Goal: Task Accomplishment & Management: Use online tool/utility

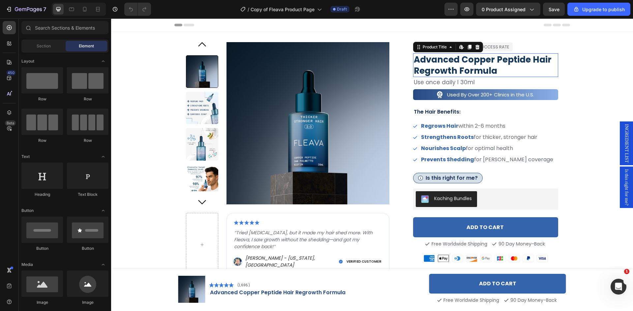
click at [461, 62] on h3 "advanced copper peptide hair regrowth formula" at bounding box center [485, 65] width 145 height 24
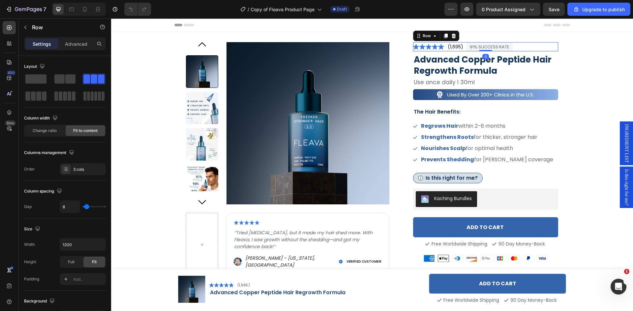
click at [513, 47] on div "Icon Icon Icon Icon Icon Icon List (1,695) Text Block 91% SUCCESS RATE Text Blo…" at bounding box center [485, 46] width 145 height 9
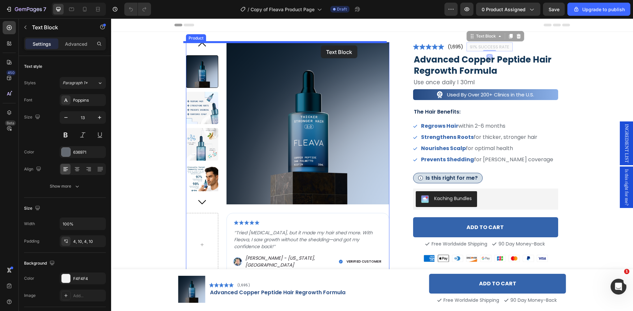
drag, startPoint x: 474, startPoint y: 47, endPoint x: 321, endPoint y: 45, distance: 153.2
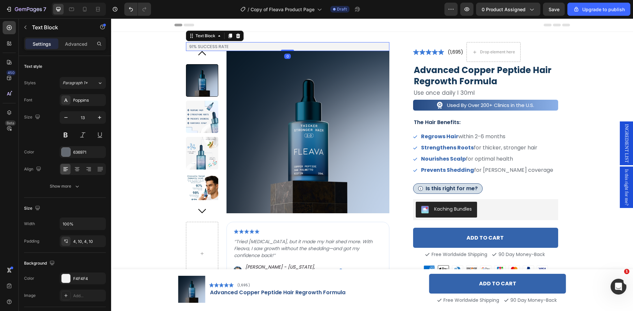
click at [212, 48] on p "91% SUCCESS RATE" at bounding box center [287, 46] width 197 height 6
click at [234, 47] on p "91% SUCCESS RATE" at bounding box center [287, 46] width 197 height 6
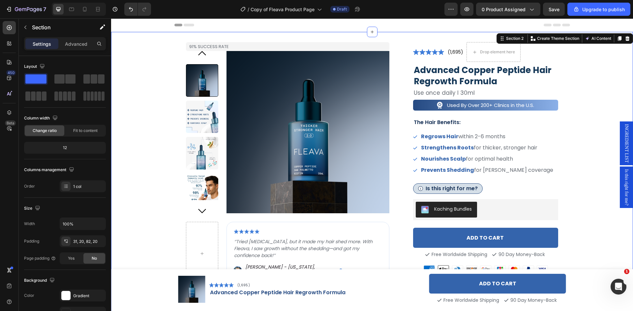
click at [159, 53] on div "91% SUCCESS RATE Text Block Product Images Image ‘’Tried Minoxidil, but it made…" at bounding box center [372, 258] width 508 height 432
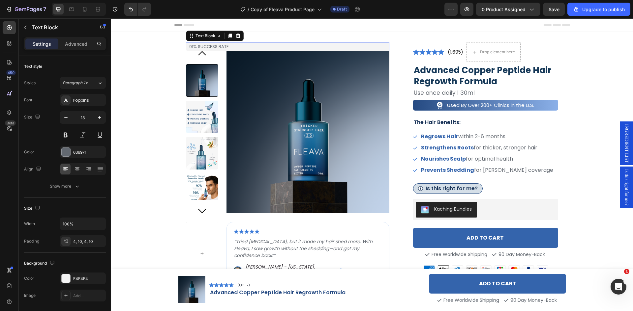
click at [233, 47] on p "91% SUCCESS RATE" at bounding box center [287, 46] width 197 height 6
click at [217, 37] on icon at bounding box center [218, 35] width 5 height 5
click at [217, 38] on icon at bounding box center [218, 35] width 5 height 5
click at [199, 37] on div "Text Block" at bounding box center [205, 36] width 22 height 6
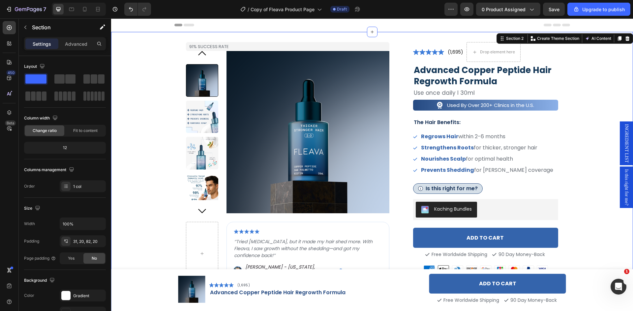
click at [155, 59] on div "91% SUCCESS RATE Text Block Product Images Image ‘’Tried Minoxidil, but it made…" at bounding box center [372, 258] width 508 height 432
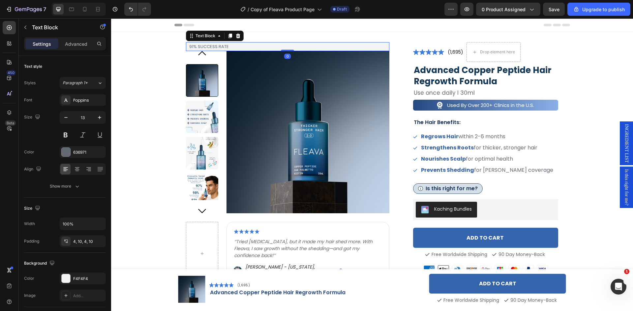
click at [206, 43] on div "91% SUCCESS RATE" at bounding box center [287, 46] width 203 height 9
click at [68, 44] on p "Advanced" at bounding box center [76, 44] width 22 height 7
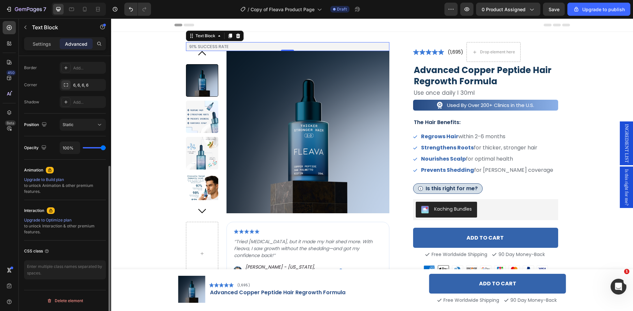
scroll to position [117, 0]
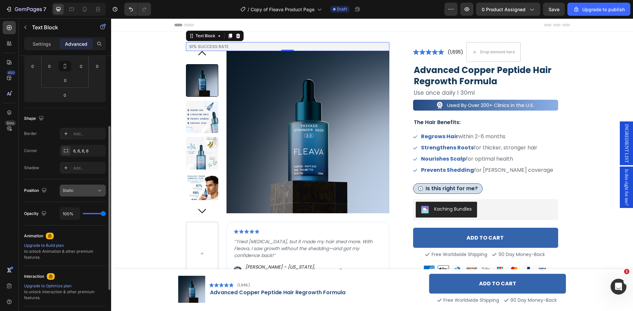
click at [84, 186] on button "Static" at bounding box center [83, 191] width 46 height 12
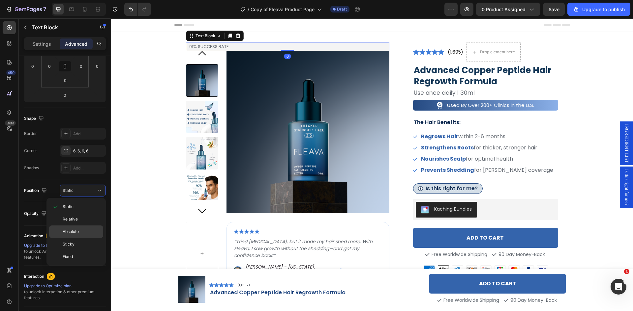
click at [85, 230] on p "Absolute" at bounding box center [82, 232] width 38 height 6
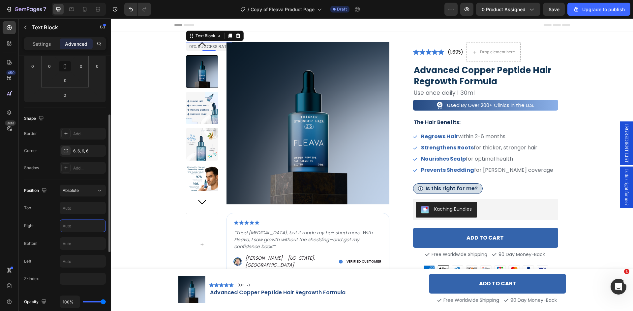
click at [77, 225] on input "text" at bounding box center [82, 226] width 45 height 12
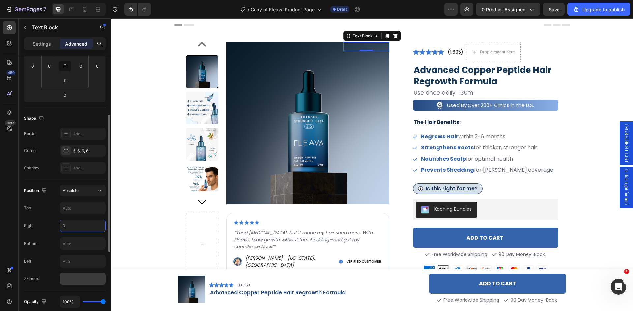
type input "0"
click at [74, 277] on input "number" at bounding box center [83, 279] width 46 height 12
type input "1"
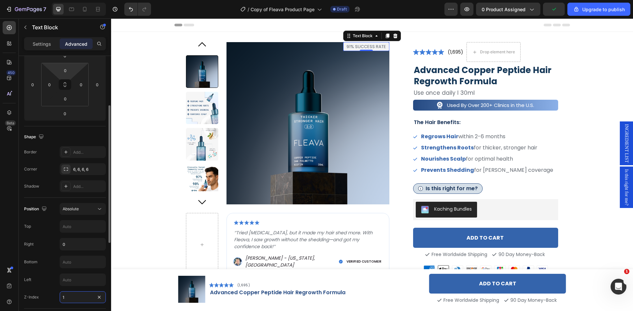
scroll to position [0, 0]
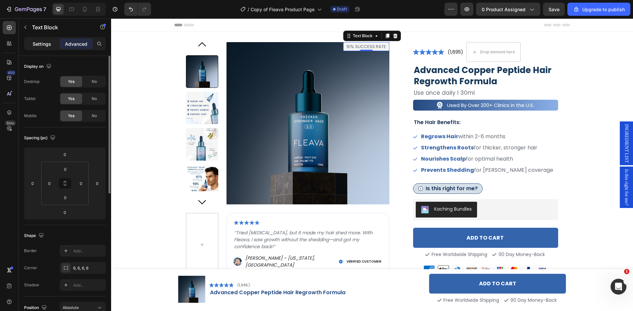
click at [39, 41] on p "Settings" at bounding box center [42, 44] width 18 height 7
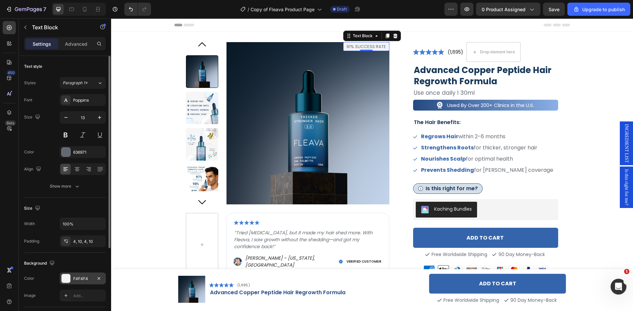
click at [62, 279] on div at bounding box center [66, 278] width 9 height 9
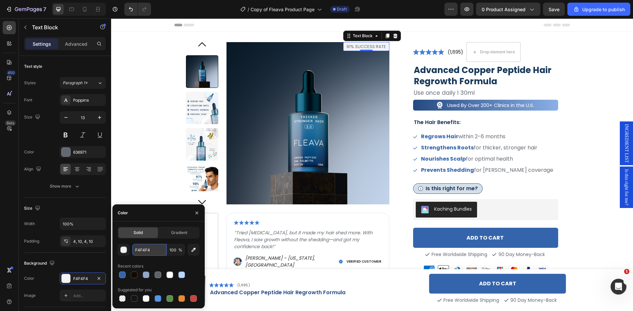
click at [148, 250] on input "F4F4F4" at bounding box center [149, 250] width 34 height 12
paste input "#0B43818C"
type input "0B4381"
type input "100"
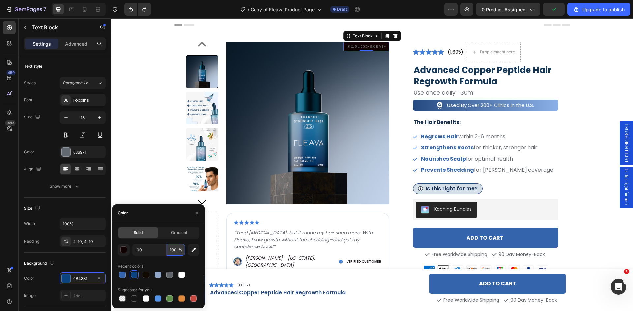
type input "110000"
click at [174, 249] on input "100" at bounding box center [176, 250] width 18 height 12
type input "55"
click at [177, 260] on div "110000 55 % Recent colors Suggested for you" at bounding box center [159, 273] width 82 height 59
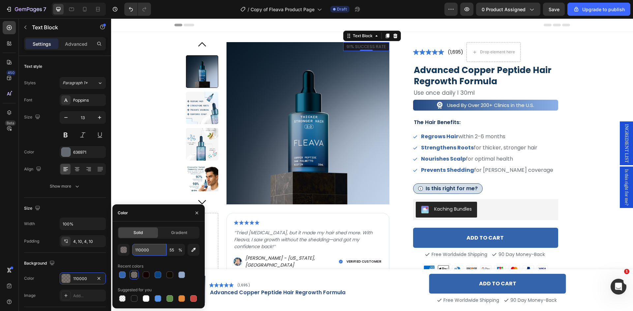
click at [147, 247] on input "110000" at bounding box center [149, 250] width 34 height 12
paste input "0B4381"
type input "0B4381"
click at [182, 259] on div "0B4381 55 % Recent colors Suggested for you" at bounding box center [159, 273] width 82 height 59
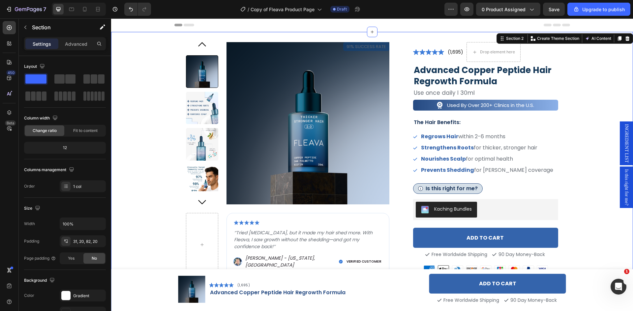
click at [582, 96] on div "91% SUCCESS RATE Text Block Product Images Image ‘’Tried Minoxidil, but it made…" at bounding box center [372, 258] width 508 height 432
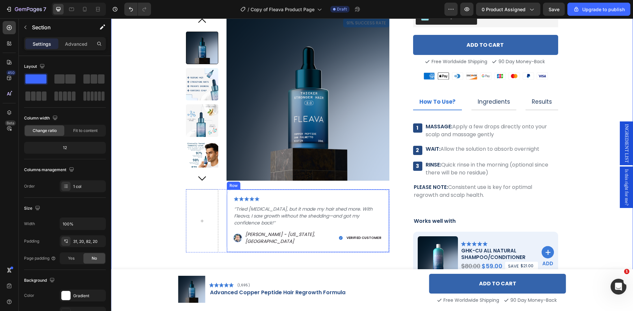
scroll to position [165, 0]
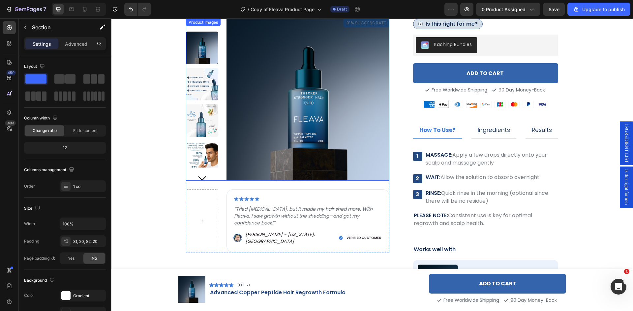
click at [205, 151] on img at bounding box center [202, 157] width 33 height 33
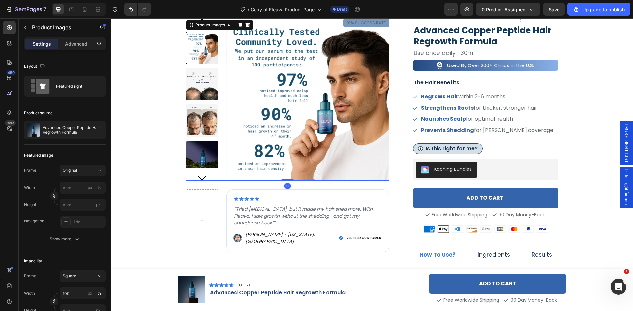
scroll to position [0, 0]
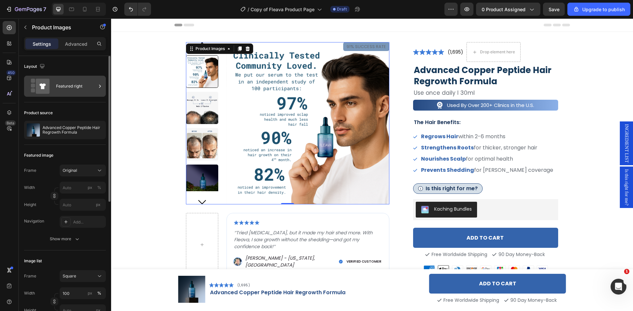
click at [43, 85] on icon at bounding box center [43, 86] width 6 height 6
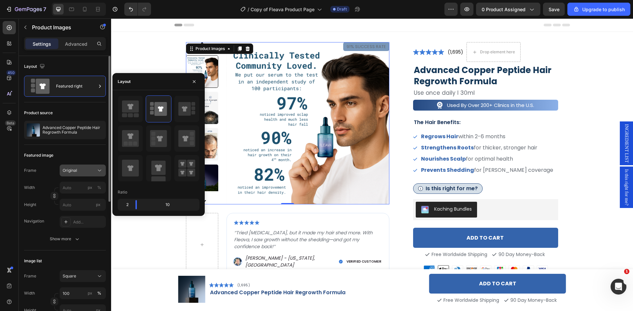
click at [98, 171] on icon at bounding box center [99, 170] width 7 height 7
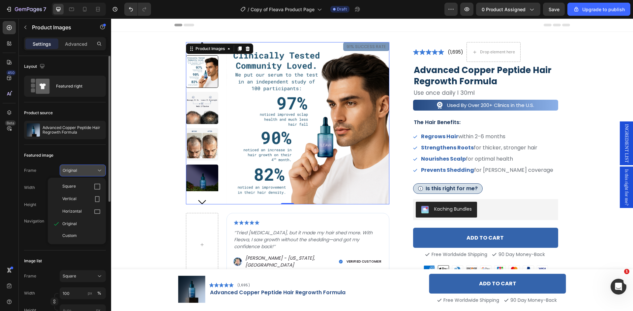
click at [99, 171] on icon at bounding box center [99, 170] width 7 height 7
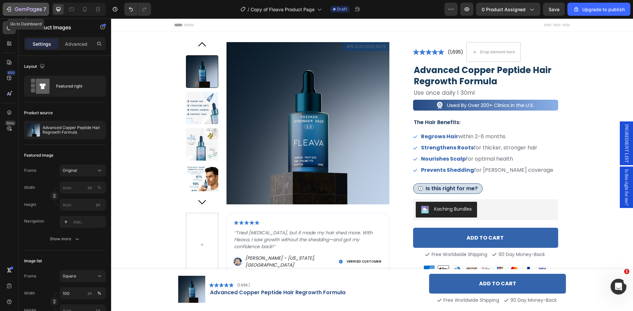
click at [22, 9] on icon "button" at bounding box center [24, 9] width 4 height 3
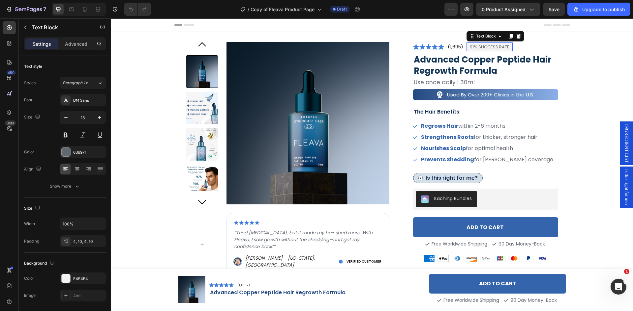
click at [486, 48] on p "91% SUCCESS RATE" at bounding box center [490, 47] width 40 height 6
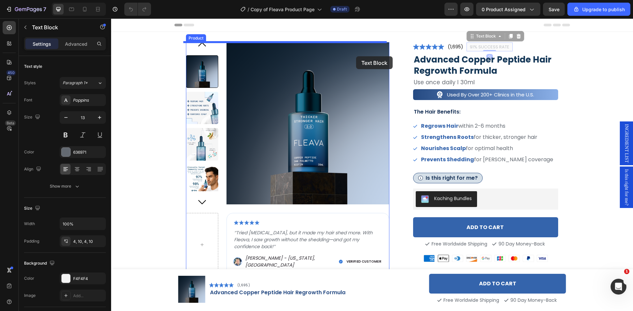
drag, startPoint x: 475, startPoint y: 46, endPoint x: 356, endPoint y: 56, distance: 119.7
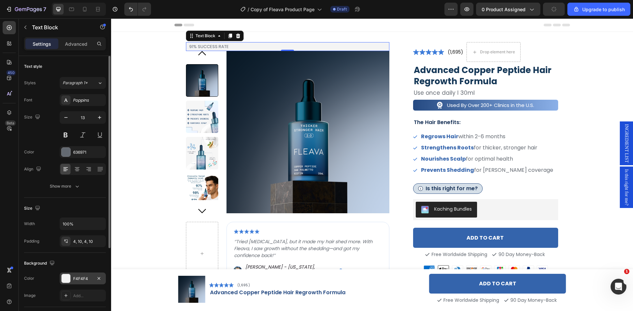
click at [67, 279] on div at bounding box center [66, 278] width 9 height 9
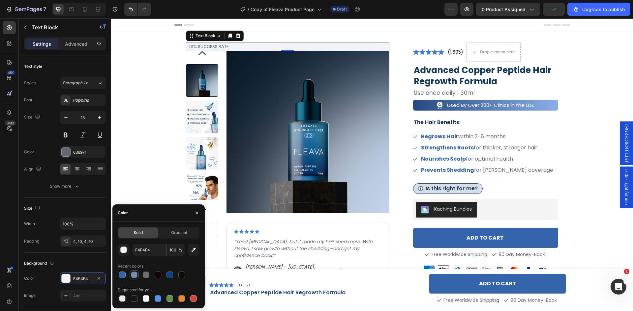
click at [134, 276] on div at bounding box center [134, 275] width 7 height 7
type input "0B4381"
type input "55"
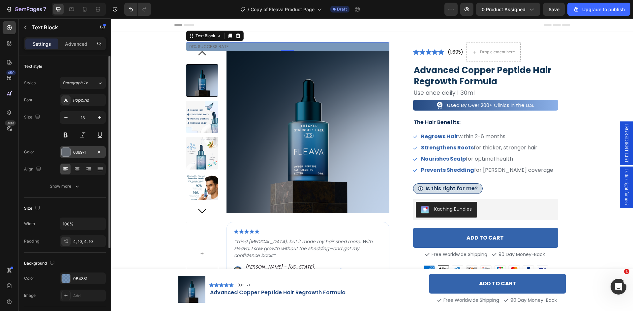
click at [65, 150] on div at bounding box center [66, 152] width 9 height 9
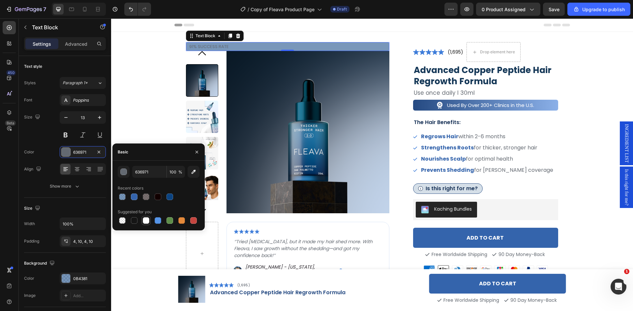
click at [145, 221] on div at bounding box center [146, 220] width 7 height 7
type input "FFFFFF"
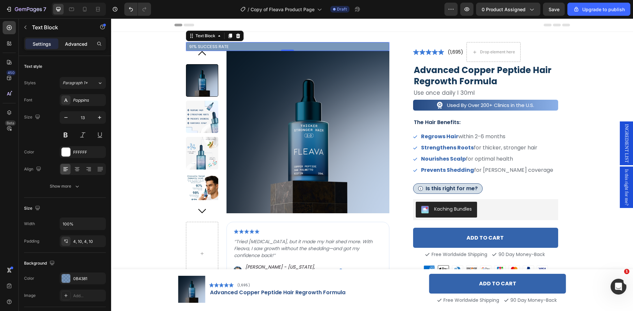
click at [77, 45] on p "Advanced" at bounding box center [76, 44] width 22 height 7
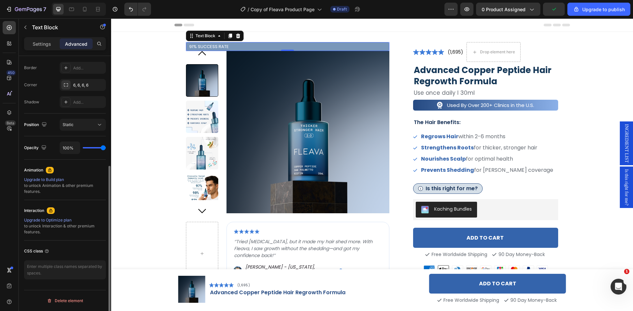
scroll to position [150, 0]
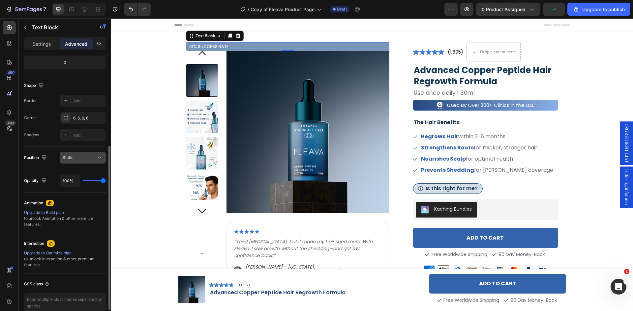
click at [76, 159] on div "Static" at bounding box center [80, 158] width 34 height 6
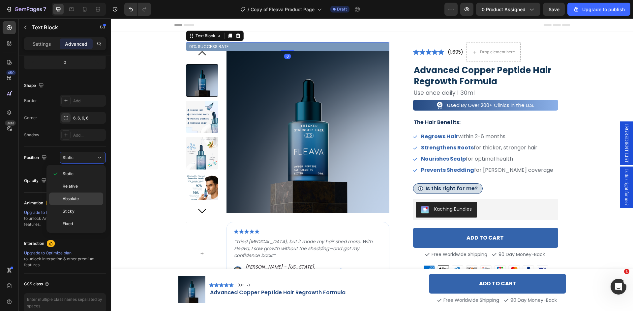
click at [81, 200] on p "Absolute" at bounding box center [82, 199] width 38 height 6
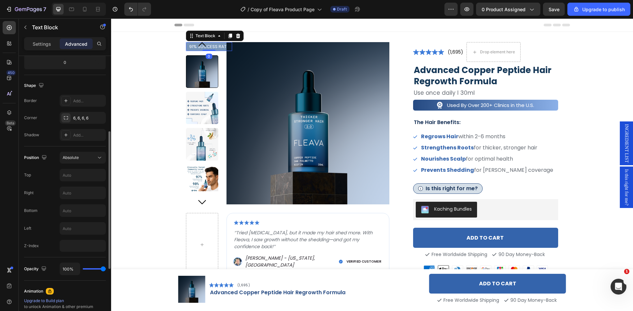
scroll to position [117, 0]
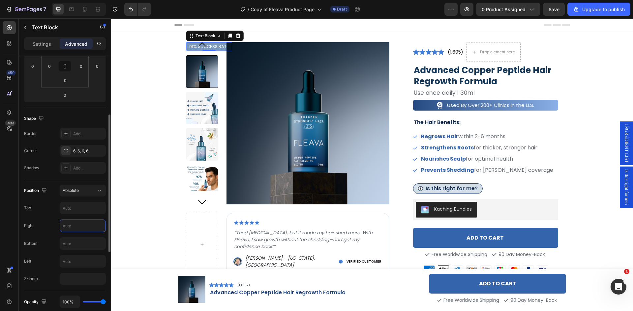
click at [76, 224] on input "text" at bounding box center [82, 226] width 45 height 12
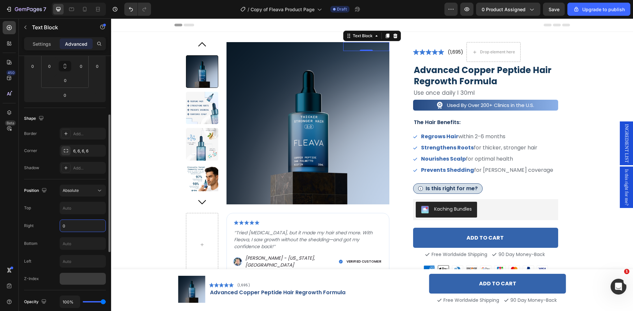
type input "0"
click at [75, 276] on input "number" at bounding box center [83, 279] width 46 height 12
type input "1"
type input "0"
type input "1"
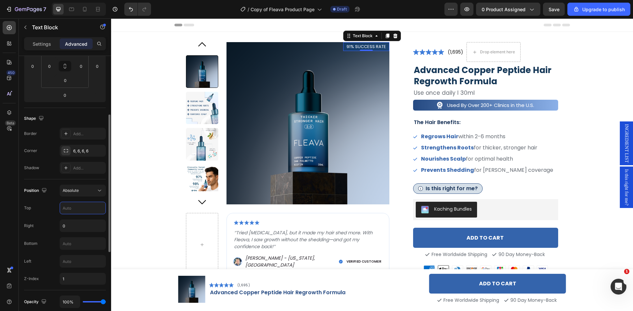
click at [78, 210] on input "text" at bounding box center [82, 208] width 45 height 12
type input "17"
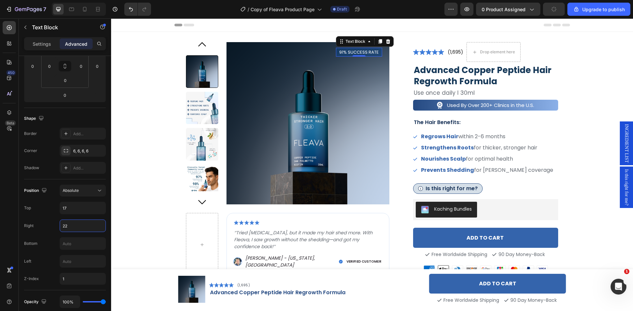
type input "22"
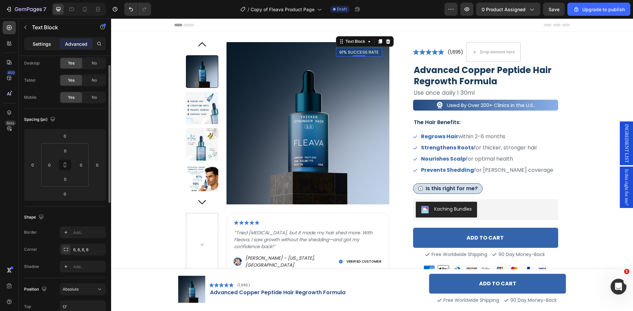
drag, startPoint x: 40, startPoint y: 45, endPoint x: 42, endPoint y: 49, distance: 4.6
click at [40, 45] on p "Settings" at bounding box center [42, 44] width 18 height 7
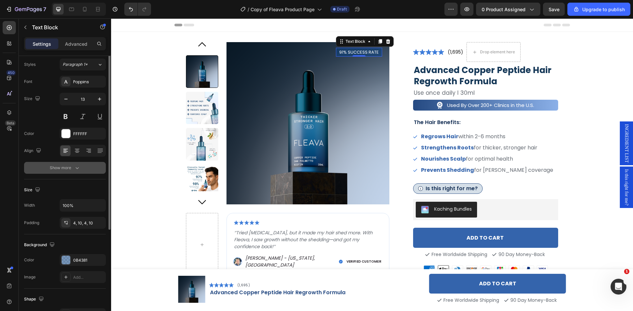
scroll to position [0, 0]
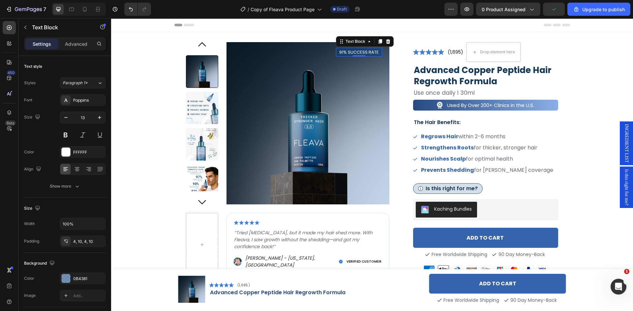
click at [362, 52] on p "91% SUCCESS RATE" at bounding box center [359, 52] width 40 height 6
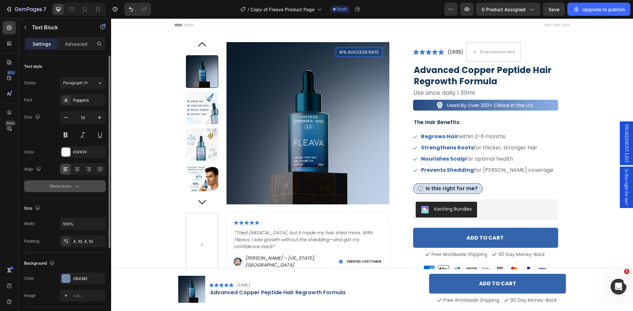
click at [79, 185] on icon "button" at bounding box center [77, 186] width 7 height 7
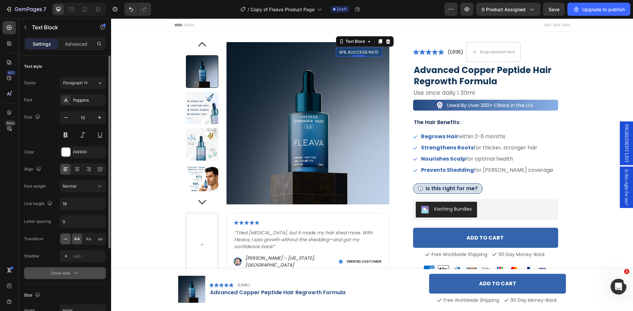
click at [66, 242] on icon at bounding box center [65, 239] width 7 height 7
click at [97, 186] on icon at bounding box center [99, 186] width 7 height 7
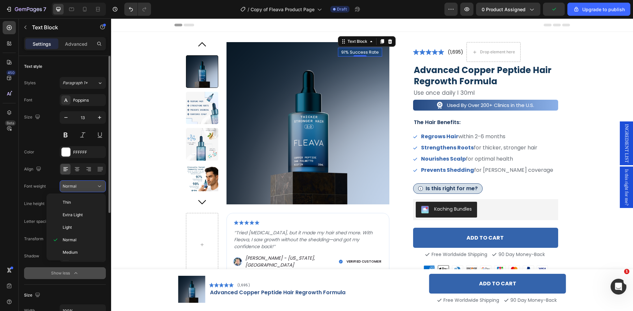
click at [97, 186] on icon at bounding box center [99, 186] width 7 height 7
click at [97, 102] on div "Poppins" at bounding box center [88, 101] width 31 height 6
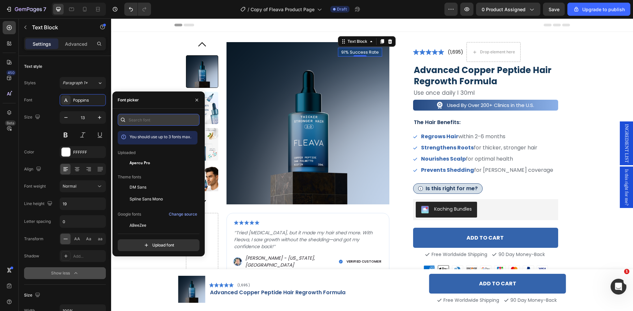
click at [154, 117] on input "text" at bounding box center [159, 120] width 82 height 12
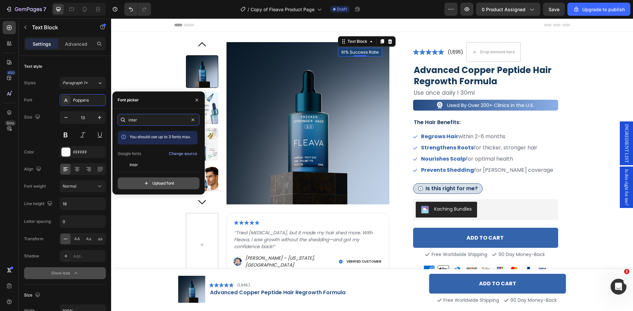
type input "inter d"
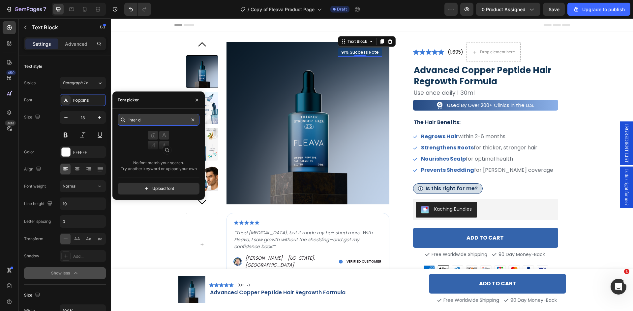
click at [155, 122] on input "inter d" at bounding box center [159, 120] width 82 height 12
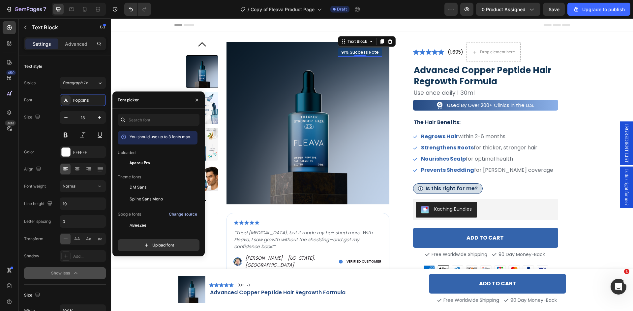
click at [177, 213] on div "Change source" at bounding box center [183, 215] width 28 height 6
click at [161, 120] on input "text" at bounding box center [159, 120] width 82 height 12
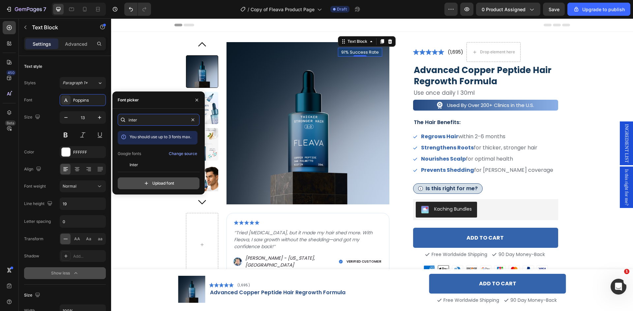
type input "inter"
click at [167, 185] on input "file" at bounding box center [172, 183] width 165 height 11
type input "C:\fakepath\InterDisplay-Black.ttf"
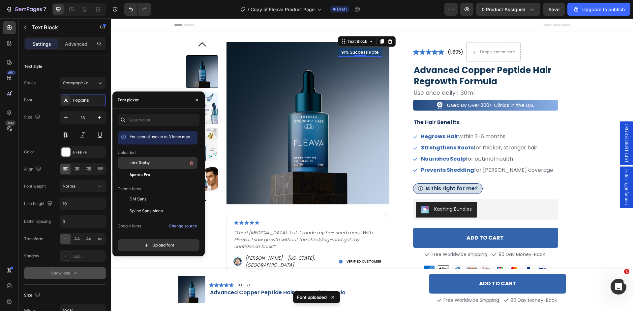
click at [153, 164] on div "InterDisplay" at bounding box center [162, 163] width 67 height 8
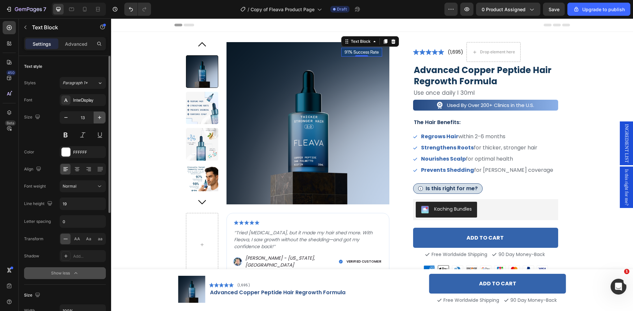
click at [98, 119] on icon "button" at bounding box center [99, 117] width 7 height 7
click at [99, 119] on icon "button" at bounding box center [99, 117] width 7 height 7
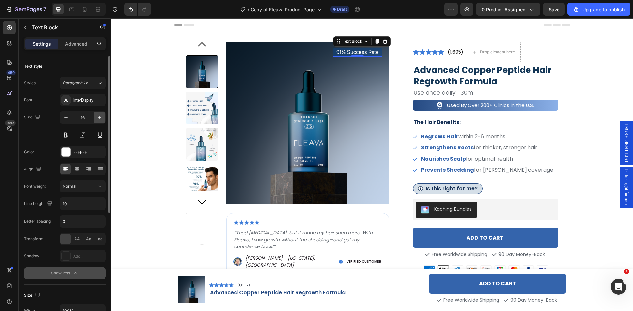
click at [99, 119] on icon "button" at bounding box center [99, 117] width 7 height 7
click at [100, 119] on icon "button" at bounding box center [99, 117] width 7 height 7
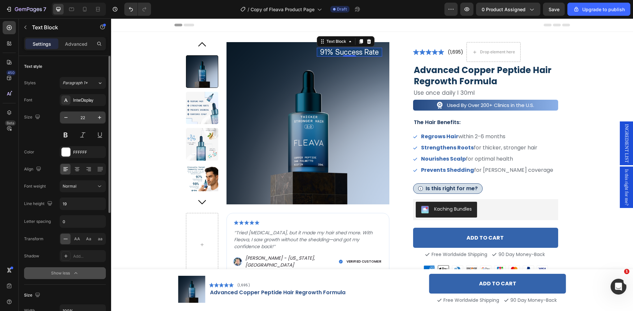
click at [87, 118] on input "22" at bounding box center [83, 118] width 22 height 12
click at [88, 118] on input "22" at bounding box center [83, 118] width 22 height 12
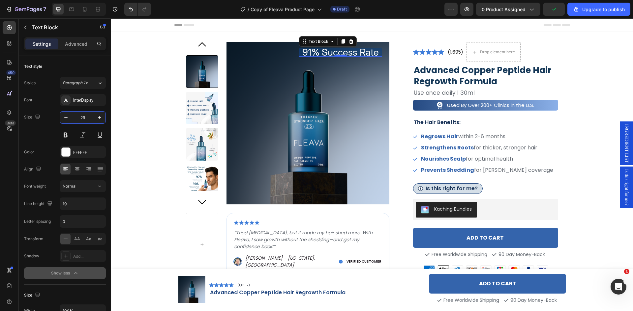
type input "29"
click at [100, 188] on icon at bounding box center [99, 186] width 7 height 7
click at [91, 226] on p "Medium" at bounding box center [80, 228] width 35 height 6
click at [309, 51] on p "91% Success Rate" at bounding box center [339, 52] width 77 height 6
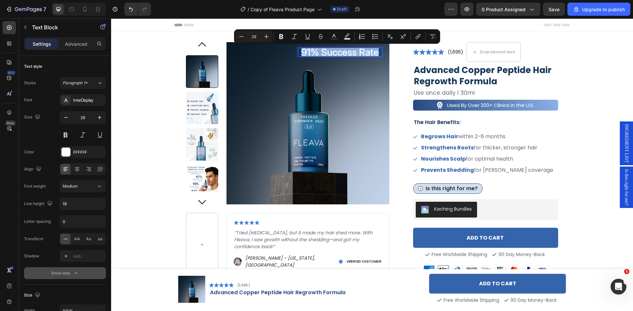
click at [303, 51] on p "91% Success Rate" at bounding box center [339, 52] width 77 height 6
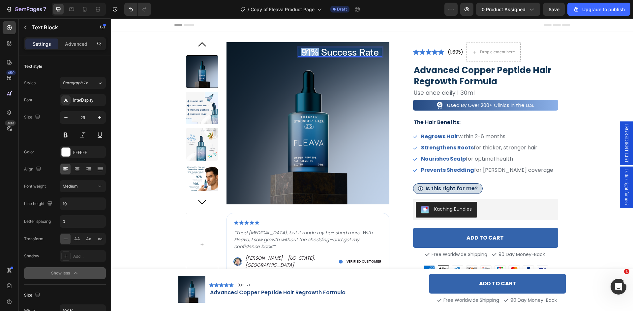
drag, startPoint x: 303, startPoint y: 51, endPoint x: 311, endPoint y: 50, distance: 7.6
click at [311, 50] on p "91% Success Rate" at bounding box center [339, 52] width 77 height 6
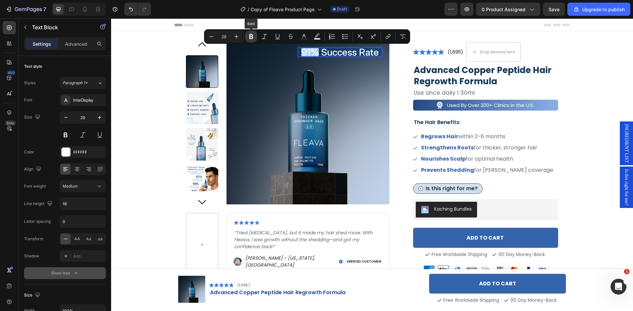
click at [252, 39] on icon "Editor contextual toolbar" at bounding box center [251, 36] width 7 height 7
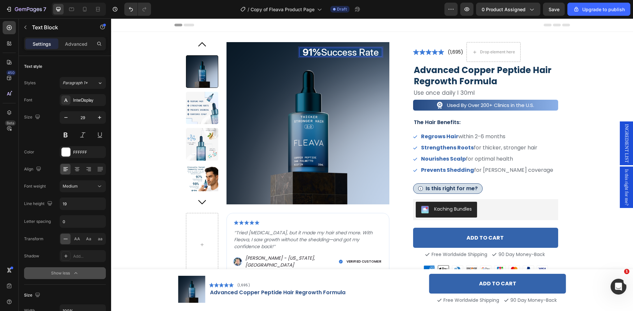
click at [325, 54] on p "91% Success Rate" at bounding box center [340, 52] width 76 height 6
click at [77, 44] on p "Advanced" at bounding box center [76, 44] width 22 height 7
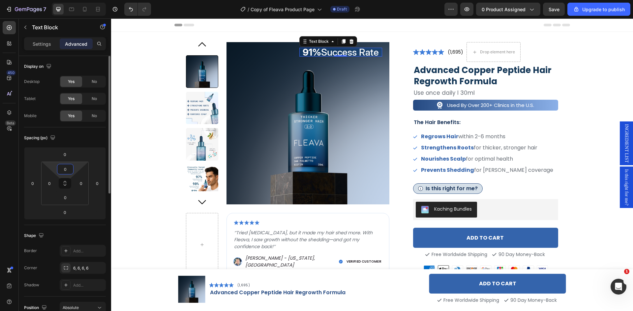
click at [68, 172] on input "0" at bounding box center [65, 169] width 13 height 10
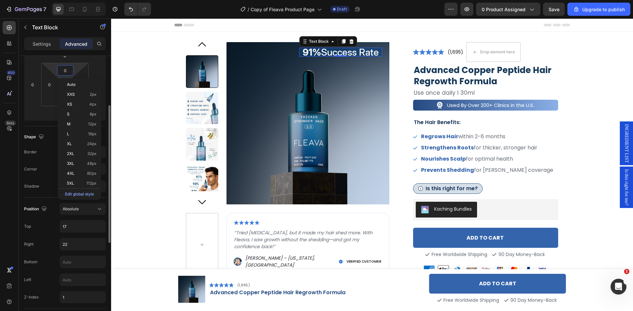
scroll to position [66, 0]
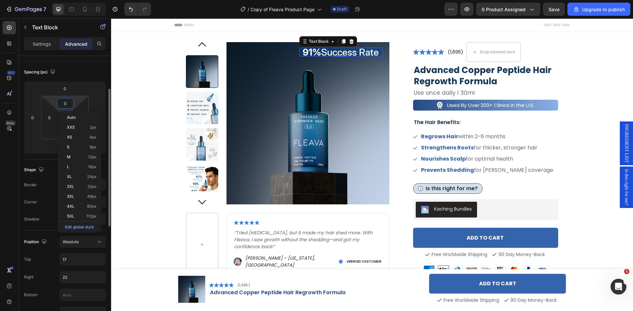
click at [68, 104] on input "0" at bounding box center [65, 104] width 13 height 10
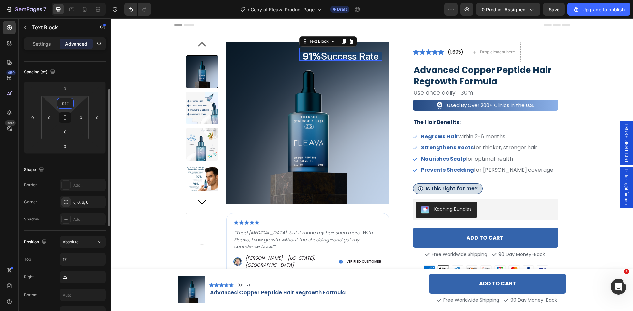
click at [69, 104] on input "012" at bounding box center [65, 104] width 13 height 10
type input "12"
click at [61, 133] on input "0" at bounding box center [65, 132] width 13 height 10
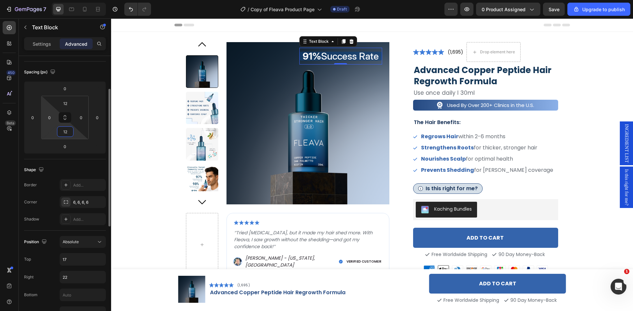
type input "12"
click at [48, 0] on html "7 / Copy of Fleava Product Page Draft Preview 0 product assigned Save Upgrade t…" at bounding box center [316, 0] width 633 height 0
type input "22"
click at [77, 118] on input "0" at bounding box center [81, 118] width 10 height 10
type input "22"
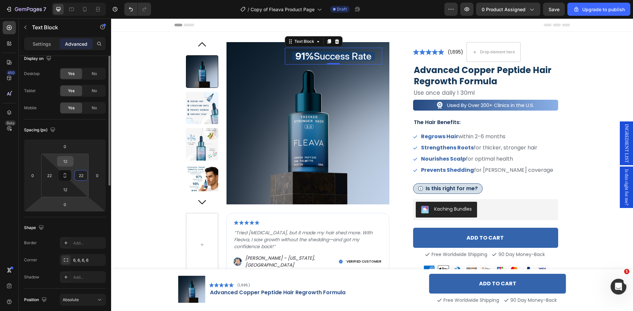
scroll to position [0, 0]
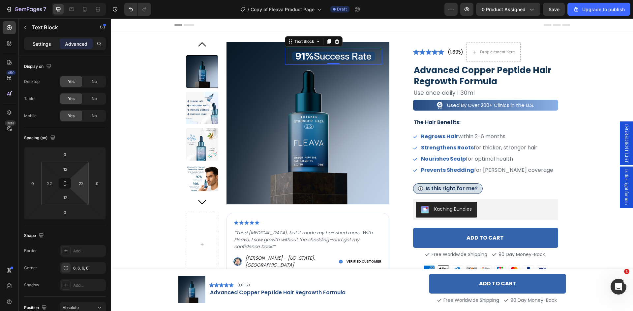
click at [45, 39] on div "Settings" at bounding box center [41, 44] width 33 height 11
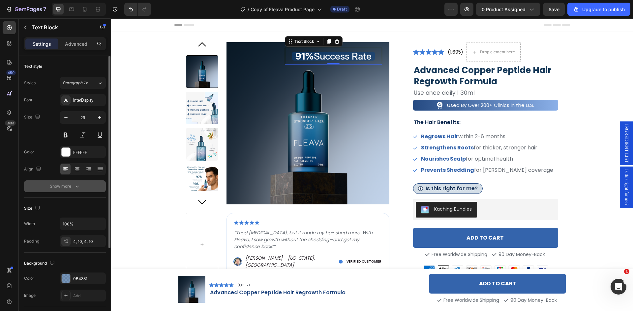
click at [74, 186] on icon "button" at bounding box center [77, 186] width 7 height 7
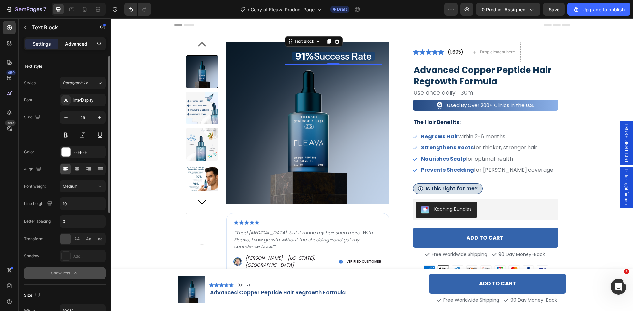
click at [73, 48] on div "Advanced" at bounding box center [76, 44] width 33 height 11
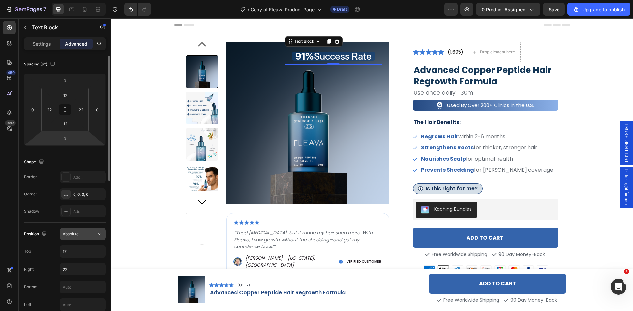
scroll to position [41, 0]
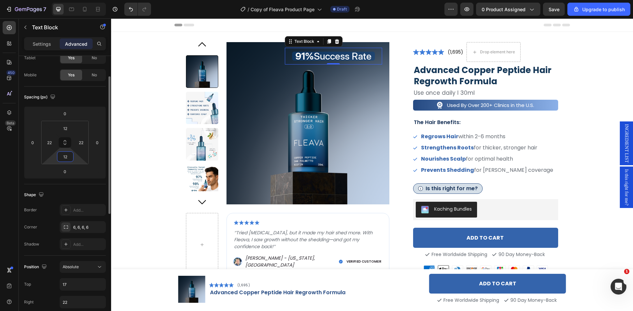
click at [67, 159] on input "12" at bounding box center [65, 157] width 13 height 10
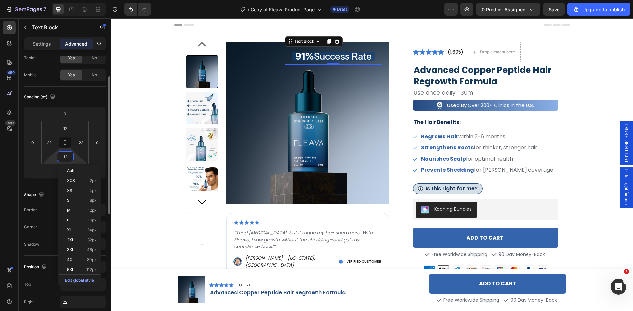
scroll to position [0, 0]
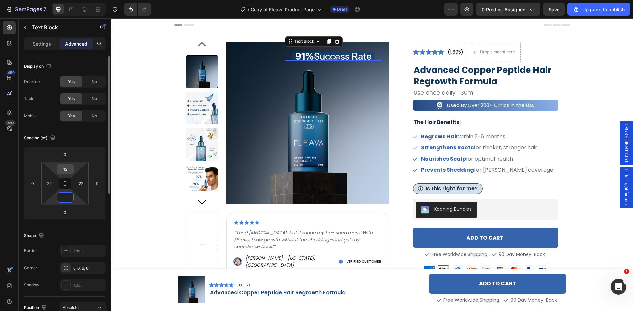
type input "0"
click at [68, 171] on input "12" at bounding box center [65, 169] width 13 height 10
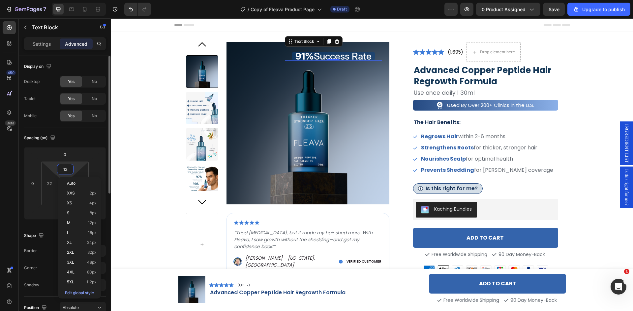
click at [68, 171] on input "12" at bounding box center [65, 169] width 13 height 10
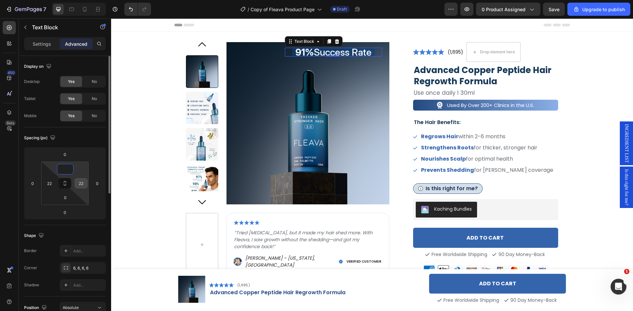
type input "0"
click at [80, 181] on input "22" at bounding box center [81, 184] width 10 height 10
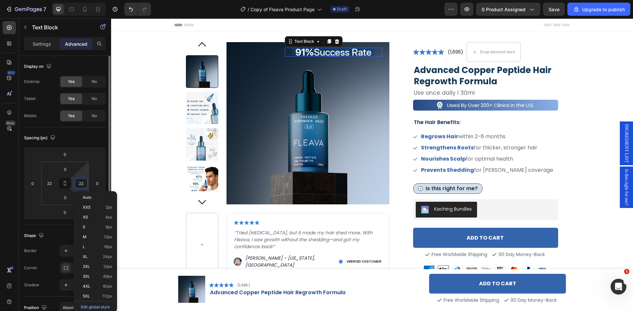
click at [80, 181] on input "22" at bounding box center [81, 184] width 10 height 10
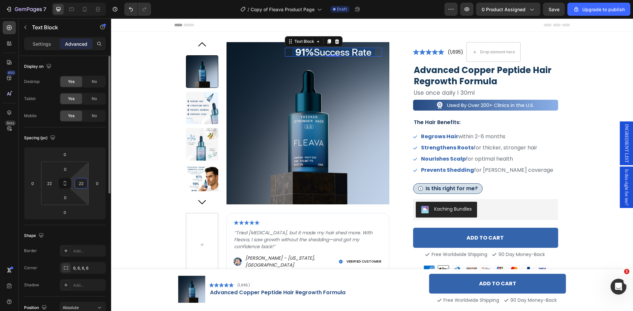
click at [80, 181] on input "22" at bounding box center [81, 184] width 10 height 10
type input "0"
click at [51, 183] on input "22" at bounding box center [49, 184] width 10 height 10
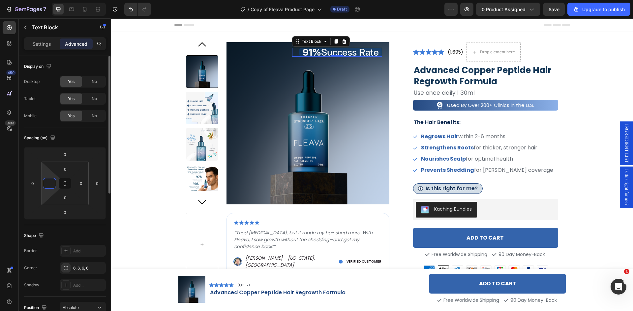
type input "0"
click at [84, 135] on div "Spacing (px)" at bounding box center [65, 138] width 82 height 11
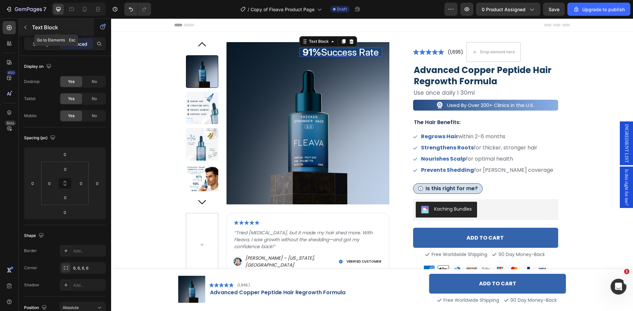
click at [27, 28] on icon "button" at bounding box center [25, 27] width 5 height 5
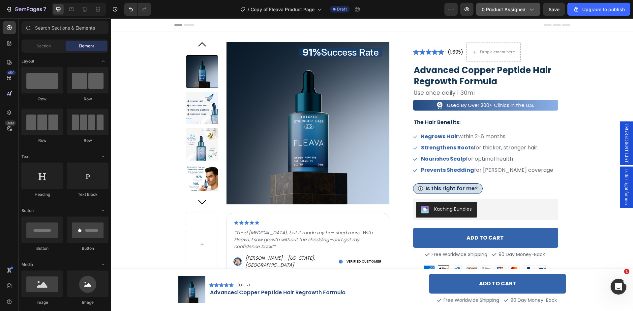
click at [535, 10] on button "0 product assigned" at bounding box center [508, 9] width 64 height 13
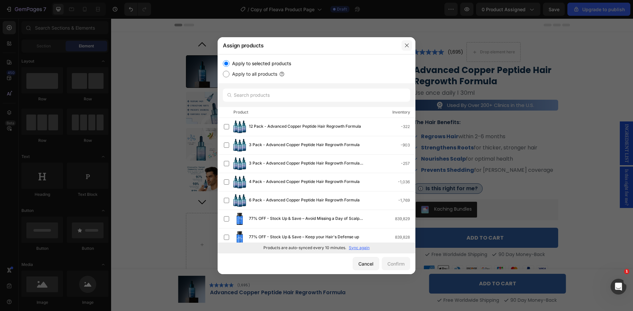
click at [404, 45] on button "button" at bounding box center [406, 45] width 11 height 11
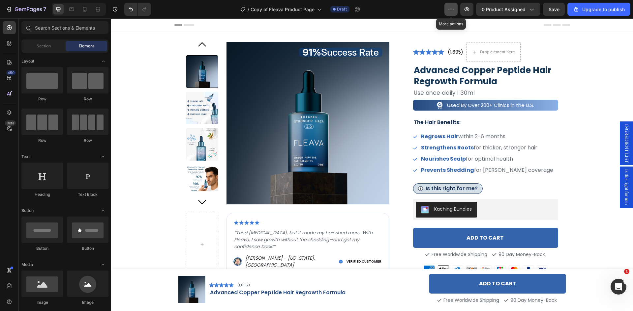
click at [453, 11] on icon "button" at bounding box center [450, 9] width 7 height 7
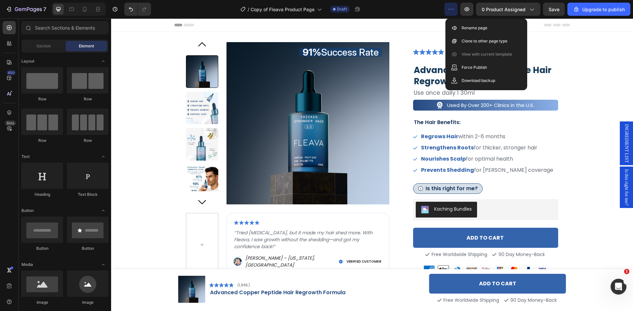
click at [452, 11] on icon "button" at bounding box center [450, 9] width 7 height 7
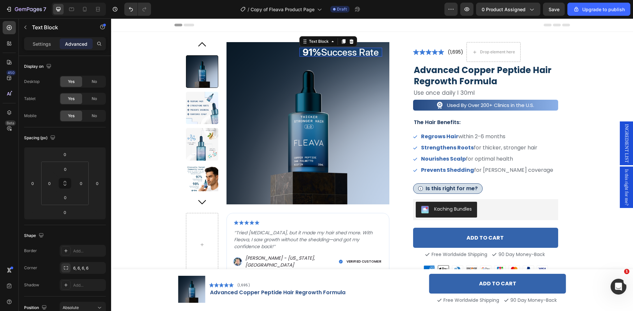
click at [342, 53] on p "91% Success Rate" at bounding box center [340, 52] width 76 height 6
click at [45, 44] on p "Settings" at bounding box center [42, 44] width 18 height 7
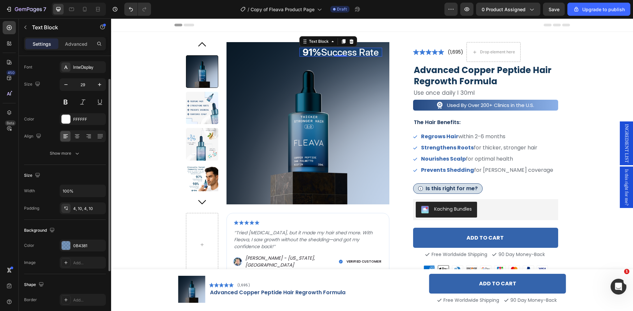
scroll to position [66, 0]
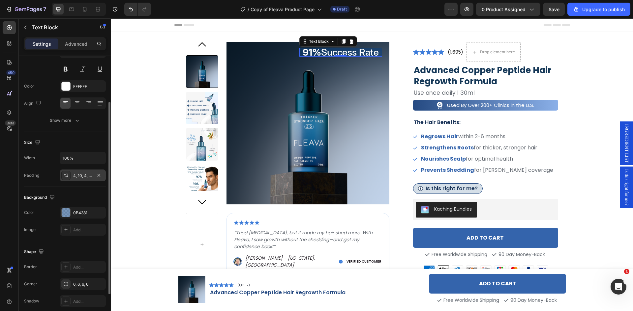
click at [81, 175] on div "4, 10, 4, 10" at bounding box center [82, 176] width 19 height 6
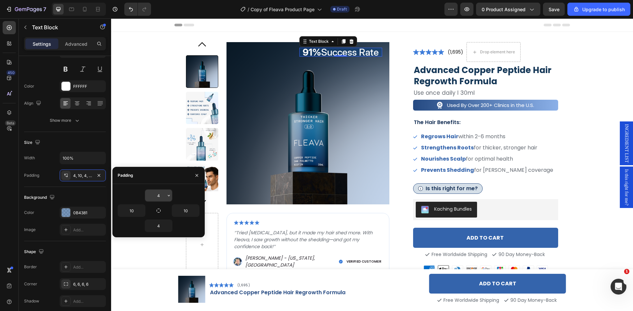
click at [160, 197] on input "4" at bounding box center [158, 196] width 27 height 12
type input "12"
click at [157, 223] on input "4" at bounding box center [158, 226] width 27 height 12
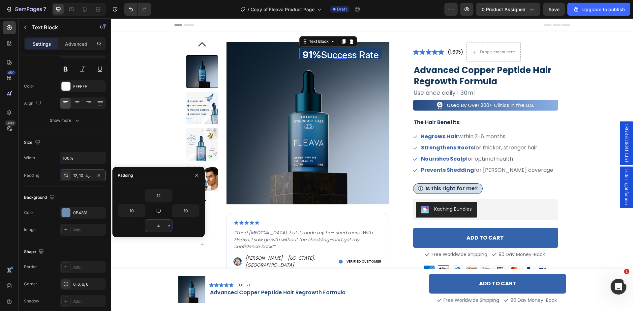
click at [157, 223] on input "4" at bounding box center [158, 226] width 27 height 12
type input "12"
click at [132, 211] on input "10" at bounding box center [131, 211] width 27 height 12
type input "22"
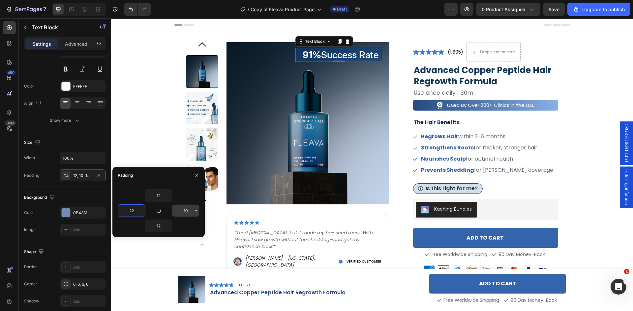
click at [185, 210] on input "10" at bounding box center [185, 211] width 27 height 12
type input "22"
click at [146, 109] on div "91% Success Rate Text Block 0 Product Images Image ‘’Tried Minoxidil, but it ma…" at bounding box center [372, 258] width 508 height 432
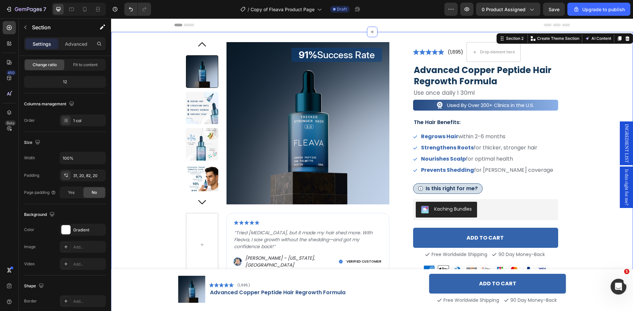
scroll to position [0, 0]
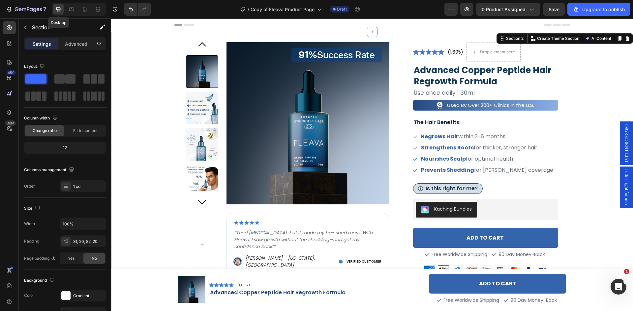
click at [59, 10] on icon at bounding box center [58, 9] width 4 height 4
click at [62, 10] on div at bounding box center [58, 9] width 11 height 11
drag, startPoint x: 164, startPoint y: 9, endPoint x: 181, endPoint y: 9, distance: 16.5
click at [164, 9] on div "/ Copy of Fleava Product Page Draft" at bounding box center [300, 9] width 288 height 13
click at [467, 10] on icon "button" at bounding box center [466, 9] width 7 height 7
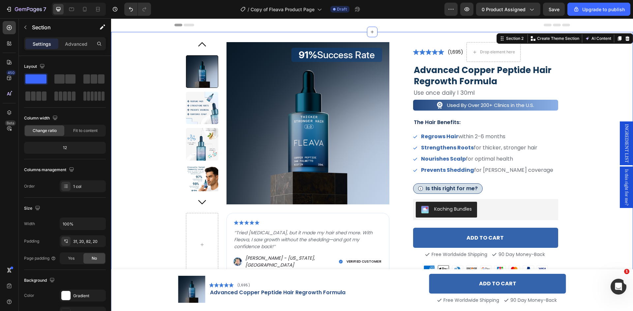
click at [149, 57] on div "91% Success Rate Text Block Product Images Image ‘’Tried Minoxidil, but it made…" at bounding box center [372, 258] width 508 height 432
click at [147, 58] on div "91% Success Rate Text Block Product Images Image ‘’Tried Minoxidil, but it made…" at bounding box center [372, 258] width 508 height 432
click at [451, 11] on icon "button" at bounding box center [450, 9] width 7 height 7
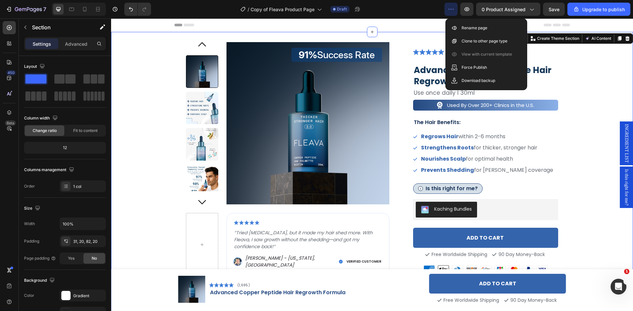
click at [451, 11] on icon "button" at bounding box center [450, 9] width 7 height 7
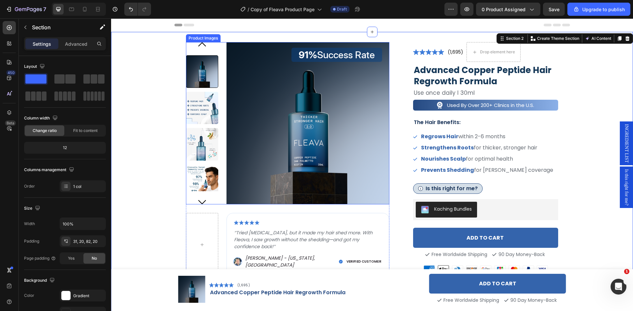
click at [199, 38] on div "Product Images" at bounding box center [203, 38] width 32 height 6
click at [144, 70] on div "91% Success Rate Text Block Product Images Image ‘’Tried Minoxidil, but it made…" at bounding box center [372, 258] width 508 height 432
click at [80, 45] on p "Advanced" at bounding box center [76, 44] width 22 height 7
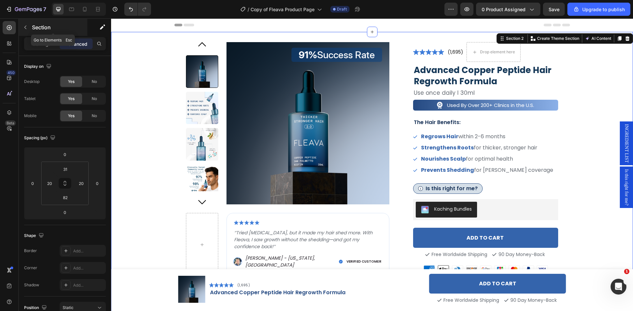
click at [23, 27] on icon "button" at bounding box center [25, 27] width 5 height 5
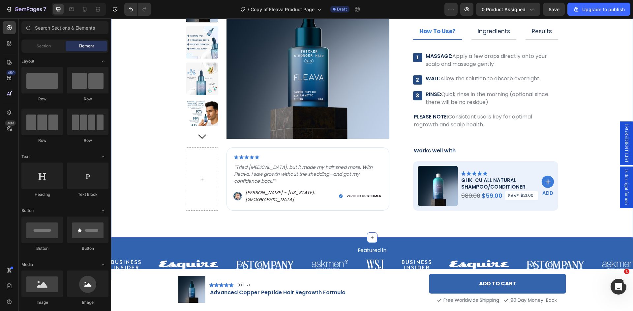
scroll to position [428, 0]
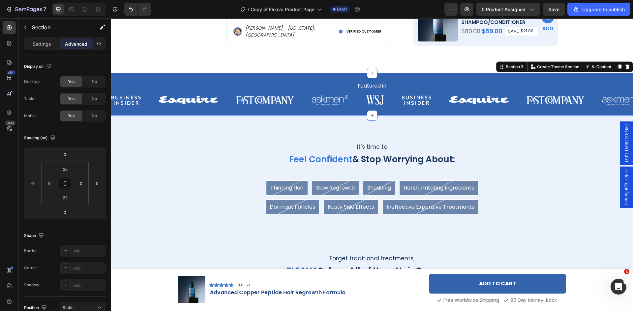
click at [191, 79] on div "Featured in Heading Image Image Image Image Image Image Image Image Image Image…" at bounding box center [372, 94] width 522 height 43
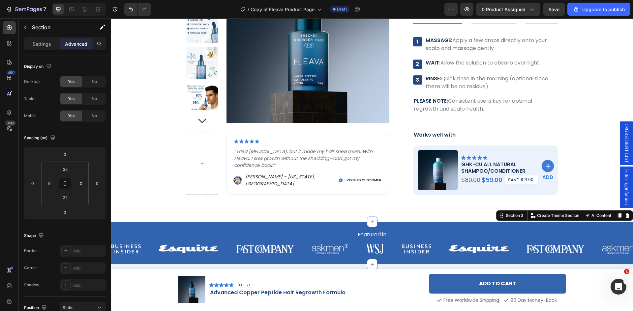
scroll to position [264, 0]
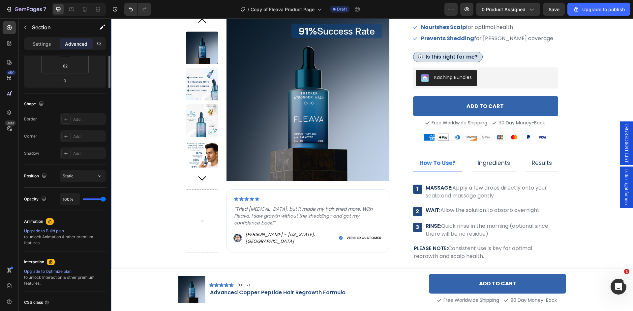
scroll to position [183, 0]
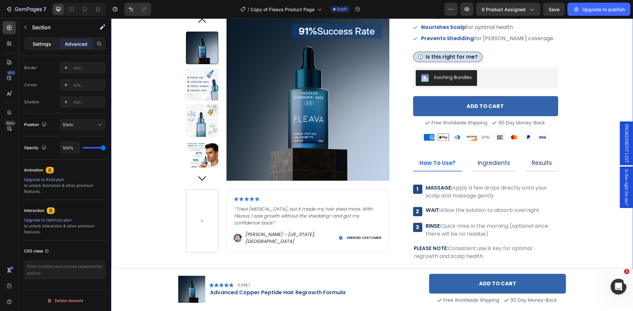
click at [38, 42] on p "Settings" at bounding box center [42, 44] width 18 height 7
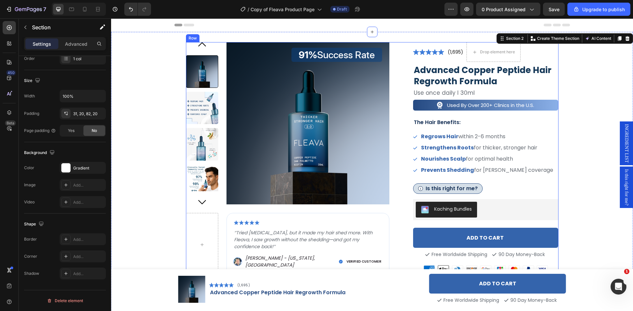
scroll to position [0, 0]
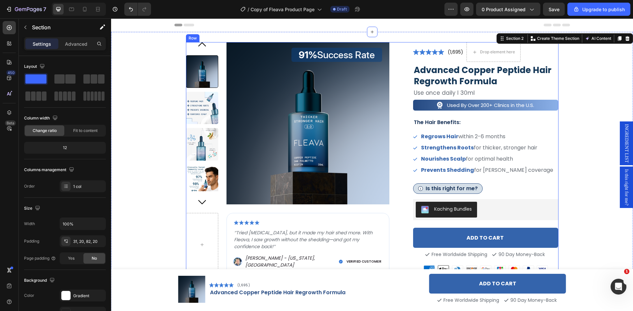
click at [406, 58] on div "91% Success Rate Text Block Product Images Image ‘’Tried Minoxidil, but it made…" at bounding box center [372, 258] width 372 height 432
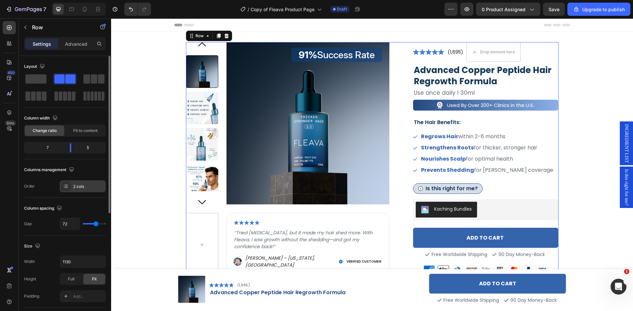
scroll to position [33, 0]
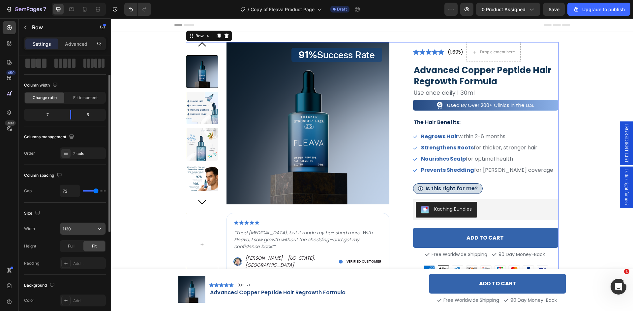
click at [75, 230] on input "1130" at bounding box center [82, 229] width 45 height 12
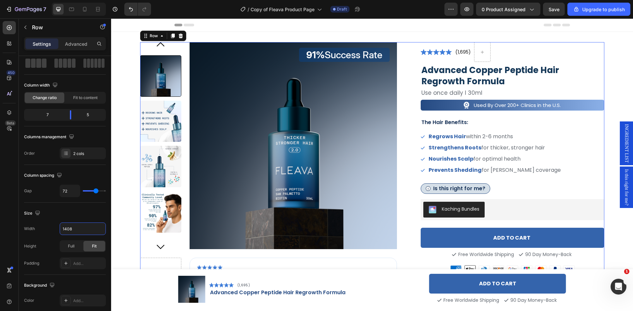
type input "1408"
click at [326, 52] on p "91% Success Rate" at bounding box center [344, 55] width 76 height 6
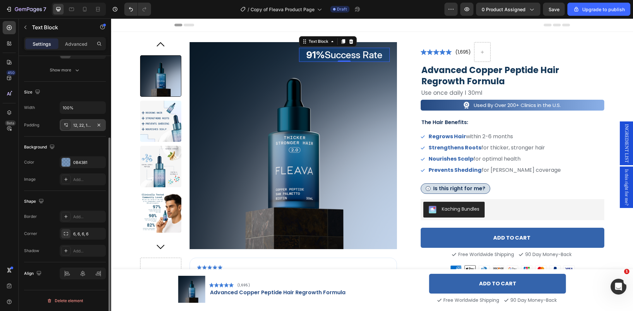
scroll to position [0, 0]
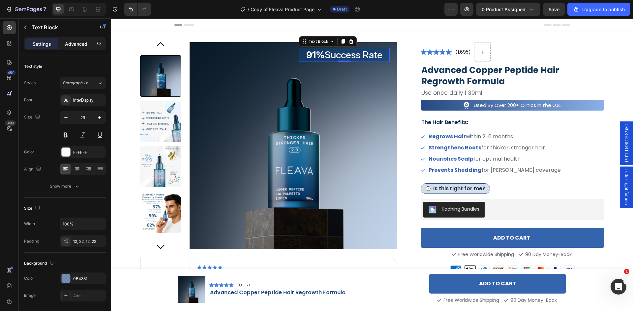
click at [76, 46] on p "Advanced" at bounding box center [76, 44] width 22 height 7
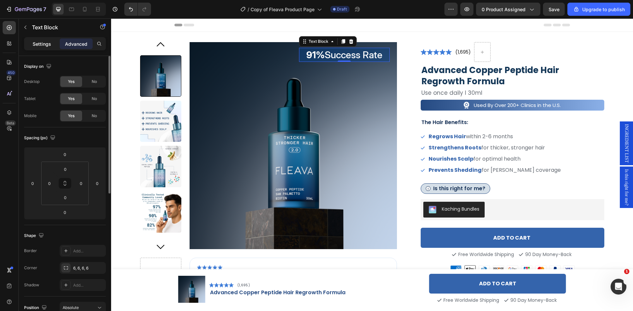
click at [44, 44] on p "Settings" at bounding box center [42, 44] width 18 height 7
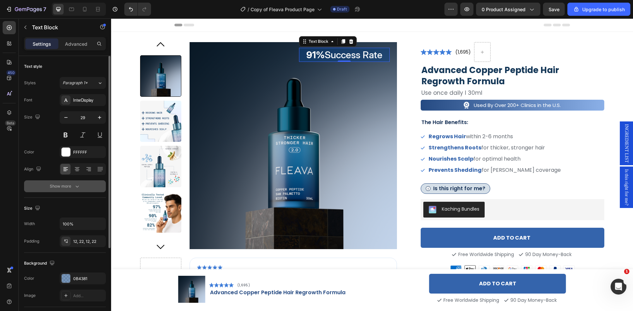
click at [71, 189] on div "Show more" at bounding box center [65, 186] width 31 height 7
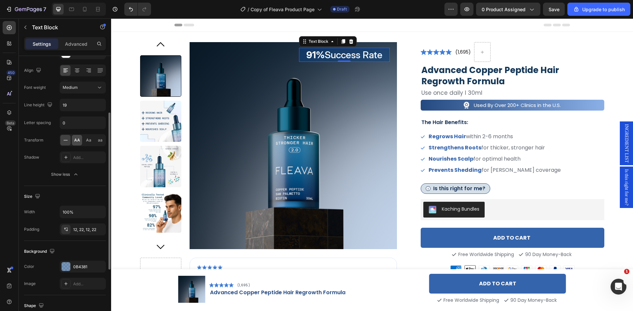
scroll to position [66, 0]
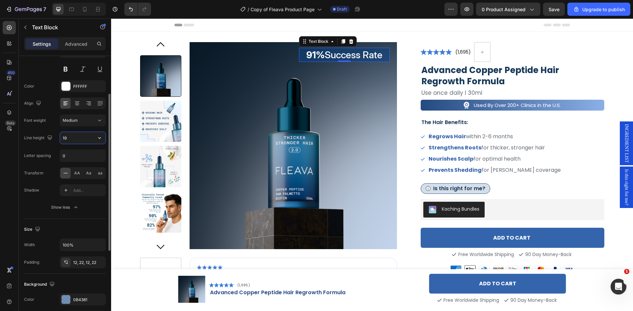
click at [81, 141] on input "19" at bounding box center [82, 138] width 45 height 12
click at [100, 137] on icon "button" at bounding box center [99, 138] width 7 height 7
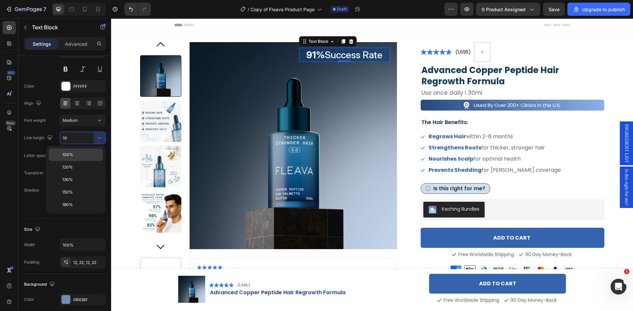
click at [84, 154] on p "100%" at bounding box center [81, 155] width 38 height 6
type input "100%"
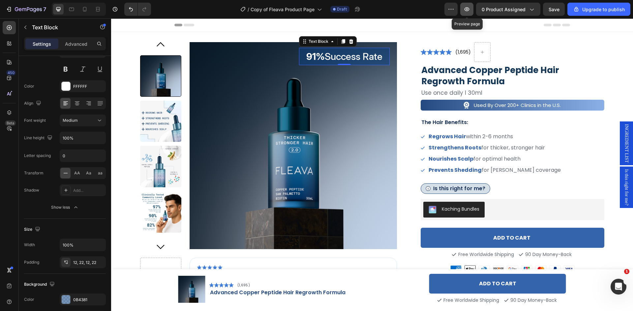
click at [472, 11] on button "button" at bounding box center [466, 9] width 13 height 13
click at [83, 122] on div "Medium" at bounding box center [80, 121] width 34 height 6
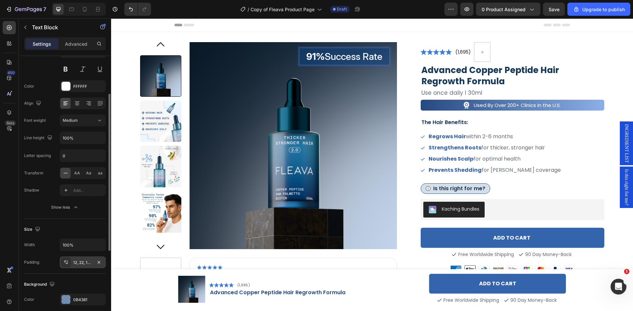
click at [83, 262] on div "12, 22, 12, 22" at bounding box center [82, 263] width 19 height 6
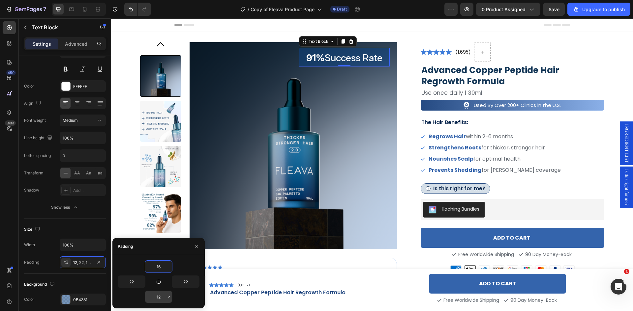
type input "16"
click at [162, 297] on input "12" at bounding box center [158, 297] width 27 height 12
type input "16"
click at [134, 281] on input "22" at bounding box center [131, 282] width 27 height 12
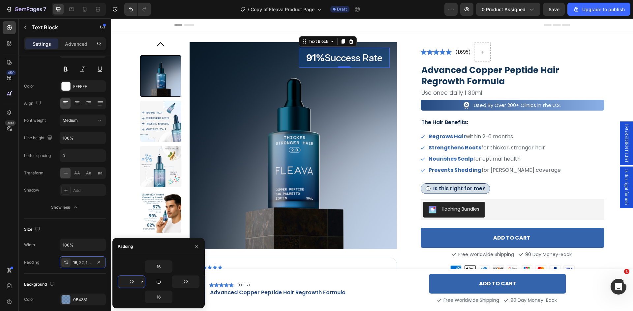
click at [134, 281] on input "22" at bounding box center [131, 282] width 27 height 12
type input "24"
click at [186, 282] on input "22" at bounding box center [185, 282] width 27 height 12
type input "24"
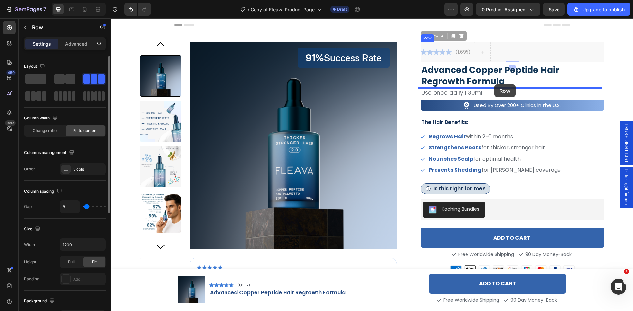
drag, startPoint x: 497, startPoint y: 53, endPoint x: 494, endPoint y: 84, distance: 31.1
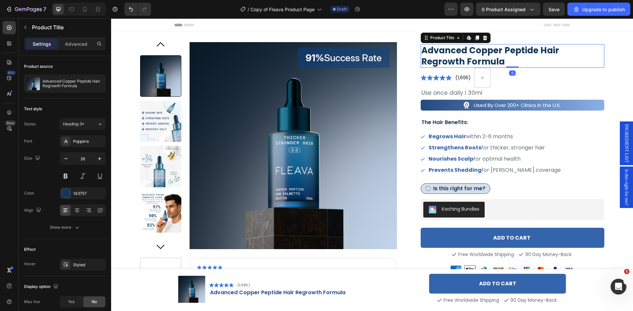
click at [470, 52] on h3 "advanced copper peptide hair regrowth formula" at bounding box center [512, 56] width 184 height 24
click at [11, 45] on icon at bounding box center [11, 45] width 2 height 2
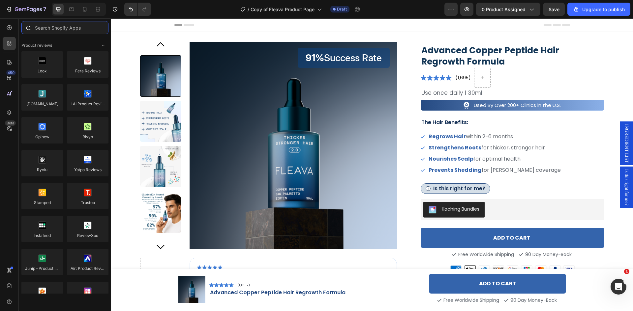
click at [58, 31] on input "text" at bounding box center [64, 27] width 87 height 13
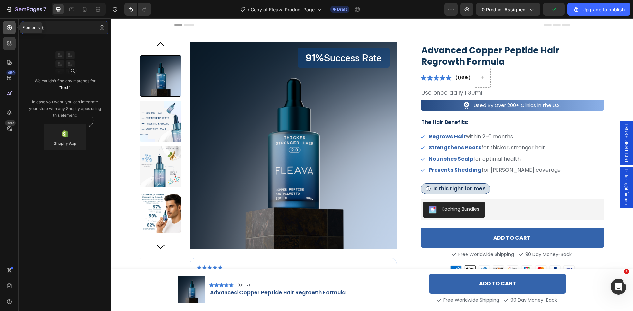
type input "text"
click at [8, 30] on icon at bounding box center [9, 27] width 7 height 7
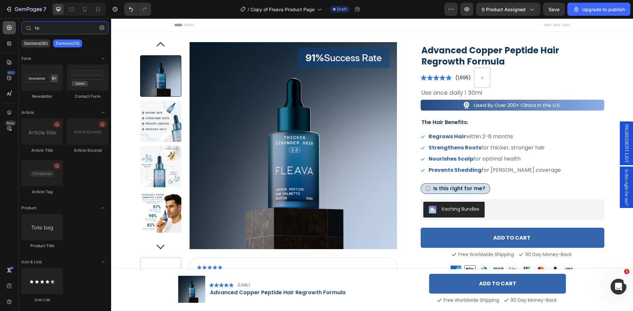
drag, startPoint x: 51, startPoint y: 31, endPoint x: 8, endPoint y: 31, distance: 43.2
click at [8, 31] on div "450 Beta te Sections(30) Elements(13) Form Newsletter Contact Form Article Arti…" at bounding box center [55, 164] width 111 height 293
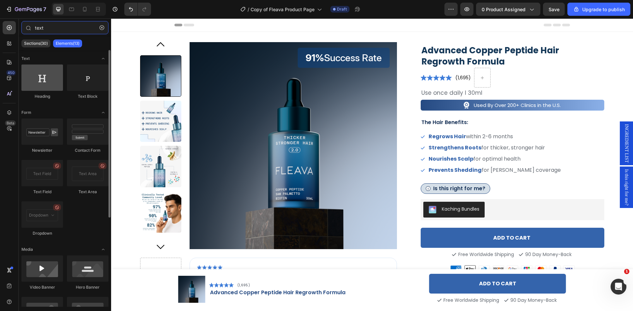
type input "text"
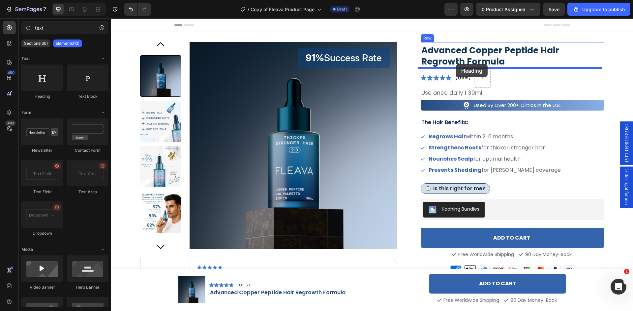
drag, startPoint x: 151, startPoint y: 99, endPoint x: 456, endPoint y: 64, distance: 306.8
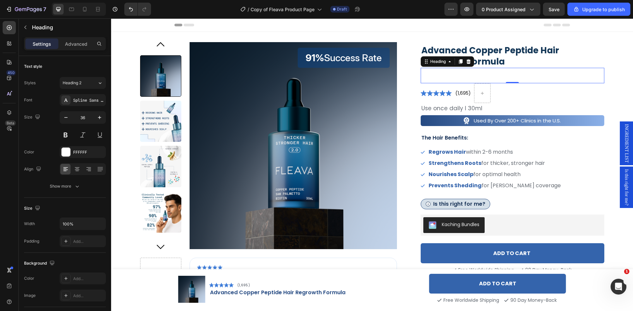
click at [448, 78] on h2 "Your heading text goes here" at bounding box center [512, 75] width 184 height 15
drag, startPoint x: 448, startPoint y: 77, endPoint x: 442, endPoint y: 75, distance: 6.6
click at [442, 75] on p "Your heading text goes here" at bounding box center [512, 76] width 182 height 14
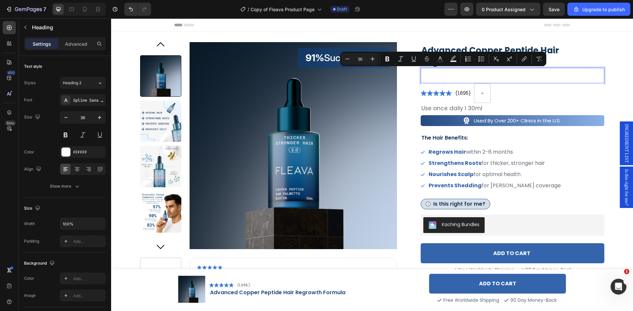
click at [436, 78] on p "Your heading text goes here" at bounding box center [512, 76] width 182 height 14
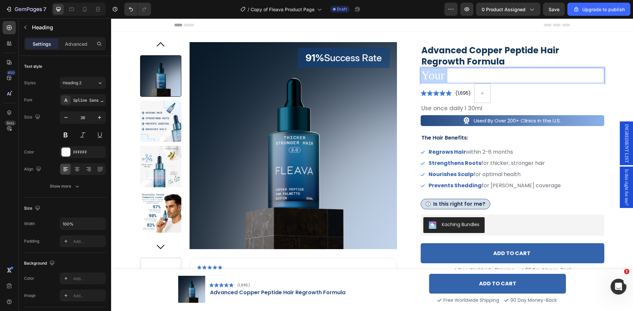
click at [436, 78] on p "Your heading text goes here" at bounding box center [512, 76] width 182 height 14
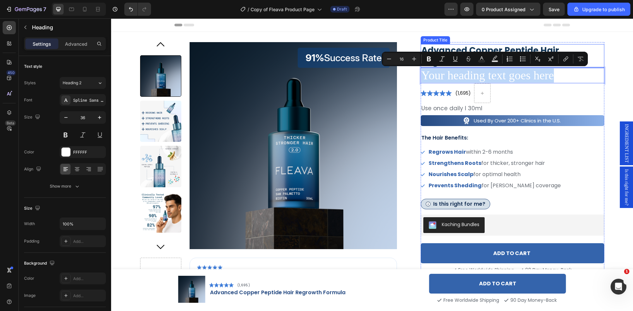
click at [433, 49] on h3 "advanced copper peptide hair regrowth formula" at bounding box center [512, 56] width 184 height 24
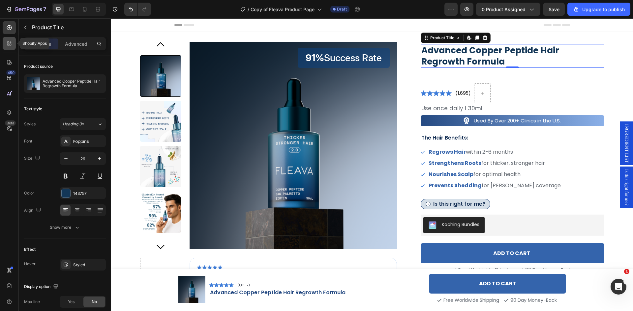
click at [10, 44] on icon at bounding box center [9, 43] width 7 height 7
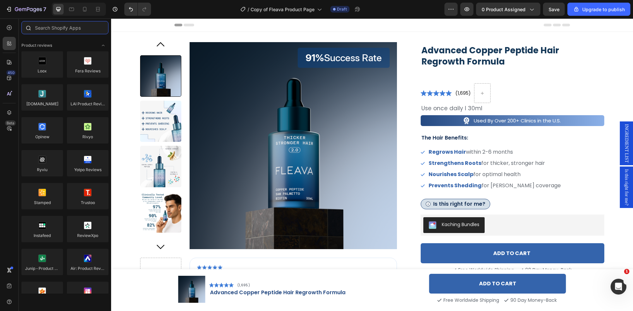
click at [56, 29] on input "text" at bounding box center [64, 27] width 87 height 13
click at [9, 29] on icon at bounding box center [9, 27] width 7 height 7
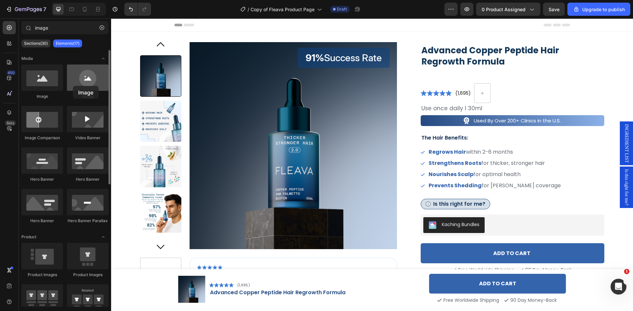
drag, startPoint x: 78, startPoint y: 85, endPoint x: 69, endPoint y: 86, distance: 9.9
click at [69, 86] on div at bounding box center [88, 78] width 42 height 26
click at [62, 27] on input "image" at bounding box center [64, 27] width 87 height 13
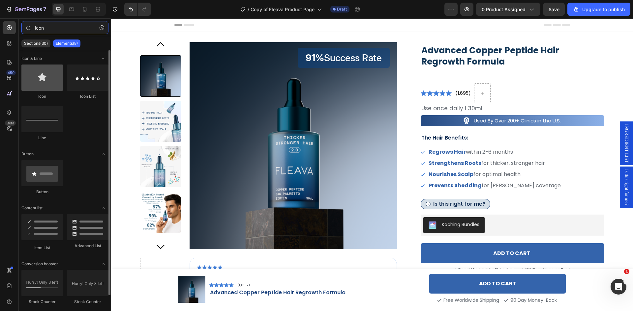
type input "icon"
click at [37, 77] on div at bounding box center [42, 78] width 42 height 26
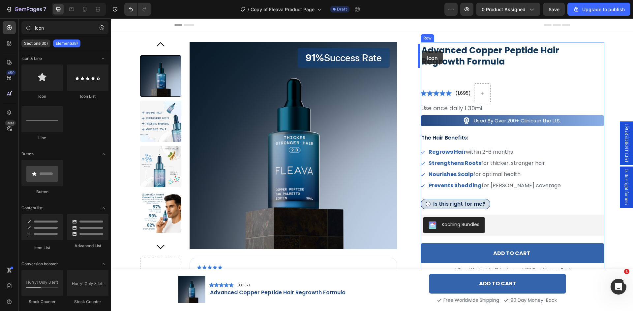
drag, startPoint x: 157, startPoint y: 100, endPoint x: 421, endPoint y: 51, distance: 269.4
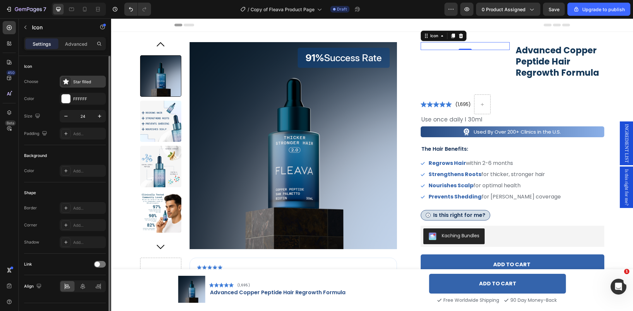
click at [68, 82] on icon at bounding box center [66, 81] width 7 height 7
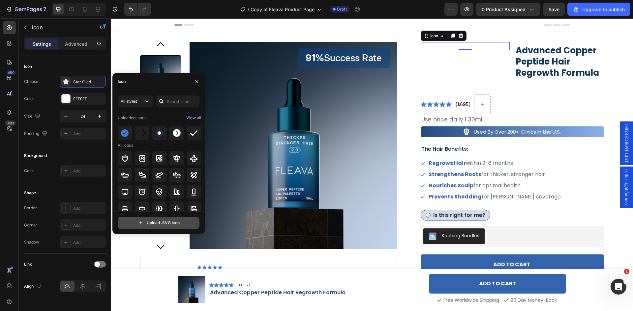
click at [166, 225] on input "file" at bounding box center [158, 222] width 81 height 11
type input "C:\fakepath\Science-Molecule--Streamline-Ultimate.svg"
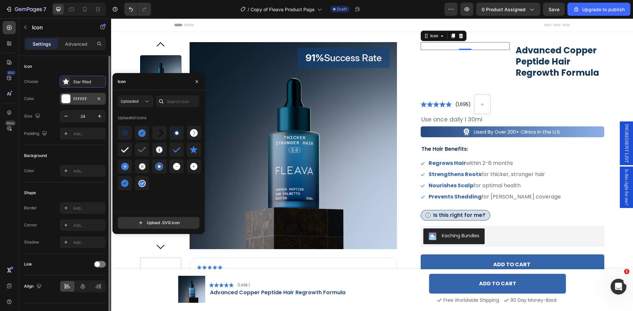
click at [76, 99] on div "FFFFFF" at bounding box center [82, 99] width 19 height 6
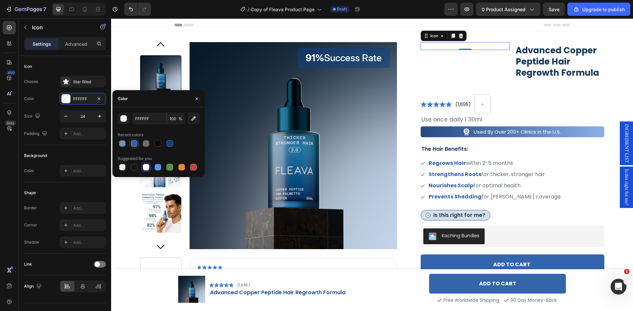
click at [132, 143] on div at bounding box center [134, 143] width 7 height 7
click at [147, 117] on input "3464AC" at bounding box center [149, 119] width 34 height 12
paste input "#0A4280"
type input "0A4280"
click at [185, 137] on div "Recent colors" at bounding box center [159, 135] width 82 height 11
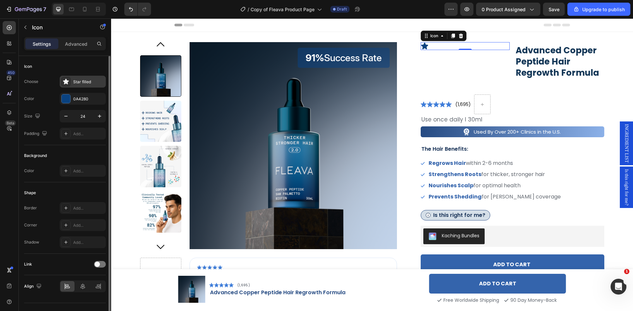
click at [63, 81] on icon at bounding box center [66, 81] width 7 height 7
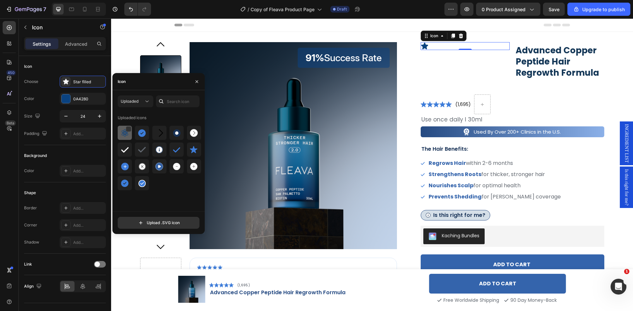
click at [126, 134] on img at bounding box center [125, 133] width 8 height 8
click at [123, 134] on img at bounding box center [125, 133] width 8 height 8
click at [127, 130] on div at bounding box center [128, 129] width 5 height 5
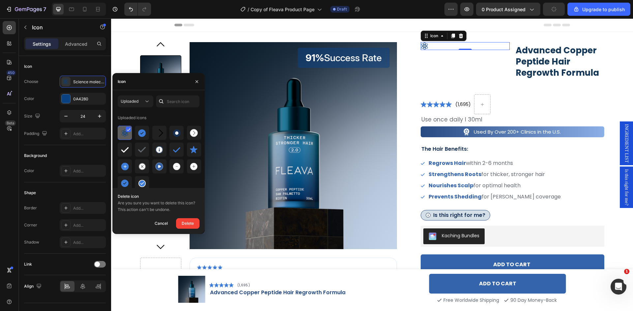
click at [123, 135] on img at bounding box center [125, 133] width 8 height 8
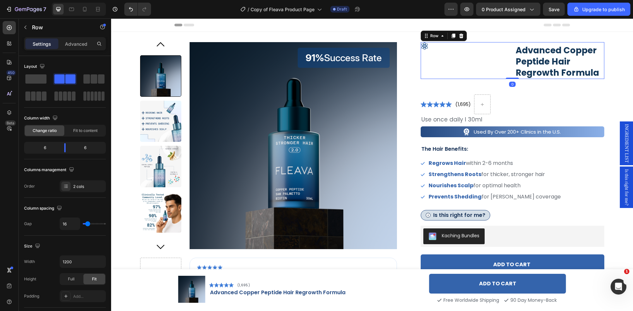
click at [506, 61] on div "Icon" at bounding box center [464, 60] width 89 height 37
click at [78, 132] on span "Fit to content" at bounding box center [85, 131] width 24 height 6
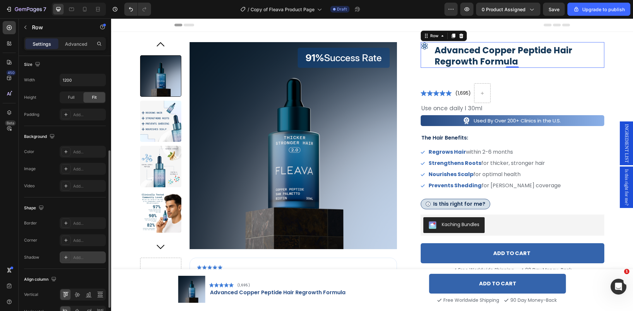
scroll to position [203, 0]
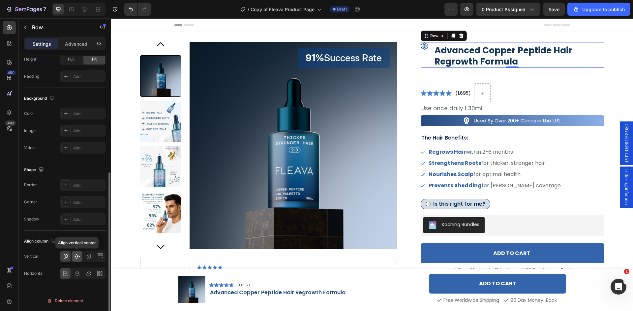
click at [79, 257] on icon at bounding box center [76, 257] width 5 height 5
click at [428, 53] on div "Icon advanced copper peptide hair regrowth formula Product Title Row 0" at bounding box center [512, 55] width 184 height 26
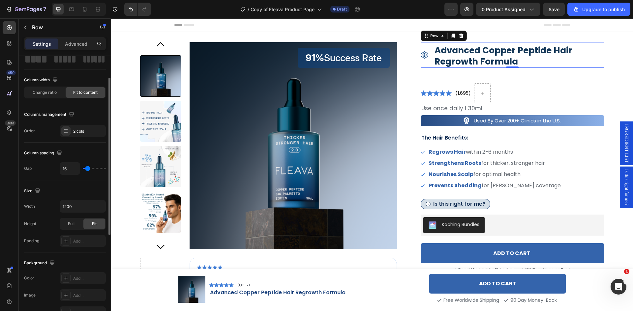
scroll to position [5, 0]
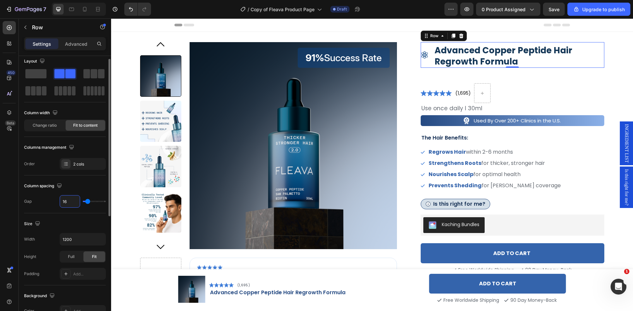
type input "1"
type input "10"
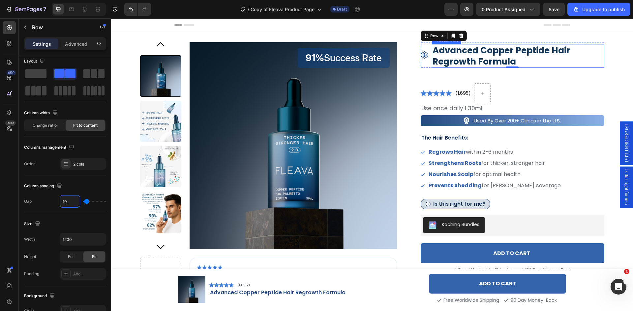
click at [471, 52] on h3 "advanced copper peptide hair regrowth formula" at bounding box center [518, 56] width 172 height 24
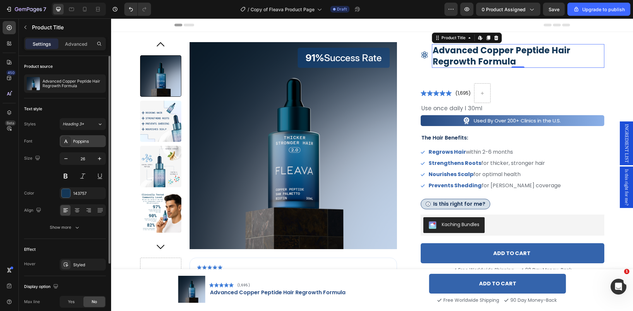
click at [95, 141] on div "Poppins" at bounding box center [88, 142] width 31 height 6
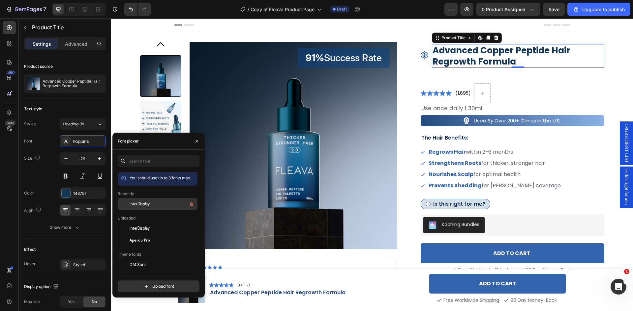
click at [146, 202] on span "InterDisplay" at bounding box center [139, 204] width 20 height 6
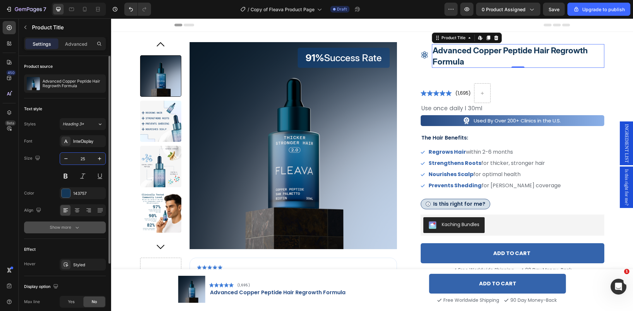
type input "25"
click at [67, 227] on div "Show more" at bounding box center [65, 227] width 31 height 7
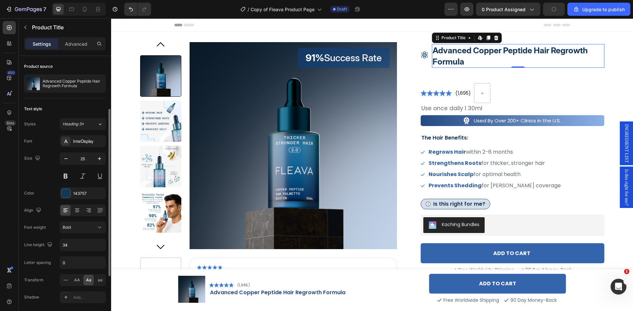
scroll to position [33, 0]
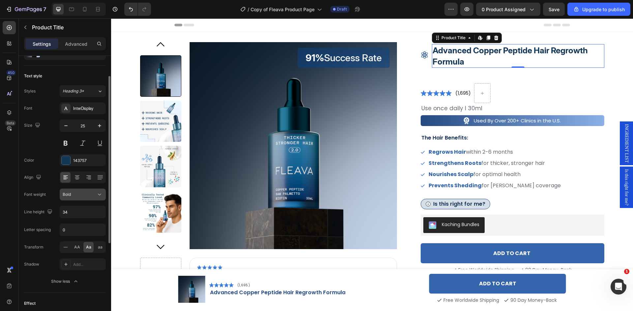
click at [90, 196] on div "Bold" at bounding box center [80, 195] width 34 height 6
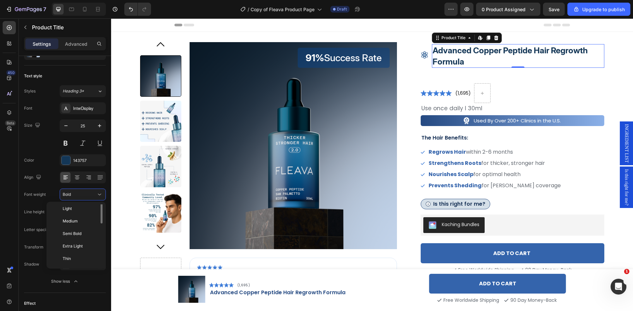
scroll to position [0, 0]
click at [80, 236] on p "Medium" at bounding box center [80, 236] width 35 height 6
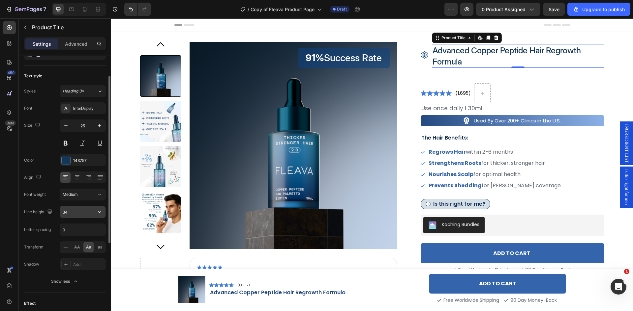
click at [86, 214] on input "34" at bounding box center [82, 212] width 45 height 12
click at [100, 214] on icon "button" at bounding box center [99, 212] width 7 height 7
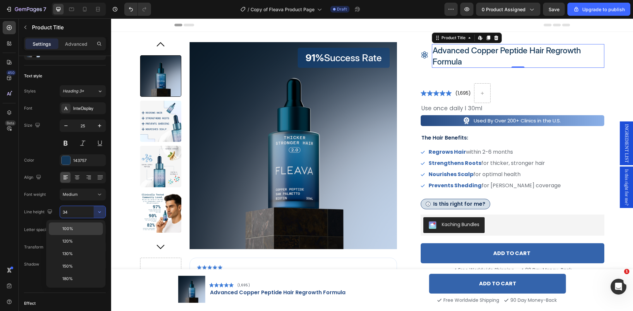
click at [92, 227] on p "100%" at bounding box center [81, 229] width 38 height 6
type input "100%"
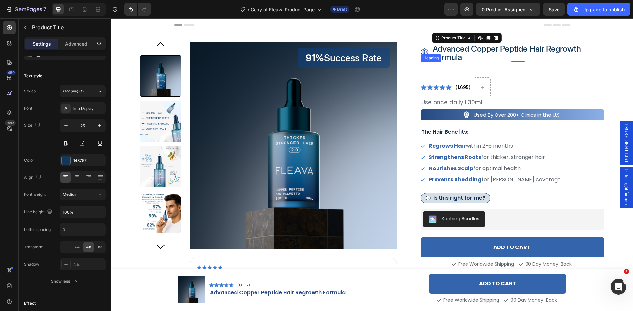
click at [446, 70] on p "Your heading text goes here" at bounding box center [512, 70] width 182 height 14
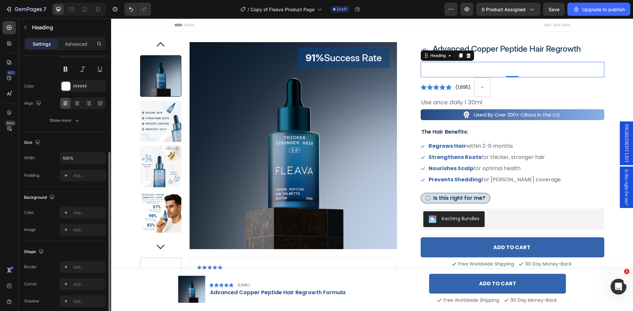
scroll to position [132, 0]
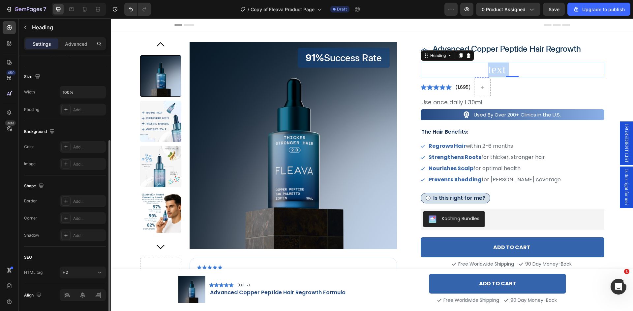
click at [485, 66] on p "Your heading text goes here" at bounding box center [512, 70] width 182 height 14
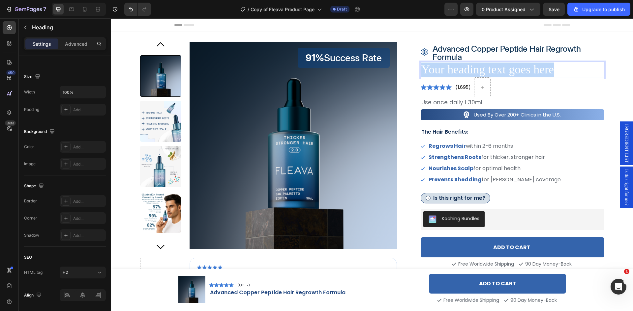
click at [485, 66] on p "Your heading text goes here" at bounding box center [512, 70] width 182 height 14
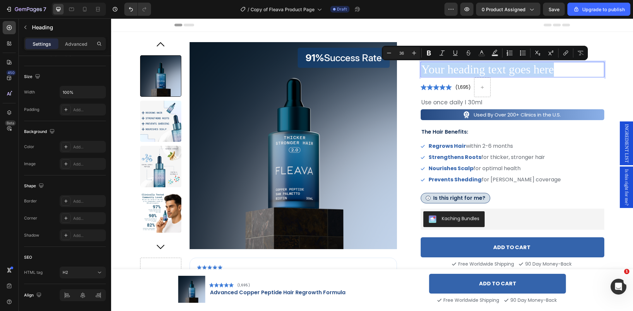
click at [478, 74] on p "Your heading text goes here" at bounding box center [512, 70] width 182 height 14
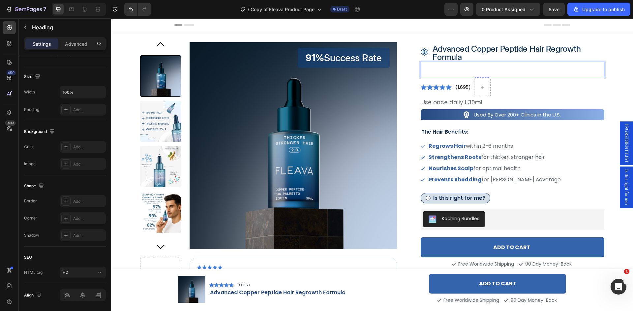
click at [473, 72] on p "Your heading text goes here" at bounding box center [512, 70] width 182 height 14
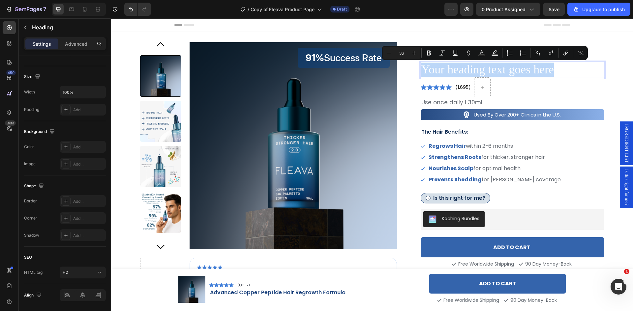
click at [473, 72] on p "Your heading text goes here" at bounding box center [512, 70] width 182 height 14
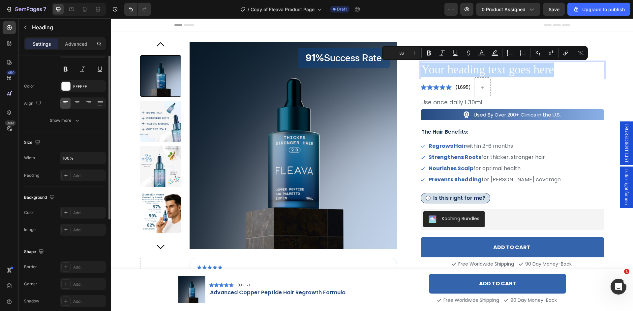
scroll to position [0, 0]
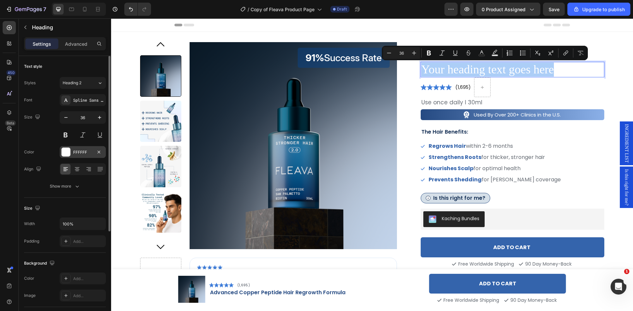
click at [91, 154] on div "FFFFFF" at bounding box center [82, 153] width 19 height 6
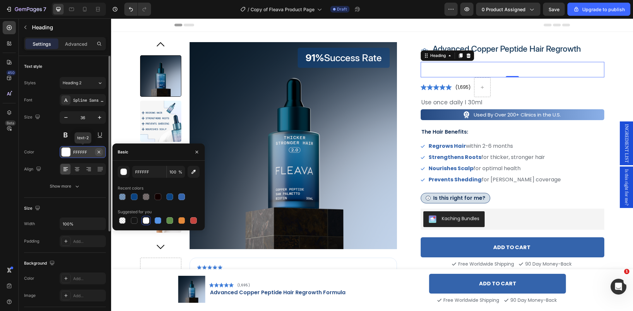
click at [98, 153] on icon "button" at bounding box center [98, 152] width 5 height 5
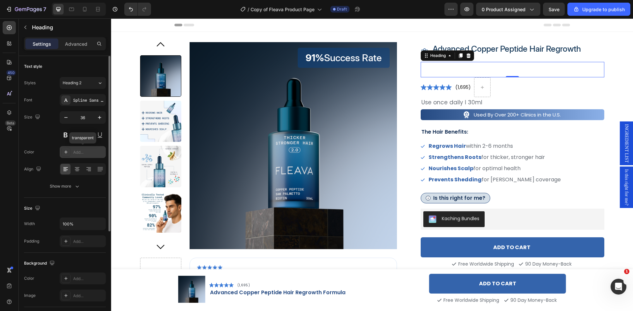
click at [73, 154] on div "Add..." at bounding box center [88, 153] width 31 height 6
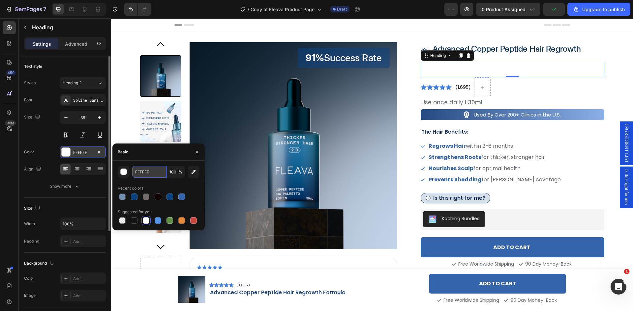
click at [142, 173] on input "FFFFFF" at bounding box center [149, 172] width 34 height 12
paste input "#0A4280"
click at [178, 185] on div "Recent colors" at bounding box center [159, 188] width 82 height 11
type input "0A4280"
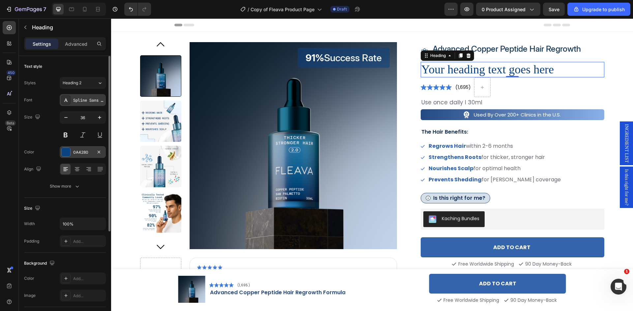
click at [79, 102] on div "Spline Sans Mono" at bounding box center [88, 101] width 31 height 6
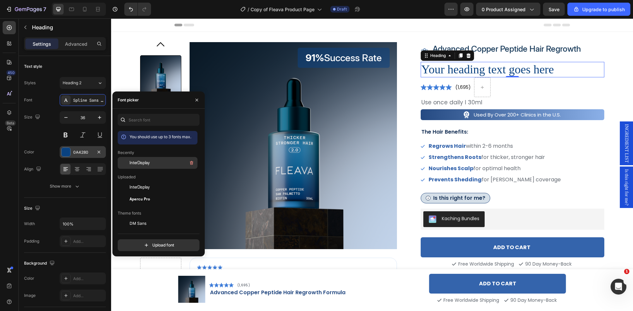
click at [142, 158] on div "InterDisplay" at bounding box center [158, 163] width 80 height 12
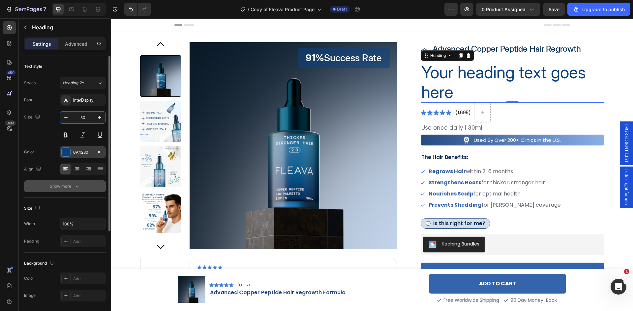
type input "50"
click at [74, 184] on icon "button" at bounding box center [77, 186] width 7 height 7
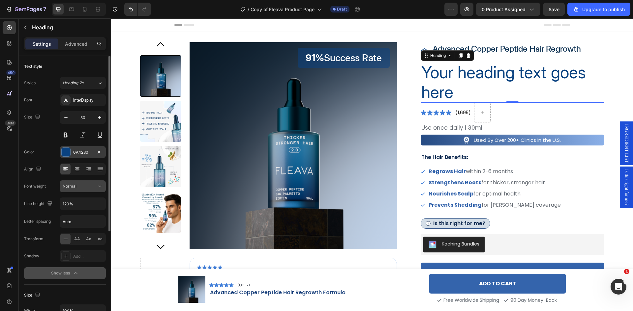
click at [90, 185] on div "Normal" at bounding box center [80, 187] width 34 height 6
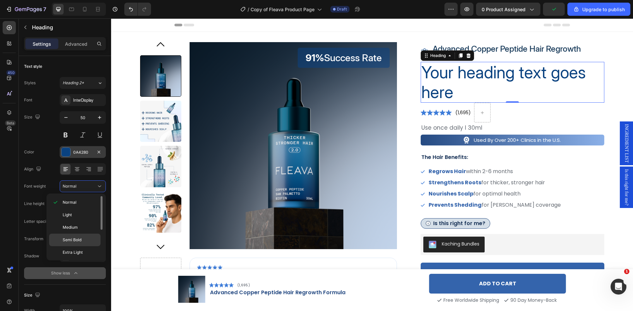
click at [83, 240] on p "Semi Bold" at bounding box center [80, 240] width 35 height 6
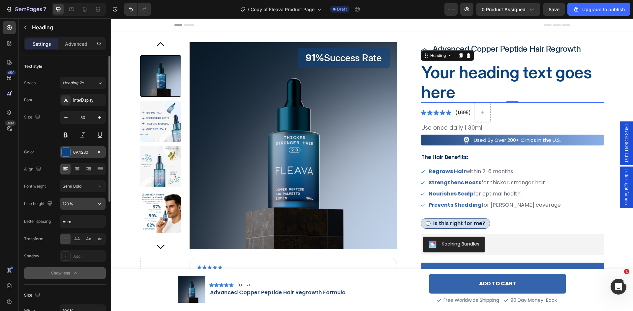
click at [81, 206] on input "120%" at bounding box center [82, 204] width 45 height 12
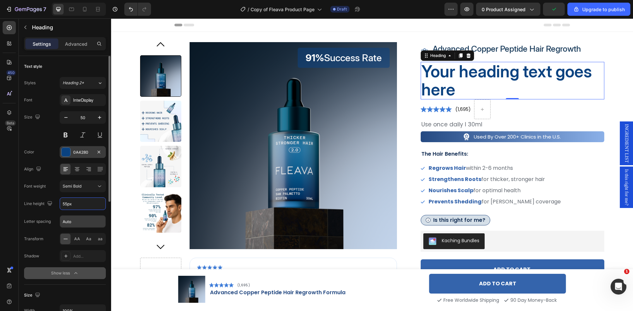
click at [84, 221] on input "Auto" at bounding box center [82, 222] width 45 height 12
type input "55"
click at [84, 221] on input "Auto" at bounding box center [82, 222] width 45 height 12
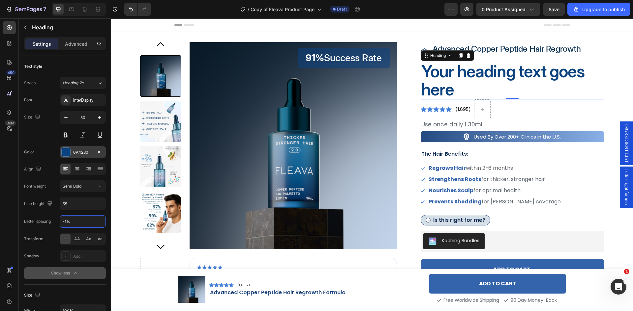
type input "-1"
click at [15, 220] on div "450 Beta" at bounding box center [9, 142] width 13 height 243
click at [438, 73] on p "Your heading text goes here" at bounding box center [512, 81] width 182 height 36
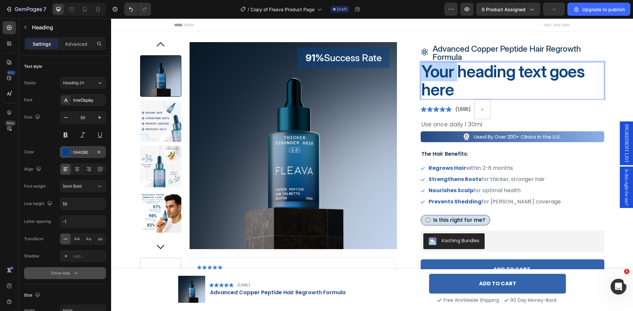
click at [438, 73] on p "Your heading text goes here" at bounding box center [512, 81] width 182 height 36
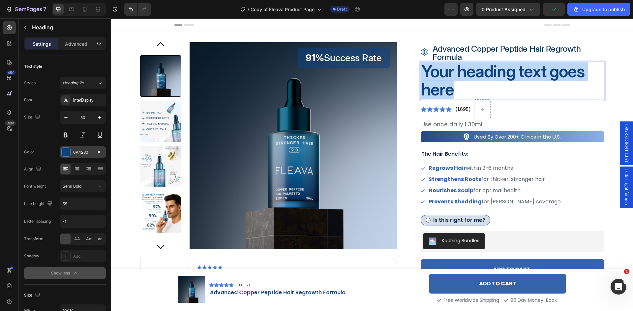
click at [438, 73] on p "Your heading text goes here" at bounding box center [512, 81] width 182 height 36
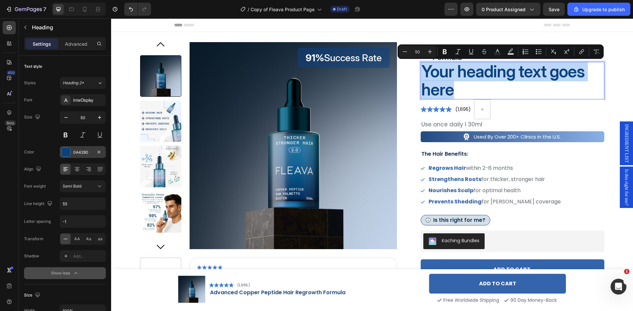
click at [501, 74] on p "Your heading text goes here" at bounding box center [512, 81] width 182 height 36
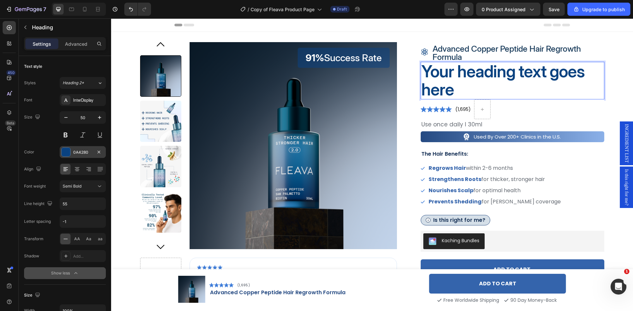
click at [480, 71] on p "Your heading text goes here" at bounding box center [512, 81] width 182 height 36
click at [461, 88] on p "Your heading text goes here" at bounding box center [512, 81] width 182 height 36
drag, startPoint x: 458, startPoint y: 86, endPoint x: 452, endPoint y: 85, distance: 6.0
click at [452, 85] on p "Your heading text goes here" at bounding box center [512, 81] width 182 height 36
drag, startPoint x: 450, startPoint y: 74, endPoint x: 442, endPoint y: 86, distance: 14.5
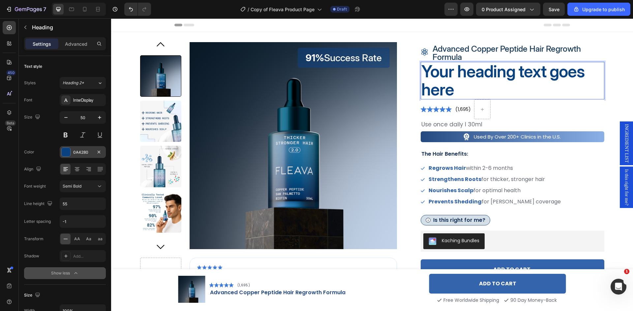
click at [442, 84] on p "Your heading text goes here" at bounding box center [512, 81] width 182 height 36
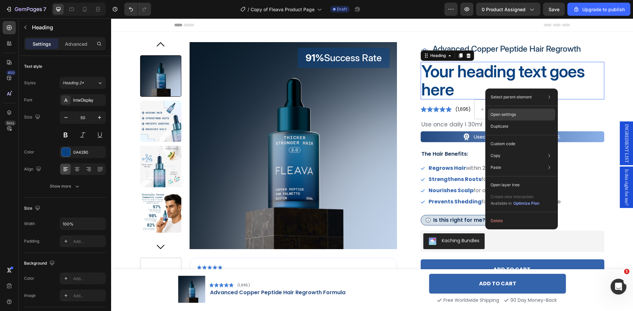
click at [509, 114] on p "Open settings" at bounding box center [502, 115] width 25 height 6
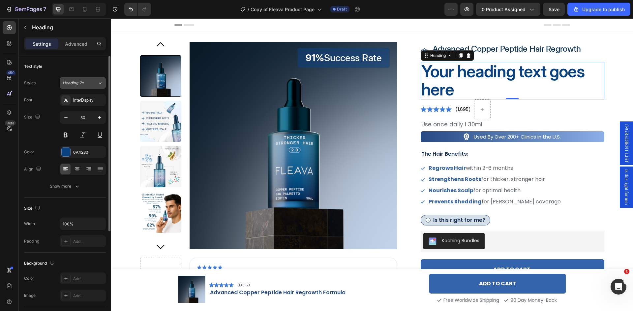
click at [100, 83] on icon at bounding box center [100, 83] width 6 height 7
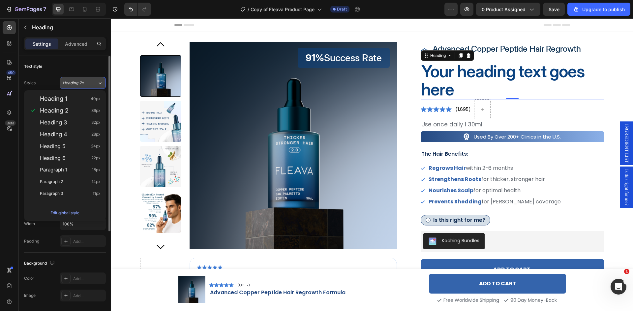
click at [101, 84] on icon at bounding box center [100, 83] width 6 height 7
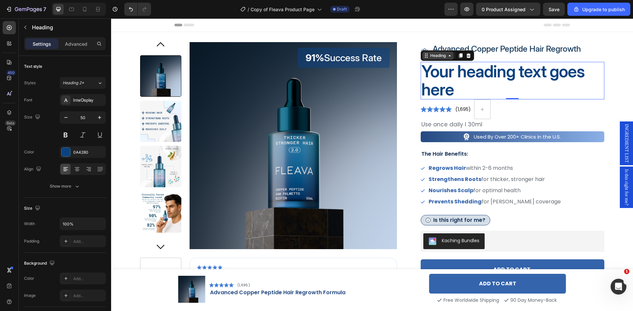
click at [448, 57] on icon at bounding box center [449, 55] width 5 height 5
click at [423, 55] on icon at bounding box center [425, 55] width 5 height 5
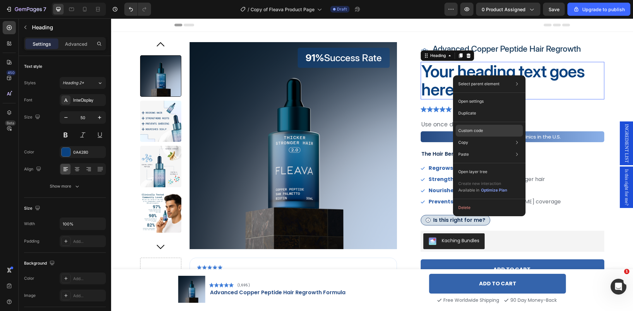
click at [473, 130] on p "Custom code" at bounding box center [470, 131] width 25 height 6
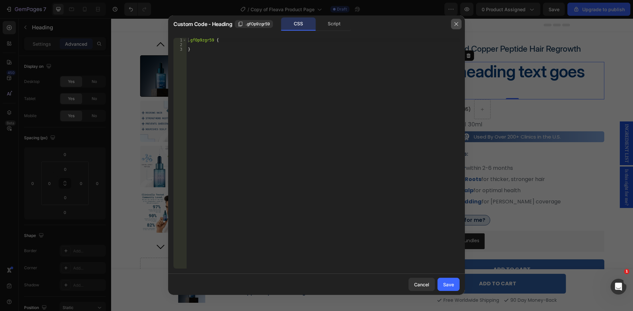
click at [456, 25] on icon "button" at bounding box center [455, 23] width 5 height 5
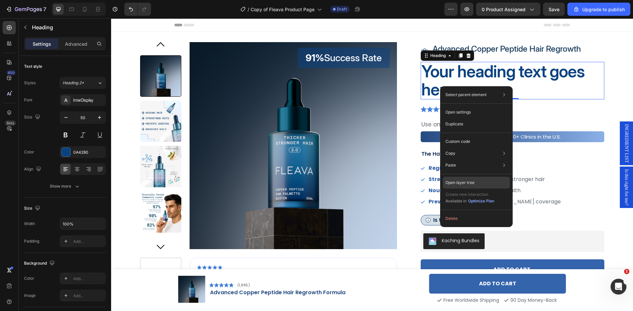
click at [471, 184] on p "Open layer tree" at bounding box center [459, 183] width 29 height 6
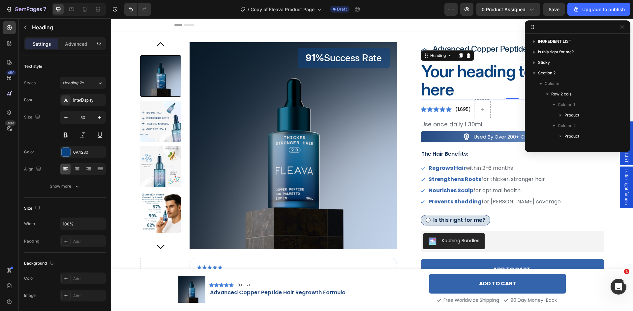
scroll to position [104, 0]
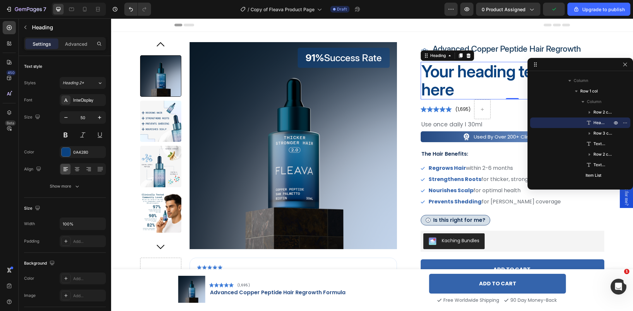
drag, startPoint x: 548, startPoint y: 28, endPoint x: 619, endPoint y: 68, distance: 81.9
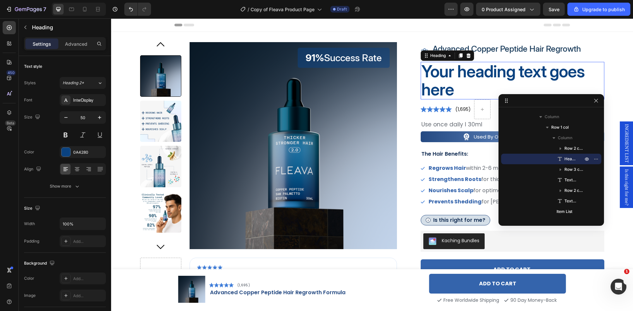
drag, startPoint x: 534, startPoint y: 64, endPoint x: 597, endPoint y: 115, distance: 80.8
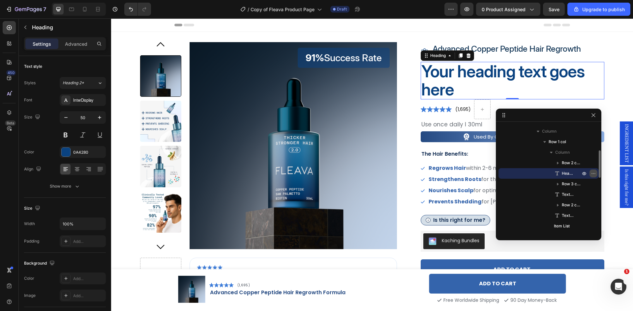
click at [592, 174] on icon "button" at bounding box center [591, 173] width 1 height 1
click at [10, 29] on icon at bounding box center [9, 27] width 7 height 7
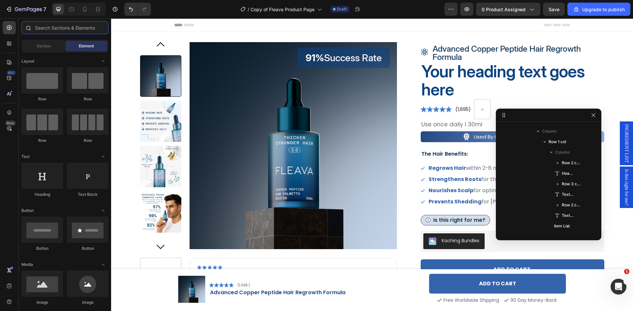
click at [58, 28] on input "text" at bounding box center [64, 27] width 87 height 13
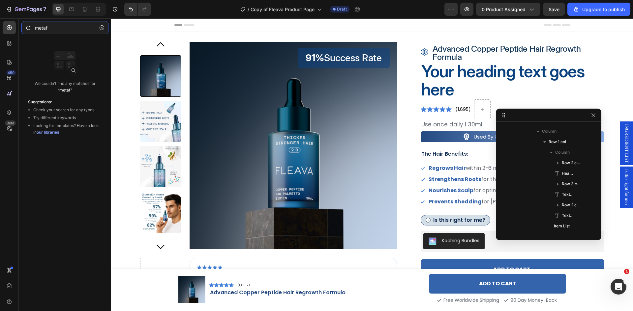
click at [64, 26] on input "metaf" at bounding box center [64, 27] width 87 height 13
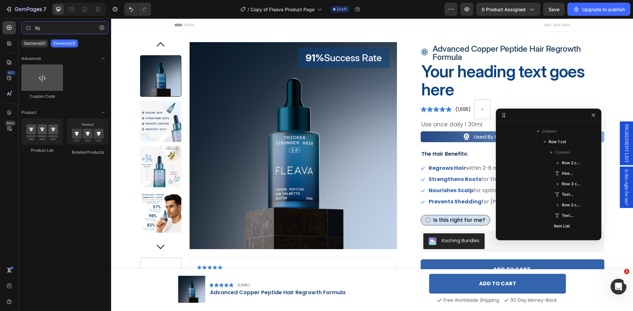
type input "liq"
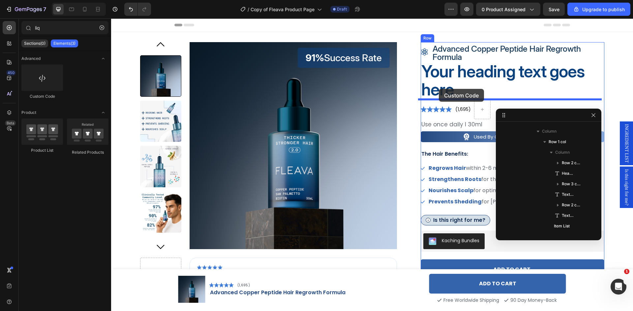
drag, startPoint x: 157, startPoint y: 97, endPoint x: 439, endPoint y: 89, distance: 281.5
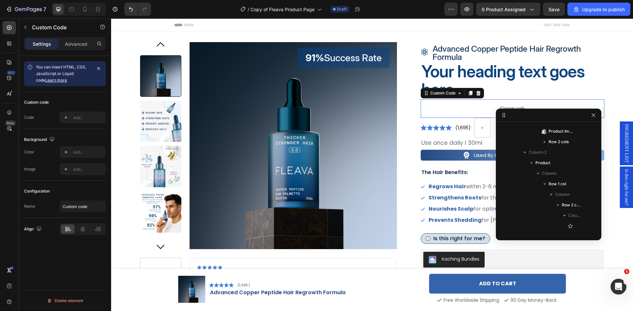
scroll to position [199, 0]
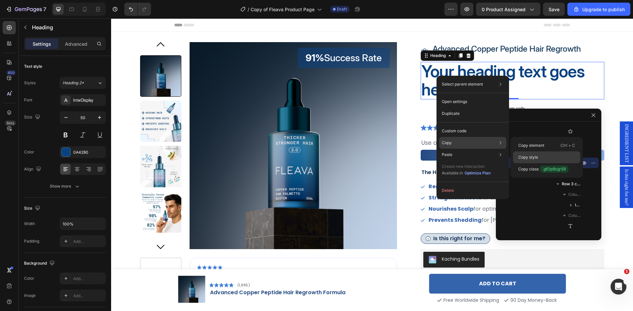
click at [523, 157] on p "Copy style" at bounding box center [528, 158] width 20 height 6
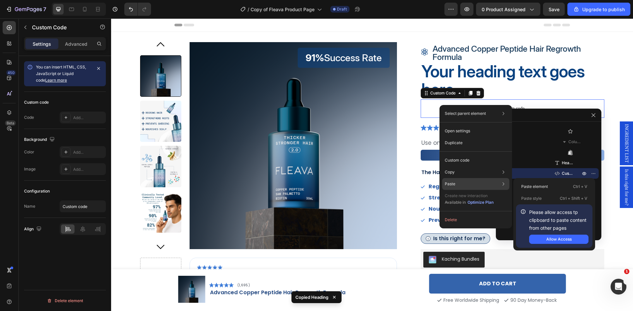
click at [531, 198] on p "Paste style" at bounding box center [531, 199] width 20 height 6
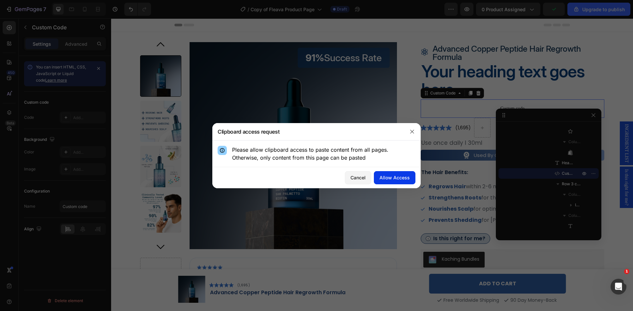
click at [402, 179] on div "Allow Access" at bounding box center [394, 177] width 30 height 7
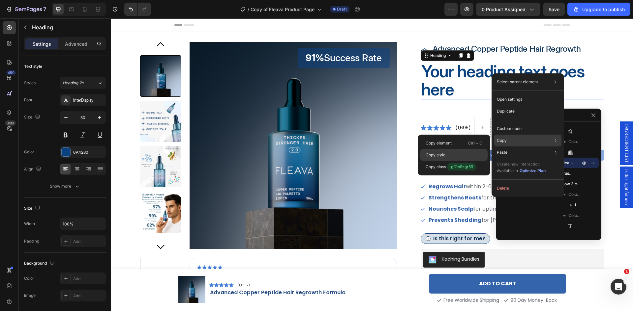
click at [453, 161] on div "Copy style" at bounding box center [453, 167] width 67 height 12
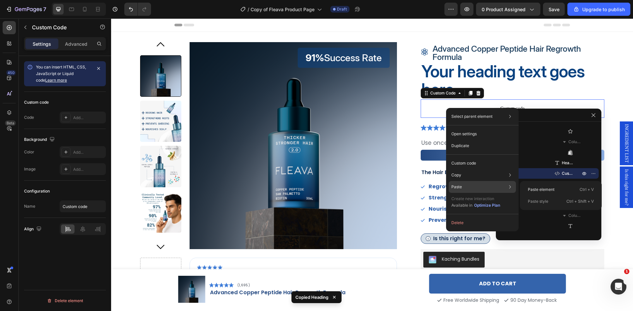
click at [553, 203] on div "Paste style Ctrl + Shift + V" at bounding box center [560, 202] width 76 height 12
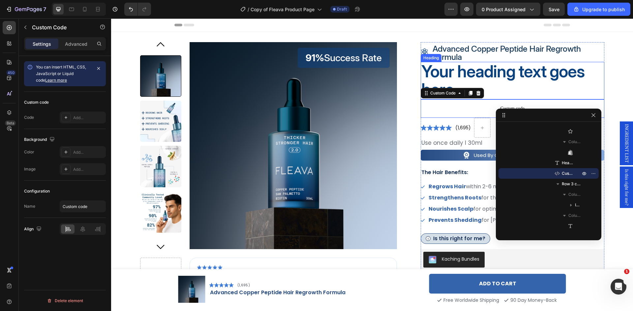
click at [485, 71] on p "Your heading text goes here" at bounding box center [512, 81] width 182 height 36
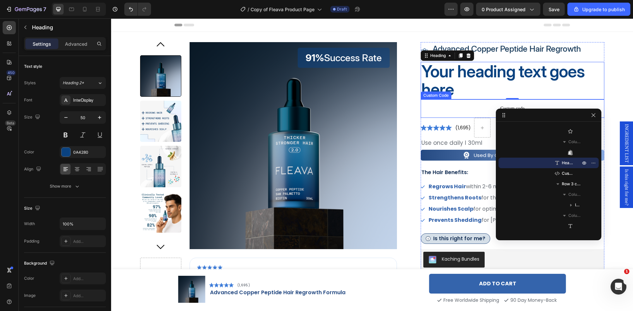
click at [478, 109] on span "Custom code" at bounding box center [512, 109] width 184 height 8
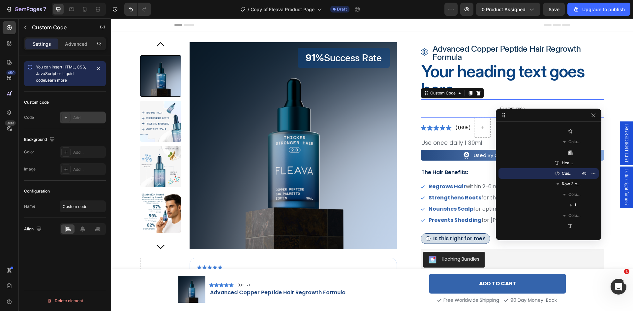
click at [77, 118] on div "Add..." at bounding box center [88, 118] width 31 height 6
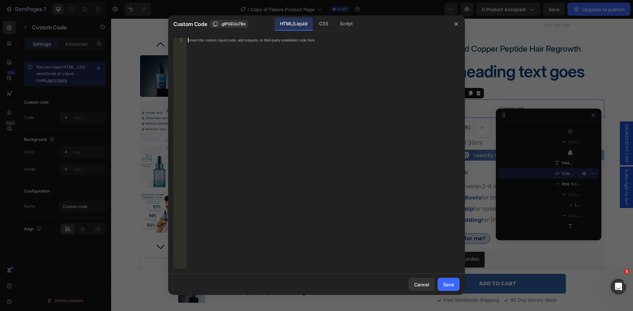
click at [292, 46] on div "Insert the custom Liquid code, add snippets, or third-party installation code h…" at bounding box center [322, 158] width 273 height 240
click at [268, 56] on div "Insert the custom Liquid code, add snippets, or third-party installation code h…" at bounding box center [322, 158] width 273 height 240
paste textarea "{{product.metafields.my_fields.skintype}}"
click at [237, 41] on div "{{product.metafields.my_fields.skintype}}" at bounding box center [322, 158] width 273 height 240
drag, startPoint x: 237, startPoint y: 41, endPoint x: 240, endPoint y: 42, distance: 3.7
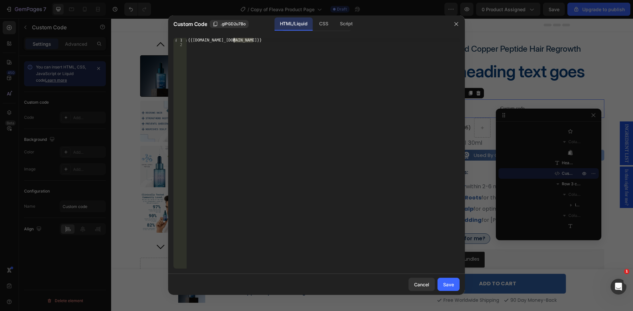
click at [240, 42] on div "{{product.metafields.my_fields.skintype}}" at bounding box center [322, 158] width 273 height 240
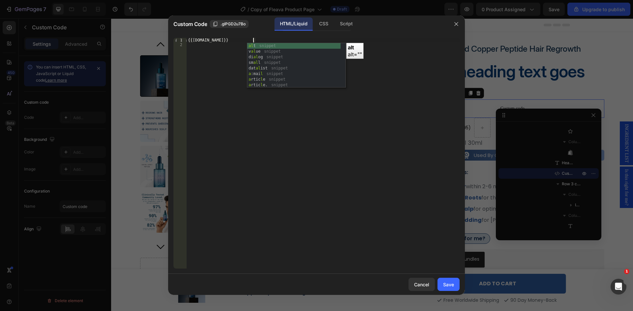
scroll to position [0, 5]
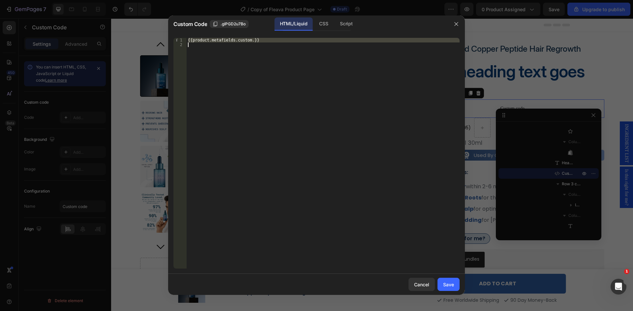
paste textarea "custom.alternative_product_title"
click at [242, 41] on div "{{product.metafields.custom.}}" at bounding box center [322, 153] width 273 height 231
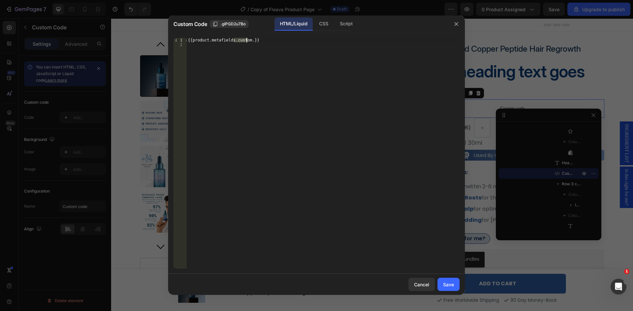
click at [242, 41] on div "{{product.metafields.custom.}}" at bounding box center [322, 158] width 273 height 240
click at [248, 41] on div "{{product.metafields.custom.}}" at bounding box center [322, 158] width 273 height 240
paste textarea "alternative_product_title"
click at [193, 41] on div "{{product.metafields.custom.alternative_product_title }}" at bounding box center [322, 158] width 273 height 240
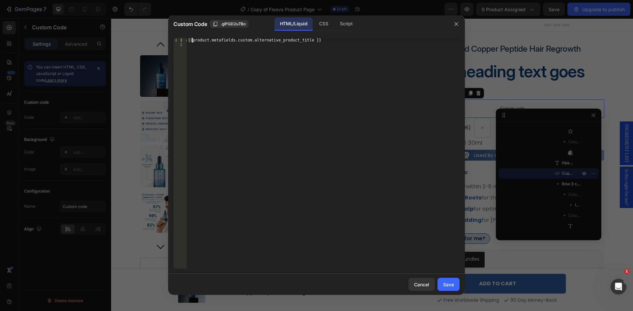
scroll to position [0, 1]
type textarea "{{ product.metafields.custom.alternative_product_title }}"
click at [452, 284] on div "Save" at bounding box center [448, 284] width 11 height 7
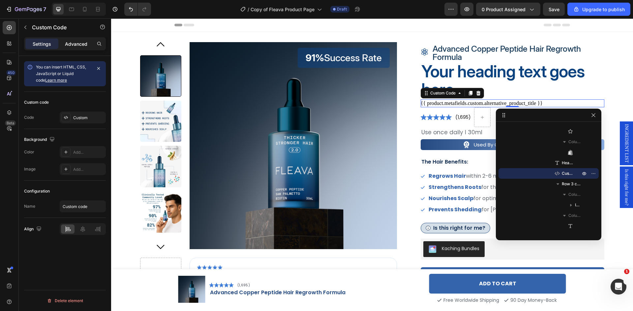
click at [72, 44] on p "Advanced" at bounding box center [76, 44] width 22 height 7
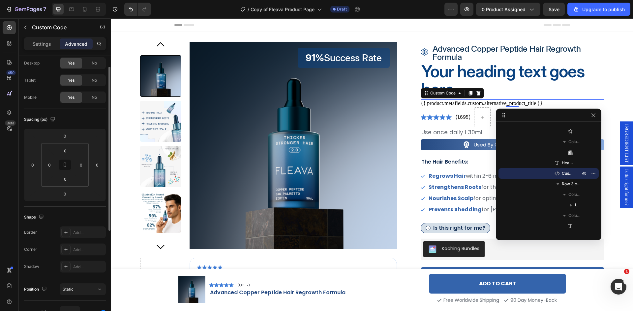
scroll to position [0, 0]
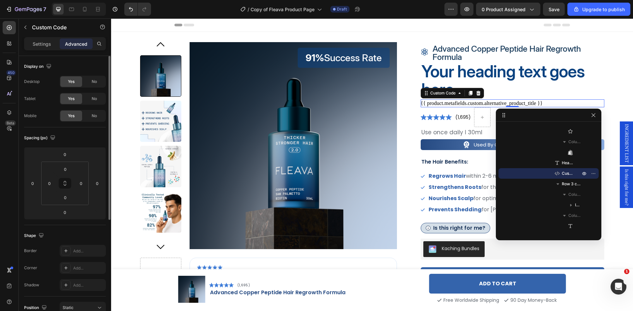
click at [40, 42] on p "Settings" at bounding box center [42, 44] width 18 height 7
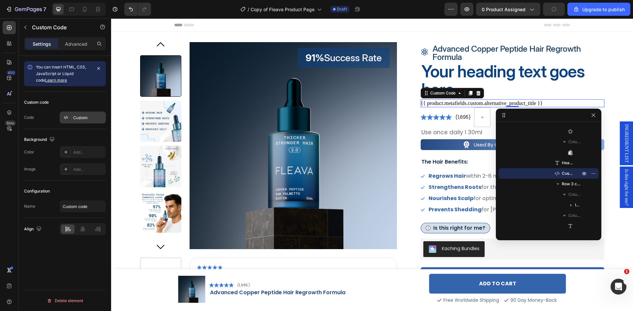
click at [82, 119] on div "Custom" at bounding box center [88, 118] width 31 height 6
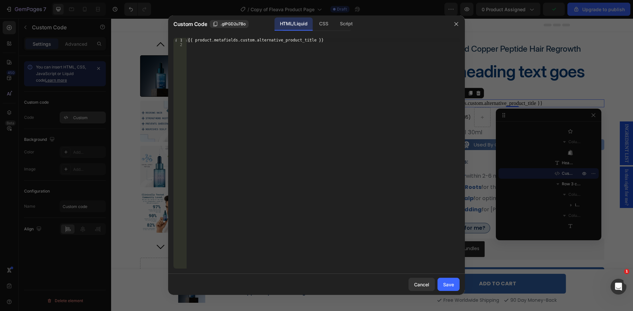
click at [82, 119] on div at bounding box center [316, 155] width 633 height 311
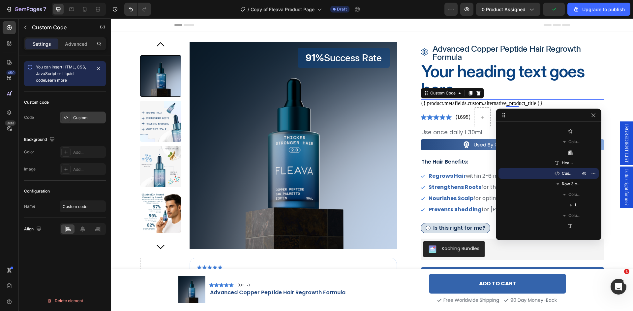
click at [66, 119] on icon at bounding box center [65, 117] width 5 height 5
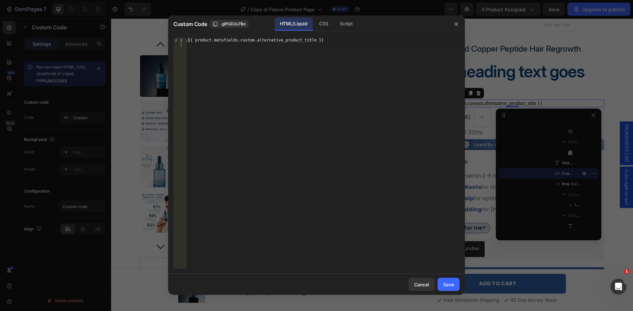
click at [61, 118] on div at bounding box center [316, 155] width 633 height 311
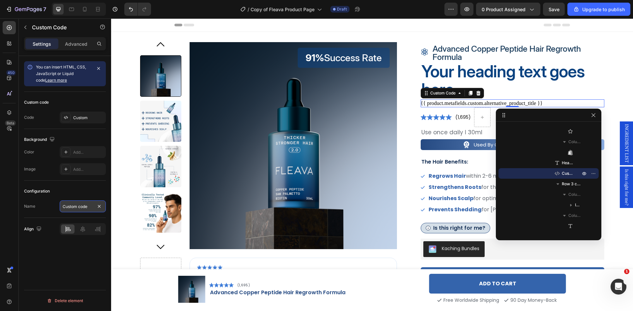
click at [73, 210] on input "Custom code" at bounding box center [83, 207] width 46 height 12
click at [55, 209] on div "Name Custom code" at bounding box center [65, 207] width 82 height 12
click at [85, 208] on input "Custom code" at bounding box center [83, 207] width 46 height 12
click at [86, 208] on input "Custom code" at bounding box center [83, 207] width 46 height 12
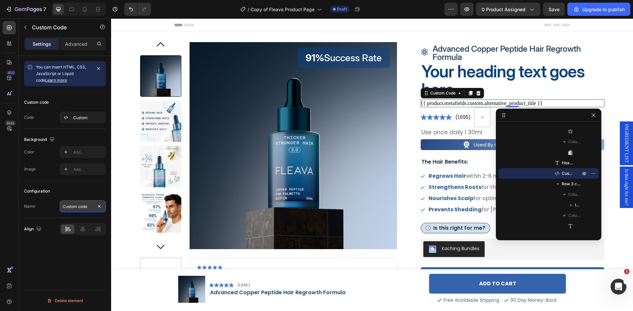
click at [86, 208] on input "Custom code" at bounding box center [83, 207] width 46 height 12
click at [85, 208] on input "Custom code" at bounding box center [83, 207] width 46 height 12
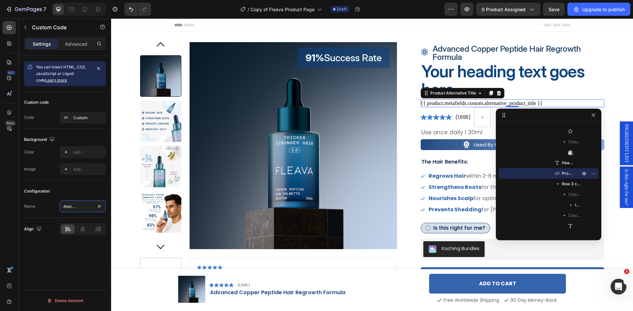
type input "Product Alternative Title"
click at [442, 104] on div "{{ product.metafields.custom.alternative_product_title }}" at bounding box center [512, 104] width 184 height 8
click at [444, 78] on p "Your heading text goes here" at bounding box center [512, 81] width 182 height 36
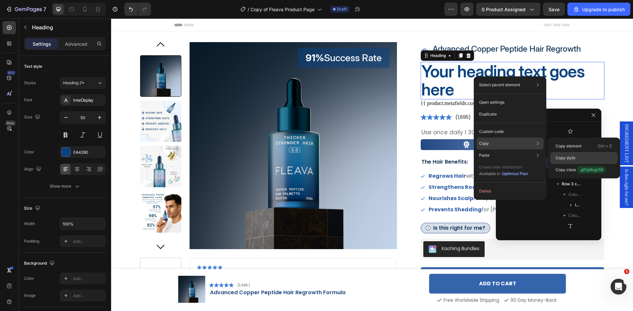
click at [558, 156] on p "Copy style" at bounding box center [565, 158] width 20 height 6
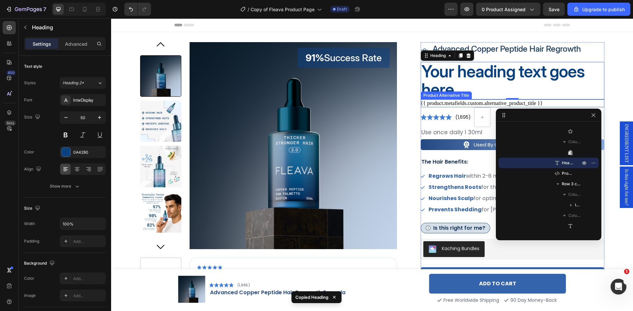
click at [452, 104] on div "{{ product.metafields.custom.alternative_product_title }}" at bounding box center [512, 104] width 184 height 8
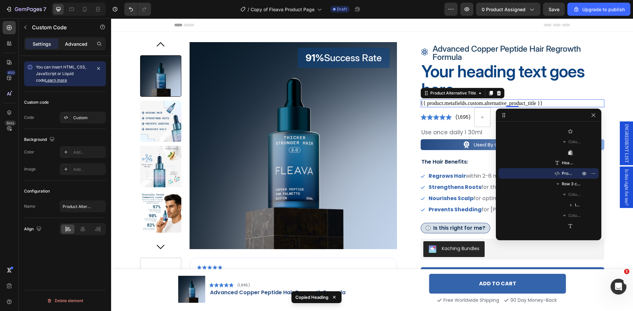
click at [74, 43] on p "Advanced" at bounding box center [76, 44] width 22 height 7
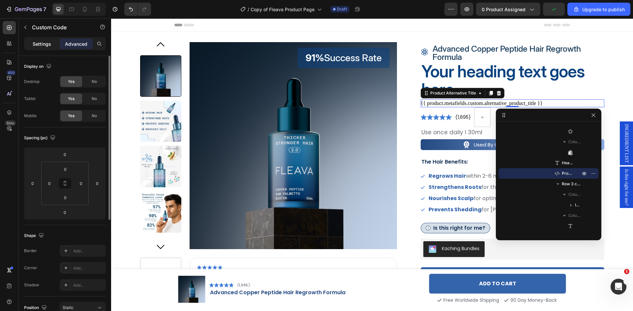
click at [42, 45] on p "Settings" at bounding box center [42, 44] width 18 height 7
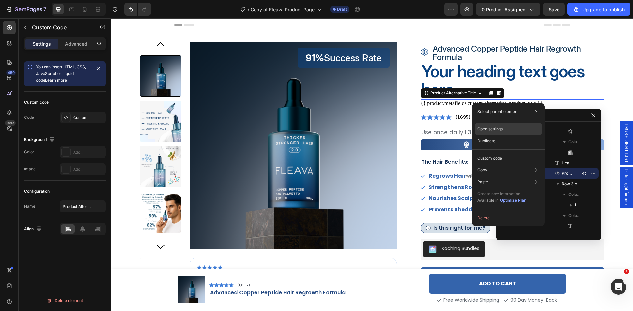
click at [489, 129] on p "Open settings" at bounding box center [489, 129] width 25 height 6
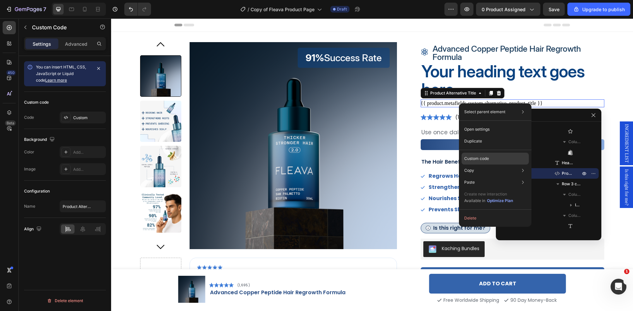
click at [488, 158] on p "Custom code" at bounding box center [476, 159] width 25 height 6
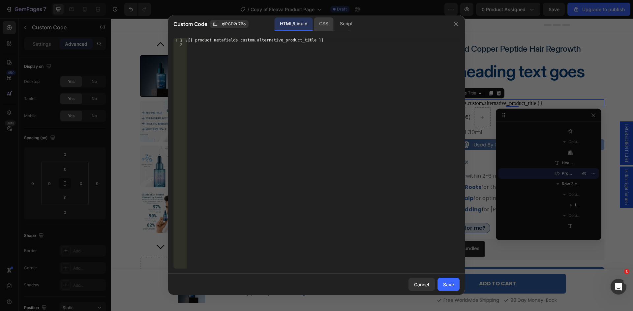
click at [334, 23] on div "CSS" at bounding box center [345, 23] width 23 height 13
click at [300, 51] on div "Insert the CSS code to style your content here." at bounding box center [322, 158] width 273 height 240
paste textarea "Copy element from Gempages!"
type textarea "Copy element from Gempages!"
type textarea "v"
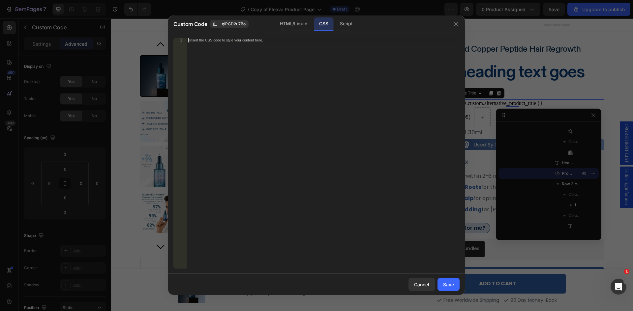
paste textarea "Copy element from Gempages!"
type textarea "Copy element from Gempages!"
click at [356, 24] on div "Script" at bounding box center [345, 23] width 23 height 13
click at [319, 24] on div "CSS" at bounding box center [323, 23] width 19 height 13
click at [486, 98] on div at bounding box center [316, 155] width 633 height 311
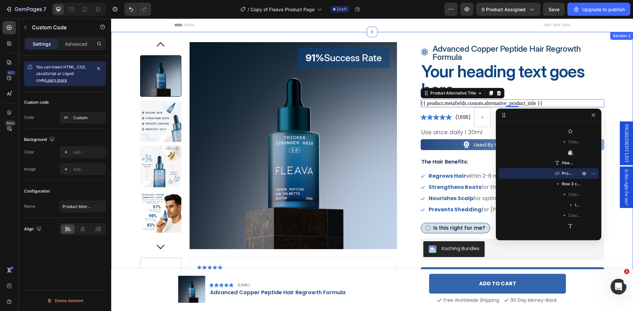
click at [615, 82] on div "91% Success Rate Text Block Product Images Image ‘’Tried Minoxidil, but it made…" at bounding box center [372, 278] width 508 height 472
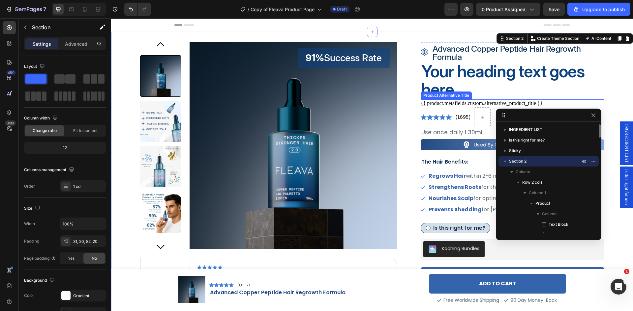
scroll to position [199, 0]
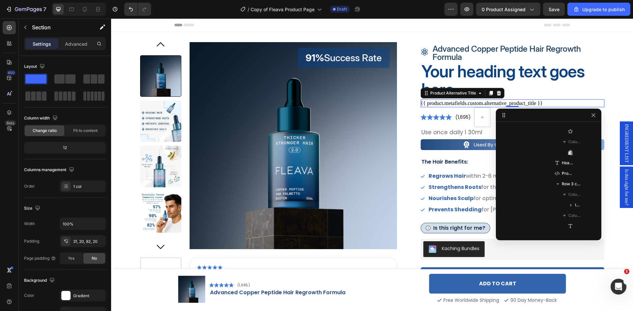
click at [560, 104] on div "{{ product.metafields.custom.alternative_product_title }}" at bounding box center [512, 104] width 184 height 8
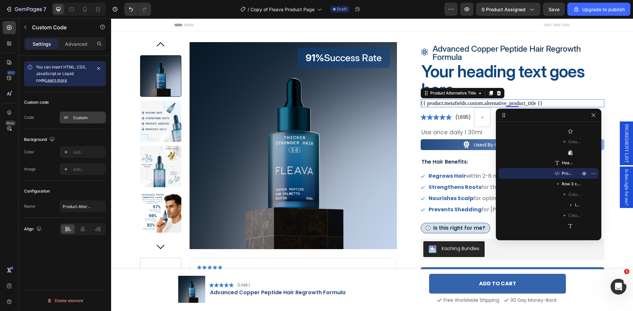
click at [79, 118] on div "Custom" at bounding box center [88, 118] width 31 height 6
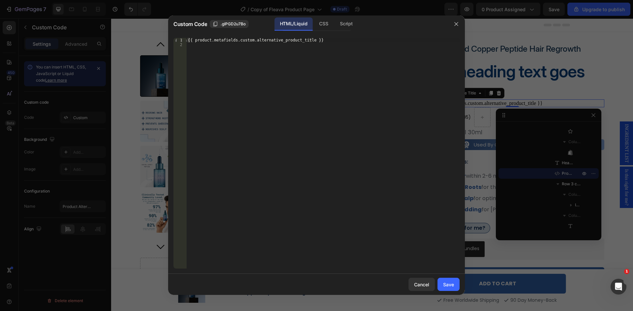
drag, startPoint x: 200, startPoint y: 45, endPoint x: 193, endPoint y: 46, distance: 7.3
click at [200, 45] on div "{{ product.metafields.custom.alternative_product_title }}" at bounding box center [322, 158] width 273 height 240
click at [187, 42] on div "{{ product.metafields.custom.alternative_product_title }}" at bounding box center [322, 158] width 273 height 240
type textarea "<h2>{{ product.metafields.custom.alternative_product_title }}"
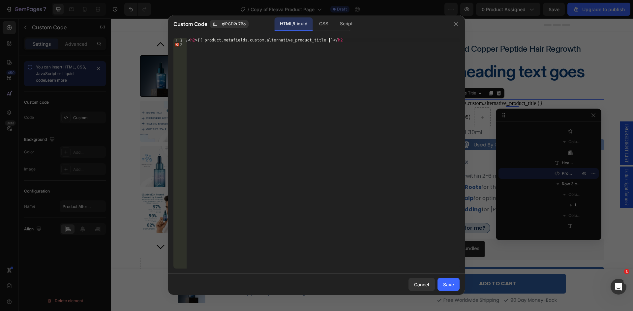
scroll to position [0, 12]
type textarea "<h2>{{ product.metafields.custom.alternative_product_title }}</h2>"
click at [449, 284] on div "Save" at bounding box center [448, 284] width 11 height 7
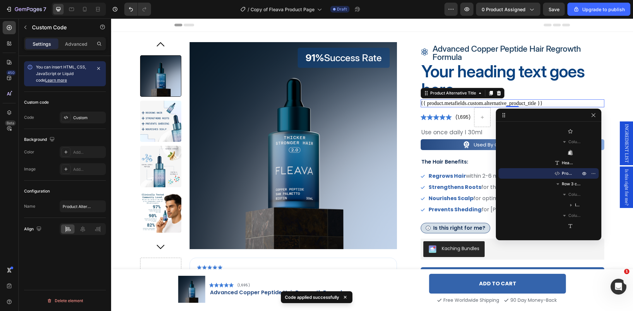
click at [477, 102] on h2 "{{ product.metafields.custom.alternative_product_title }}" at bounding box center [512, 104] width 184 height 8
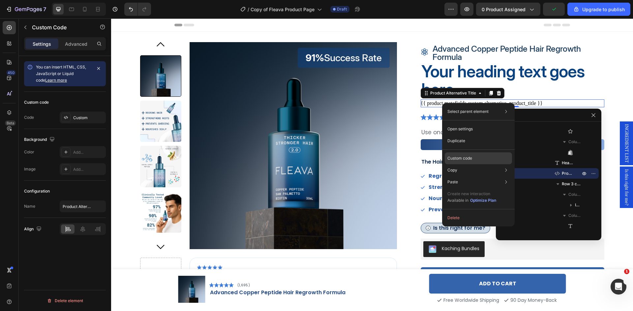
click at [481, 176] on div "Custom code" at bounding box center [477, 182] width 67 height 12
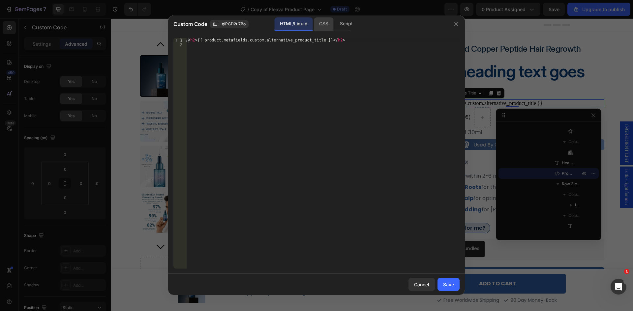
click at [334, 23] on div "CSS" at bounding box center [345, 23] width 23 height 13
click at [287, 24] on div "HTML/Liquid" at bounding box center [293, 23] width 38 height 13
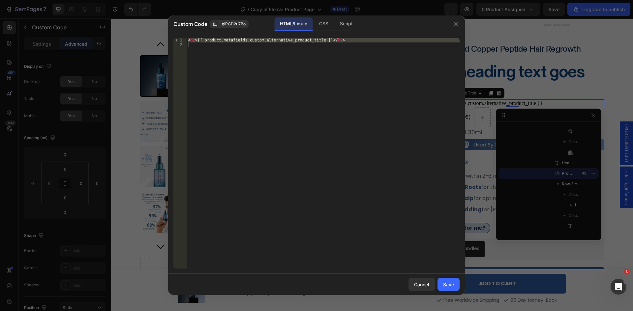
click at [193, 39] on div "< h2 > {{ product.metafields.custom.alternative_product_title }} </ h2 >" at bounding box center [322, 153] width 273 height 231
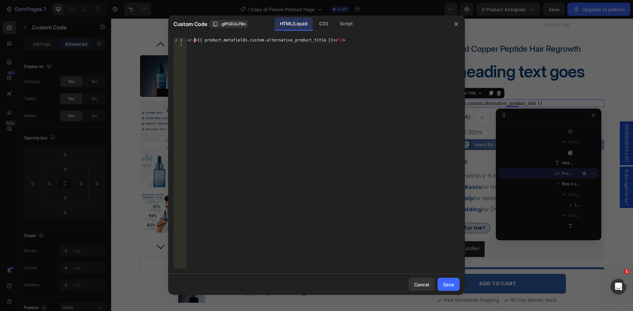
click at [194, 40] on div "< h2 > {{ product.metafields.custom.alternative_product_title }} </ h2 >" at bounding box center [322, 158] width 273 height 240
type textarea "<h2 class="product-alt">{{ product.metafields.custom.alternative_product_title …"
click at [334, 23] on div "CSS" at bounding box center [345, 23] width 23 height 13
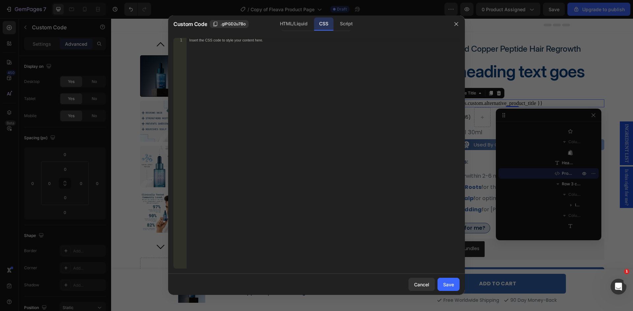
click at [261, 78] on div "Insert the CSS code to style your content here." at bounding box center [322, 158] width 273 height 240
paste textarea "product-alt"
type textarea ".product-alt {"
paste textarea
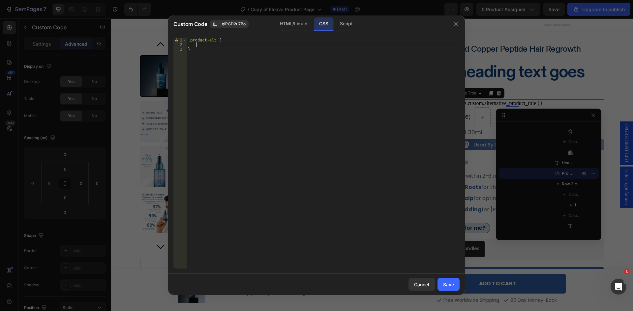
scroll to position [0, 0]
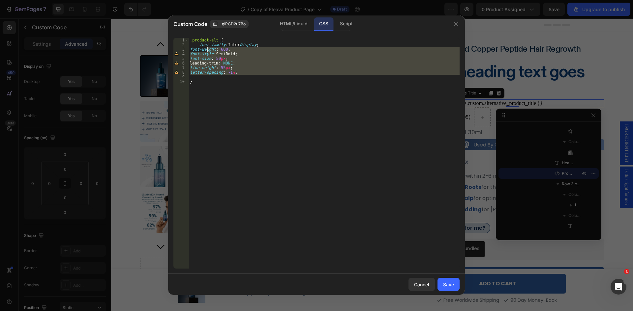
click at [207, 49] on div ".product-alt { font-family : Inter Display ; font-weight : 600 ; font-style : S…" at bounding box center [323, 158] width 271 height 240
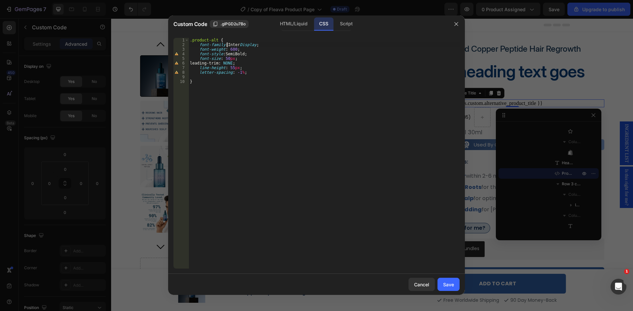
click at [226, 44] on div ".product-alt { font-family : Inter Display ; font-weight : 600 ; font-style : S…" at bounding box center [323, 158] width 271 height 240
click at [259, 45] on div ".product-alt { font-family : ' Inter Display; font-weight : 600 ; font-style : …" at bounding box center [323, 158] width 271 height 240
click at [257, 45] on div ".product-alt { font-family : ' Inter Display; font-weight : 600 ; font-style : …" at bounding box center [323, 158] width 271 height 240
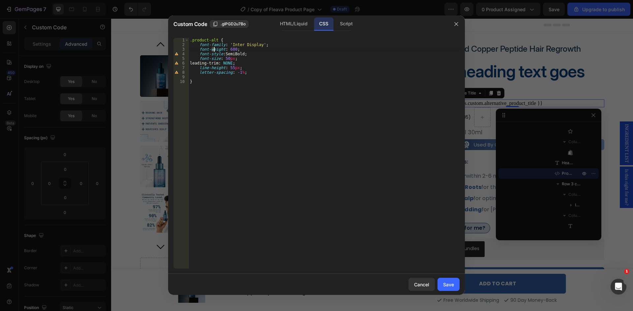
drag, startPoint x: 213, startPoint y: 49, endPoint x: 227, endPoint y: 55, distance: 15.5
click at [215, 52] on div ".product-alt { font-family : ' Inter Display ' ; font-weight : 600 ; font-style…" at bounding box center [323, 158] width 271 height 240
click at [234, 55] on div ".product-alt { font-family : ' Inter Display ' ; font-weight : 600 ; font-style…" at bounding box center [323, 158] width 271 height 240
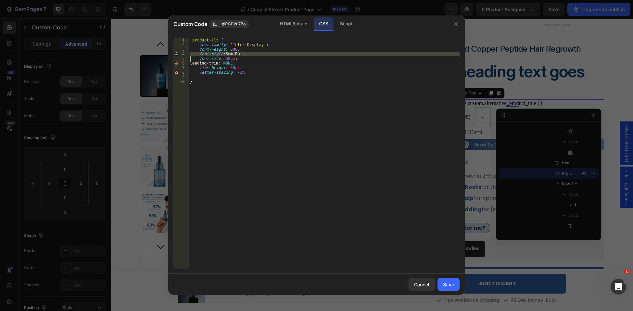
click at [234, 55] on div ".product-alt { font-family : ' Inter Display ' ; font-weight : 600 ; font-style…" at bounding box center [323, 158] width 271 height 240
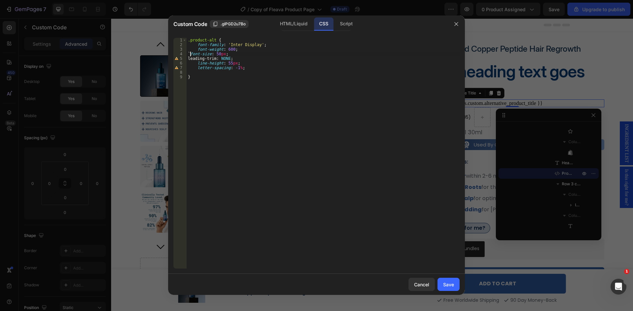
scroll to position [0, 0]
click at [214, 60] on div ".product-alt { font-family : ' Inter Display ' ; font-weight : 600 ; font-size …" at bounding box center [322, 158] width 273 height 240
click at [214, 59] on div ".product-alt { font-family : ' Inter Display ' ; font-weight : 600 ; font-size …" at bounding box center [322, 158] width 273 height 240
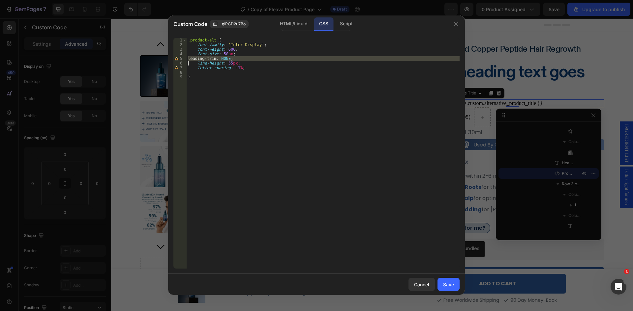
click at [215, 59] on div ".product-alt { font-family : ' Inter Display ' ; font-weight : 600 ; font-size …" at bounding box center [322, 158] width 273 height 240
click at [225, 60] on div ".product-alt { font-family : ' Inter Display ' ; font-weight : 600 ; font-size …" at bounding box center [322, 153] width 273 height 231
click at [225, 60] on div ".product-alt { font-family : ' Inter Display ' ; font-weight : 600 ; font-size …" at bounding box center [322, 158] width 273 height 240
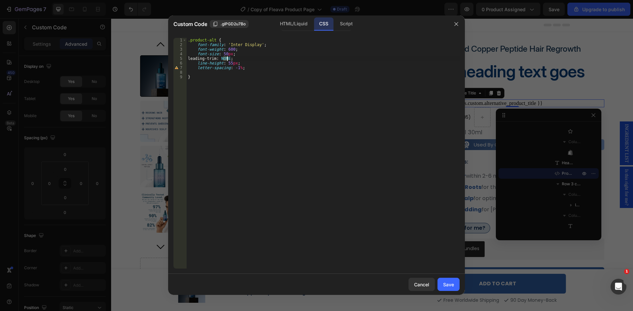
click at [225, 60] on div ".product-alt { font-family : ' Inter Display ' ; font-weight : 600 ; font-size …" at bounding box center [322, 158] width 273 height 240
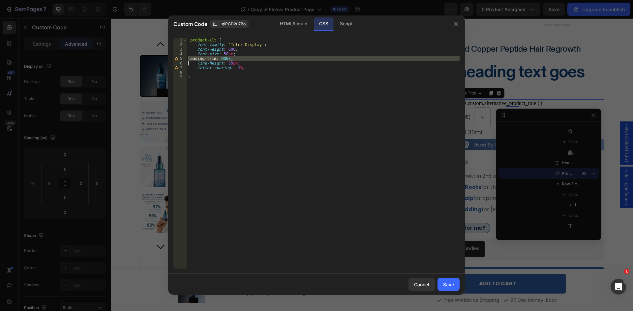
type textarea "line-height: 55px;"
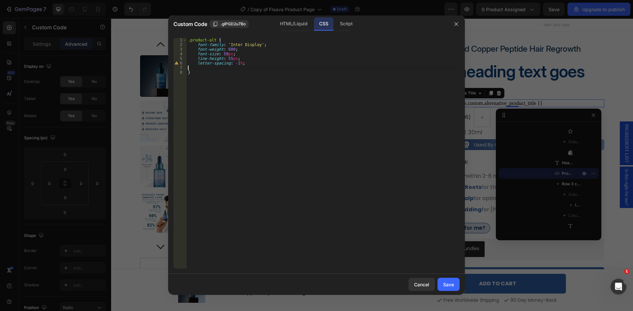
click at [215, 68] on div ".product-alt { font-family : ' Inter Display ' ; font-weight : 600 ; font-size …" at bounding box center [322, 158] width 273 height 240
type textarea "letter-spacing: -1%;"
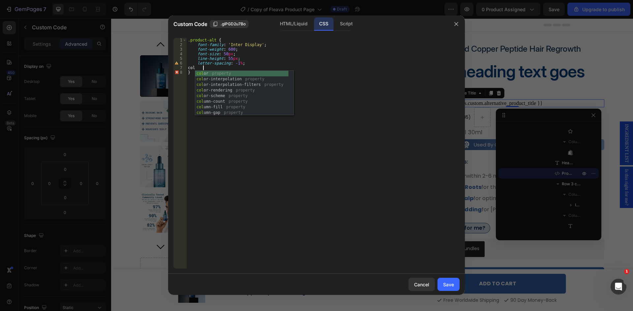
scroll to position [0, 1]
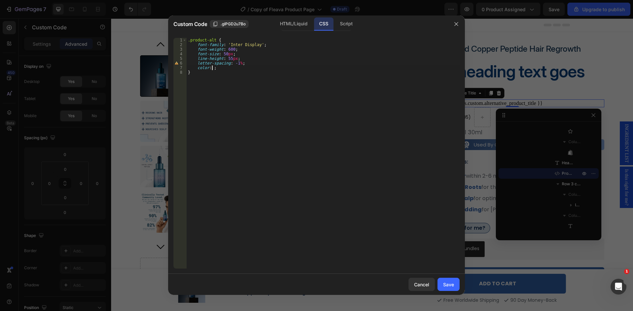
paste textarea
click at [232, 88] on div ".product-alt { font-family : ' Inter Display ' ; font-weight : 600 ; font-size …" at bounding box center [322, 158] width 273 height 240
type textarea "}"
click at [241, 75] on div ".product-alt { font-family : ' Inter Display ' ; font-weight : 600 ; font-size …" at bounding box center [322, 158] width 273 height 240
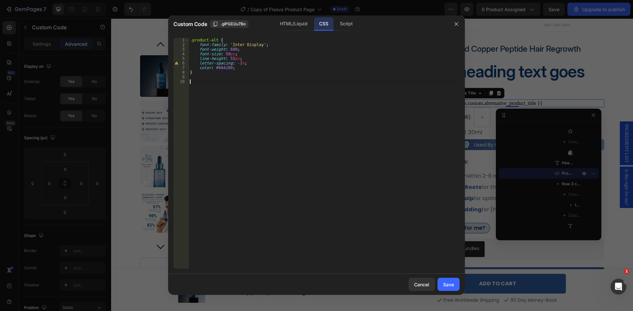
click at [223, 62] on div ".product-alt { font-family : ' Inter Display ' ; font-weight : 600 ; font-size …" at bounding box center [323, 158] width 271 height 240
click at [232, 69] on div ".product-alt { font-family : ' Inter Display ' ; font-weight : 600 ; font-size …" at bounding box center [323, 158] width 271 height 240
type textarea "color: #0A4280;"
click at [231, 80] on div ".product-alt { font-family : ' Inter Display ' ; font-weight : 600 ; font-size …" at bounding box center [323, 158] width 271 height 240
click at [247, 63] on div ".product-alt { font-family : ' Inter Display ' ; font-weight : 600 ; font-size …" at bounding box center [323, 158] width 271 height 240
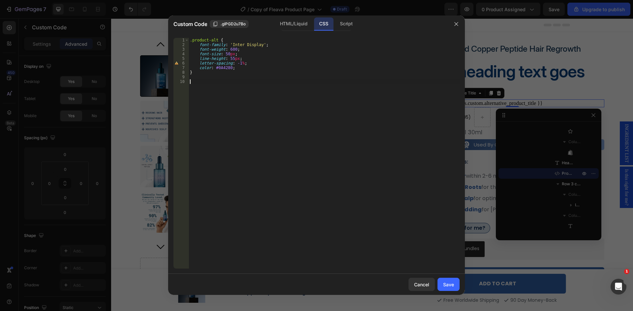
type textarea "letter-spacing: -1%;"
click at [241, 77] on div ".product-alt { font-family : ' Inter Display ' ; font-weight : 600 ; font-size …" at bounding box center [323, 158] width 271 height 240
click at [240, 84] on div ".product-alt { font-family : ' Inter Display ' ; font-weight : 600 ; font-size …" at bounding box center [323, 158] width 271 height 240
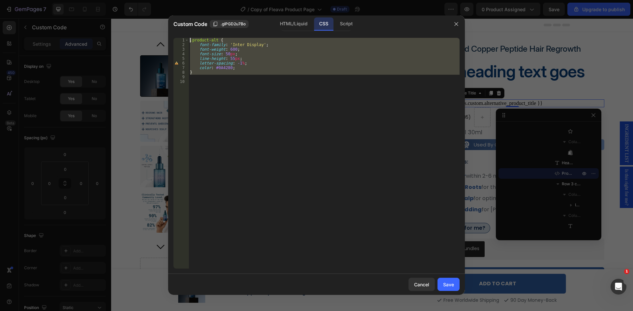
drag, startPoint x: 230, startPoint y: 77, endPoint x: 171, endPoint y: 39, distance: 70.3
click at [171, 39] on div "1 2 3 4 5 6 7 8 9 10 .product-alt { font-family : ' Inter Display ' ; font-weig…" at bounding box center [316, 154] width 297 height 242
type textarea ".product-alt { font-family: 'Inter Display';"
click at [202, 84] on div ".product-alt { font-family : ' Inter Display ' ; font-weight : 600 ; font-size …" at bounding box center [323, 158] width 271 height 240
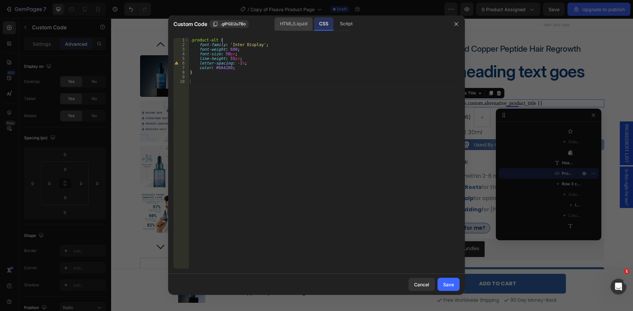
click at [294, 25] on div "HTML/Liquid" at bounding box center [293, 23] width 38 height 13
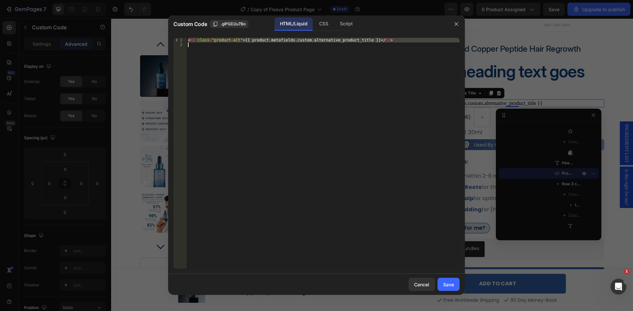
click at [358, 42] on div "< h2 class = "product-alt" > {{ product.metafields.custom.alternative_product_t…" at bounding box center [322, 153] width 273 height 231
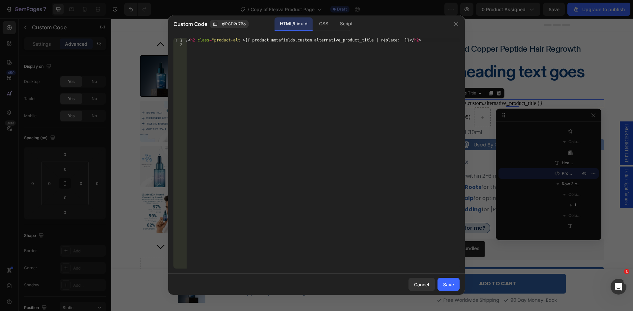
scroll to position [0, 16]
type textarea "<h2 class="product-alt">{{ product.metafields.custom.alternative_product_title …"
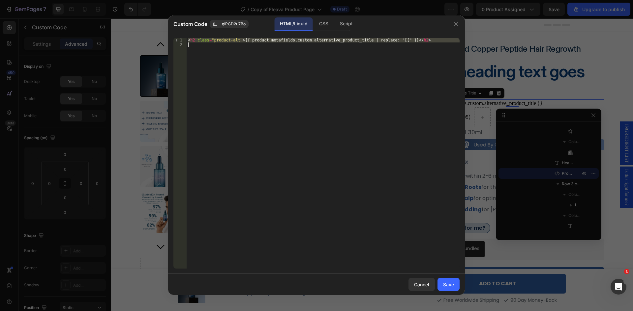
scroll to position [0, 0]
click at [367, 40] on div "< h2 class = "product-alt" > {{ product.metafields.custom.alternative_product_t…" at bounding box center [322, 153] width 273 height 231
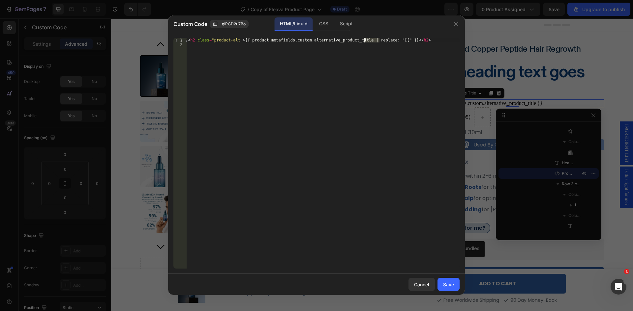
click at [368, 41] on div "< h2 class = "product-alt" > {{ product.metafields.custom.alternative_product_t…" at bounding box center [322, 158] width 273 height 240
click at [393, 41] on div "< h2 class = "product-alt" > {{ product.metafields.custom.alternative_product_t…" at bounding box center [322, 158] width 273 height 240
paste textarea "replace: '[[', '<span class="highlight">' | replace: ']]', '</span>'"
click at [370, 41] on div "< h2 class = "product-alt" > {{ product.metafields.custom.alternative_product_t…" at bounding box center [322, 158] width 273 height 240
drag, startPoint x: 370, startPoint y: 41, endPoint x: 393, endPoint y: 41, distance: 22.7
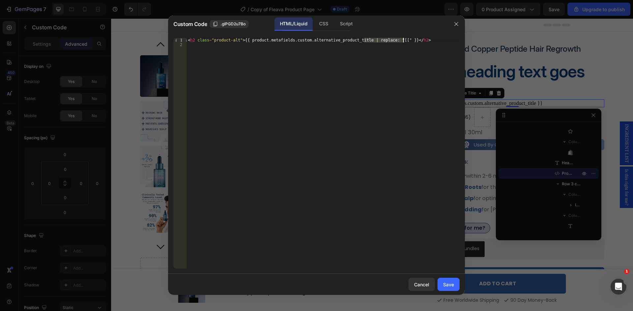
click at [393, 41] on div "< h2 class = "product-alt" > {{ product.metafields.custom.alternative_product_t…" at bounding box center [322, 158] width 273 height 240
click at [391, 40] on div "< h2 class = "product-alt" > {{ product.metafields.custom.alternative_product_t…" at bounding box center [322, 153] width 273 height 231
paste textarea "'[[', '<span class="highlight">' | replace: ']]', '</span>'"
type textarea "<h2 class="product-alt">{{ product.metafields.custom.alternative_product_title …"
click at [334, 26] on div "CSS" at bounding box center [345, 23] width 23 height 13
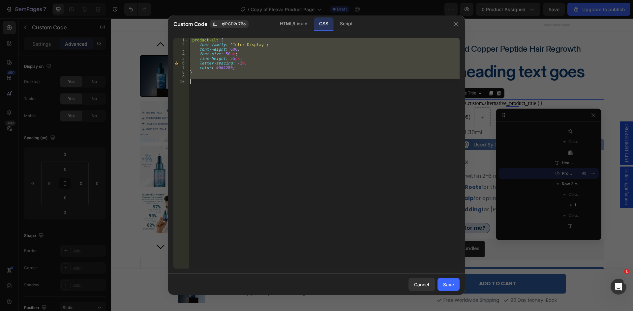
click at [211, 38] on div ".product-alt { font-family : ' Inter Display ' ; font-weight : 600 ; font-size …" at bounding box center [323, 153] width 271 height 231
type textarea ".product-alt {"
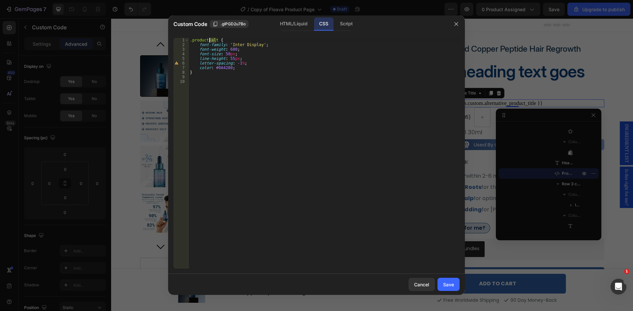
drag, startPoint x: 211, startPoint y: 38, endPoint x: 193, endPoint y: 41, distance: 18.3
click at [193, 41] on div ".product-alt { font-family : ' Inter Display ' ; font-weight : 600 ; font-size …" at bounding box center [323, 158] width 271 height 240
click at [209, 86] on div ".product-alt { font-family : ' Inter Display ' ; font-weight : 600 ; font-size …" at bounding box center [323, 158] width 271 height 240
paste textarea "product-alt"
type textarea ".product-alt"
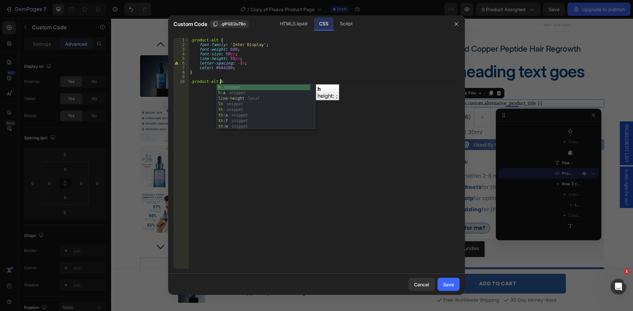
scroll to position [0, 2]
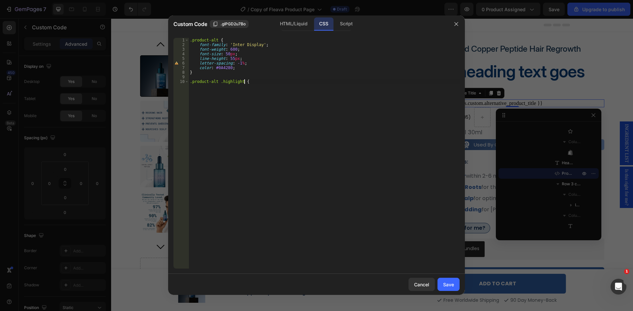
type textarea ".product-alt .highlight {}"
click at [264, 103] on div ".product-alt { font-family : ' Inter Display ' ; font-weight : 600 ; font-size …" at bounding box center [323, 158] width 271 height 240
type textarea "}"
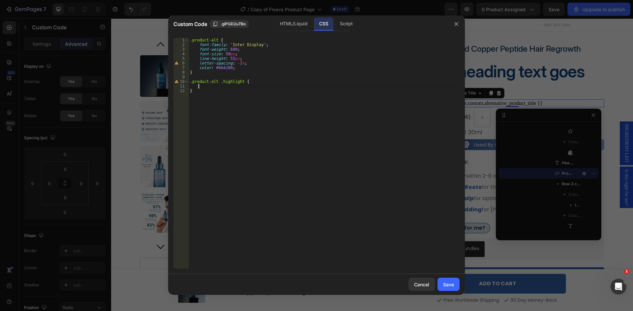
click at [269, 86] on div ".product-alt { font-family : ' Inter Display ' ; font-weight : 600 ; font-size …" at bounding box center [323, 158] width 271 height 240
click at [355, 97] on div ".product-alt { font-family : ' Inter Display ' ; font-weight : 600 ; font-size …" at bounding box center [323, 158] width 271 height 240
click at [310, 93] on div ".product-alt { font-family : ' Inter Display ' ; font-weight : 600 ; font-size …" at bounding box center [323, 158] width 271 height 240
click at [308, 89] on div ".product-alt { font-family : ' Inter Display ' ; font-weight : 600 ; font-size …" at bounding box center [323, 158] width 271 height 240
click at [309, 84] on div ".product-alt { font-family : ' Inter Display ' ; font-weight : 600 ; font-size …" at bounding box center [323, 158] width 271 height 240
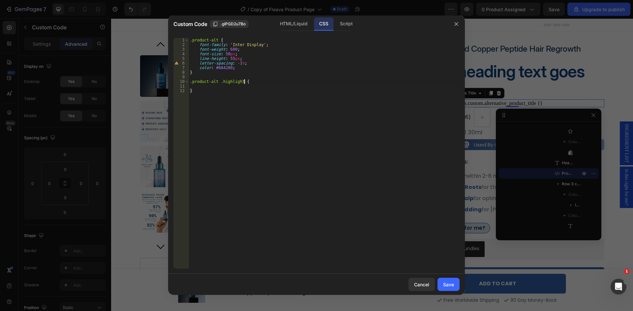
type textarea ".product-alt .highlight {"
click at [308, 89] on div ".product-alt { font-family : ' Inter Display ' ; font-weight : 600 ; font-size …" at bounding box center [323, 158] width 271 height 240
paste textarea "-webkit-text-fill-color: transparent;"
click at [207, 87] on div ".product-alt { font-family : ' Inter Display ' ; font-weight : 600 ; font-size …" at bounding box center [323, 158] width 271 height 240
click at [225, 86] on div ".product-alt { font-family : ' Inter Display ' ; font-weight : 600 ; font-size …" at bounding box center [323, 158] width 271 height 240
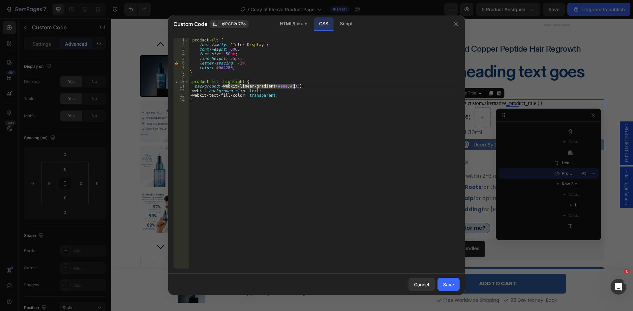
drag, startPoint x: 225, startPoint y: 86, endPoint x: 289, endPoint y: 86, distance: 64.6
click at [289, 86] on div ".product-alt { font-family : ' Inter Display ' ; font-weight : 600 ; font-size …" at bounding box center [323, 158] width 271 height 240
click at [278, 86] on div ".product-alt { font-family : ' Inter Display ' ; font-weight : 600 ; font-size …" at bounding box center [323, 153] width 271 height 231
click at [261, 82] on div ".product-alt { font-family : ' Inter Display ' ; font-weight : 600 ; font-size …" at bounding box center [323, 158] width 271 height 240
type textarea ".product-alt .highlight {"
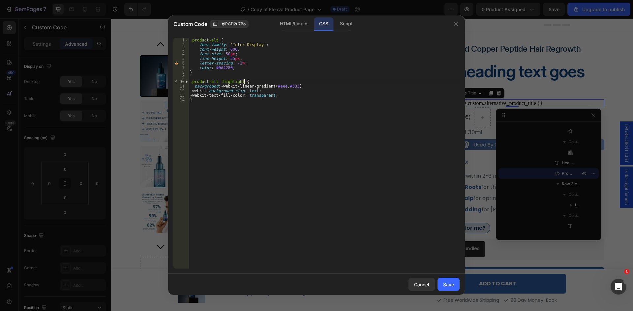
scroll to position [0, 0]
paste textarea
click at [199, 87] on div ".product-alt { font-family : ' Inter Display ' ; font-weight : 600 ; font-size …" at bounding box center [323, 158] width 271 height 240
type textarea "background: linear-gradient(90deg, #09407F 0%, #3E98BE 100%);"
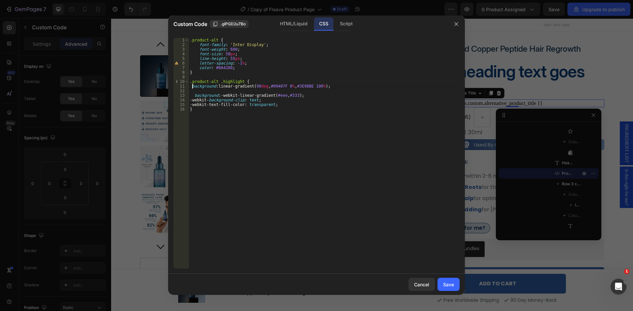
scroll to position [0, 0]
click at [203, 93] on div ".product-alt { font-family : ' Inter Display ' ; font-weight : 600 ; font-size …" at bounding box center [323, 158] width 271 height 240
click at [264, 90] on div ".product-alt { font-family : ' Inter Display ' ; font-weight : 600 ; font-size …" at bounding box center [323, 158] width 271 height 240
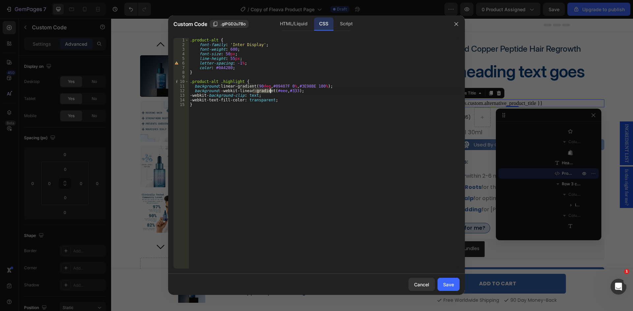
click at [264, 90] on div ".product-alt { font-family : ' Inter Display ' ; font-weight : 600 ; font-size …" at bounding box center [323, 158] width 271 height 240
type textarea "-webkit-background-clip: text;"
click at [455, 281] on button "Save" at bounding box center [448, 284] width 22 height 13
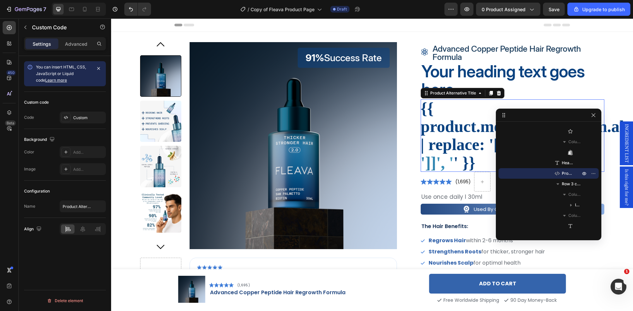
click at [456, 143] on h2 "{{ product.metafields.custom.alternative_product_title | replace: '[[', ' ' | r…" at bounding box center [512, 136] width 184 height 72
click at [411, 183] on div "91% Success Rate Text Block Product Images Image ‘’Tried [MEDICAL_DATA], but it…" at bounding box center [372, 310] width 464 height 536
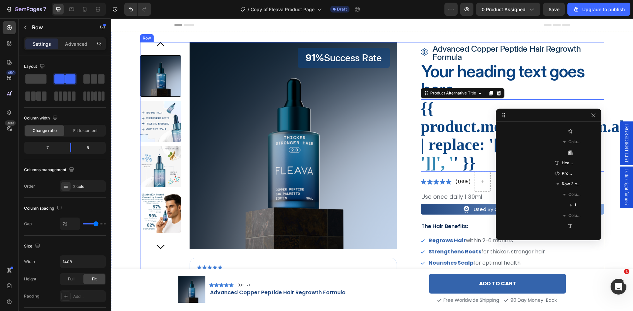
scroll to position [9, 0]
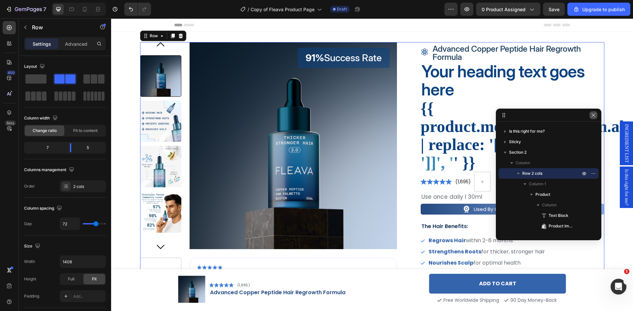
click at [592, 118] on icon "button" at bounding box center [592, 115] width 5 height 5
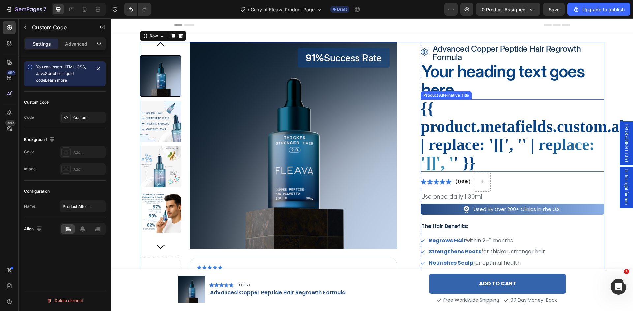
click at [499, 127] on h2 "{{ product.metafields.custom.alternative_product_title | replace: '[[', ' ' | r…" at bounding box center [512, 136] width 184 height 72
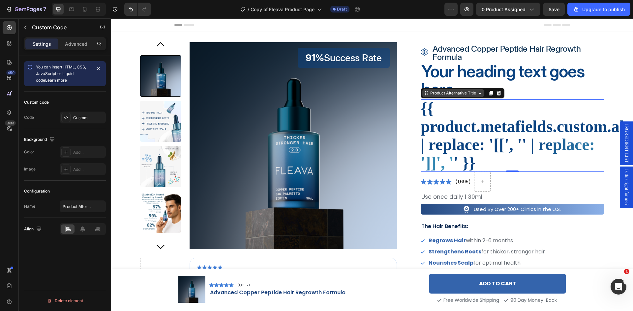
click at [450, 95] on div "Product Alternative Title" at bounding box center [453, 93] width 48 height 6
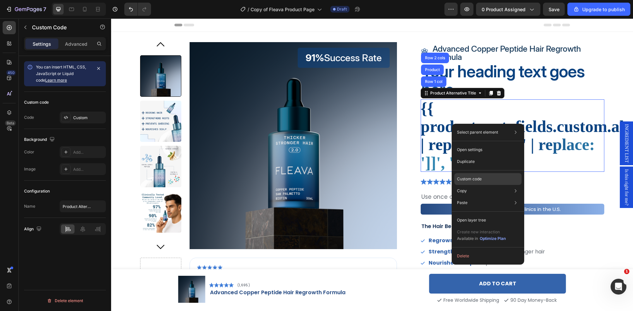
click at [481, 181] on p "Custom code" at bounding box center [469, 179] width 25 height 6
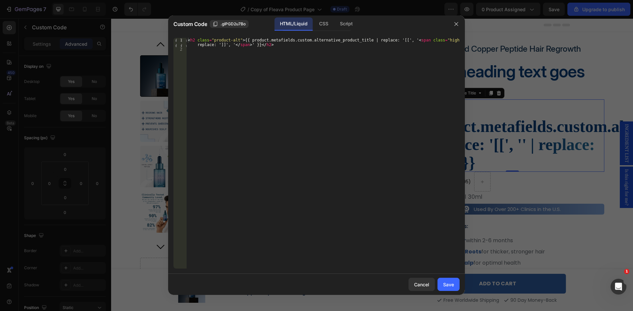
type textarea "<h2 class="product-alt">{{ product.metafields.custom.alternative_product_title …"
click at [276, 43] on div "< h2 class = "product-alt" > {{ product.metafields.custom.alternative_product_t…" at bounding box center [322, 160] width 273 height 245
click at [283, 48] on div "< h2 class = "product-alt" > {{ product.metafields.custom.alternative_product_t…" at bounding box center [322, 160] width 273 height 245
type textarea "<h2 class="product-alt">{{ product.metafields.custom.alternative_product_title …"
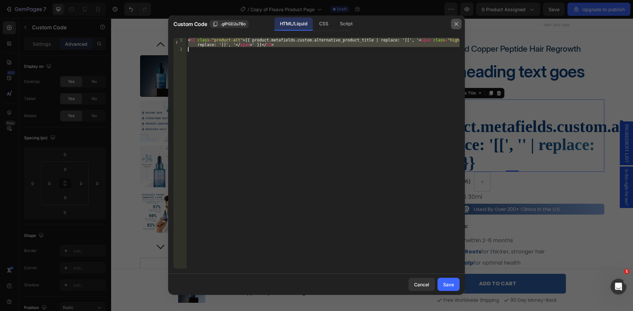
click at [455, 25] on icon "button" at bounding box center [456, 24] width 4 height 4
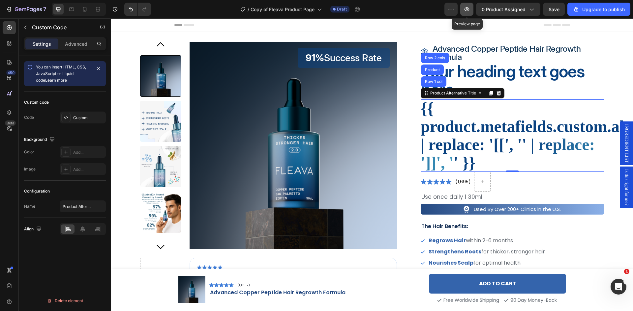
click at [470, 11] on icon "button" at bounding box center [466, 9] width 7 height 7
click at [82, 116] on div "Custom" at bounding box center [88, 118] width 31 height 6
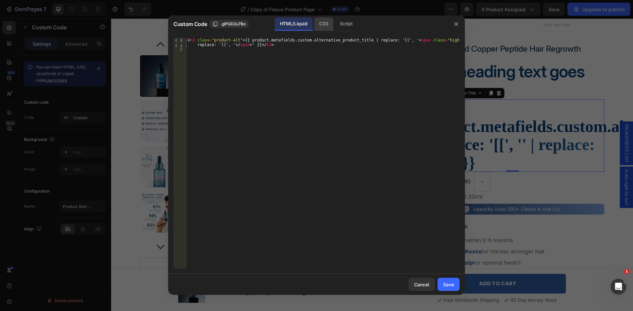
click at [334, 20] on div "CSS" at bounding box center [345, 23] width 23 height 13
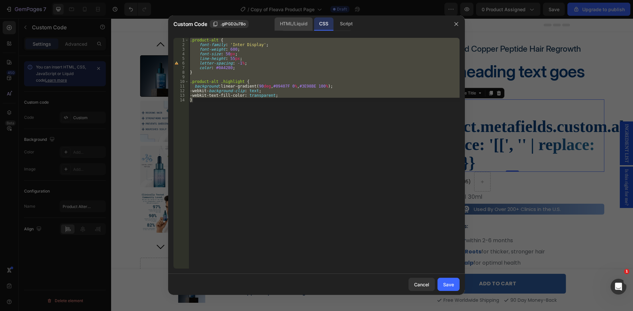
click at [294, 21] on div "HTML/Liquid" at bounding box center [293, 23] width 38 height 13
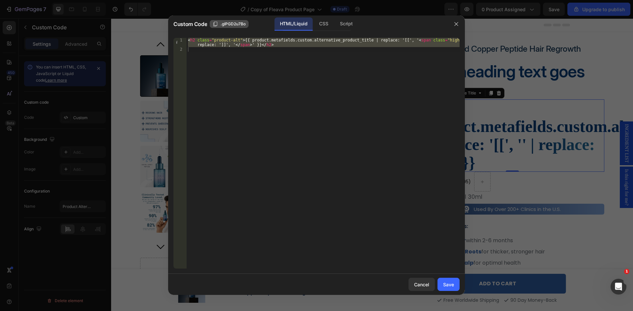
click at [236, 24] on span ".gIPGD2u7Bo" at bounding box center [232, 24] width 25 height 6
click at [334, 25] on div "CSS" at bounding box center [345, 23] width 23 height 13
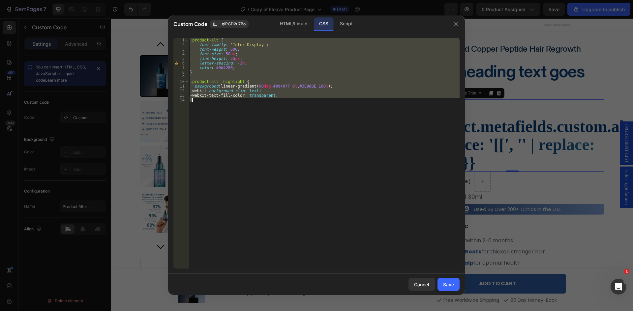
click at [212, 41] on div ".product-alt { font-family : ' Inter Display ' ; font-weight : 600 ; font-size …" at bounding box center [323, 153] width 271 height 231
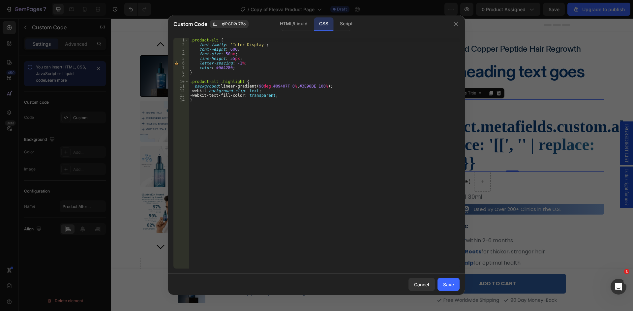
click at [214, 42] on div ".product-alt { font-family : ' Inter Display ' ; font-weight : 600 ; font-size …" at bounding box center [323, 158] width 271 height 240
drag, startPoint x: 214, startPoint y: 42, endPoint x: 184, endPoint y: 43, distance: 29.7
click at [184, 43] on div ".product-alt { 1 2 3 4 5 6 7 8 9 10 11 12 13 14 .product-alt { font-family : ' …" at bounding box center [316, 153] width 286 height 231
paste textarea "gIPGD2u7Bo"
click at [213, 84] on div ".gIPGD2u7Bo { font-family : ' Inter Display ' ; font-weight : 600 ; font-size :…" at bounding box center [323, 158] width 271 height 240
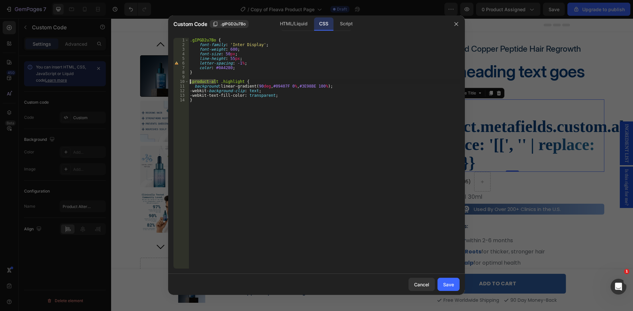
drag, startPoint x: 213, startPoint y: 84, endPoint x: 180, endPoint y: 84, distance: 33.3
click at [180, 84] on div ".product-alt .highlight { 1 2 3 4 5 6 7 8 9 10 11 12 13 14 .gIPGD2u7Bo { font-f…" at bounding box center [316, 153] width 286 height 231
paste textarea "gIPGD2u7Bo"
type textarea ".gIPGD2u7Bo .highlight {"
click at [294, 28] on div "HTML/Liquid" at bounding box center [293, 23] width 38 height 13
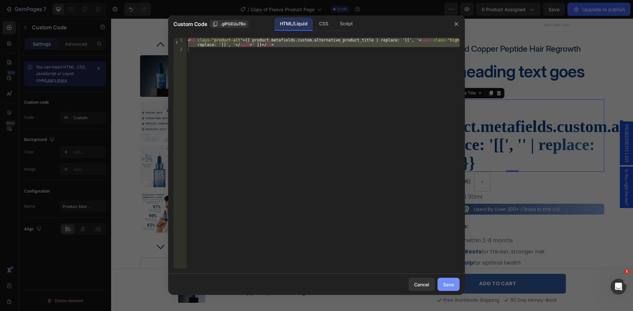
click at [451, 284] on div "Save" at bounding box center [448, 284] width 11 height 7
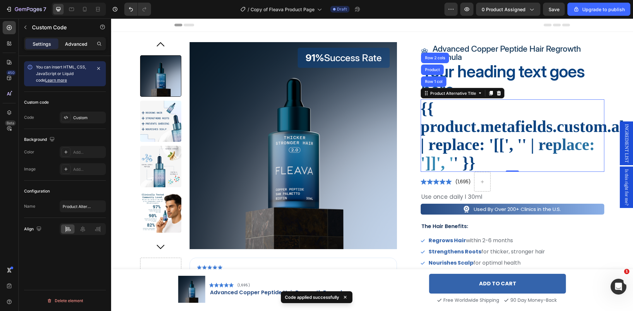
click at [78, 43] on p "Advanced" at bounding box center [76, 44] width 22 height 7
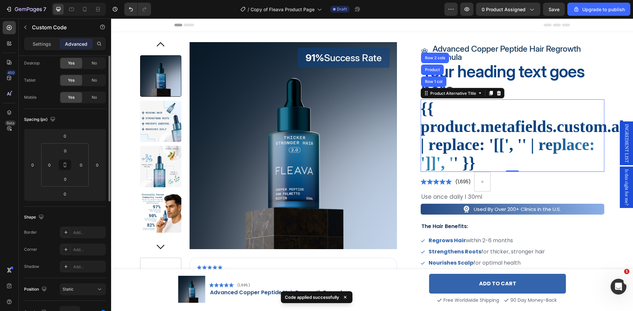
scroll to position [0, 0]
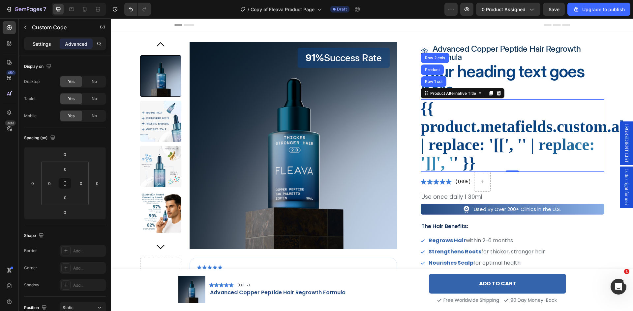
click at [42, 47] on p "Settings" at bounding box center [42, 44] width 18 height 7
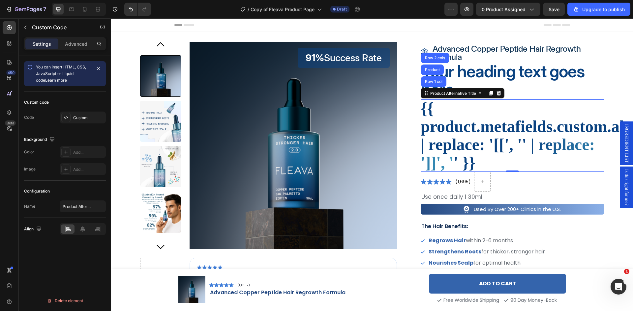
click at [475, 123] on h2 "{{ product.metafields.custom.alternative_product_title | replace: '[[', ' ' | r…" at bounding box center [512, 136] width 184 height 72
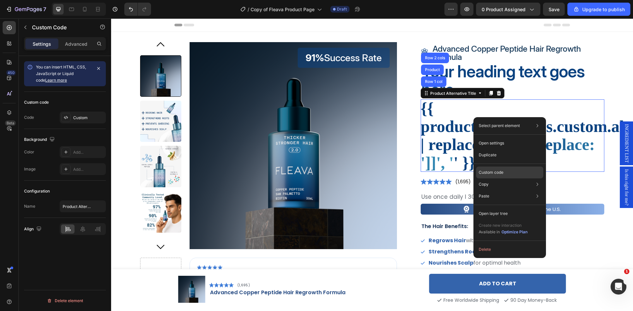
click at [503, 175] on p "Custom code" at bounding box center [490, 173] width 25 height 6
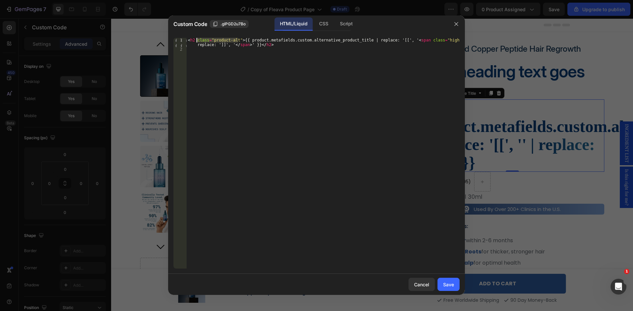
drag, startPoint x: 238, startPoint y: 41, endPoint x: 195, endPoint y: 40, distance: 42.2
click at [195, 40] on div "< h2 class = "product-alt" > {{ product.metafields.custom.alternative_product_t…" at bounding box center [322, 160] width 273 height 245
click at [334, 23] on div "CSS" at bounding box center [345, 23] width 23 height 13
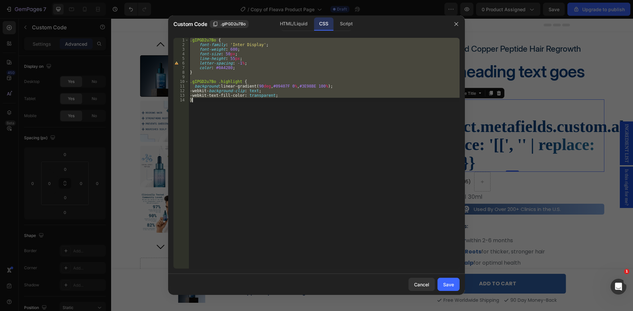
click at [216, 40] on div ".gIPGD2u7Bo { font-family : ' Inter Display ' ; font-weight : 600 ; font-size :…" at bounding box center [323, 153] width 271 height 231
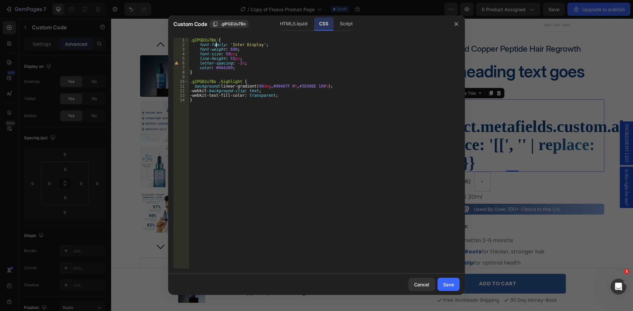
click at [216, 43] on div ".gIPGD2u7Bo { font-family : ' Inter Display ' ; font-weight : 600 ; font-size :…" at bounding box center [323, 158] width 271 height 240
click at [215, 40] on div ".gIPGD2u7Bo { font-family : ' Inter Display ' ; font-weight : 600 ; font-size :…" at bounding box center [323, 158] width 271 height 240
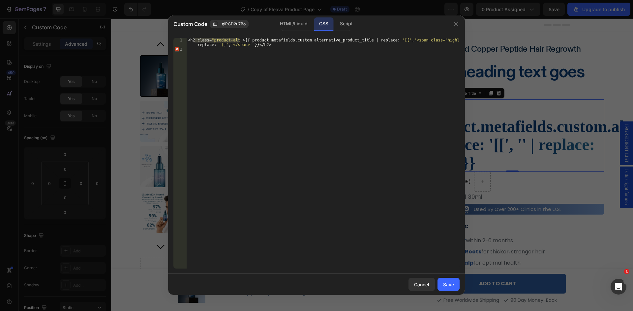
click at [322, 24] on div "CSS" at bounding box center [323, 23] width 19 height 13
click at [323, 25] on div "CSS" at bounding box center [323, 23] width 19 height 13
drag, startPoint x: 321, startPoint y: 26, endPoint x: 296, endPoint y: 25, distance: 24.7
click at [321, 26] on div "CSS" at bounding box center [323, 23] width 19 height 13
click at [293, 25] on div "HTML/Liquid" at bounding box center [293, 23] width 38 height 13
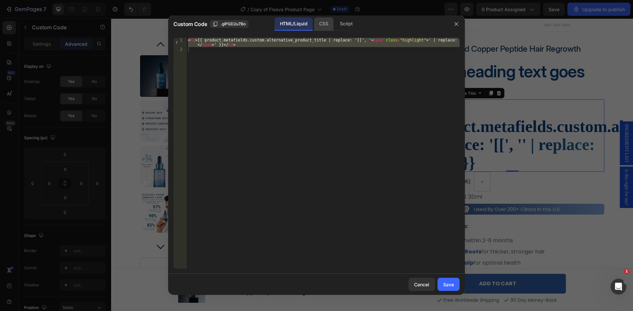
click at [334, 23] on div "CSS" at bounding box center [345, 23] width 23 height 13
type textarea "<h2 class="product-alt">{{ product.metafields.custom.alternative_product_title …"
click at [312, 49] on div "< h2 class = " product-alt " > { { product.metafields.custom.alternative_produc…" at bounding box center [322, 153] width 273 height 231
type textarea "<h2 class="product-alt">{{ product.metafields.custom.alternative_product_title …"
click at [416, 284] on div "Cancel" at bounding box center [421, 284] width 15 height 7
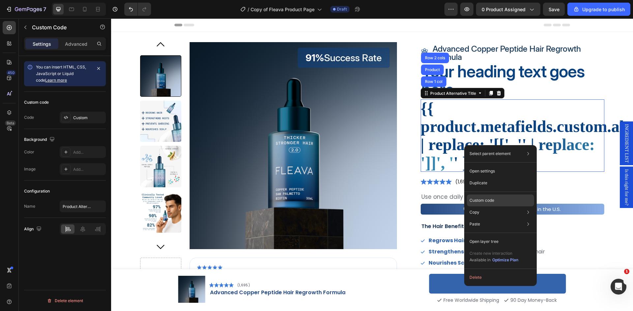
click at [485, 199] on p "Custom code" at bounding box center [481, 201] width 25 height 6
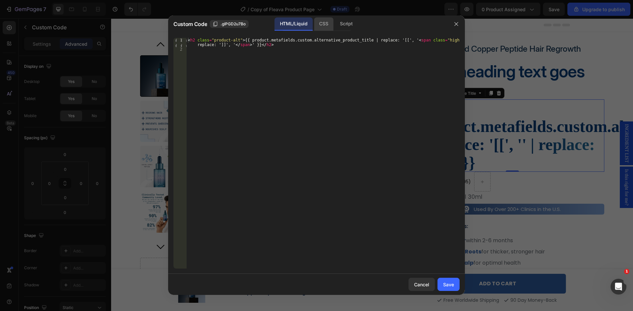
click at [334, 27] on div "CSS" at bounding box center [345, 23] width 23 height 13
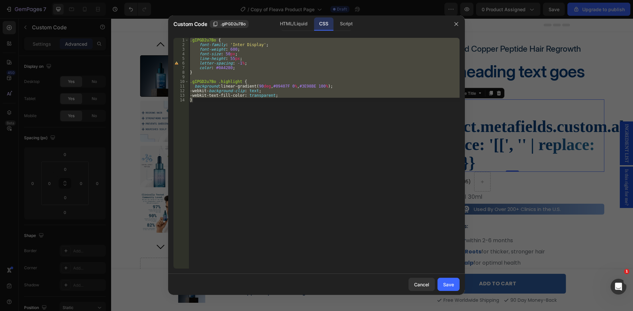
click at [209, 39] on div ".gIPGD2u7Bo { font-family : ' Inter Display ' ; font-weight : 600 ; font-size :…" at bounding box center [323, 153] width 271 height 231
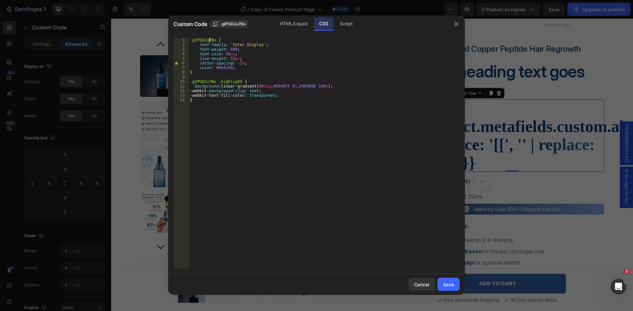
click at [209, 39] on div ".gIPGD2u7Bo { font-family : ' Inter Display ' ; font-weight : 600 ; font-size :…" at bounding box center [323, 158] width 271 height 240
click at [291, 23] on div "HTML/Liquid" at bounding box center [293, 23] width 38 height 13
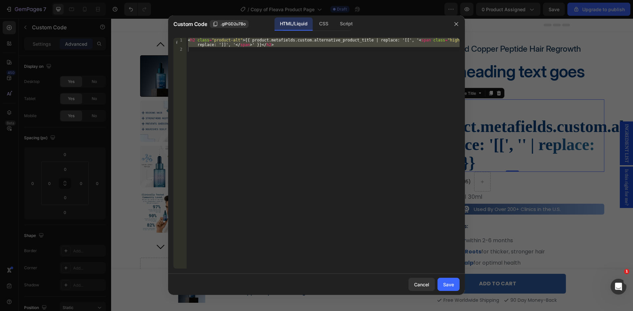
click at [217, 40] on div "< h2 class = "product-alt" > {{ product.metafields.custom.alternative_product_t…" at bounding box center [322, 153] width 273 height 231
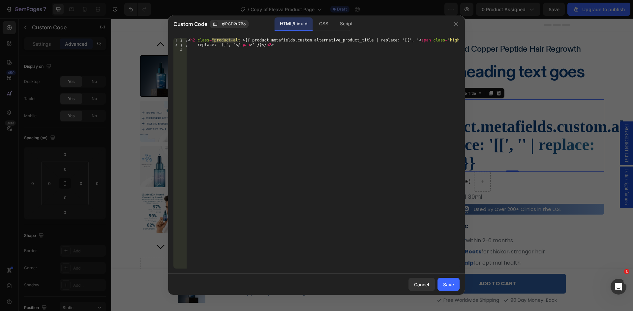
drag, startPoint x: 217, startPoint y: 40, endPoint x: 235, endPoint y: 40, distance: 18.1
click at [235, 40] on div "< h2 class = "product-alt" > {{ product.metafields.custom.alternative_product_t…" at bounding box center [322, 160] width 273 height 245
click at [334, 22] on div "CSS" at bounding box center [345, 23] width 23 height 13
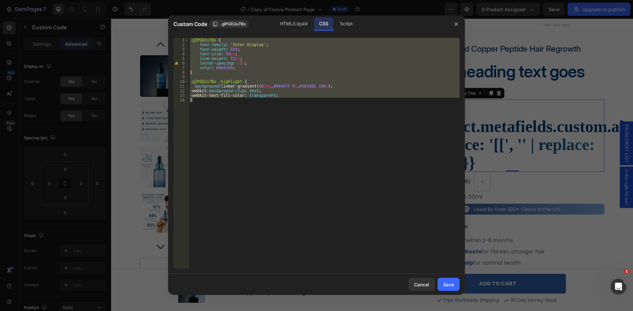
click at [205, 40] on div ".gIPGD2u7Bo { font-family : ' Inter Display ' ; font-weight : 600 ; font-size :…" at bounding box center [323, 153] width 271 height 231
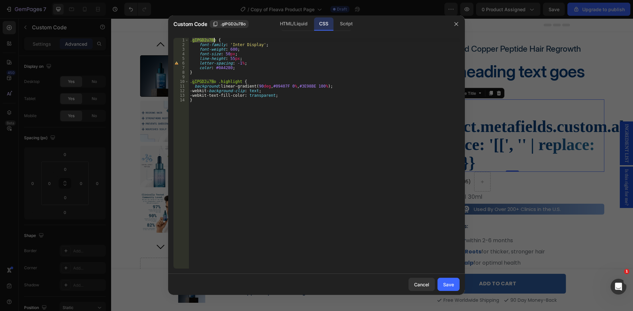
click at [205, 40] on div ".gIPGD2u7Bo { font-family : ' Inter Display ' ; font-weight : 600 ; font-size :…" at bounding box center [323, 158] width 271 height 240
paste textarea "product-alt"
click at [205, 82] on div ".product-alt { font-family : ' Inter Display ' ; font-weight : 600 ; font-size …" at bounding box center [323, 158] width 271 height 240
paste textarea "product-alt"
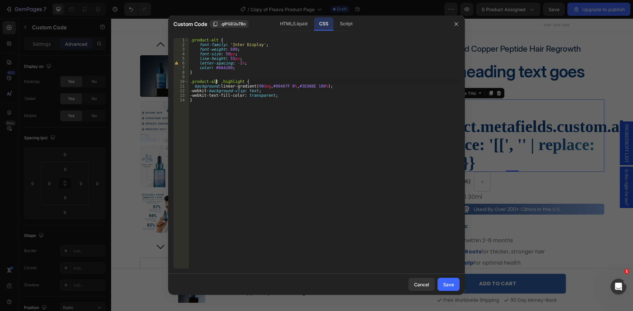
click at [229, 125] on div ".product-alt { font-family : ' Inter Display ' ; font-weight : 600 ; font-size …" at bounding box center [323, 158] width 271 height 240
type textarea "}"
click at [449, 284] on div "Save" at bounding box center [448, 284] width 11 height 7
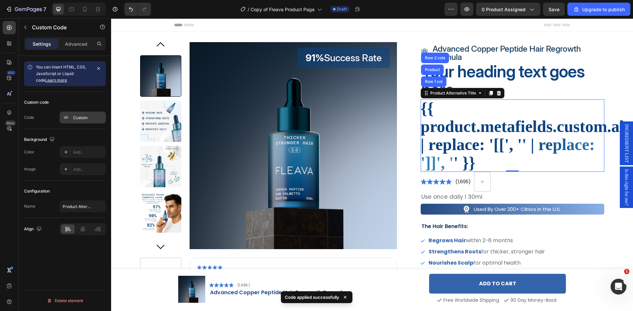
click at [65, 118] on icon at bounding box center [65, 117] width 5 height 5
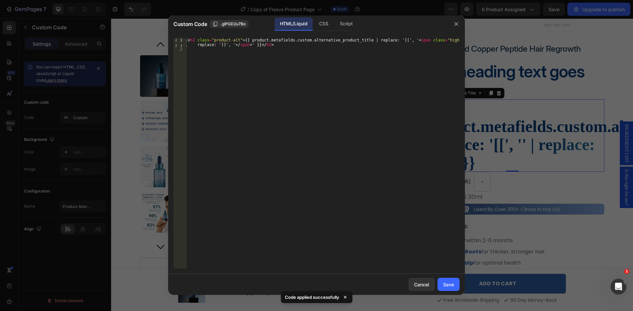
type textarea "<h2 class="product-alt">{{ product.metafields.custom.alternative_product_title …"
click at [255, 42] on div "< h2 class = "product-alt" > {{ product.metafields.custom.alternative_product_t…" at bounding box center [322, 160] width 273 height 245
drag, startPoint x: 255, startPoint y: 42, endPoint x: 333, endPoint y: 40, distance: 78.4
click at [333, 40] on div "< h2 class = "product-alt" > {{ product.metafields.custom.alternative_product_t…" at bounding box center [322, 160] width 273 height 245
click at [265, 50] on div "< h2 class = "product-alt" > {{ product.metafields.custom.alternative_product_t…" at bounding box center [322, 160] width 273 height 245
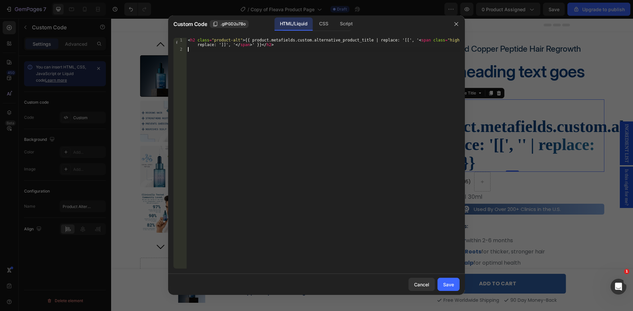
click at [374, 55] on div "< h2 class = "product-alt" > {{ product.metafields.custom.alternative_product_t…" at bounding box center [322, 160] width 273 height 245
click at [334, 24] on div "CSS" at bounding box center [345, 23] width 23 height 13
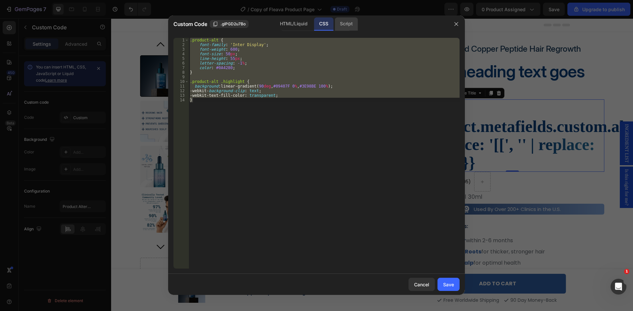
click at [344, 24] on div "Script" at bounding box center [345, 23] width 23 height 13
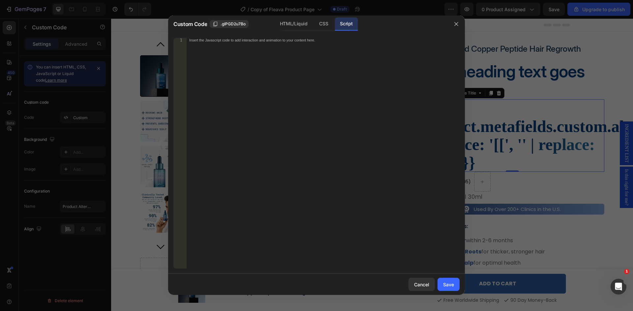
drag, startPoint x: 318, startPoint y: 25, endPoint x: 313, endPoint y: 26, distance: 5.4
click at [318, 26] on div "CSS" at bounding box center [323, 23] width 19 height 13
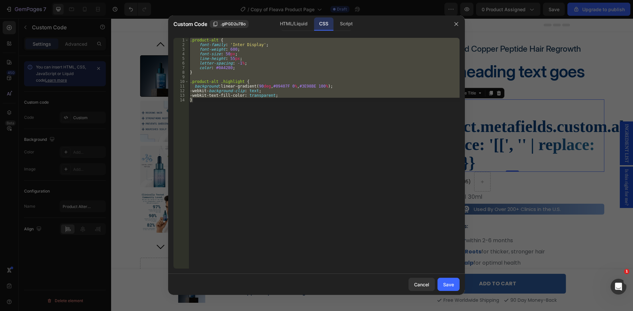
drag, startPoint x: 294, startPoint y: 27, endPoint x: 389, endPoint y: 174, distance: 175.4
click at [294, 28] on div "HTML/Liquid" at bounding box center [293, 23] width 38 height 13
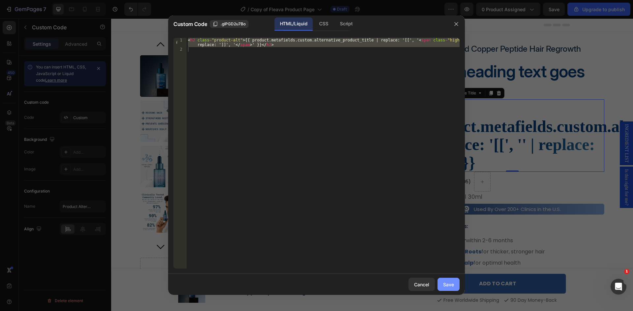
drag, startPoint x: 448, startPoint y: 282, endPoint x: 448, endPoint y: 278, distance: 4.3
click at [447, 282] on div "Save" at bounding box center [448, 284] width 11 height 7
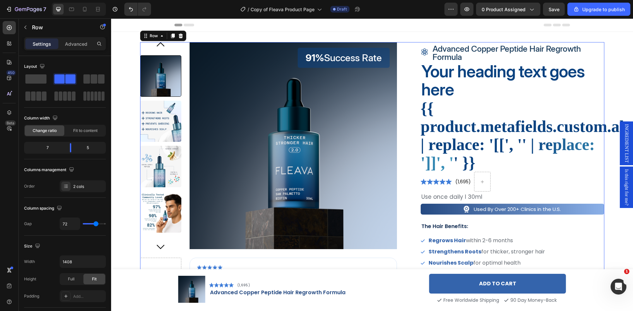
click at [405, 93] on div "91% Success Rate Text Block Product Images Image ‘’Tried [MEDICAL_DATA], but it…" at bounding box center [372, 310] width 464 height 536
click at [68, 223] on input "72" at bounding box center [70, 224] width 20 height 12
type input "6"
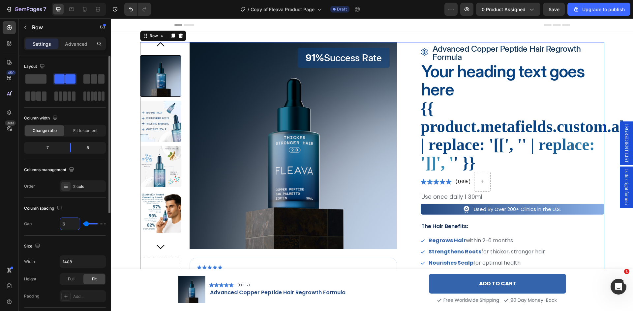
type input "60"
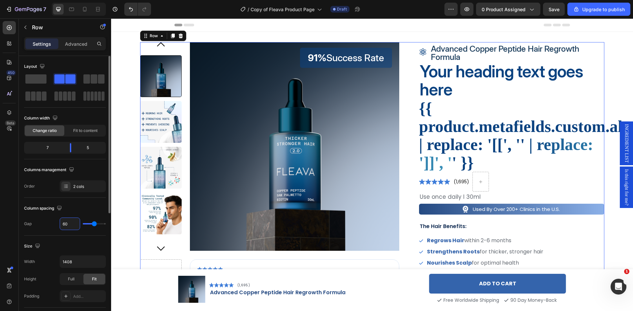
type input "60"
click at [53, 148] on div "7" at bounding box center [44, 147] width 39 height 9
click at [56, 144] on div "7" at bounding box center [44, 147] width 39 height 9
click at [44, 145] on div "7" at bounding box center [44, 147] width 39 height 9
click at [55, 133] on span "Change ratio" at bounding box center [45, 131] width 24 height 6
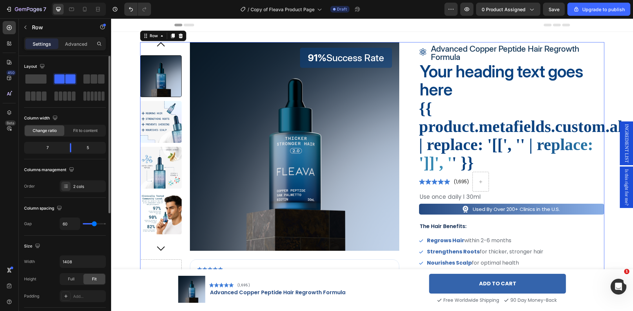
click at [52, 147] on div "7" at bounding box center [44, 147] width 39 height 9
click at [46, 148] on div "7" at bounding box center [44, 147] width 39 height 9
click at [70, 148] on div at bounding box center [71, 147] width 12 height 9
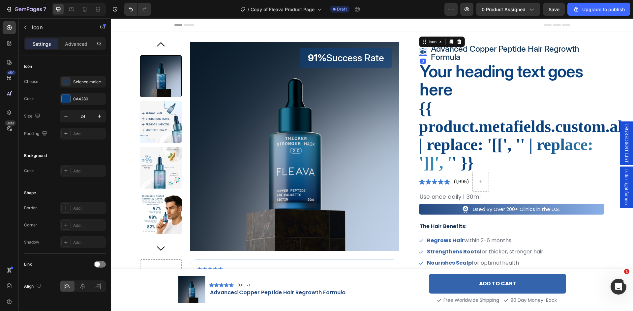
click at [421, 51] on icon at bounding box center [422, 51] width 3 height 7
click at [100, 117] on icon "button" at bounding box center [99, 116] width 7 height 7
click at [100, 117] on icon "button" at bounding box center [99, 116] width 3 height 3
click at [100, 117] on icon "button" at bounding box center [99, 116] width 7 height 7
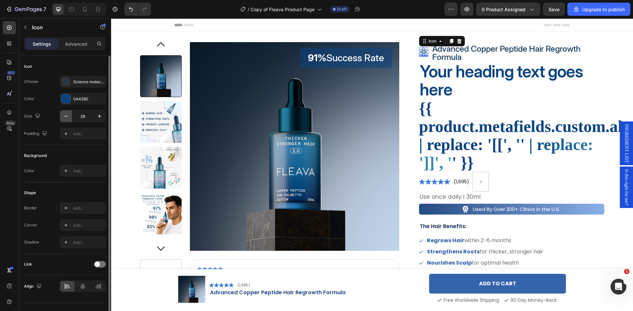
click at [65, 117] on icon "button" at bounding box center [66, 116] width 7 height 7
type input "27"
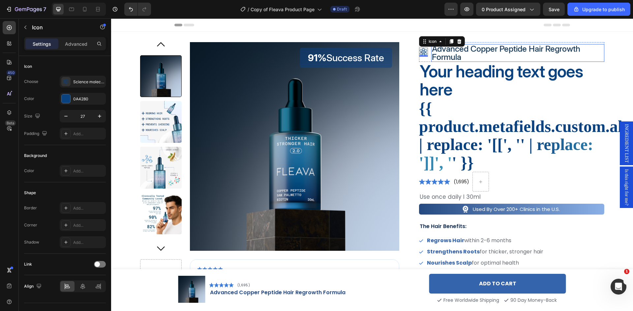
click at [438, 51] on h3 "advanced copper peptide hair regrowth formula" at bounding box center [517, 53] width 173 height 18
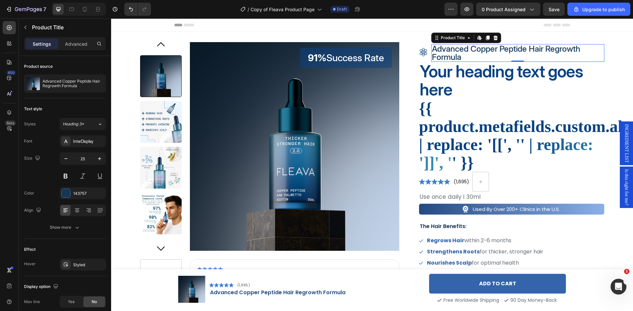
click at [454, 51] on h3 "advanced copper peptide hair regrowth formula" at bounding box center [517, 53] width 173 height 18
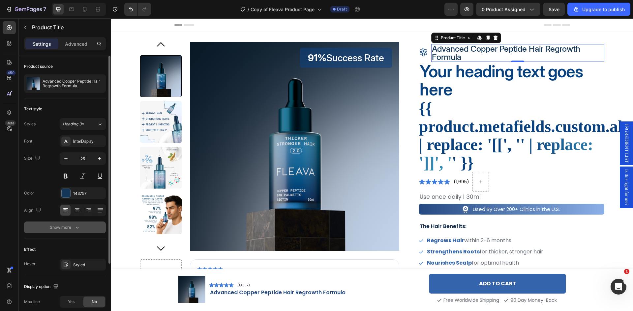
click at [74, 227] on icon "button" at bounding box center [77, 227] width 7 height 7
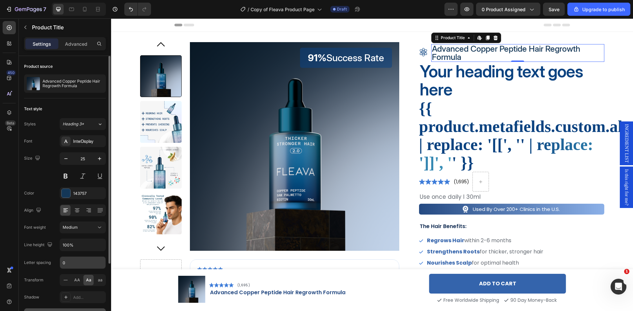
click at [89, 265] on input "0" at bounding box center [82, 263] width 45 height 12
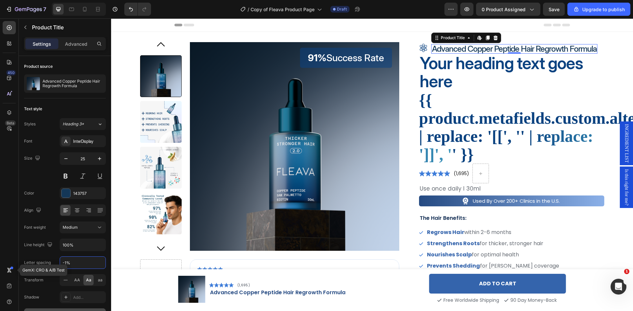
click at [8, 246] on div "450 Beta" at bounding box center [9, 142] width 13 height 243
click at [78, 263] on input "-1" at bounding box center [82, 263] width 45 height 12
type input "-"
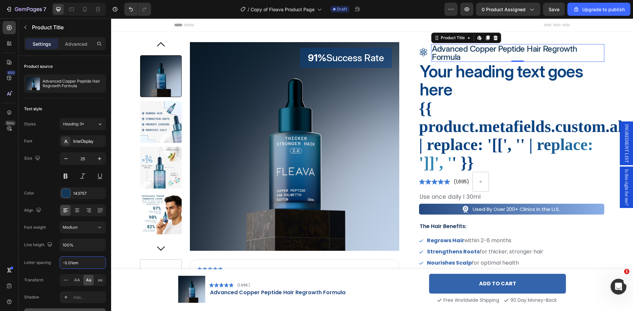
type input "-0.01em"
click at [10, 198] on div "450 Beta" at bounding box center [9, 142] width 13 height 243
click at [467, 11] on icon "button" at bounding box center [466, 9] width 7 height 7
click at [426, 57] on div "Icon advanced copper peptide hair regrowth formula Product Title Edit content i…" at bounding box center [511, 52] width 185 height 20
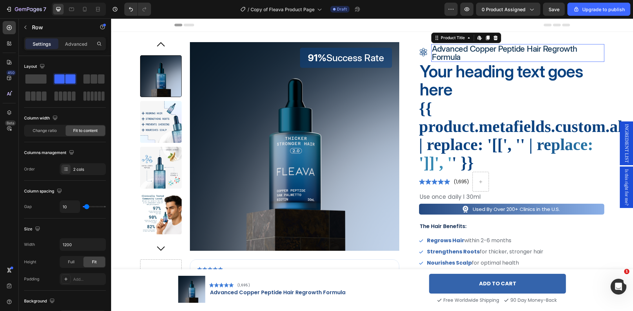
click at [448, 54] on h3 "advanced copper peptide hair regrowth formula" at bounding box center [517, 53] width 173 height 18
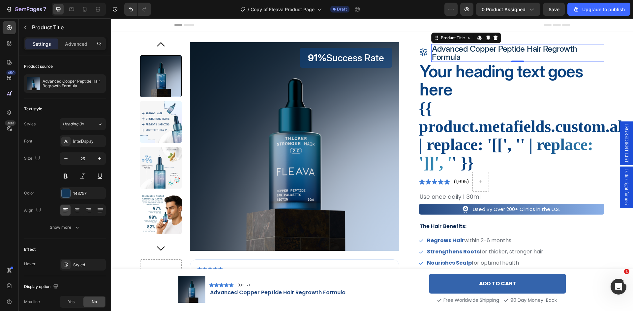
click at [446, 54] on h3 "advanced copper peptide hair regrowth formula" at bounding box center [517, 53] width 173 height 18
drag, startPoint x: 76, startPoint y: 43, endPoint x: 73, endPoint y: 75, distance: 33.0
click at [75, 42] on p "Advanced" at bounding box center [76, 44] width 22 height 7
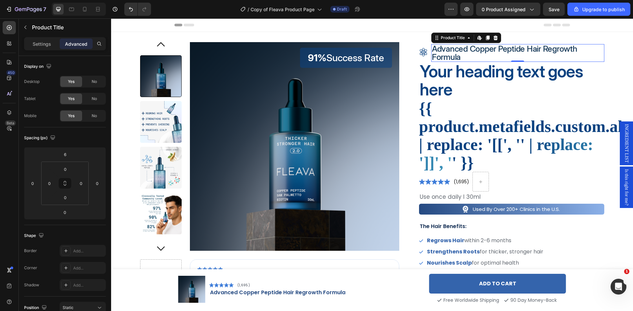
click at [465, 47] on h3 "advanced copper peptide hair regrowth formula" at bounding box center [517, 53] width 173 height 18
click at [446, 50] on h3 "advanced copper peptide hair regrowth formula" at bounding box center [517, 53] width 173 height 18
click at [71, 157] on input "6" at bounding box center [64, 155] width 13 height 10
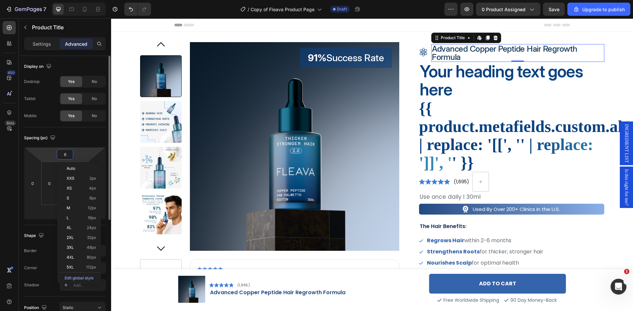
click at [71, 157] on input "6" at bounding box center [64, 155] width 13 height 10
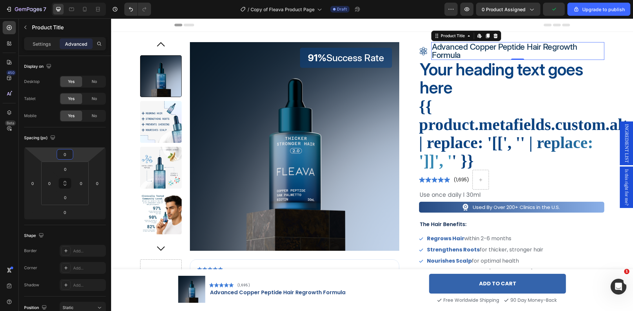
type input "0"
click at [475, 75] on p "Your heading text goes here" at bounding box center [511, 79] width 184 height 36
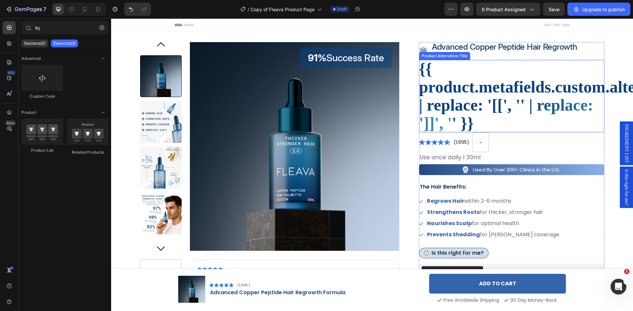
click at [447, 86] on h2 "{{ product.metafields.custom.alternative_product_title | replace: '[[', ' ' | r…" at bounding box center [511, 96] width 185 height 72
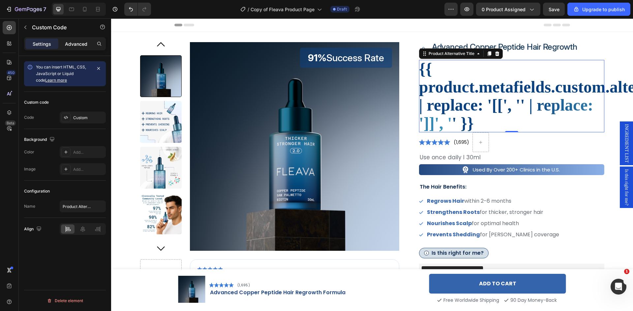
click at [83, 46] on p "Advanced" at bounding box center [76, 44] width 22 height 7
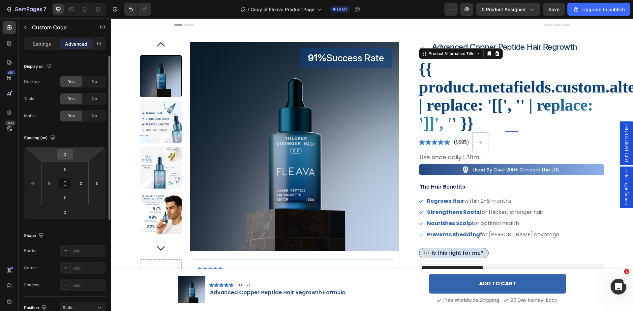
click at [68, 157] on input "0" at bounding box center [64, 155] width 13 height 10
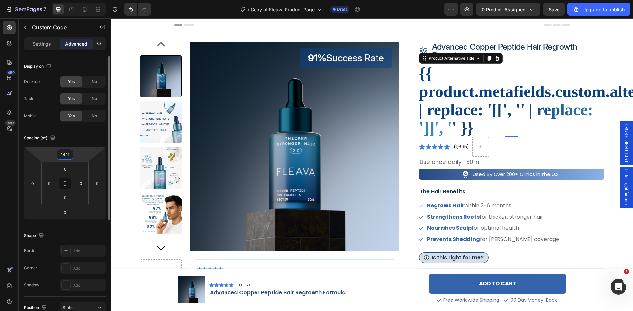
type input "14"
click at [92, 137] on div "Spacing (px)" at bounding box center [65, 138] width 82 height 11
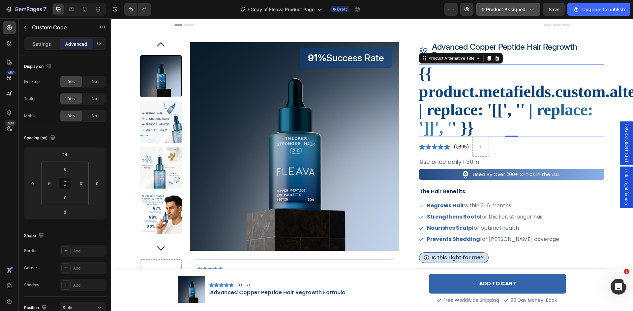
click at [530, 8] on icon "button" at bounding box center [531, 9] width 7 height 7
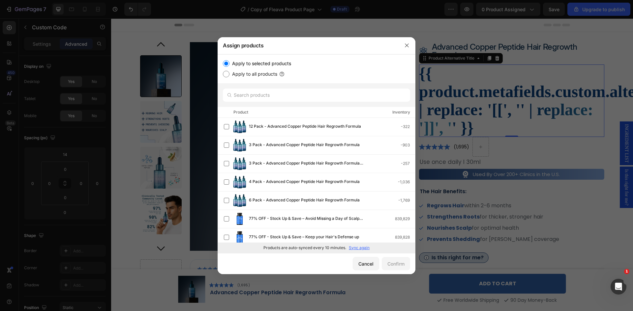
click at [549, 8] on div at bounding box center [316, 155] width 633 height 311
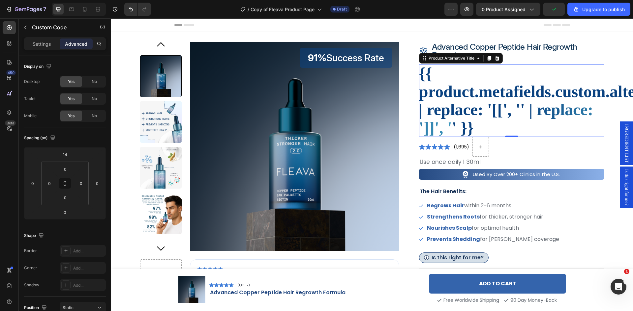
click at [470, 92] on h2 "{{ product.metafields.custom.alternative_product_title | replace: '[[', ' ' | r…" at bounding box center [511, 101] width 185 height 72
click at [507, 90] on h2 "{{ product.metafields.custom.alternative_product_title | replace: '[[', ' ' | r…" at bounding box center [511, 101] width 185 height 72
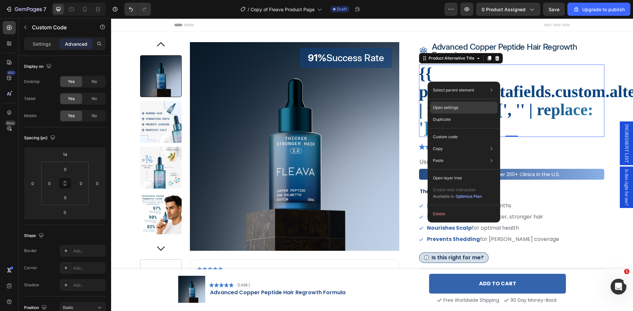
click at [453, 106] on p "Open settings" at bounding box center [445, 108] width 25 height 6
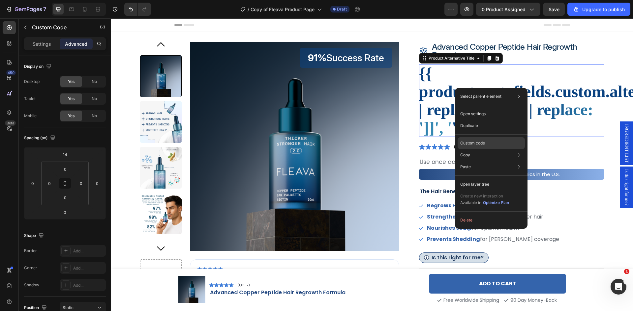
click at [477, 145] on p "Custom code" at bounding box center [472, 143] width 25 height 6
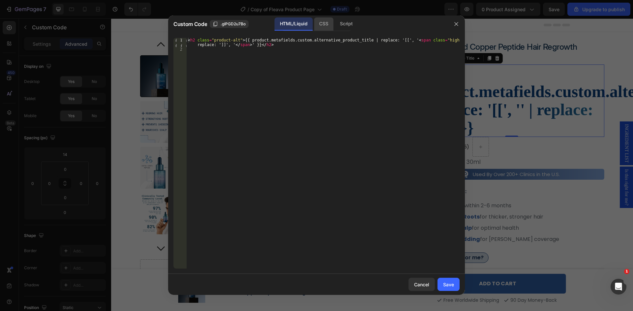
click at [334, 25] on div "CSS" at bounding box center [345, 23] width 23 height 13
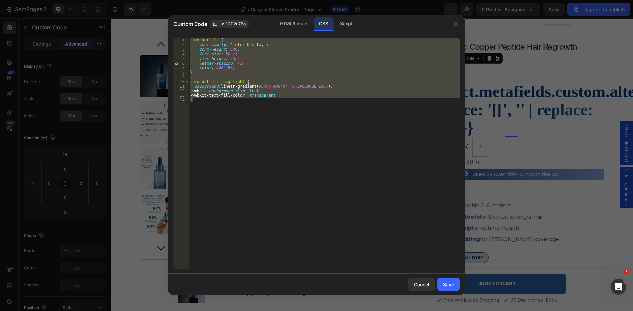
click at [192, 83] on div ".product-alt { font-family : ' Inter Display ' ; font-weight : 600 ; font-size …" at bounding box center [323, 153] width 271 height 231
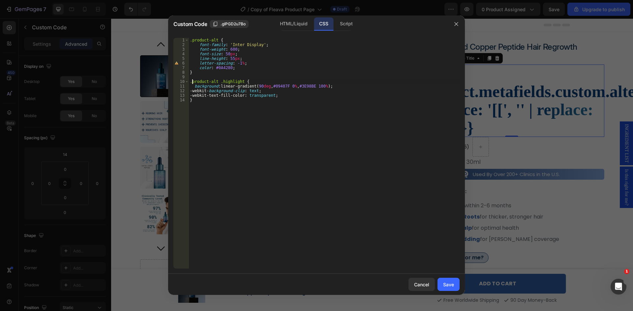
click at [191, 83] on div ".product-alt { font-family : ' Inter Display ' ; font-weight : 600 ; font-size …" at bounding box center [323, 158] width 271 height 240
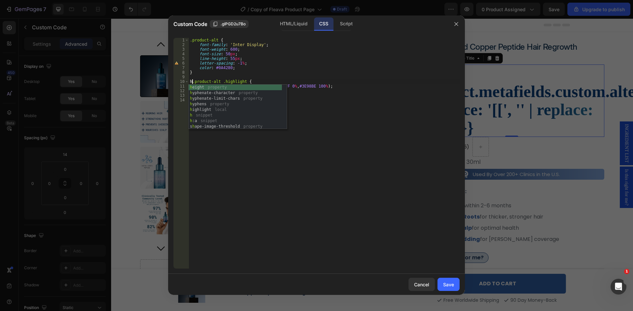
scroll to position [0, 0]
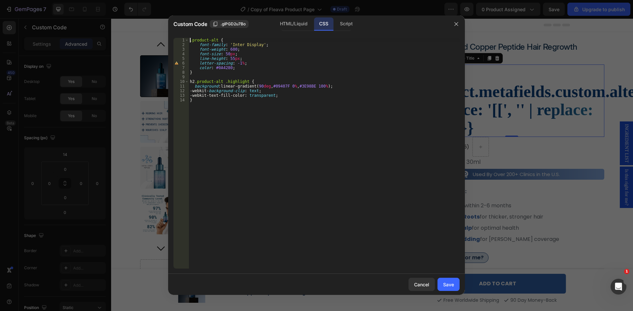
click at [189, 42] on div ".product-alt { font-family : ' Inter Display ' ; font-weight : 600 ; font-size …" at bounding box center [323, 158] width 271 height 240
click at [231, 25] on span ".gIPGD2u7Bo" at bounding box center [232, 24] width 25 height 6
click at [190, 41] on div "h2 .product-alt { font-family : ' Inter Display ' ; font-weight : 600 ; font-si…" at bounding box center [323, 158] width 271 height 240
paste textarea ".gIPGD2u7Bo"
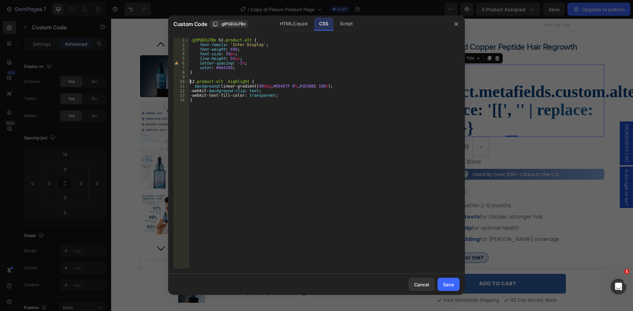
click at [190, 83] on div ".gIPGD2u7Bo h2 .product-alt { font-family : ' Inter Display ' ; font-weight : 6…" at bounding box center [323, 158] width 271 height 240
paste textarea ".gIPGD2u7Bo"
type textarea ".gIPGD2u7Bo h2.product-alt .highlight {"
click at [459, 24] on button "button" at bounding box center [456, 24] width 11 height 11
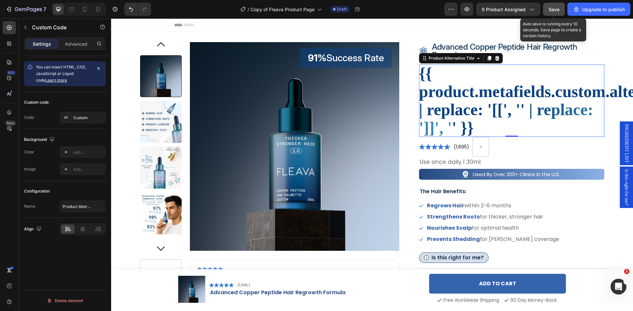
click at [559, 13] on button "Save" at bounding box center [554, 9] width 22 height 13
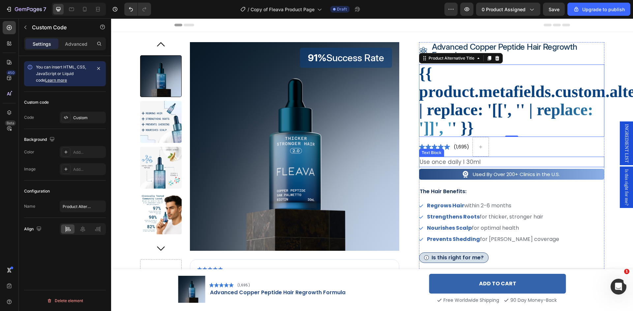
click at [441, 164] on p "Use once daily I 30ml" at bounding box center [511, 161] width 184 height 9
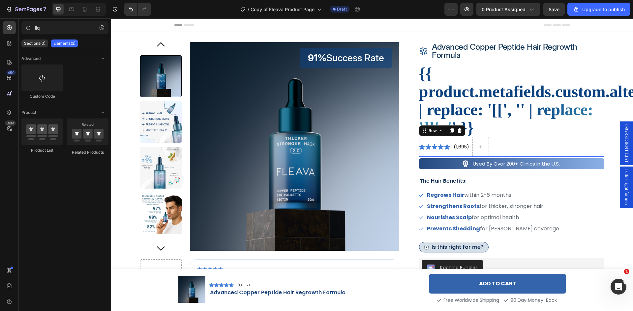
click at [436, 154] on div "Icon Icon Icon Icon Icon Icon List" at bounding box center [434, 147] width 31 height 20
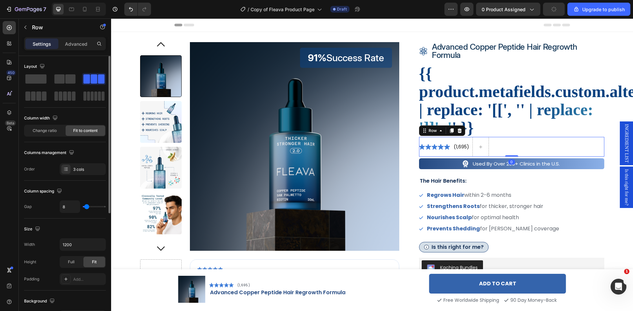
scroll to position [66, 0]
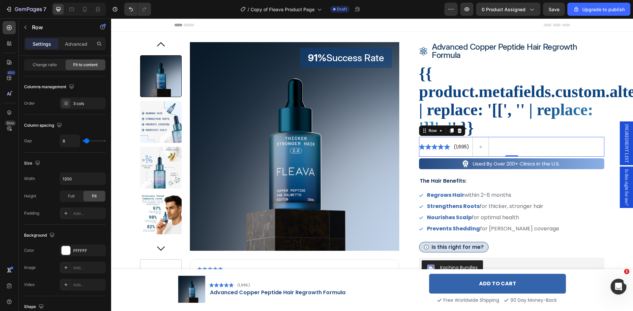
click at [449, 149] on div "Icon Icon Icon Icon Icon Icon List (1,695) Text Block Row 0" at bounding box center [511, 147] width 185 height 20
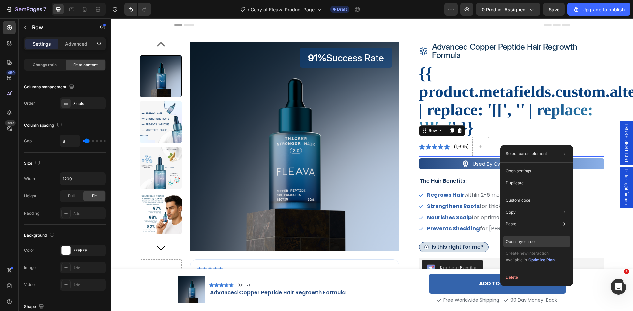
drag, startPoint x: 533, startPoint y: 242, endPoint x: 423, endPoint y: 223, distance: 111.9
click at [533, 242] on p "Open layer tree" at bounding box center [519, 242] width 29 height 6
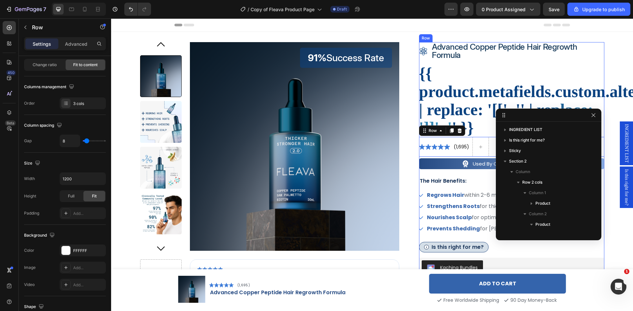
scroll to position [114, 0]
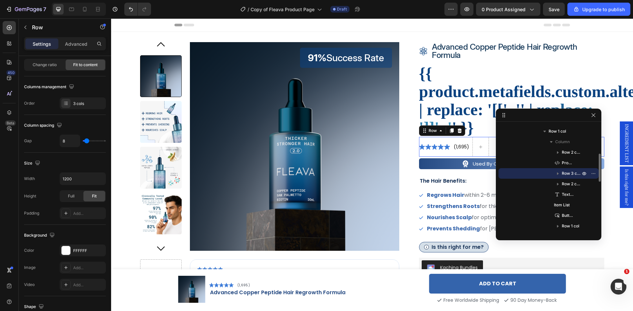
click at [566, 175] on span "Row 3 cols" at bounding box center [571, 173] width 20 height 7
click at [61, 238] on div "Background" at bounding box center [65, 235] width 82 height 11
click at [66, 251] on div at bounding box center [66, 250] width 9 height 9
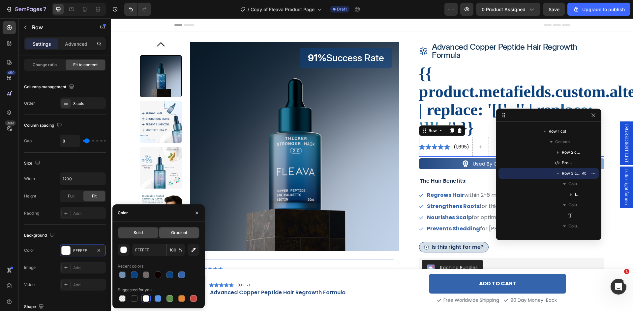
click at [178, 234] on span "Gradient" at bounding box center [179, 233] width 16 height 6
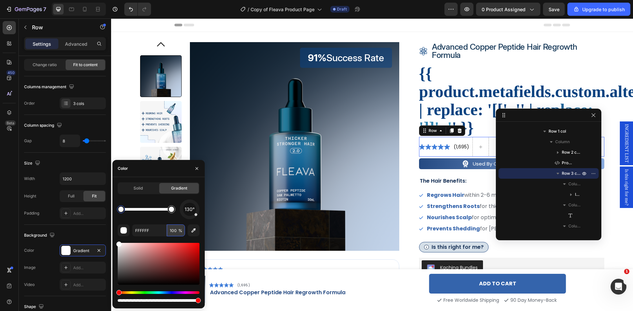
click at [172, 230] on input "100" at bounding box center [176, 231] width 18 height 12
click at [188, 211] on span "225°" at bounding box center [189, 210] width 11 height 8
drag, startPoint x: 182, startPoint y: 216, endPoint x: 196, endPoint y: 218, distance: 14.3
click at [198, 218] on div "140°" at bounding box center [190, 210] width 20 height 20
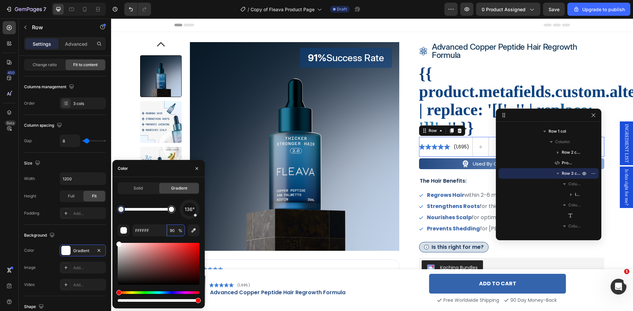
type input "9"
type input "100"
click at [187, 210] on span "262°" at bounding box center [189, 210] width 11 height 8
drag, startPoint x: 181, startPoint y: 209, endPoint x: 200, endPoint y: 210, distance: 19.5
click at [200, 210] on div "Solid Gradient 90° FFFFFF 100 %" at bounding box center [158, 243] width 92 height 121
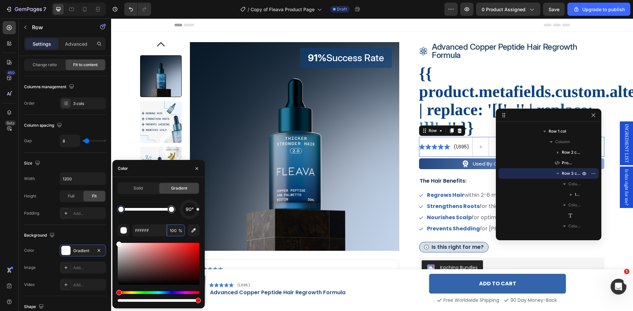
click at [120, 210] on div at bounding box center [120, 209] width 5 height 5
click at [146, 231] on input "FFFFFF" at bounding box center [149, 231] width 34 height 12
paste input "#F3FB"
type input "F3FBFF"
click at [171, 232] on input "100" at bounding box center [176, 231] width 18 height 12
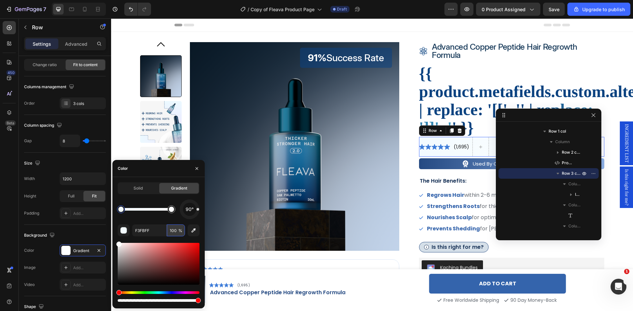
click at [171, 232] on input "100" at bounding box center [176, 231] width 18 height 12
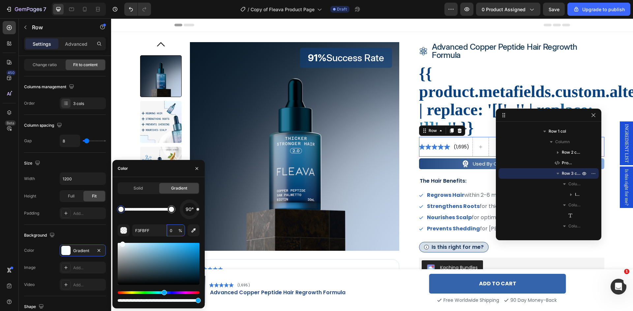
type input "0"
type input "FFFFFF"
type input "100"
click at [172, 212] on div at bounding box center [171, 209] width 5 height 5
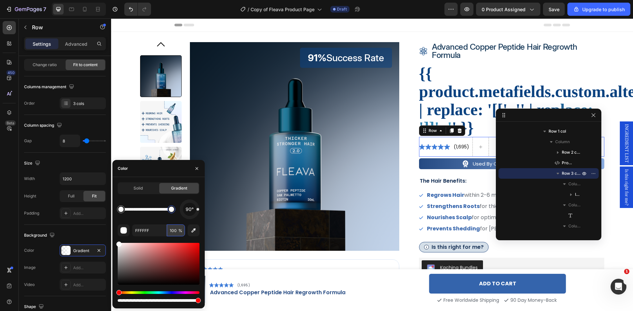
click at [174, 230] on input "100" at bounding box center [176, 231] width 18 height 12
click at [147, 232] on input "FFFFFF" at bounding box center [149, 231] width 34 height 12
paste input "#E3F6"
type input "E3F6FF"
click at [159, 223] on div "90° E3F6FF 100 %" at bounding box center [159, 252] width 82 height 104
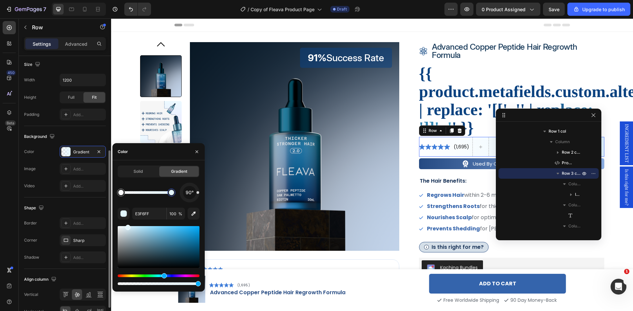
scroll to position [198, 0]
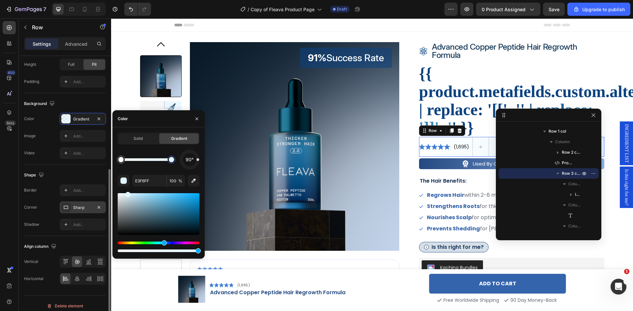
click at [83, 207] on div "Sharp" at bounding box center [82, 208] width 19 height 6
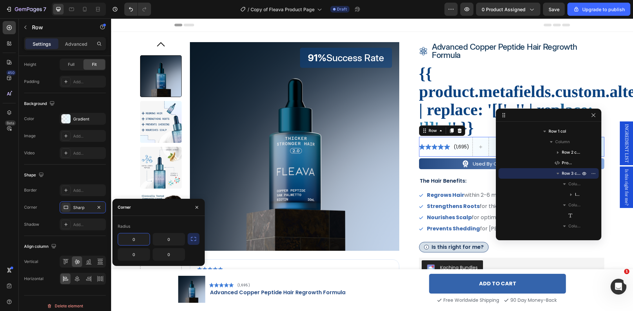
click at [136, 239] on input "0" at bounding box center [134, 240] width 32 height 12
type input "5.35"
click at [152, 228] on div "Radius" at bounding box center [159, 226] width 82 height 11
click at [195, 240] on icon "button" at bounding box center [193, 239] width 7 height 7
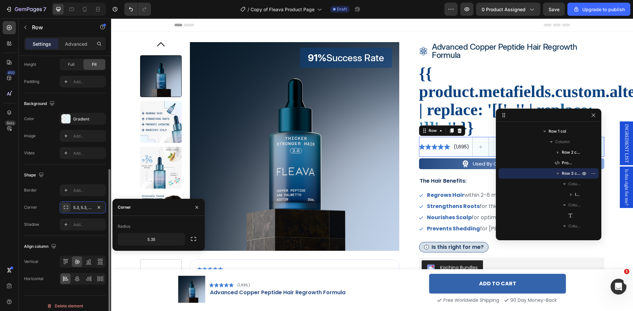
click at [50, 205] on div "Corner 5.3, 5.3, 5.3, 5.3" at bounding box center [65, 208] width 82 height 12
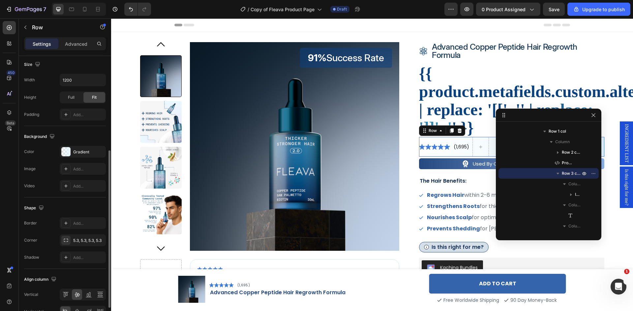
scroll to position [0, 0]
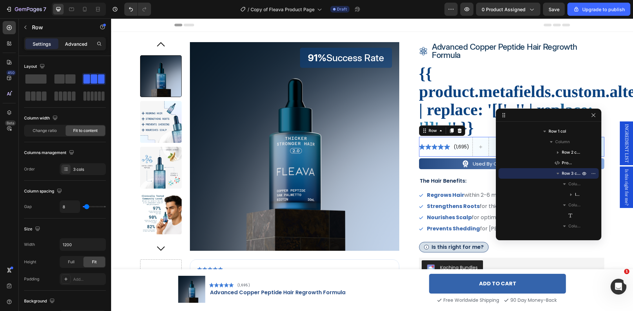
click at [75, 44] on p "Advanced" at bounding box center [76, 44] width 22 height 7
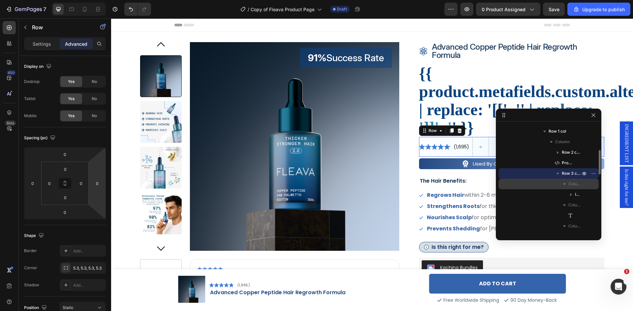
click at [573, 185] on span "Column 1" at bounding box center [574, 184] width 13 height 7
click at [565, 184] on icon "button" at bounding box center [564, 184] width 2 height 3
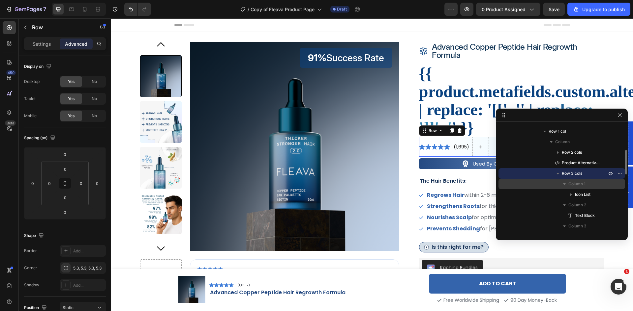
drag, startPoint x: 490, startPoint y: 168, endPoint x: 516, endPoint y: 166, distance: 26.5
click at [579, 173] on span "Row 3 cols" at bounding box center [571, 173] width 20 height 7
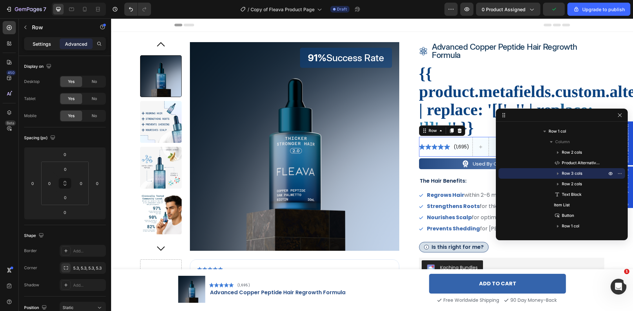
click at [35, 46] on p "Settings" at bounding box center [42, 44] width 18 height 7
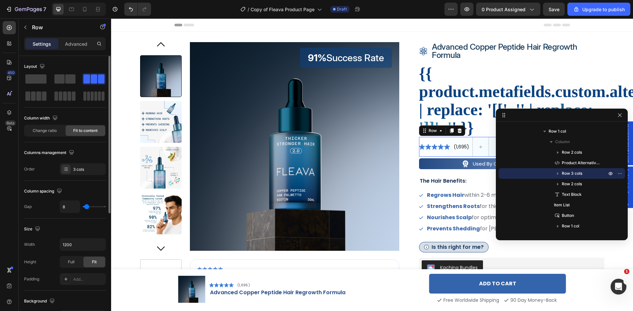
scroll to position [33, 0]
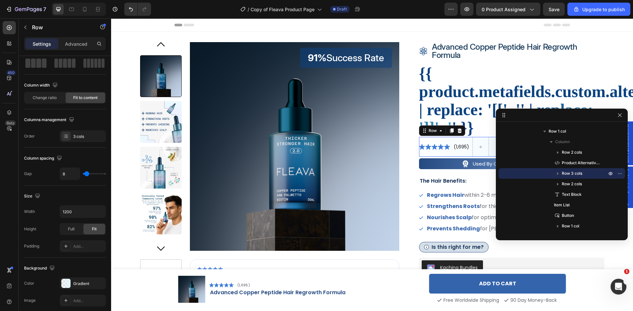
click at [419, 140] on div "Icon Icon Icon Icon Icon Icon List" at bounding box center [434, 147] width 31 height 20
click at [558, 173] on icon "button" at bounding box center [558, 174] width 2 height 3
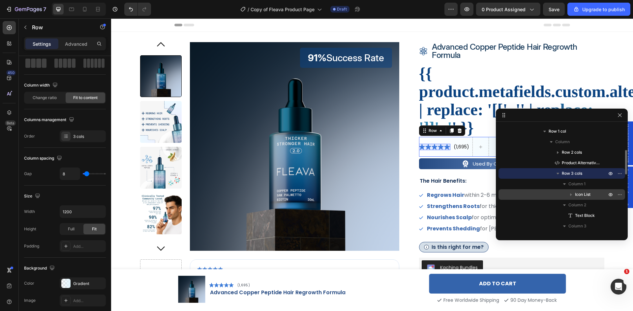
click at [581, 198] on span "Icon List" at bounding box center [582, 194] width 15 height 7
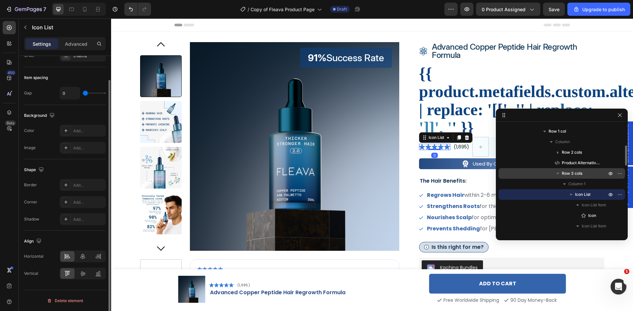
scroll to position [0, 0]
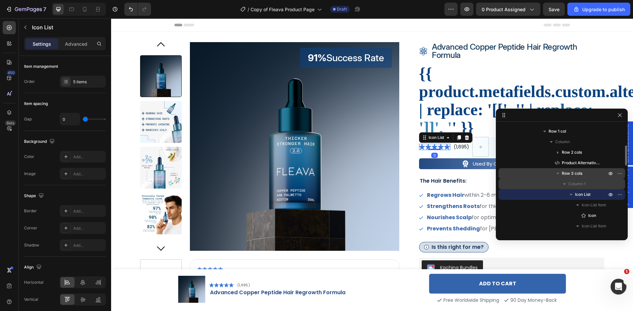
click at [576, 183] on span "Column 1" at bounding box center [576, 184] width 17 height 7
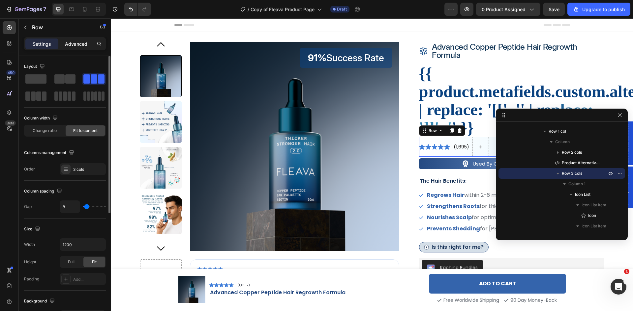
click at [68, 46] on p "Advanced" at bounding box center [76, 44] width 22 height 7
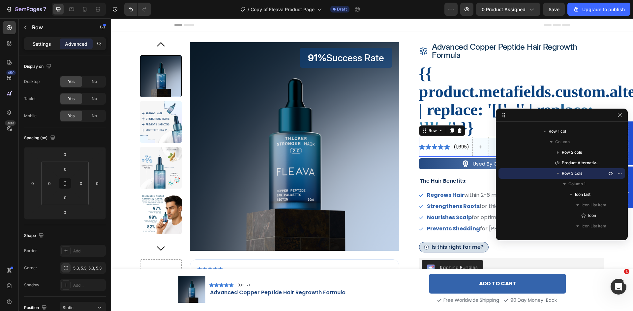
click at [35, 46] on p "Settings" at bounding box center [42, 44] width 18 height 7
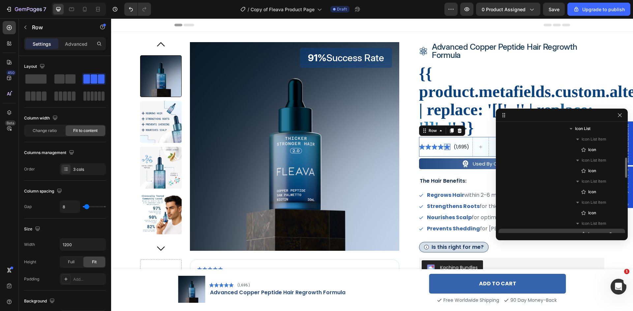
scroll to position [213, 0]
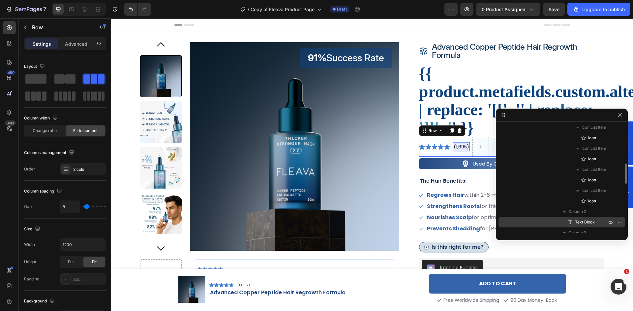
click at [580, 221] on span "Text Block" at bounding box center [585, 222] width 20 height 7
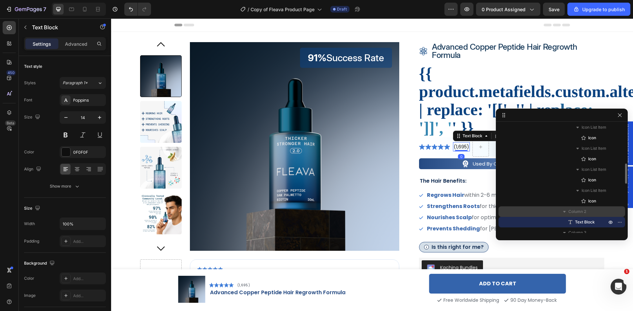
click at [578, 210] on span "Column 2" at bounding box center [577, 212] width 18 height 7
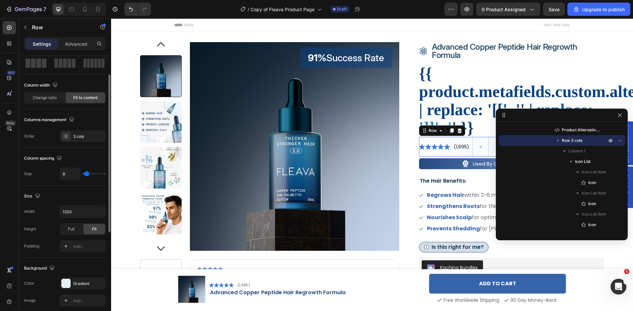
scroll to position [0, 0]
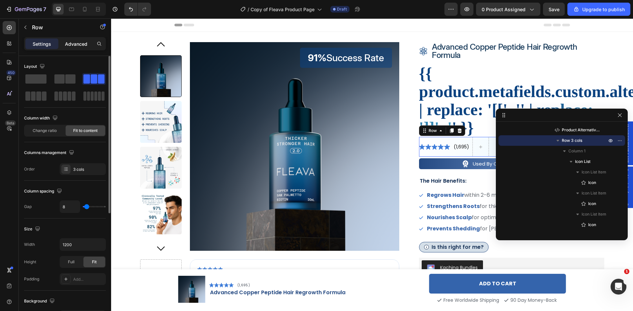
click at [80, 43] on p "Advanced" at bounding box center [76, 44] width 22 height 7
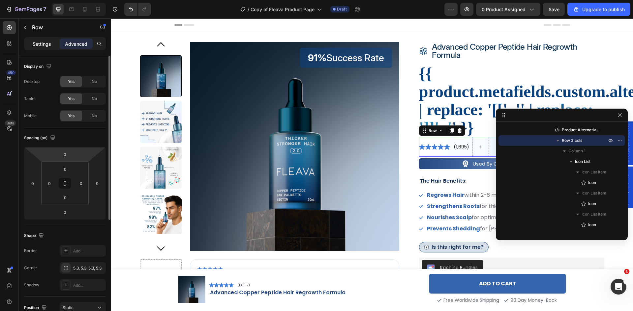
click at [41, 45] on p "Settings" at bounding box center [42, 44] width 18 height 7
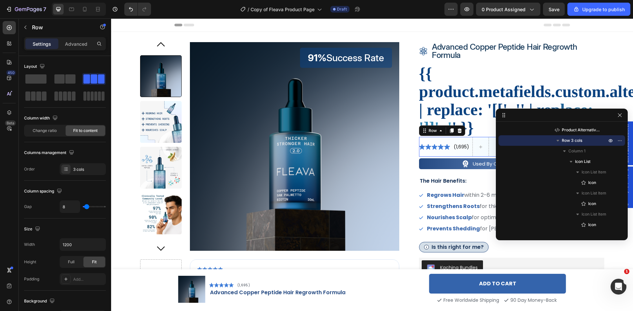
click at [426, 142] on div "Icon Icon Icon Icon Icon Icon List" at bounding box center [434, 147] width 31 height 20
click at [446, 141] on div "Icon Icon Icon Icon Icon Icon List" at bounding box center [434, 147] width 31 height 20
click at [454, 155] on div "(1,695) Text Block" at bounding box center [461, 147] width 17 height 20
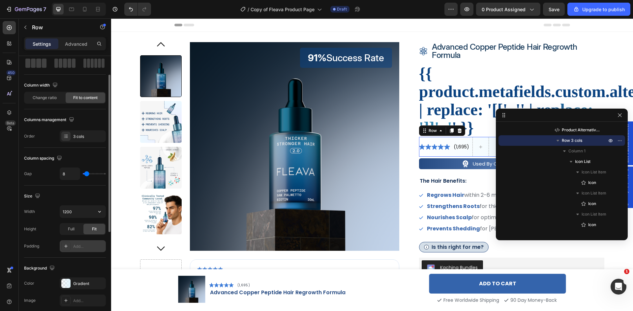
scroll to position [66, 0]
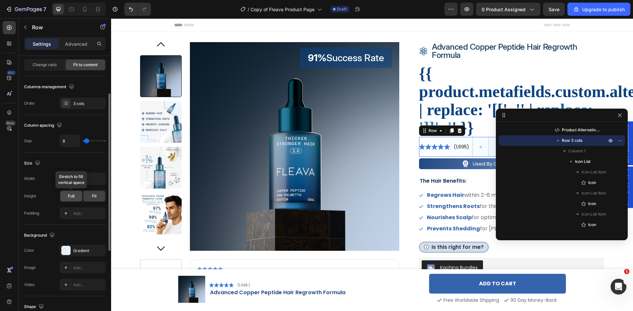
click at [73, 195] on span "Full" at bounding box center [71, 196] width 7 height 6
click at [91, 198] on div "Fit" at bounding box center [94, 196] width 22 height 11
click at [80, 214] on div "Add..." at bounding box center [88, 214] width 31 height 6
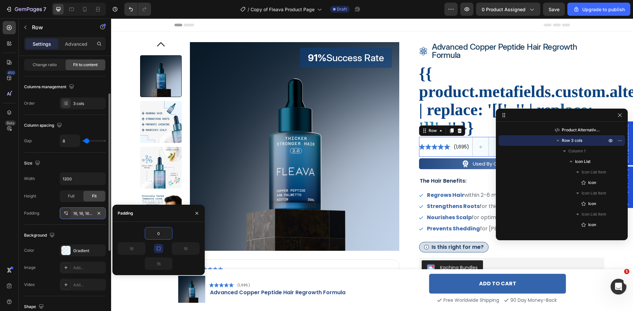
type input "0"
click at [88, 223] on div "Size Width 1200 Height Full Fit Padding Add..." at bounding box center [65, 189] width 82 height 72
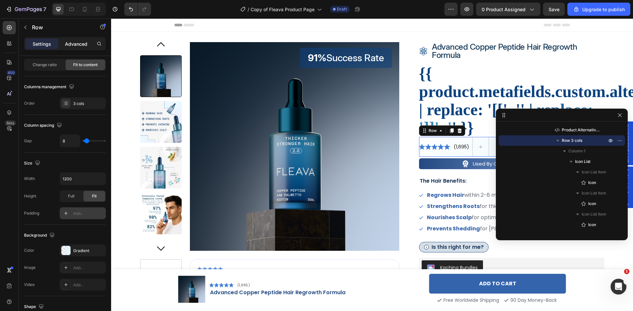
click at [78, 46] on p "Advanced" at bounding box center [76, 44] width 22 height 7
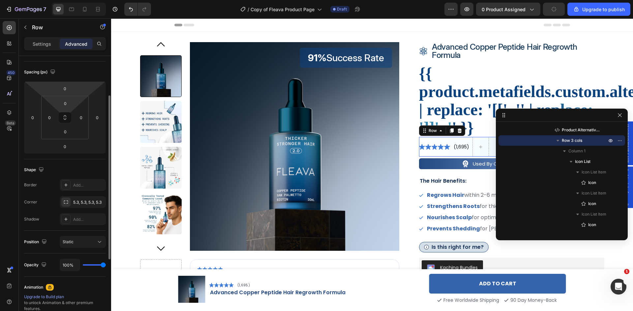
scroll to position [0, 0]
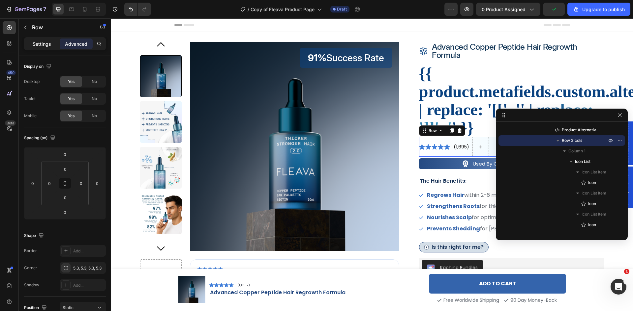
click at [36, 43] on p "Settings" at bounding box center [42, 44] width 18 height 7
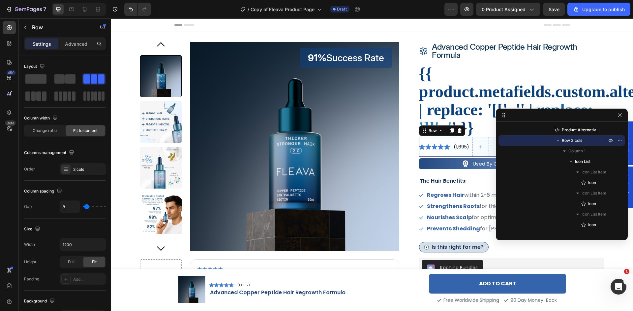
click at [429, 141] on div "Icon Icon Icon Icon Icon Icon List" at bounding box center [434, 147] width 31 height 20
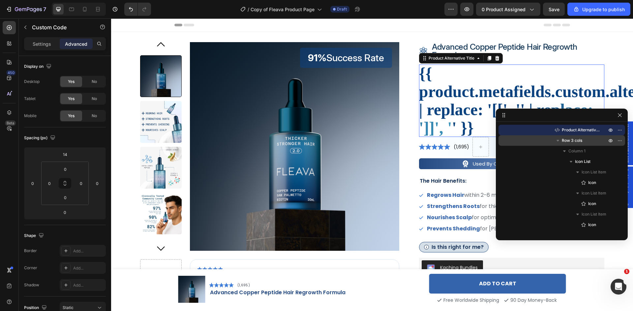
click at [463, 105] on h2 "{{ product.metafields.custom.alternative_product_title | replace: '[[', ' ' | r…" at bounding box center [511, 101] width 185 height 72
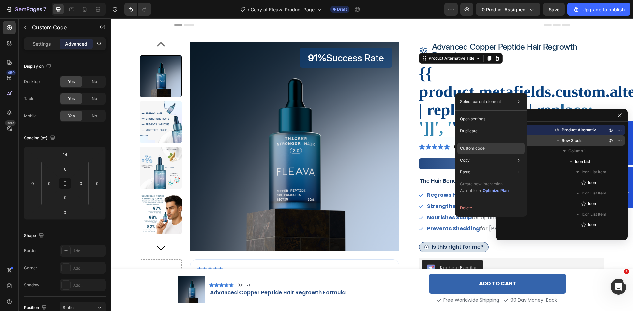
click at [489, 166] on div "Custom code" at bounding box center [490, 172] width 67 height 12
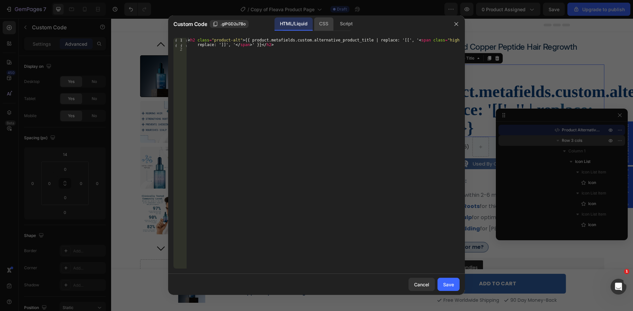
click at [334, 25] on div "CSS" at bounding box center [345, 23] width 23 height 13
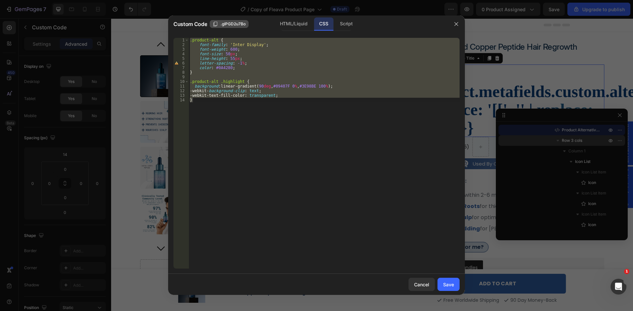
click at [228, 24] on span ".gIPGD2u7Bo" at bounding box center [232, 24] width 25 height 6
click at [190, 42] on div ".product-alt { font-family : ' Inter Display ' ; font-weight : 600 ; font-size …" at bounding box center [323, 153] width 271 height 231
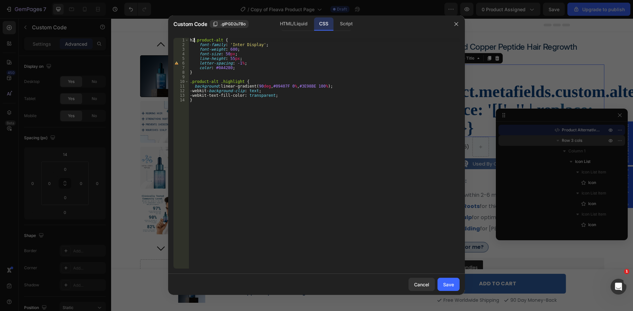
scroll to position [0, 0]
click at [190, 83] on div "h2 .product-alt { font-family : ' Inter Display ' ; font-weight : 600 ; font-si…" at bounding box center [323, 158] width 271 height 240
type textarea "h2.product-alt .highlight {"
click at [444, 284] on div "Save" at bounding box center [448, 284] width 11 height 7
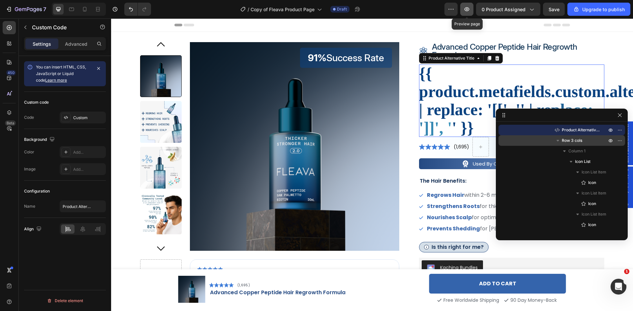
click at [468, 11] on icon "button" at bounding box center [466, 9] width 7 height 7
click at [491, 147] on div "Icon Icon Icon Icon Icon Icon List (1,695) Text Block Row" at bounding box center [511, 147] width 185 height 20
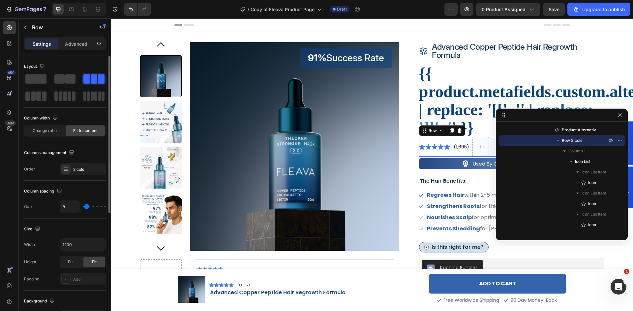
scroll to position [33, 0]
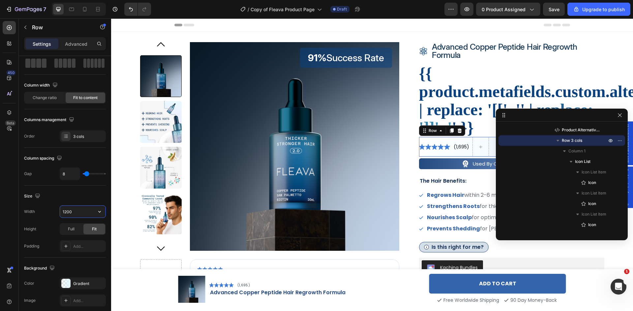
click at [77, 211] on input "1200" at bounding box center [82, 212] width 45 height 12
drag, startPoint x: 77, startPoint y: 211, endPoint x: 85, endPoint y: 210, distance: 8.3
click at [78, 210] on input "1200" at bounding box center [82, 212] width 45 height 12
click at [103, 210] on button "button" at bounding box center [100, 212] width 12 height 12
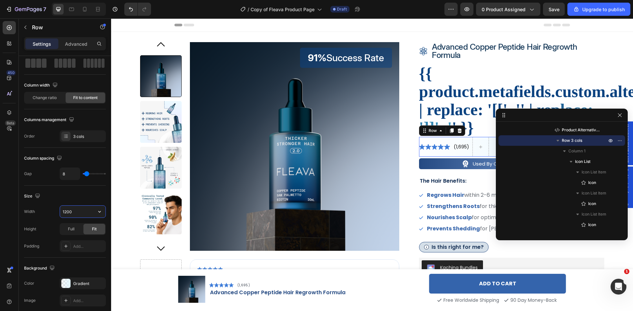
click at [80, 212] on input "1200" at bounding box center [82, 212] width 45 height 12
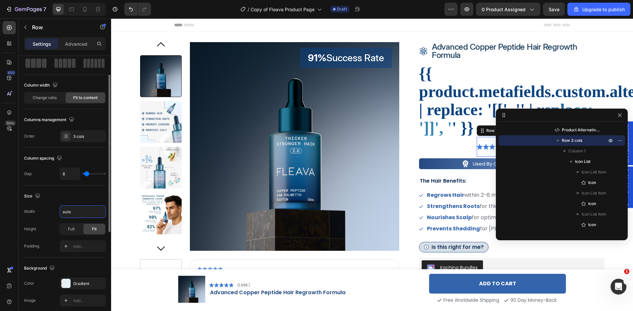
click at [82, 198] on div "Size" at bounding box center [65, 196] width 82 height 11
type input "Auto"
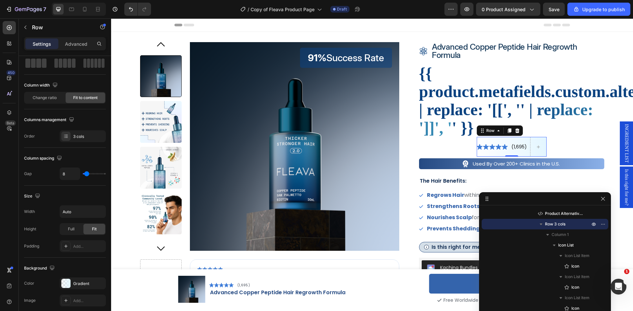
drag, startPoint x: 548, startPoint y: 119, endPoint x: 530, endPoint y: 201, distance: 84.0
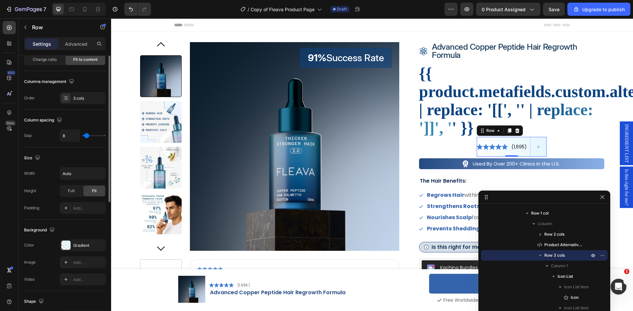
scroll to position [0, 0]
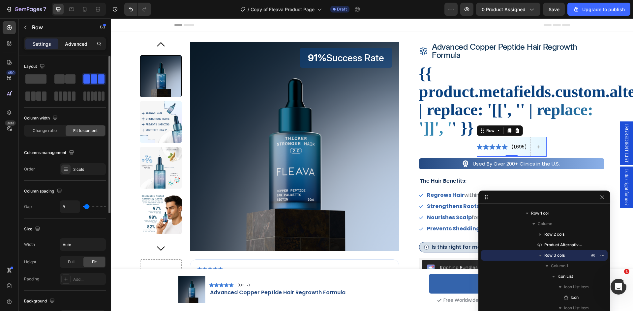
click at [74, 43] on p "Advanced" at bounding box center [76, 44] width 22 height 7
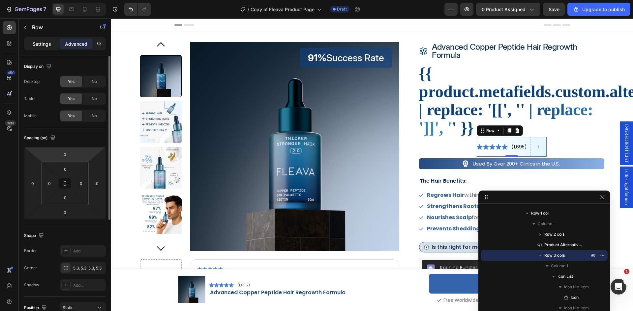
click at [37, 42] on p "Settings" at bounding box center [42, 44] width 18 height 7
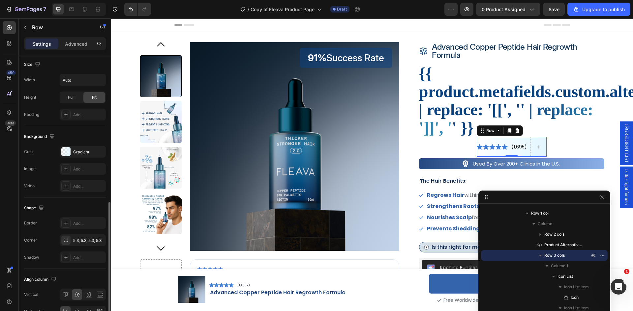
scroll to position [203, 0]
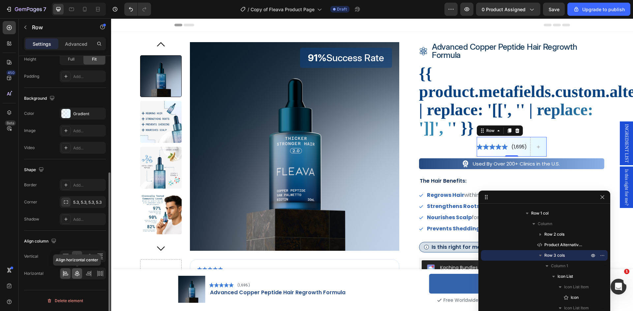
click at [75, 273] on icon at bounding box center [77, 274] width 7 height 7
click at [67, 273] on icon at bounding box center [65, 274] width 7 height 7
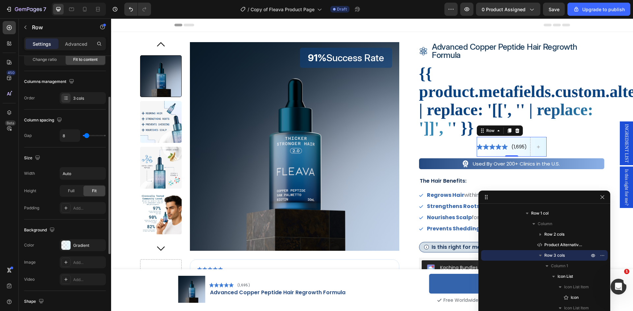
scroll to position [38, 0]
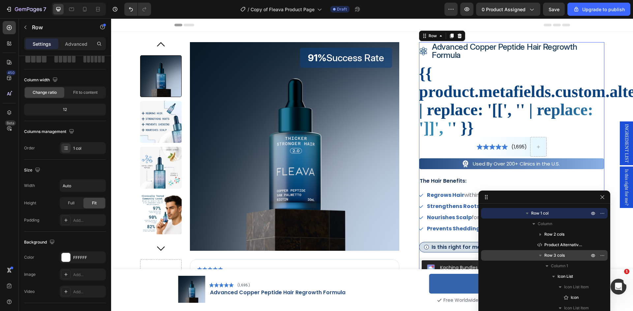
click at [455, 145] on div "Icon advanced copper peptide hair regrowth formula Product Title Row {{ product…" at bounding box center [511, 247] width 185 height 410
click at [506, 148] on div "Icon Icon Icon Icon Icon Icon List (1,695) Text Block Row" at bounding box center [511, 147] width 70 height 20
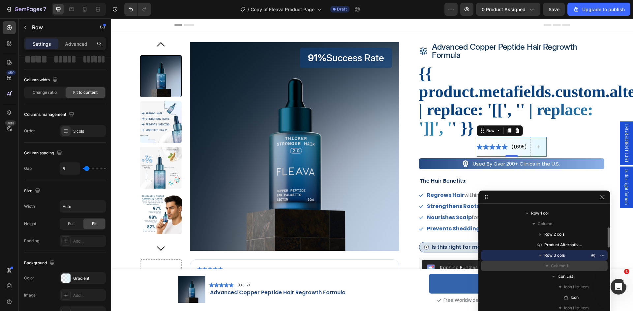
scroll to position [147, 0]
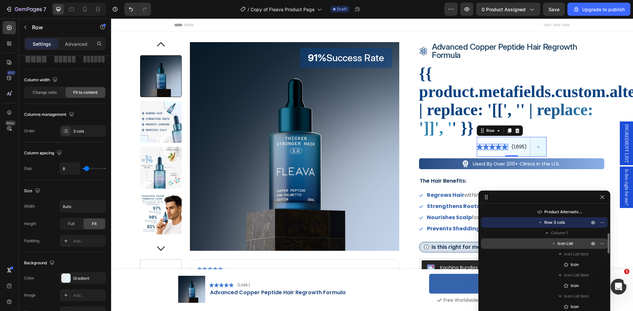
click at [554, 244] on icon "button" at bounding box center [553, 244] width 3 height 2
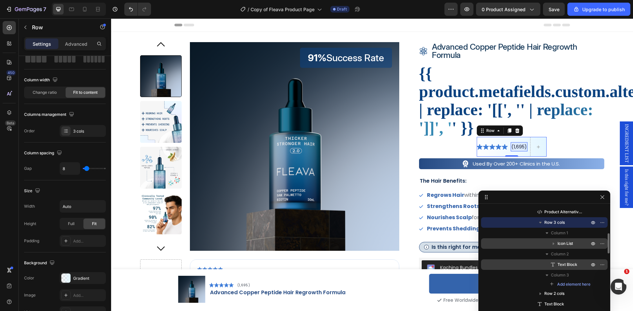
click at [551, 265] on icon at bounding box center [552, 265] width 7 height 7
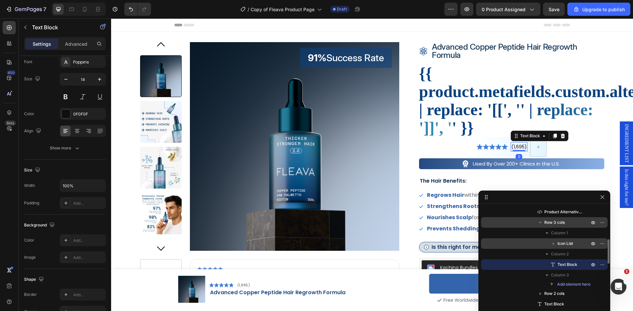
scroll to position [0, 0]
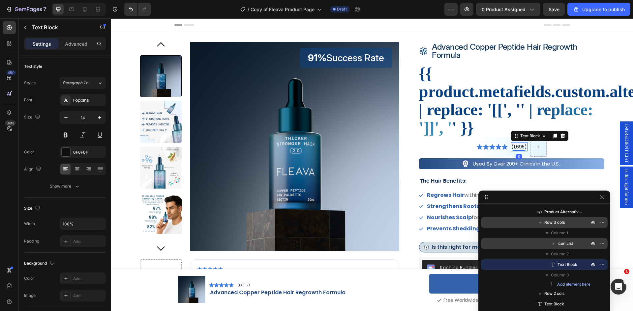
click at [519, 147] on p "(1,695)" at bounding box center [518, 147] width 15 height 8
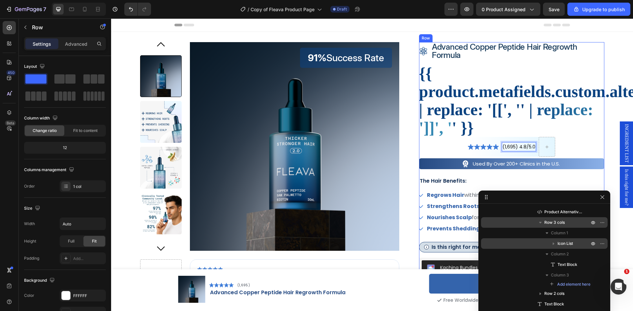
click at [575, 148] on div "Icon advanced copper peptide hair regrowth formula Product Title Row {{ product…" at bounding box center [511, 247] width 185 height 410
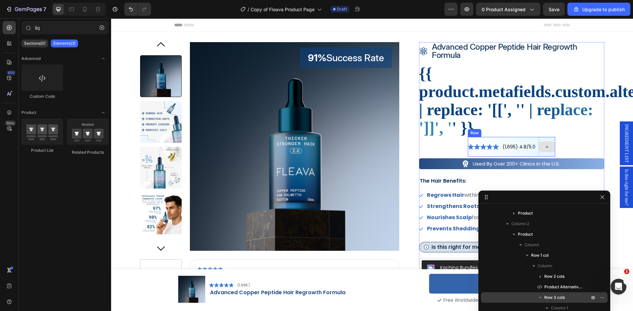
click at [545, 148] on icon at bounding box center [546, 147] width 5 height 6
click at [48, 31] on input "liq" at bounding box center [64, 27] width 87 height 13
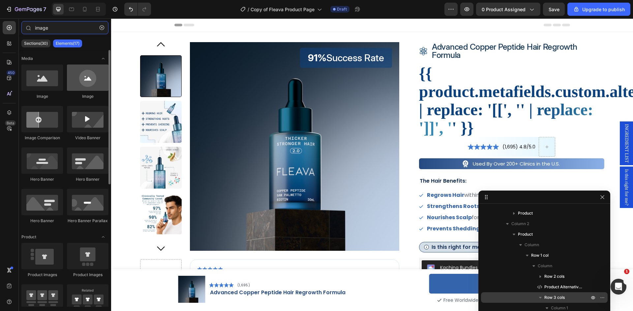
type input "image"
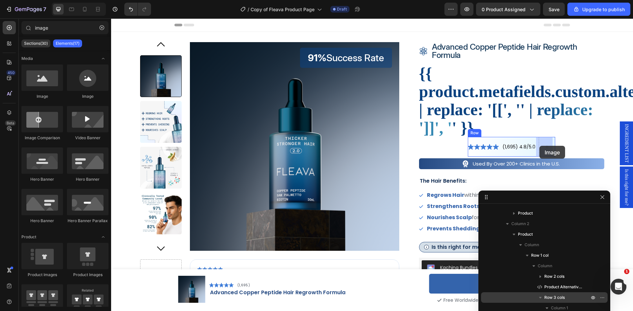
drag, startPoint x: 196, startPoint y: 104, endPoint x: 539, endPoint y: 146, distance: 345.6
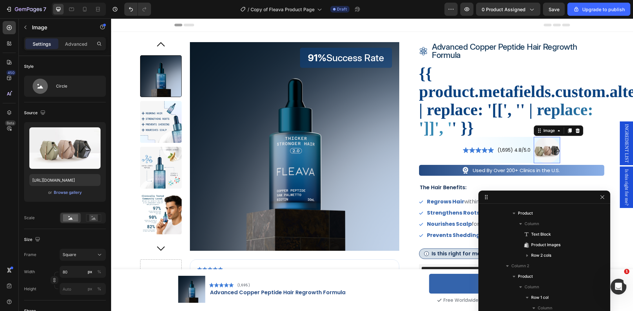
scroll to position [367, 0]
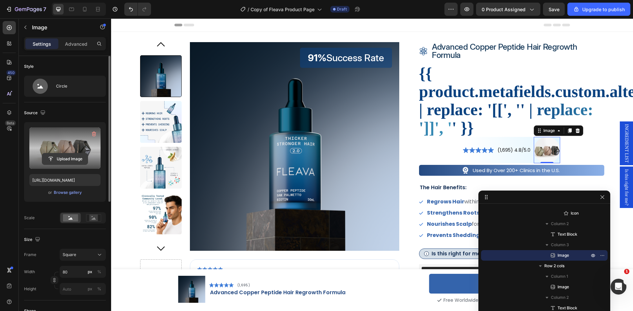
click at [64, 159] on input "file" at bounding box center [64, 159] width 45 height 11
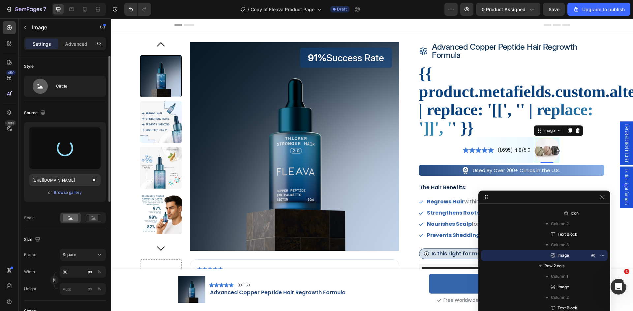
scroll to position [33, 0]
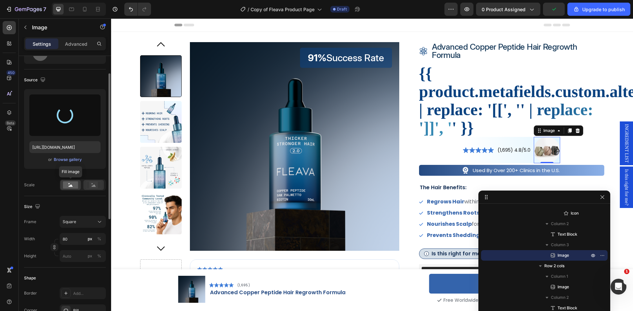
type input "[URL][DOMAIN_NAME]"
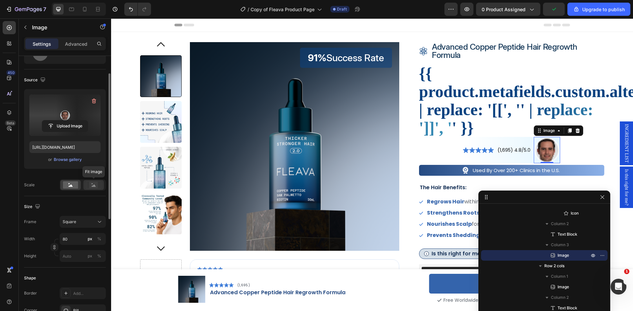
click at [90, 185] on rect at bounding box center [93, 185] width 9 height 7
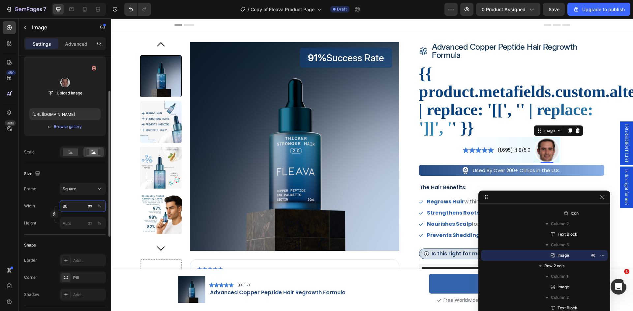
click at [70, 206] on input "80" at bounding box center [83, 206] width 46 height 12
type input "3"
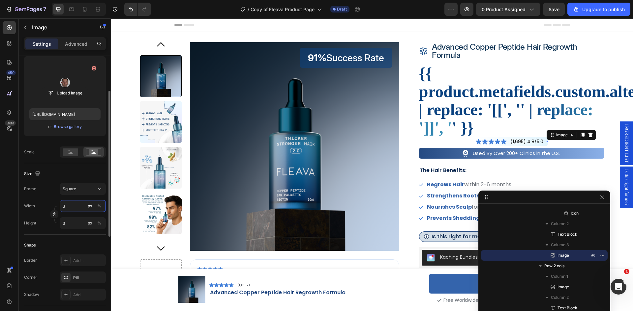
type input "30"
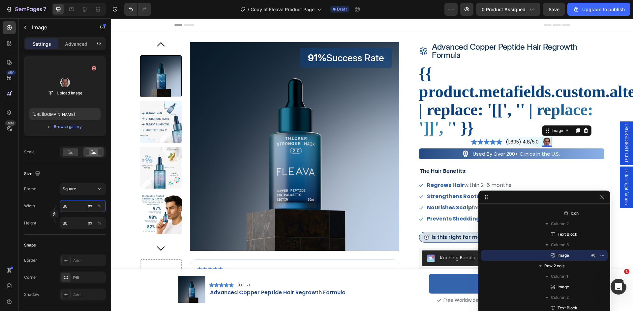
type input "30"
click at [92, 69] on icon "button" at bounding box center [94, 68] width 7 height 7
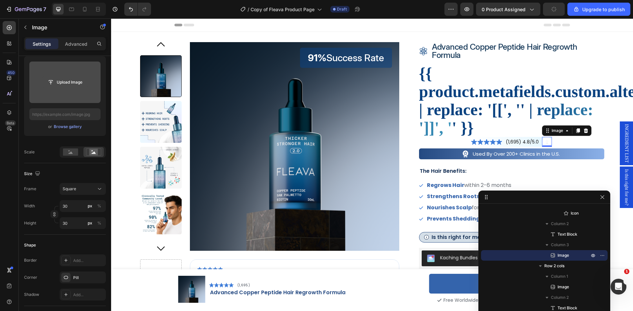
click at [63, 81] on input "file" at bounding box center [64, 82] width 45 height 11
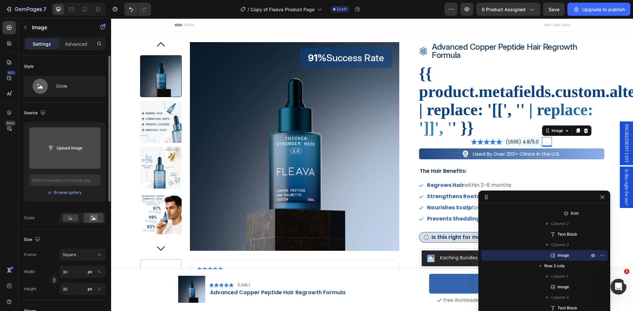
click at [73, 153] on input "file" at bounding box center [64, 148] width 45 height 11
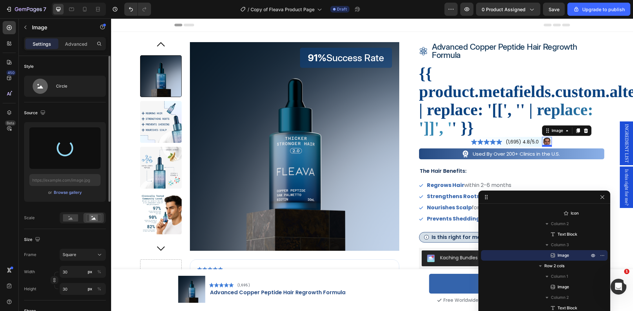
type input "[URL][DOMAIN_NAME]"
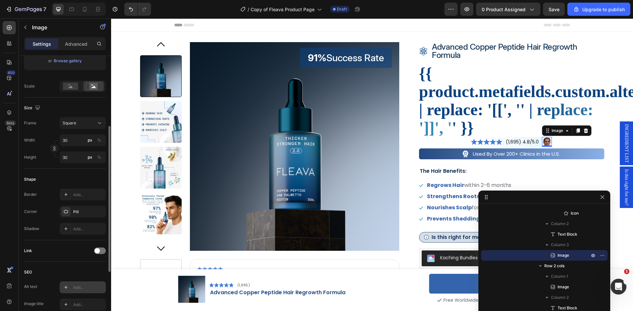
scroll to position [231, 0]
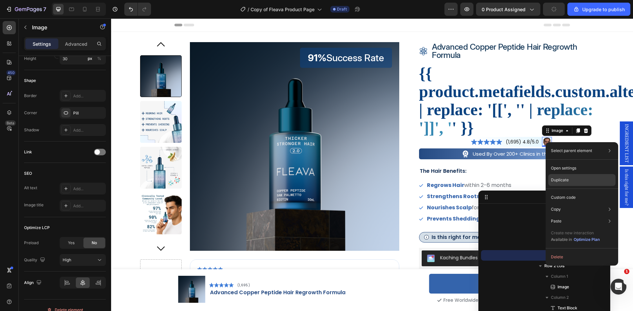
drag, startPoint x: 561, startPoint y: 179, endPoint x: 439, endPoint y: 145, distance: 126.9
click at [561, 179] on p "Duplicate" at bounding box center [560, 180] width 18 height 6
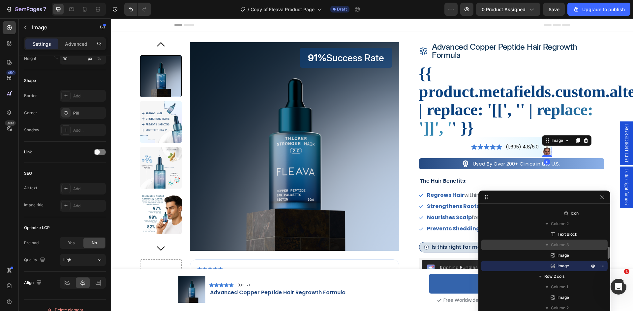
click at [563, 244] on span "Column 3" at bounding box center [560, 245] width 18 height 7
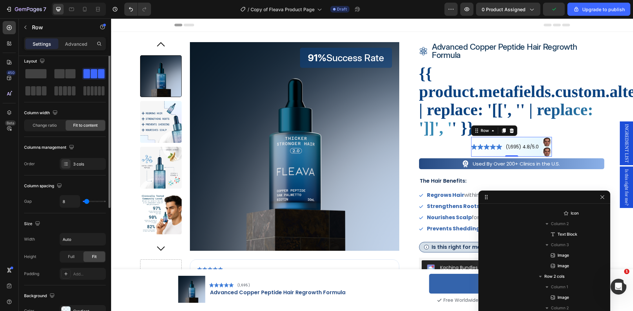
scroll to position [0, 0]
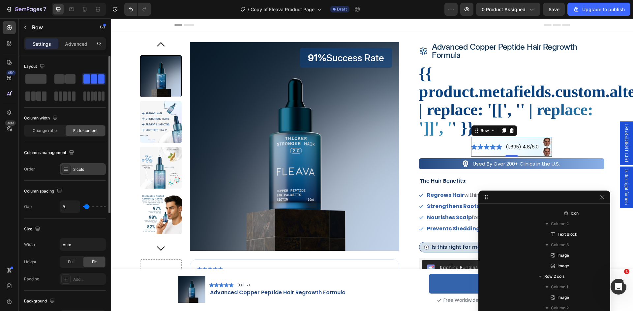
click at [85, 170] on div "3 cols" at bounding box center [88, 170] width 31 height 6
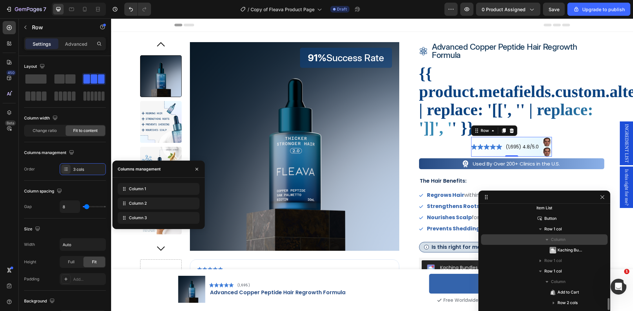
scroll to position [532, 0]
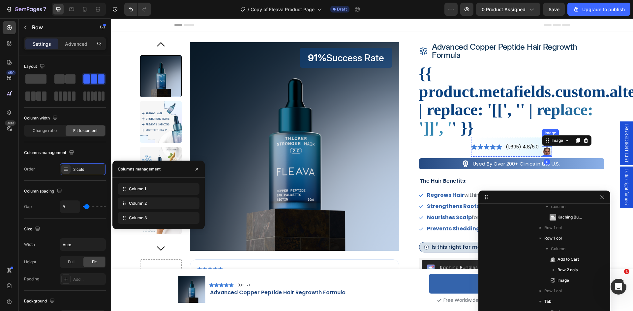
click at [543, 146] on div "Image Image 0" at bounding box center [547, 147] width 10 height 20
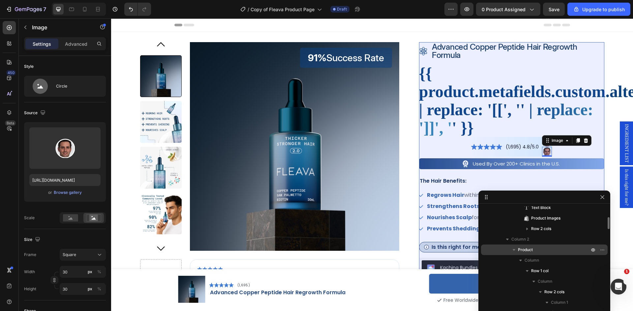
scroll to position [198, 0]
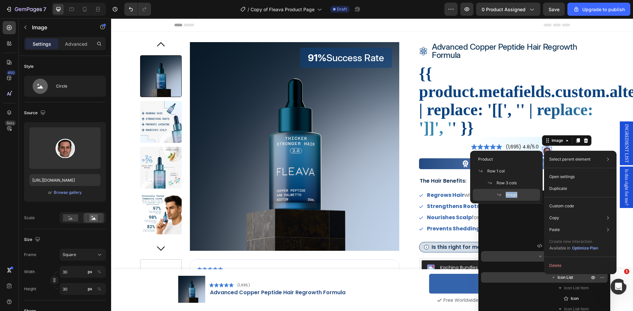
drag, startPoint x: 518, startPoint y: 183, endPoint x: 519, endPoint y: 193, distance: 9.7
click at [519, 193] on div "Product Row 1 col Row 3 cols Image" at bounding box center [506, 177] width 72 height 53
click at [521, 193] on div "Image" at bounding box center [505, 195] width 67 height 12
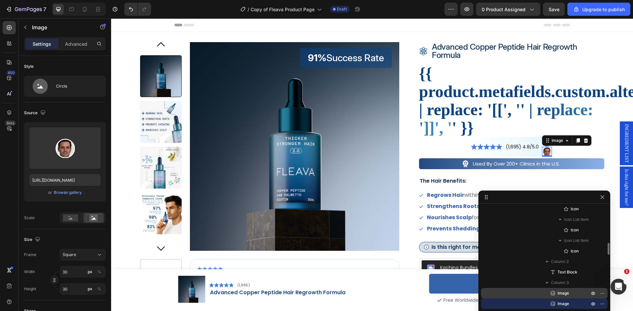
scroll to position [362, 0]
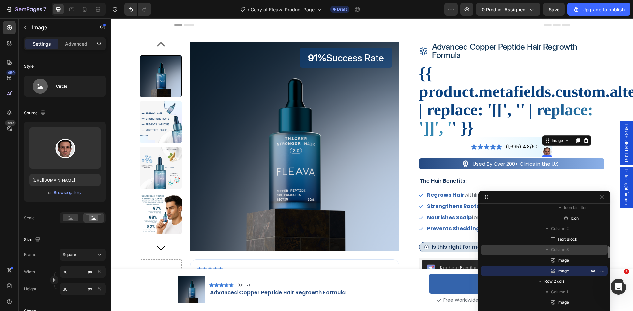
click at [560, 250] on span "Column 3" at bounding box center [560, 250] width 18 height 7
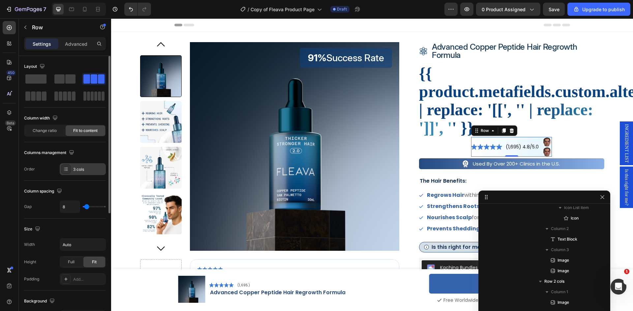
click at [73, 171] on div "3 cols" at bounding box center [88, 170] width 31 height 6
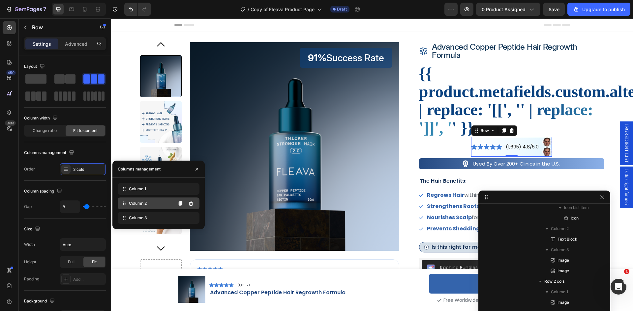
click at [143, 205] on span "Column 2" at bounding box center [138, 204] width 18 height 6
drag, startPoint x: 125, startPoint y: 220, endPoint x: 124, endPoint y: 204, distance: 16.2
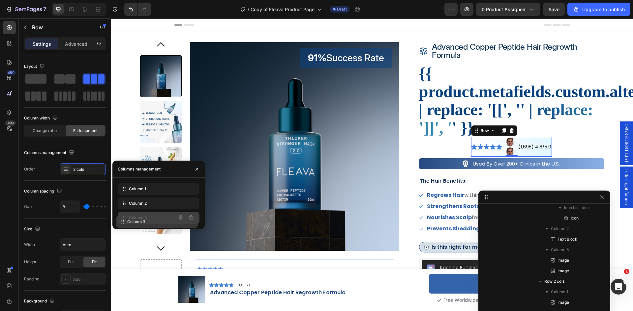
drag, startPoint x: 124, startPoint y: 204, endPoint x: 122, endPoint y: 223, distance: 18.5
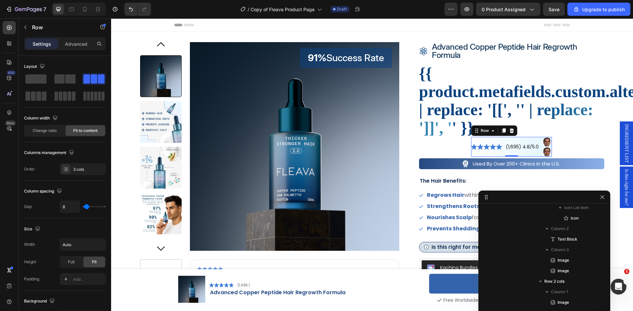
type input "2"
type input "0"
drag, startPoint x: 86, startPoint y: 207, endPoint x: 70, endPoint y: 207, distance: 16.1
type input "0"
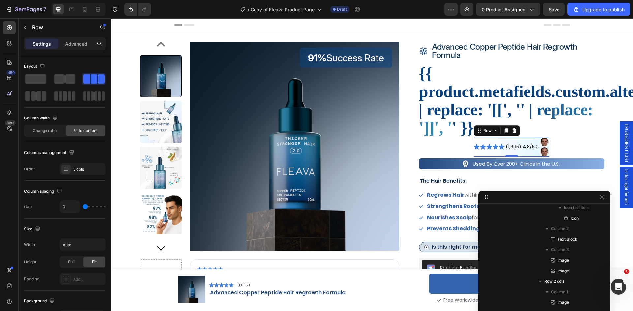
click at [83, 207] on input "range" at bounding box center [94, 206] width 23 height 1
type input "8"
click at [567, 249] on span "Column 3" at bounding box center [560, 250] width 18 height 7
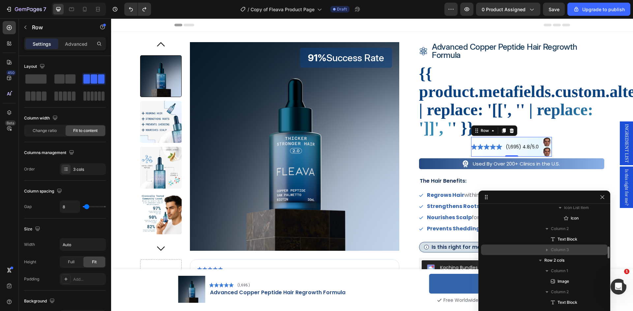
click at [568, 252] on span "Column 3" at bounding box center [560, 250] width 18 height 7
click at [77, 42] on p "Advanced" at bounding box center [76, 44] width 22 height 7
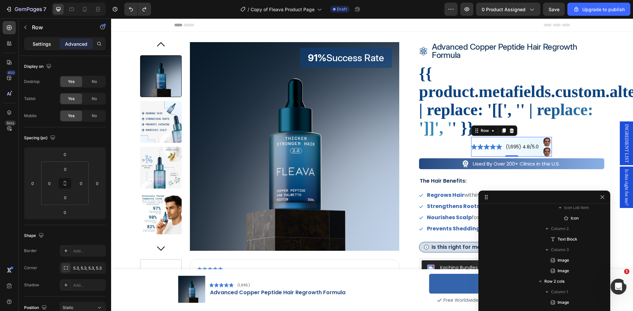
click at [37, 43] on p "Settings" at bounding box center [42, 44] width 18 height 7
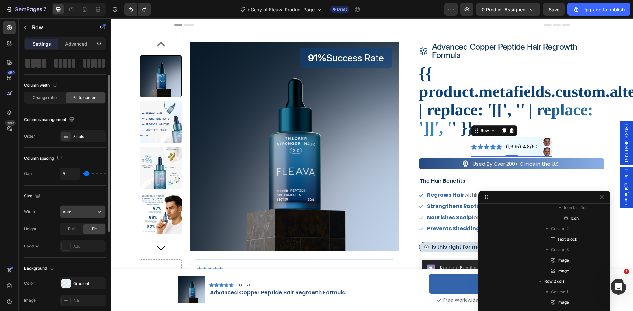
scroll to position [66, 0]
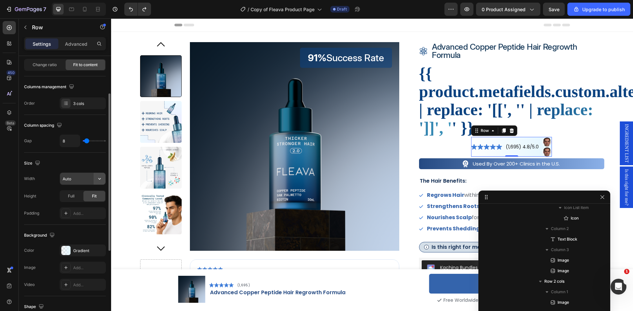
click at [99, 181] on icon "button" at bounding box center [99, 179] width 7 height 7
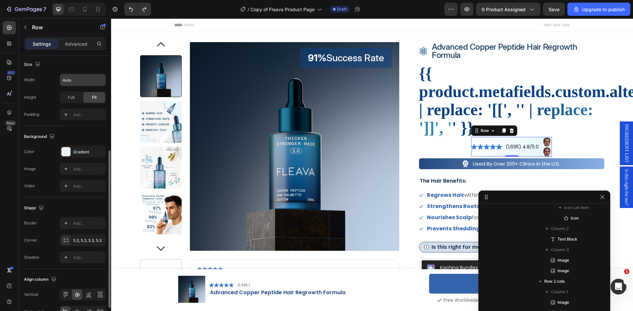
scroll to position [198, 0]
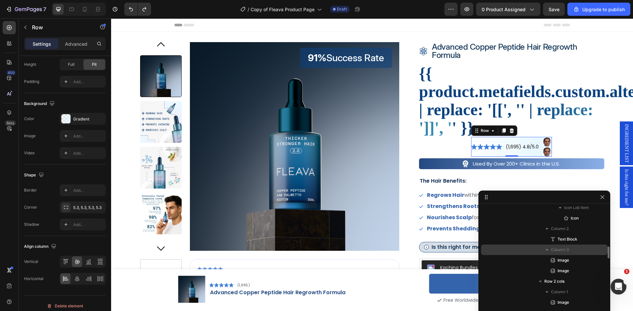
click at [561, 249] on span "Column 3" at bounding box center [560, 250] width 18 height 7
click at [562, 250] on span "Column 3" at bounding box center [560, 250] width 18 height 7
click at [561, 258] on span "Image" at bounding box center [563, 260] width 12 height 7
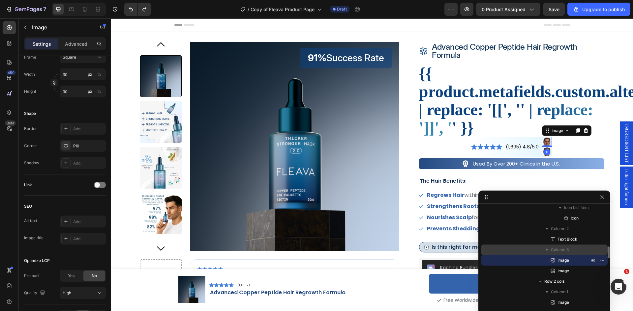
scroll to position [0, 0]
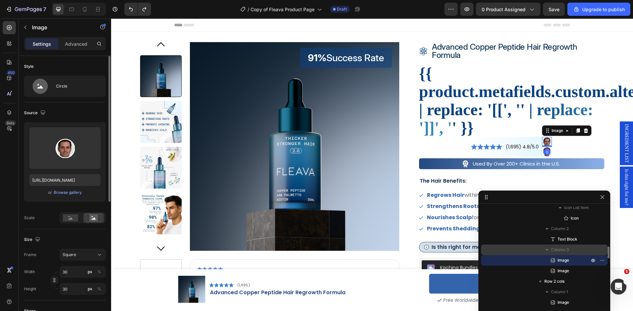
click at [562, 250] on span "Column 3" at bounding box center [560, 250] width 18 height 7
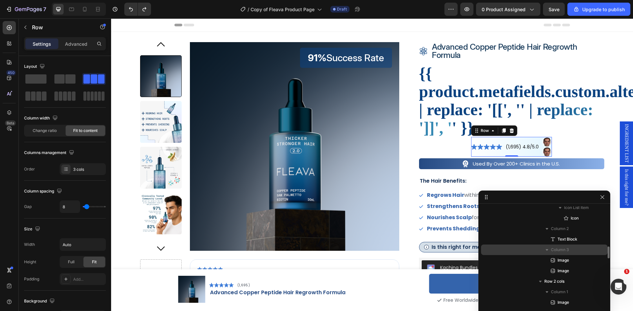
click at [559, 251] on span "Column 3" at bounding box center [560, 250] width 18 height 7
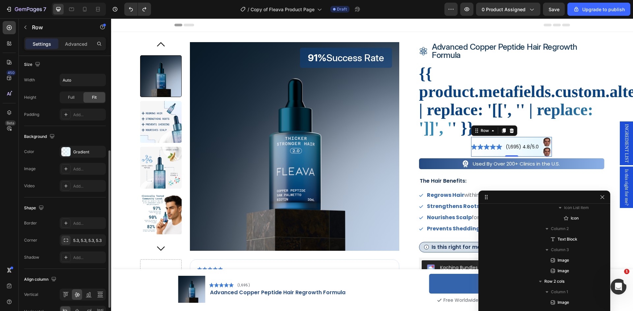
scroll to position [203, 0]
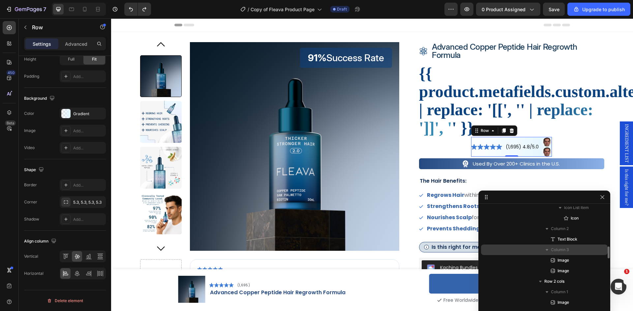
click at [564, 249] on span "Column 3" at bounding box center [560, 250] width 18 height 7
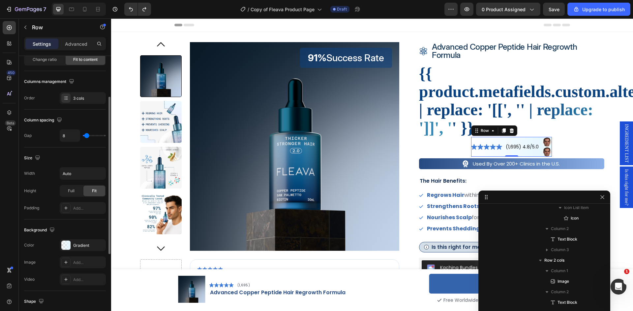
scroll to position [0, 0]
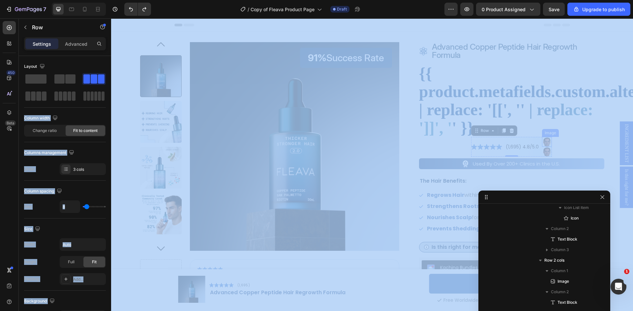
drag, startPoint x: 146, startPoint y: 96, endPoint x: 506, endPoint y: 143, distance: 362.6
click at [71, 109] on div "Layout Column width Change ratio Fit to content Columns management Order 3 cols" at bounding box center [65, 118] width 82 height 114
click at [57, 106] on div "Layout" at bounding box center [65, 84] width 82 height 46
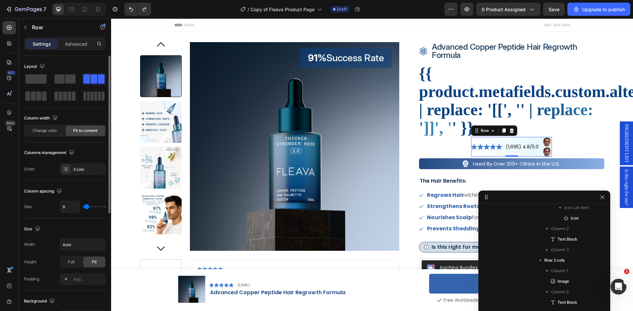
click at [76, 63] on div "Layout" at bounding box center [65, 66] width 82 height 11
click at [562, 270] on span "Column 1" at bounding box center [559, 271] width 17 height 7
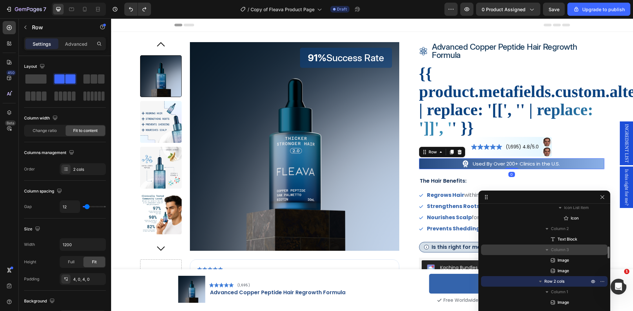
click at [566, 251] on span "Column 3" at bounding box center [560, 250] width 18 height 7
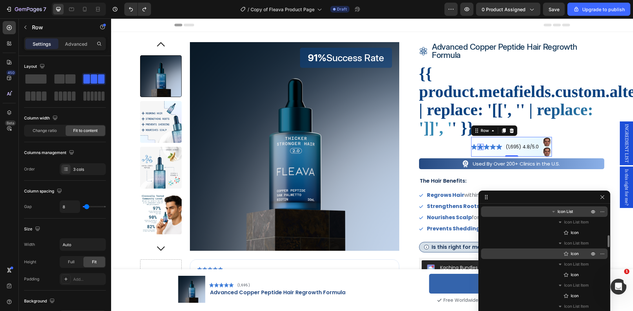
scroll to position [231, 0]
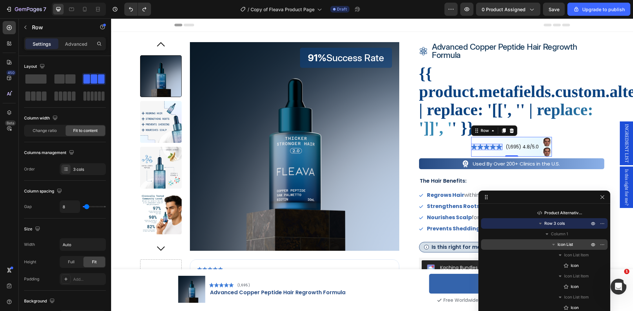
click at [554, 244] on icon "button" at bounding box center [553, 245] width 7 height 7
click at [568, 245] on span "Icon List" at bounding box center [564, 245] width 15 height 7
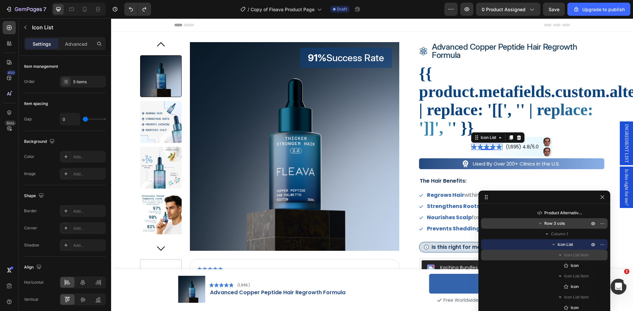
click at [560, 256] on icon "button" at bounding box center [560, 255] width 7 height 7
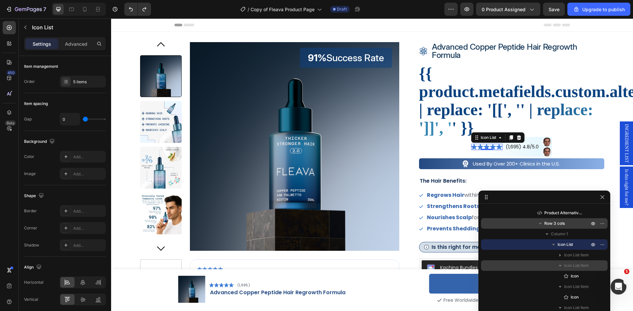
click at [561, 266] on icon "button" at bounding box center [560, 266] width 7 height 7
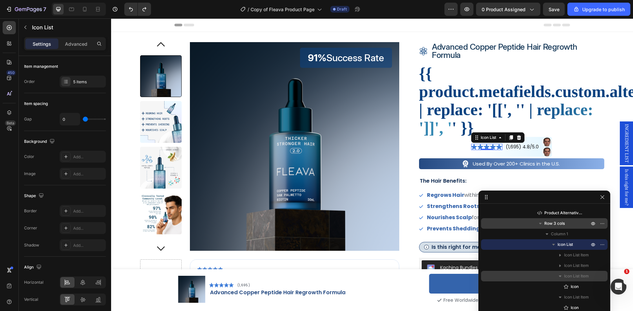
click at [560, 275] on icon "button" at bounding box center [560, 276] width 7 height 7
click at [558, 287] on icon "button" at bounding box center [560, 287] width 7 height 7
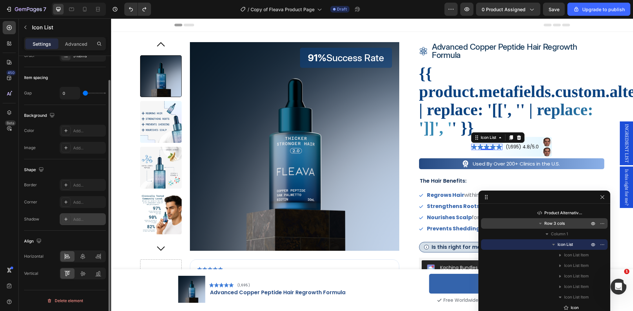
scroll to position [0, 0]
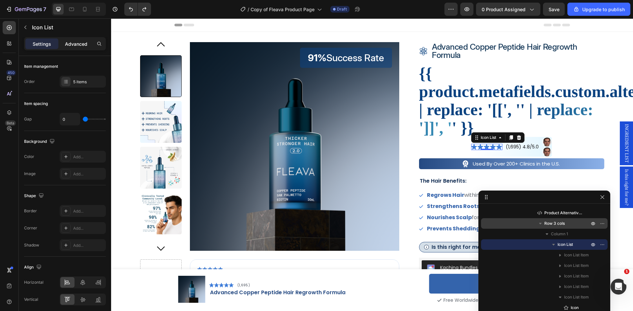
click at [65, 40] on div "Advanced" at bounding box center [76, 44] width 33 height 11
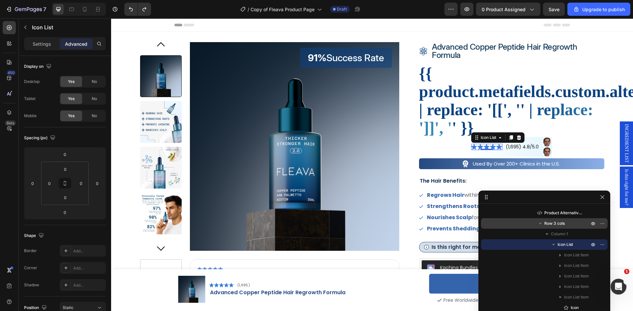
click at [30, 38] on div "Settings Advanced" at bounding box center [65, 43] width 82 height 13
click at [27, 22] on button "button" at bounding box center [25, 27] width 11 height 11
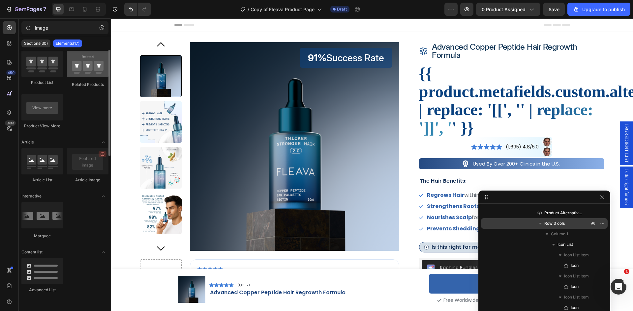
scroll to position [69, 0]
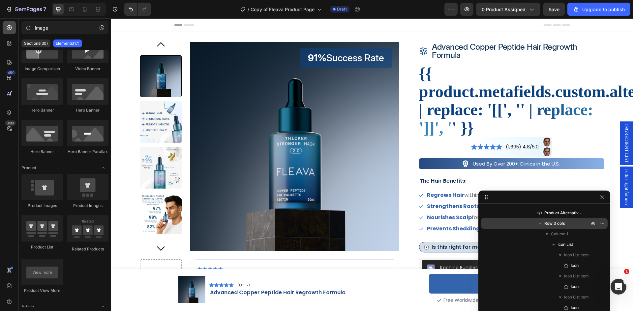
click at [9, 28] on icon at bounding box center [9, 27] width 5 height 5
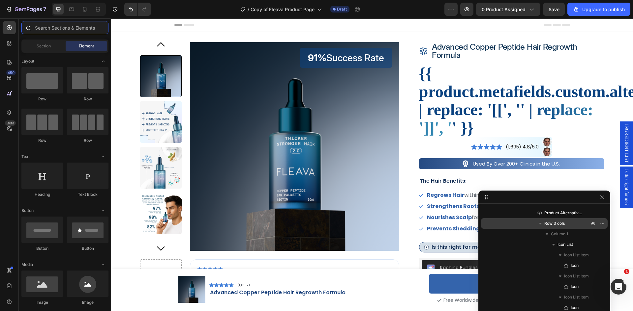
click at [57, 31] on input "text" at bounding box center [64, 27] width 87 height 13
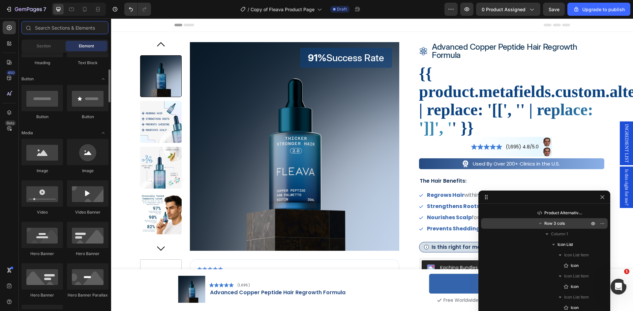
scroll to position [0, 0]
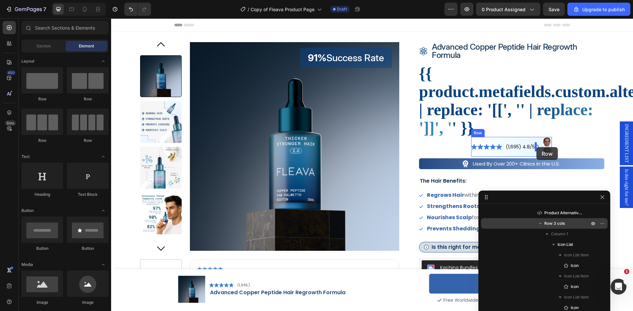
drag, startPoint x: 149, startPoint y: 103, endPoint x: 536, endPoint y: 147, distance: 390.0
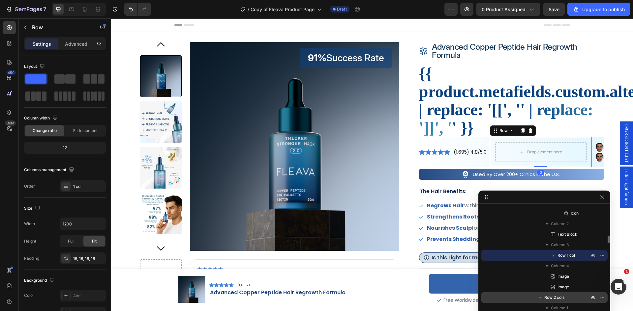
scroll to position [440, 0]
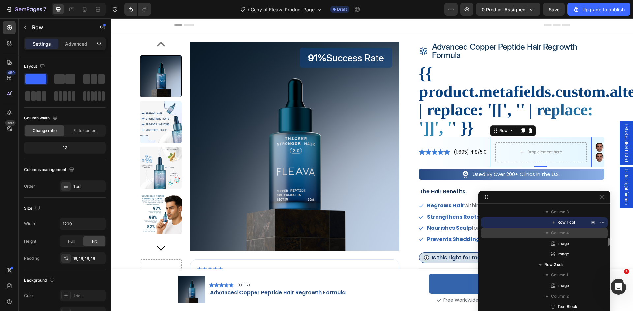
drag, startPoint x: 563, startPoint y: 245, endPoint x: 571, endPoint y: 237, distance: 11.0
click at [571, 237] on div "Column 4 Image Image" at bounding box center [544, 244] width 127 height 32
drag, startPoint x: 561, startPoint y: 239, endPoint x: 570, endPoint y: 222, distance: 19.8
click at [570, 222] on div "Column 1 Icon List Icon List Item Icon Icon List Item Icon Icon List Item Icon …" at bounding box center [544, 159] width 127 height 200
click at [553, 223] on icon "button" at bounding box center [554, 223] width 2 height 3
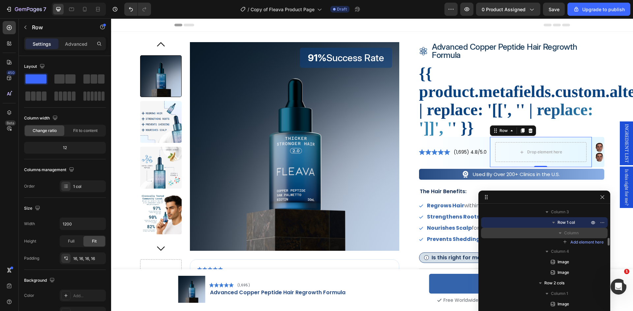
drag, startPoint x: 560, startPoint y: 264, endPoint x: 576, endPoint y: 237, distance: 31.6
click at [576, 237] on div "Column 1 Icon List Icon List Item Icon Icon List Item Icon Icon List Item Icon …" at bounding box center [544, 168] width 127 height 219
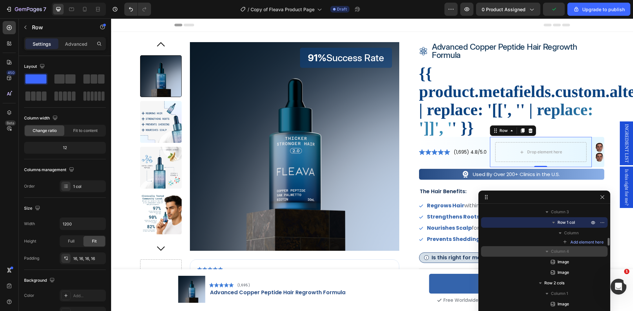
drag, startPoint x: 601, startPoint y: 262, endPoint x: 576, endPoint y: 246, distance: 29.7
click at [593, 238] on div "Column 1 Icon List Icon List Item Icon Icon List Item Icon Icon List Item Icon …" at bounding box center [544, 168] width 127 height 219
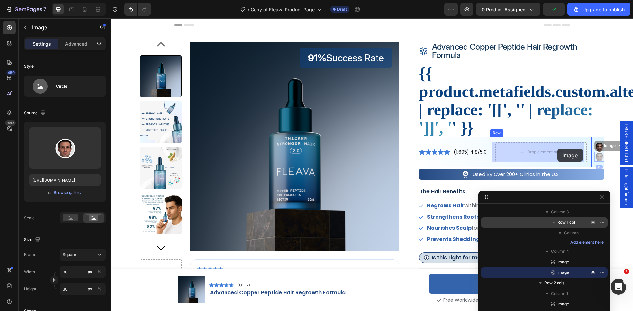
drag, startPoint x: 593, startPoint y: 149, endPoint x: 561, endPoint y: 152, distance: 32.1
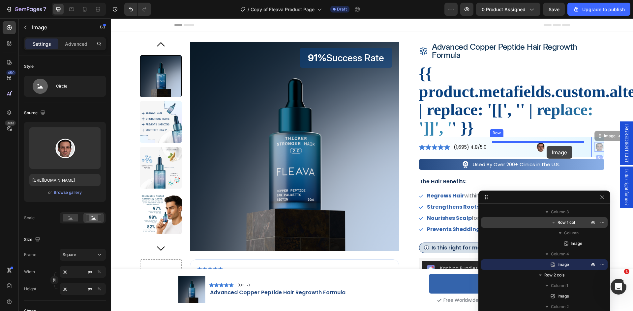
drag, startPoint x: 596, startPoint y: 148, endPoint x: 546, endPoint y: 146, distance: 49.8
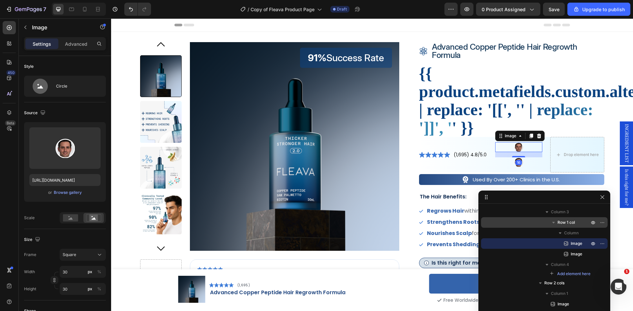
drag, startPoint x: 516, startPoint y: 164, endPoint x: 524, endPoint y: 153, distance: 14.4
click at [526, 149] on div "Image 16" at bounding box center [518, 147] width 47 height 10
drag, startPoint x: 513, startPoint y: 162, endPoint x: 524, endPoint y: 158, distance: 11.4
click at [524, 158] on div "Image 16 Image" at bounding box center [518, 154] width 47 height 25
drag, startPoint x: 515, startPoint y: 161, endPoint x: 525, endPoint y: 151, distance: 14.4
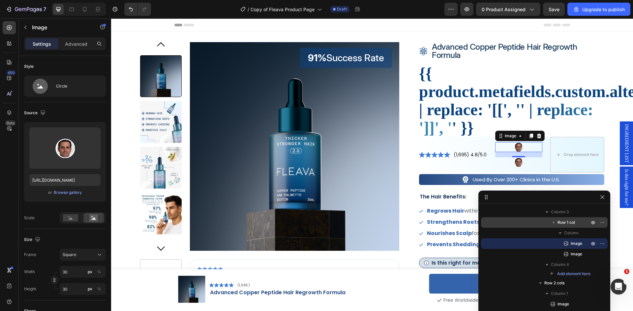
click at [526, 148] on div "Image 16" at bounding box center [518, 147] width 47 height 10
drag, startPoint x: 516, startPoint y: 164, endPoint x: 521, endPoint y: 151, distance: 14.1
click at [521, 151] on div "Image 16" at bounding box center [518, 147] width 47 height 10
drag, startPoint x: 515, startPoint y: 163, endPoint x: 525, endPoint y: 163, distance: 9.2
click at [528, 164] on div "Image 16 Image" at bounding box center [518, 154] width 47 height 25
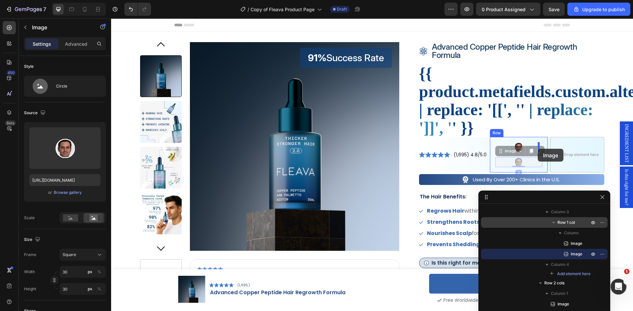
drag, startPoint x: 515, startPoint y: 166, endPoint x: 537, endPoint y: 149, distance: 28.2
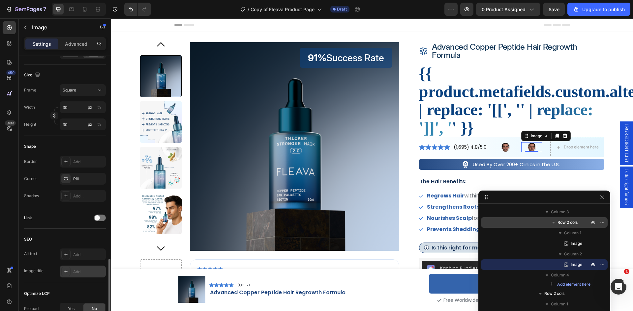
scroll to position [240, 0]
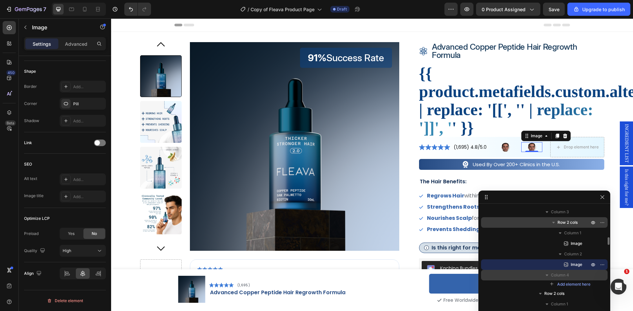
click at [569, 274] on span "Column 4" at bounding box center [560, 275] width 18 height 7
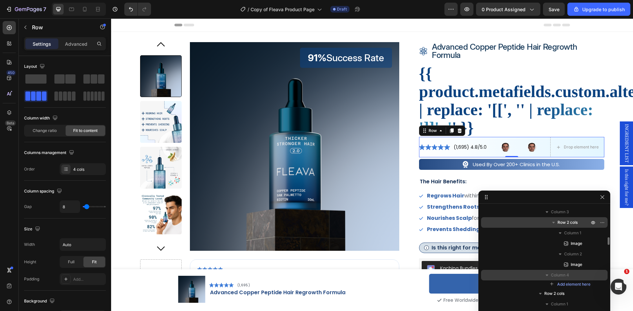
drag, startPoint x: 566, startPoint y: 284, endPoint x: 579, endPoint y: 275, distance: 15.3
click at [563, 274] on span "Column 4" at bounding box center [560, 275] width 18 height 7
click at [548, 275] on icon "button" at bounding box center [546, 275] width 7 height 7
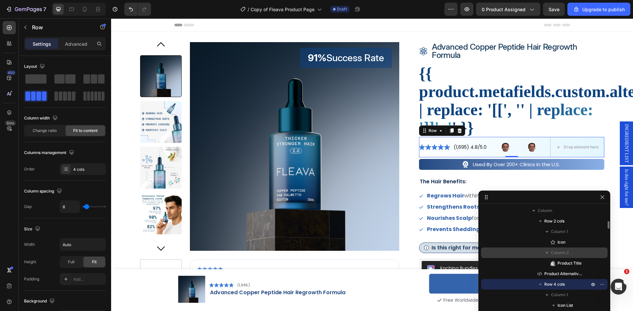
scroll to position [242, 0]
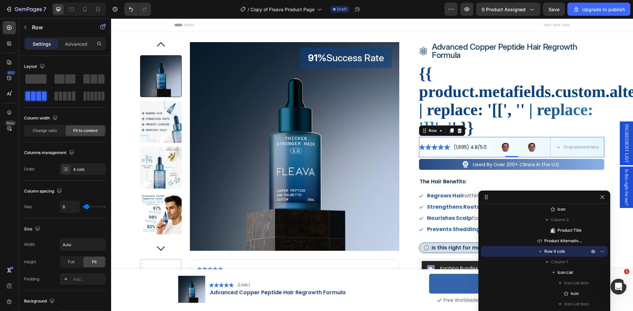
click at [563, 253] on span "Row 4 cols" at bounding box center [554, 251] width 20 height 7
click at [86, 82] on span at bounding box center [86, 78] width 7 height 9
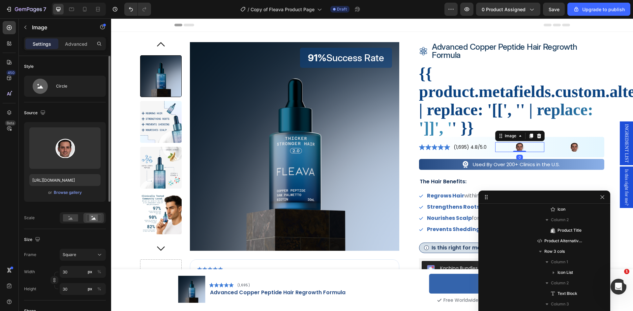
scroll to position [323, 0]
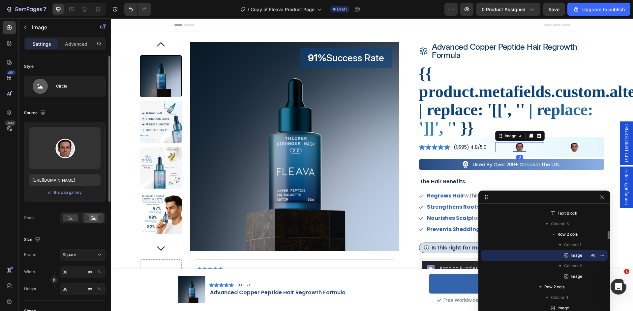
click at [514, 147] on img at bounding box center [519, 147] width 10 height 10
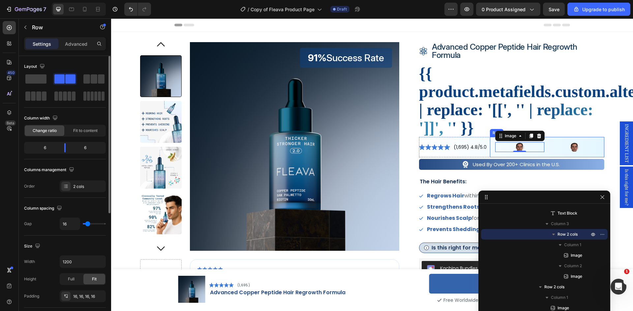
click at [502, 155] on div "Image 0 Image Row" at bounding box center [547, 147] width 114 height 20
click at [76, 131] on span "Fit to content" at bounding box center [85, 131] width 24 height 6
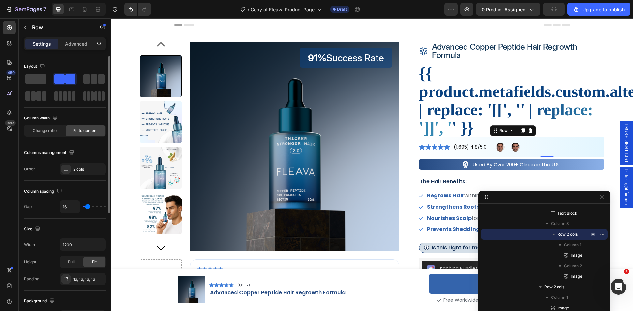
type input "0"
drag, startPoint x: 85, startPoint y: 208, endPoint x: 65, endPoint y: 209, distance: 20.5
type input "0"
click at [83, 208] on input "range" at bounding box center [94, 206] width 23 height 1
click at [97, 245] on icon "button" at bounding box center [99, 245] width 7 height 7
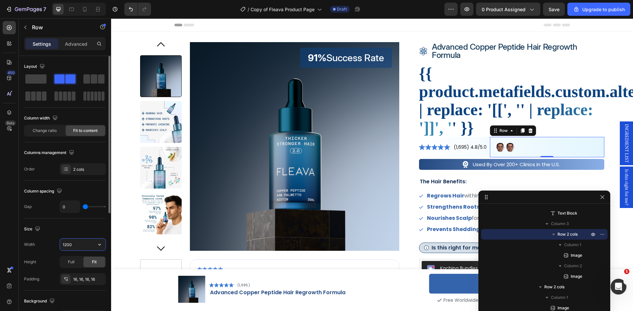
click at [79, 244] on input "1200" at bounding box center [82, 245] width 45 height 12
click at [80, 230] on div "Size" at bounding box center [65, 229] width 82 height 11
click at [73, 245] on input "1200" at bounding box center [82, 245] width 45 height 12
click at [74, 244] on input "1200" at bounding box center [82, 245] width 45 height 12
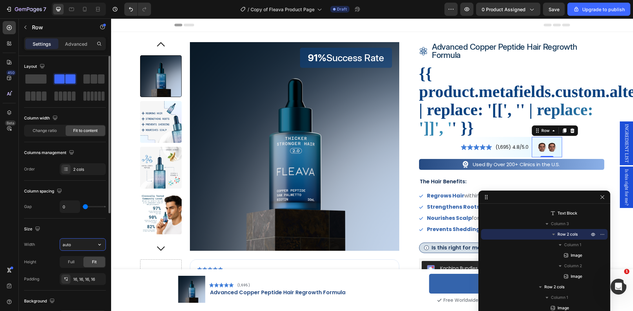
type input "Auto"
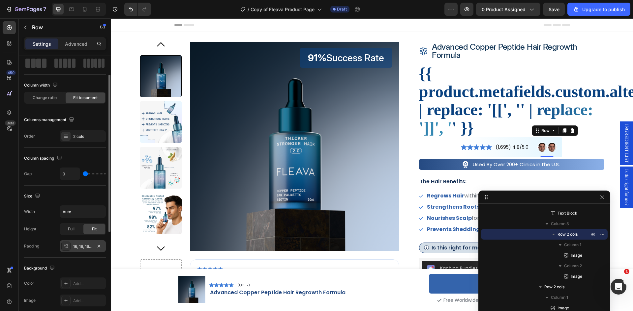
click at [83, 248] on div "16, 16, 16, 16" at bounding box center [82, 247] width 19 height 6
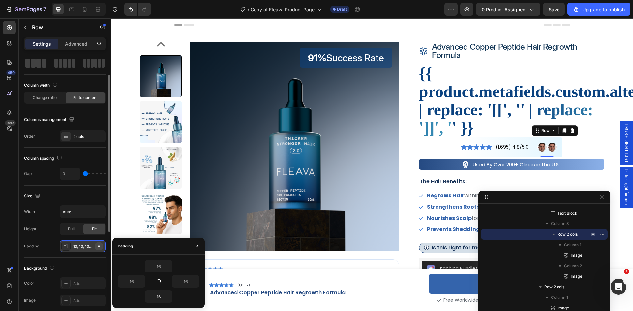
click at [98, 246] on icon "button" at bounding box center [98, 246] width 5 height 5
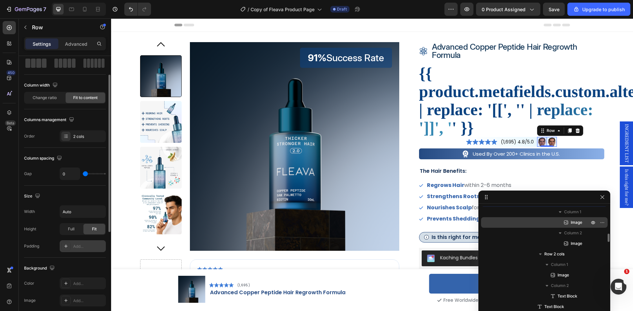
scroll to position [323, 0]
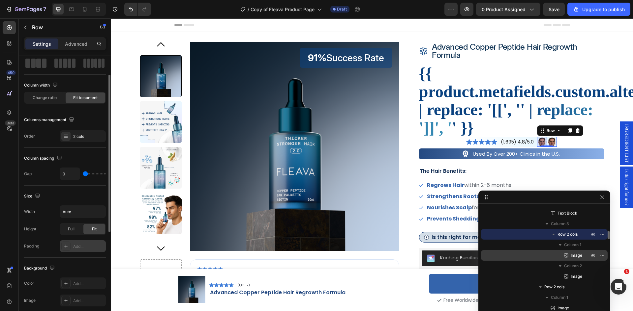
click at [575, 255] on span "Image" at bounding box center [576, 255] width 12 height 7
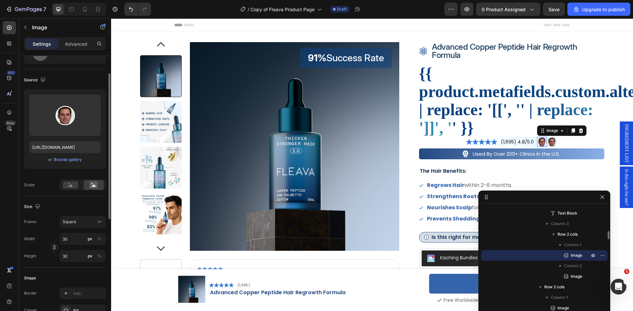
scroll to position [0, 0]
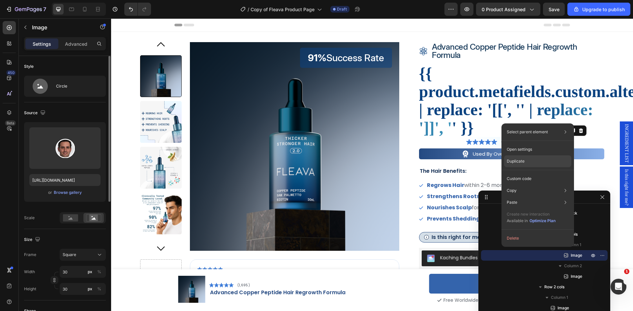
click at [530, 173] on div "Duplicate" at bounding box center [537, 179] width 67 height 12
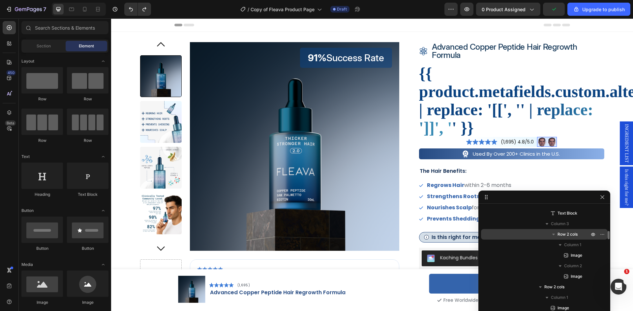
click at [572, 235] on span "Row 2 cols" at bounding box center [567, 234] width 20 height 7
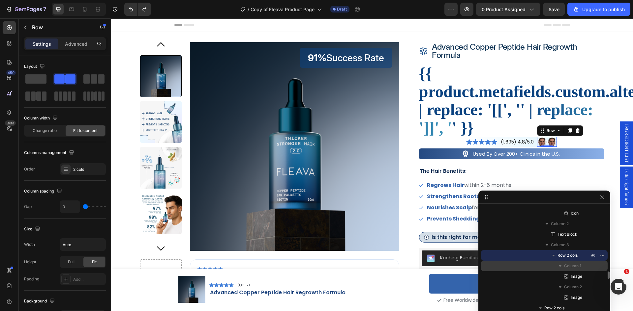
scroll to position [482, 0]
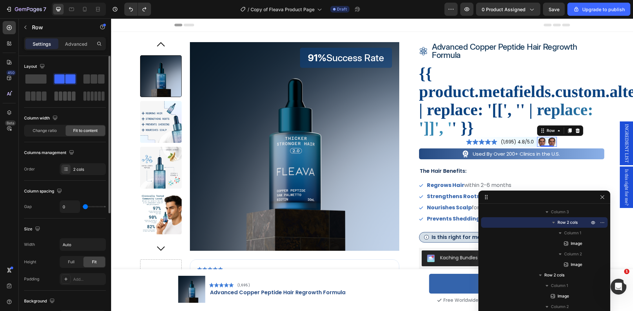
click at [66, 100] on span at bounding box center [65, 96] width 4 height 9
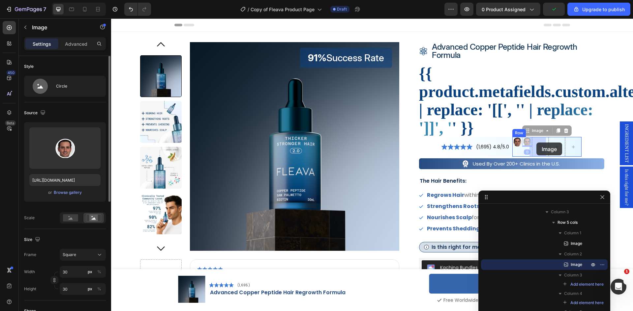
drag, startPoint x: 522, startPoint y: 142, endPoint x: 535, endPoint y: 143, distance: 13.2
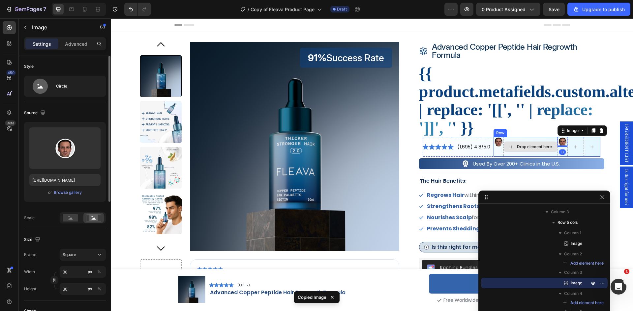
click at [535, 145] on div "Drop element here" at bounding box center [534, 146] width 35 height 5
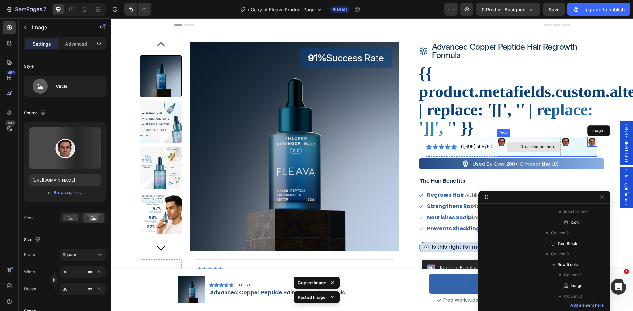
scroll to position [591, 0]
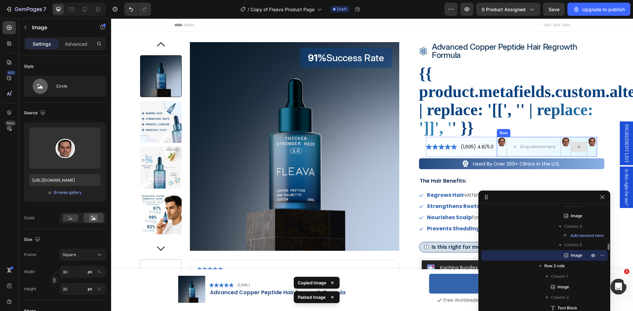
click at [576, 147] on icon at bounding box center [578, 147] width 5 height 6
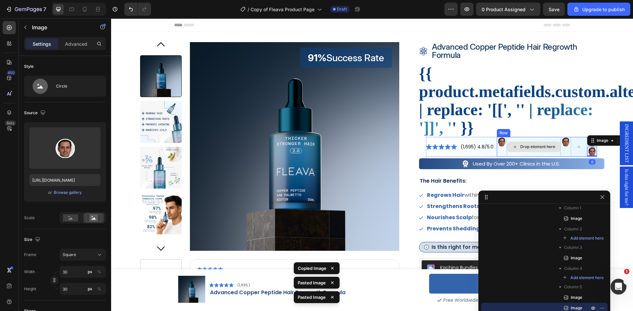
click at [532, 142] on div "Drop element here" at bounding box center [533, 147] width 53 height 11
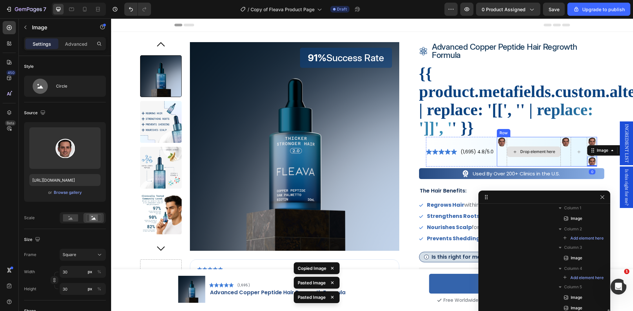
scroll to position [655, 0]
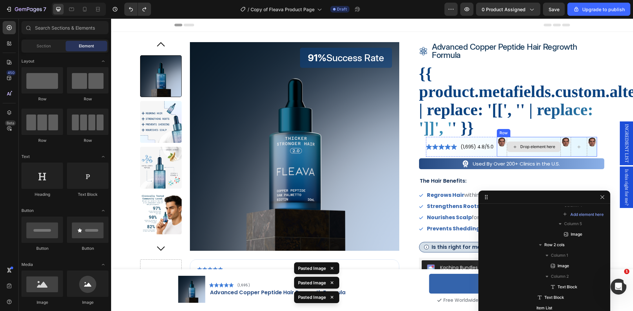
click at [537, 146] on div "Drop element here" at bounding box center [537, 146] width 35 height 5
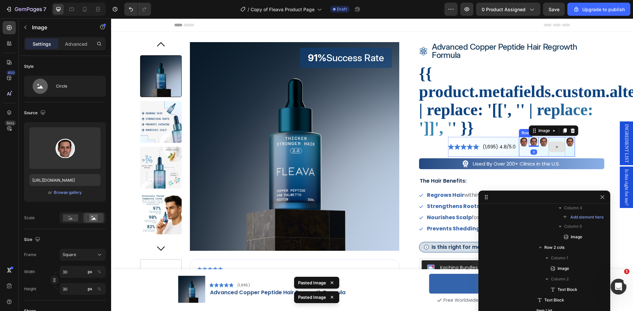
click at [554, 147] on icon at bounding box center [556, 147] width 5 height 6
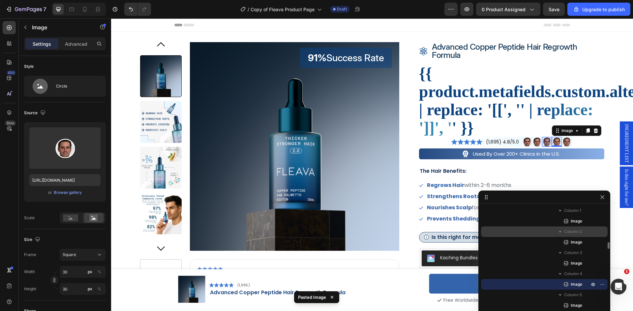
scroll to position [556, 0]
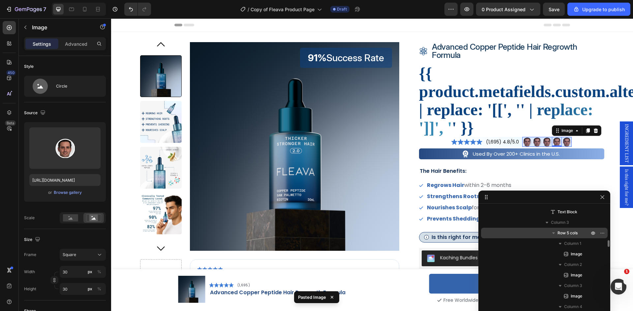
click at [563, 233] on span "Row 5 cols" at bounding box center [567, 233] width 20 height 7
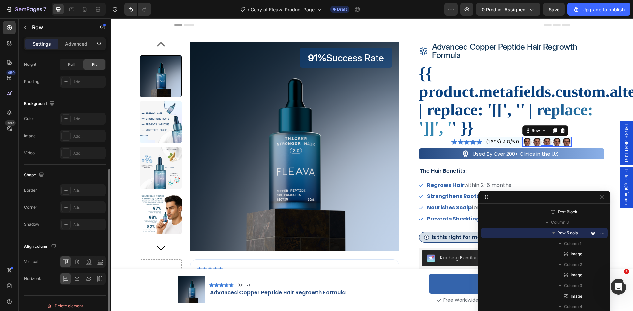
scroll to position [203, 0]
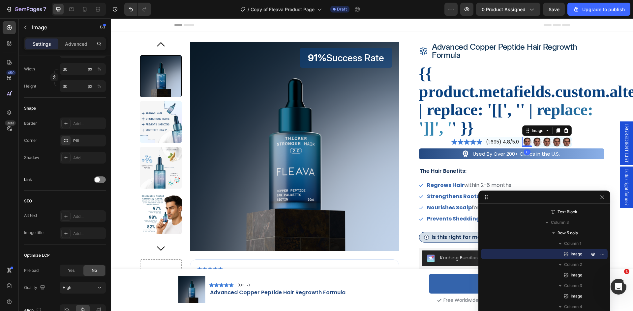
click at [523, 142] on img at bounding box center [527, 142] width 10 height 10
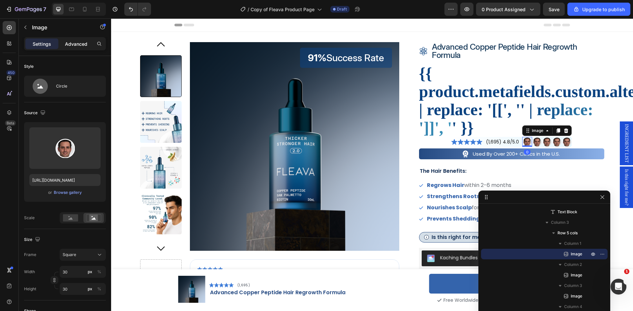
click at [77, 47] on div "Advanced" at bounding box center [76, 44] width 33 height 11
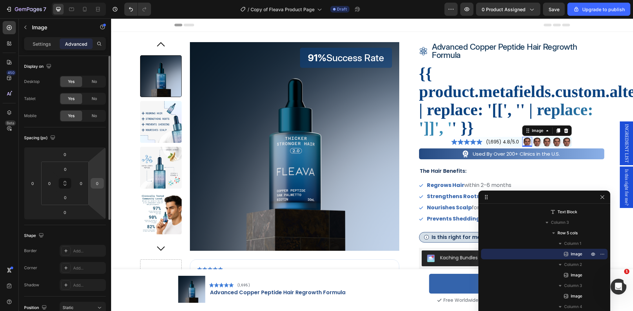
click at [91, 183] on div "0" at bounding box center [97, 183] width 13 height 11
click at [95, 186] on input "0" at bounding box center [97, 184] width 10 height 10
click at [0, 0] on div "Spacing (px) 0 0 0 -12 0 0 0 0" at bounding box center [0, 0] width 0 height 0
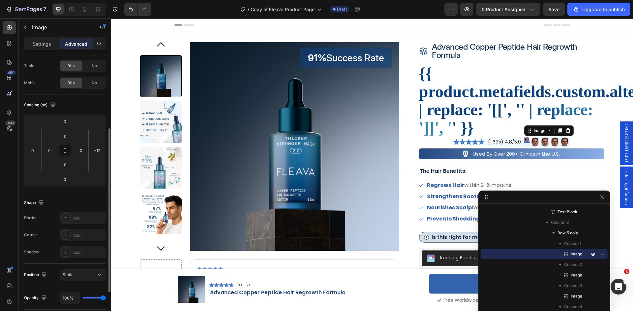
scroll to position [66, 0]
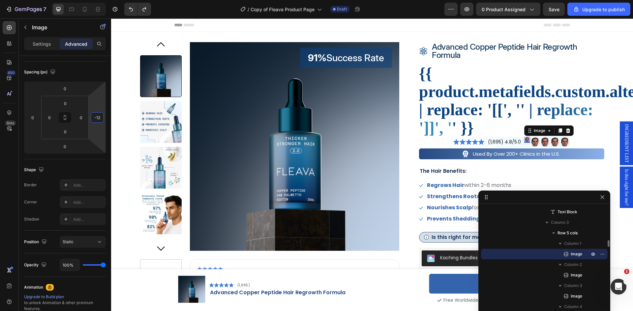
click at [573, 255] on span "Image" at bounding box center [576, 254] width 12 height 7
click at [103, 119] on div "-12" at bounding box center [97, 117] width 13 height 11
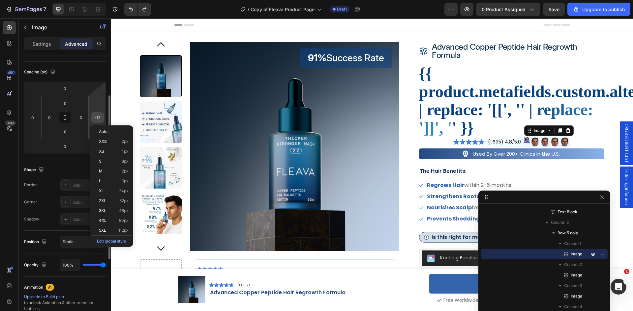
click at [97, 118] on input "-12" at bounding box center [97, 118] width 10 height 10
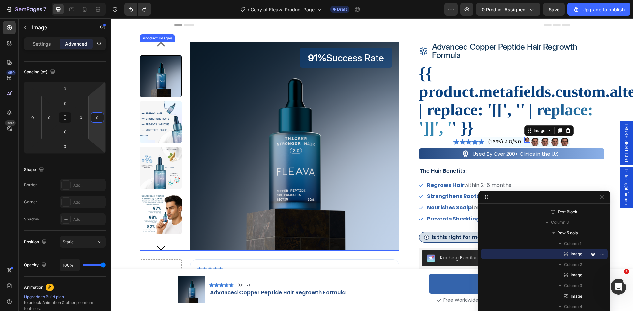
type input "0"
click at [533, 142] on img at bounding box center [537, 142] width 10 height 10
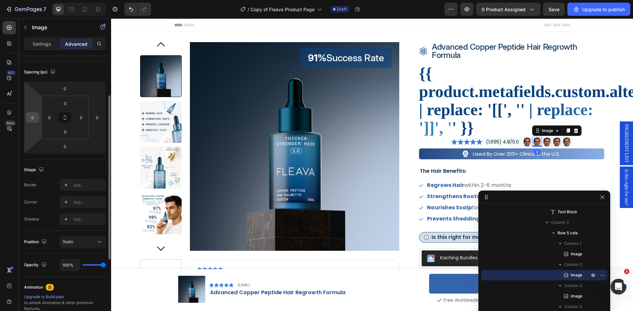
click at [26, 121] on div "0" at bounding box center [32, 117] width 13 height 11
click at [33, 117] on input "0" at bounding box center [33, 118] width 10 height 10
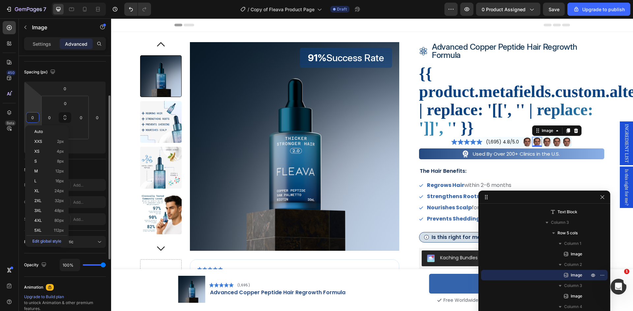
click at [31, 116] on input "0" at bounding box center [33, 118] width 10 height 10
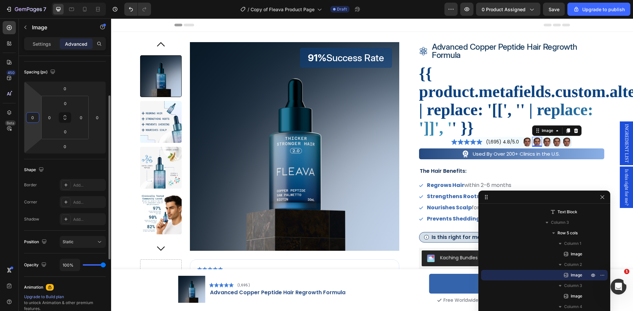
click at [31, 116] on input "0" at bounding box center [33, 118] width 10 height 10
type input "-1"
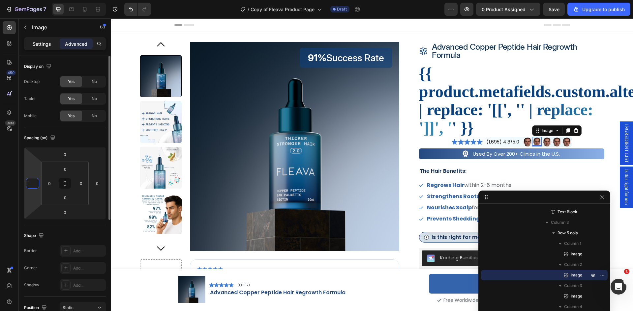
click at [45, 45] on p "Settings" at bounding box center [42, 44] width 18 height 7
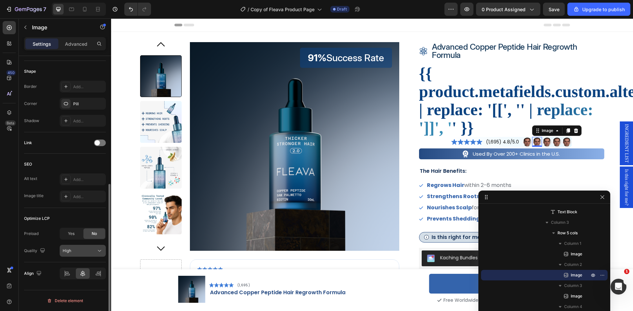
scroll to position [207, 0]
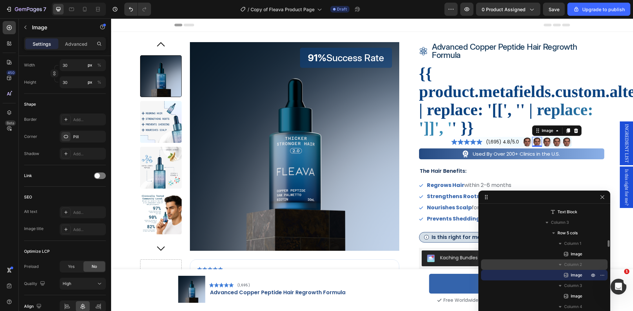
click at [574, 263] on span "Column 2" at bounding box center [573, 265] width 18 height 7
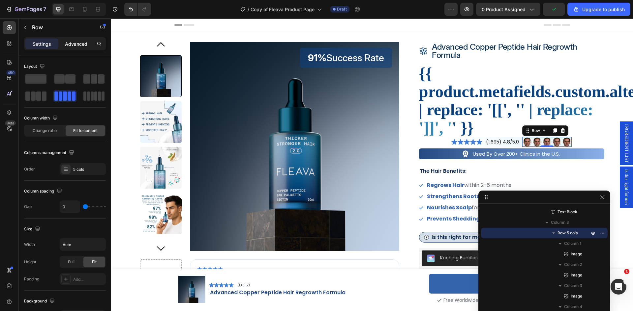
click at [80, 46] on p "Advanced" at bounding box center [76, 44] width 22 height 7
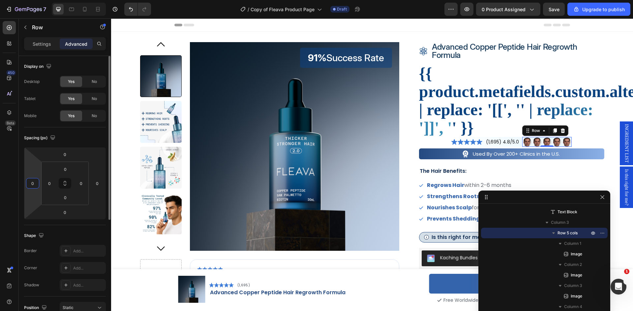
click at [33, 186] on input "0" at bounding box center [33, 184] width 10 height 10
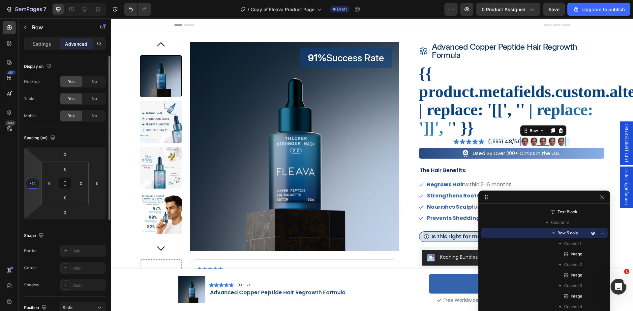
type input "-1"
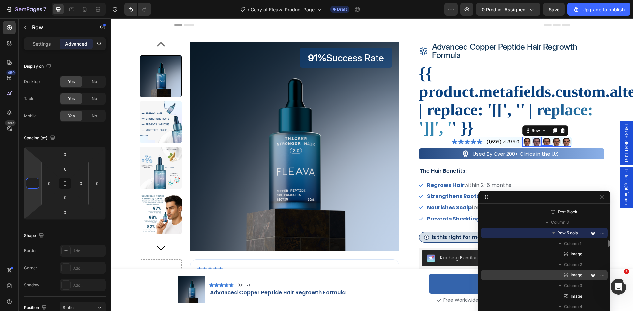
click at [575, 275] on span "Image" at bounding box center [576, 275] width 12 height 7
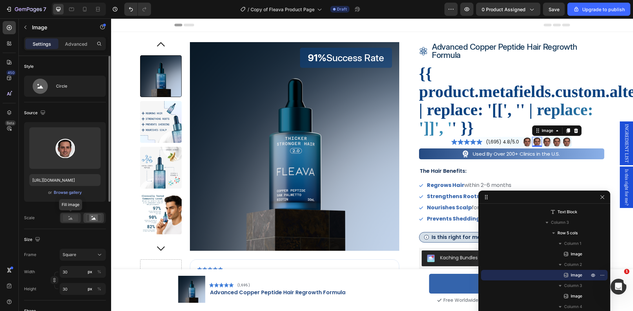
click at [68, 219] on rect at bounding box center [70, 218] width 15 height 7
click at [78, 46] on p "Advanced" at bounding box center [76, 44] width 22 height 7
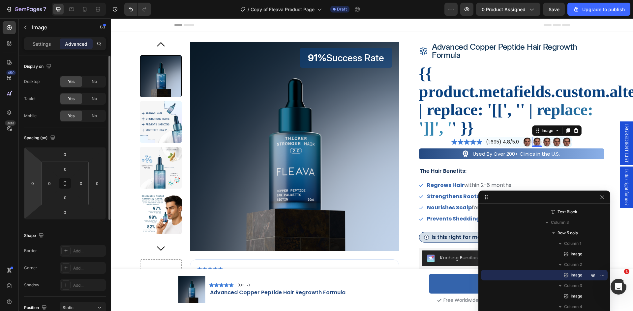
click at [32, 0] on html "7 / Copy of Fleava Product Page Draft Preview 0 product assigned Save Upgrade t…" at bounding box center [316, 0] width 633 height 0
type input "-12"
click at [74, 227] on div "Shape Border Add... Corner Add... Shadow Add..." at bounding box center [65, 261] width 82 height 72
click at [66, 186] on button at bounding box center [65, 183] width 13 height 11
click at [65, 185] on icon at bounding box center [64, 183] width 5 height 5
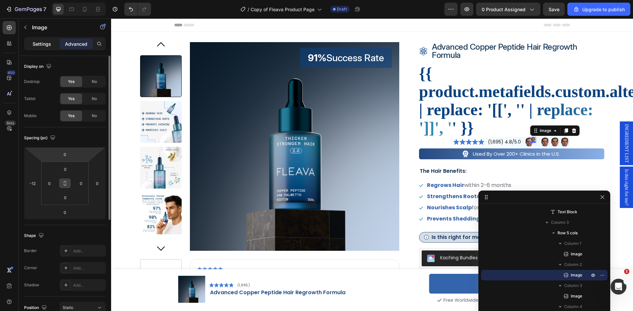
click at [43, 47] on p "Settings" at bounding box center [42, 44] width 18 height 7
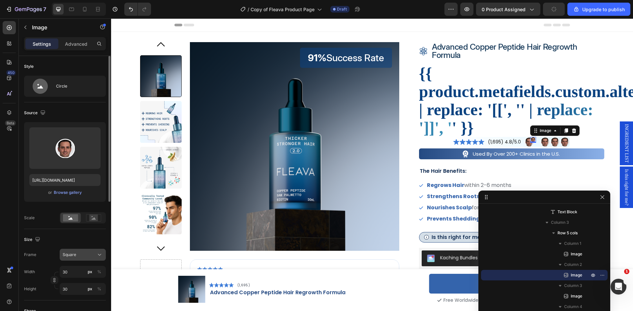
click at [95, 255] on div "Square" at bounding box center [79, 255] width 32 height 6
drag, startPoint x: 532, startPoint y: 142, endPoint x: 534, endPoint y: 146, distance: 4.1
click at [534, 146] on div "Image 11" at bounding box center [537, 142] width 6 height 10
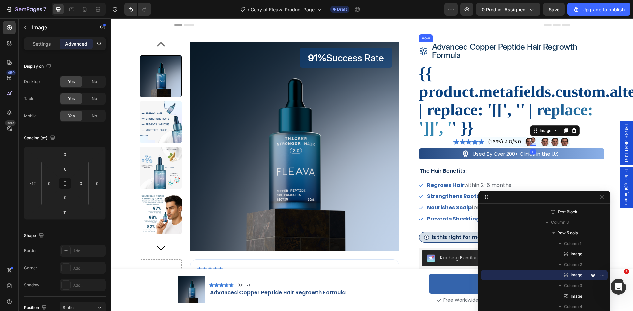
type input "0"
click at [531, 139] on img at bounding box center [533, 140] width 6 height 6
click at [48, 46] on p "Settings" at bounding box center [42, 44] width 18 height 7
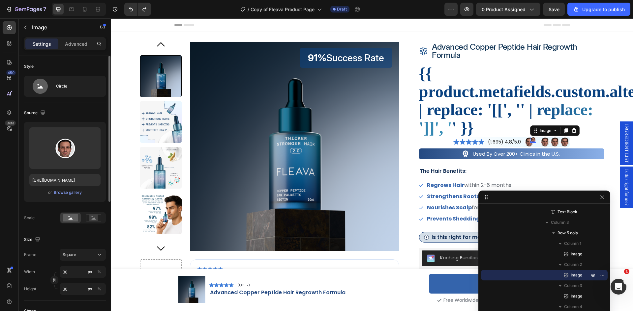
scroll to position [33, 0]
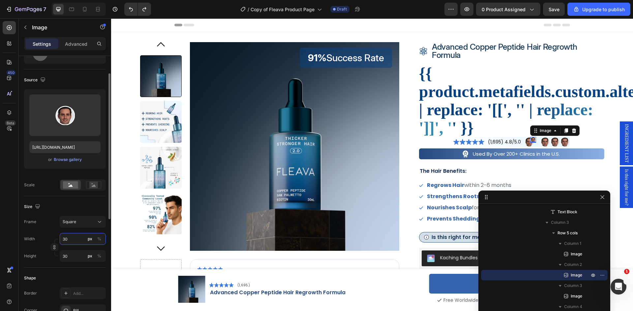
click at [72, 239] on input "30" at bounding box center [83, 239] width 46 height 12
click at [69, 256] on p "Full 100%" at bounding box center [81, 255] width 38 height 6
type input "100"
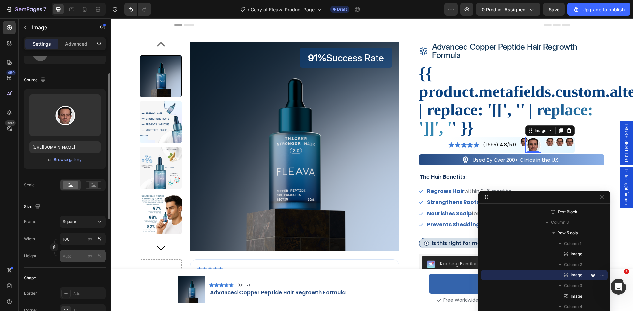
type input "30"
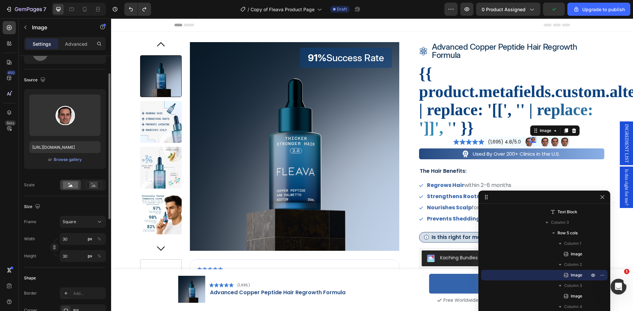
click at [66, 265] on div "Size Frame Square Width 30 px % Height 30 px %" at bounding box center [65, 232] width 82 height 72
click at [75, 255] on input "30" at bounding box center [83, 256] width 46 height 12
type input "4"
type input "42"
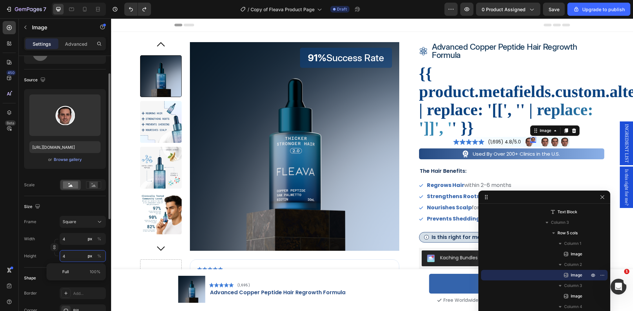
type input "42"
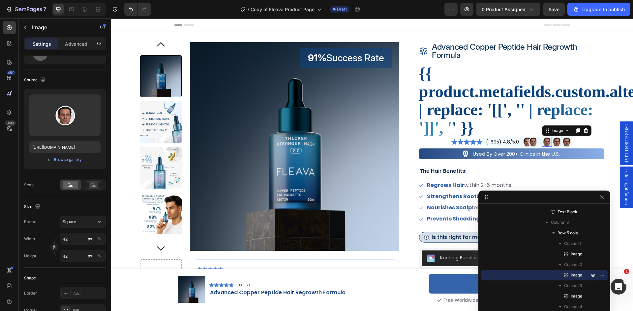
click at [546, 142] on img at bounding box center [547, 142] width 10 height 10
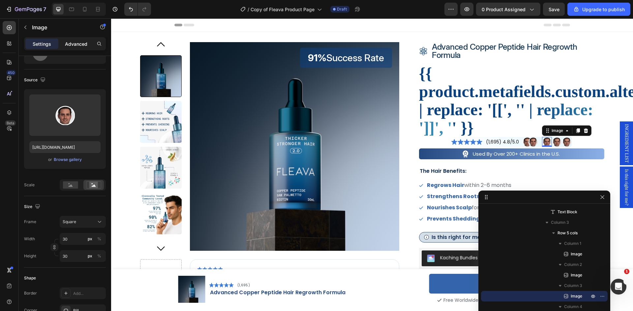
click at [74, 46] on p "Advanced" at bounding box center [76, 44] width 22 height 7
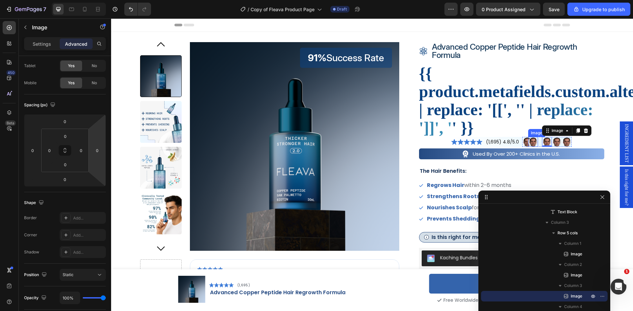
click at [529, 142] on img at bounding box center [533, 142] width 10 height 10
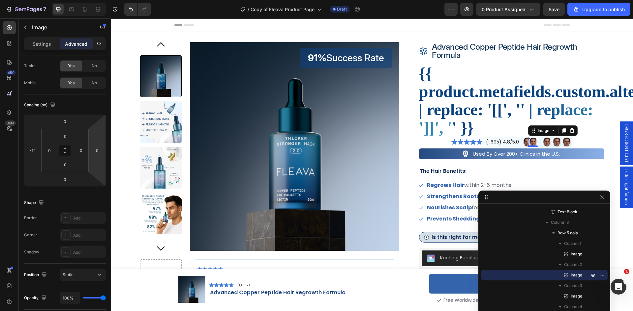
click at [104, 0] on html "7 / Copy of Fleava Product Page Draft Preview 0 product assigned Save Upgrade t…" at bounding box center [316, 0] width 633 height 0
click at [94, 154] on input "0" at bounding box center [97, 151] width 10 height 10
type input "-12"
click at [40, 43] on p "Settings" at bounding box center [42, 44] width 18 height 7
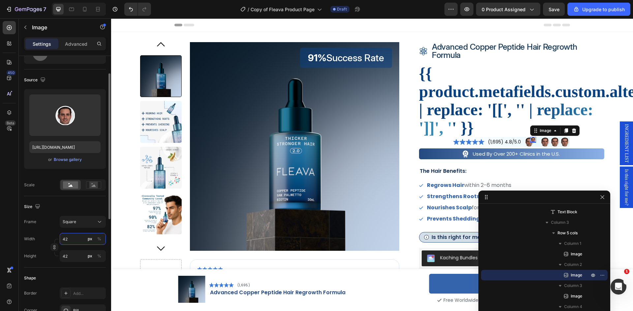
type input "5"
type input "52"
type input "5"
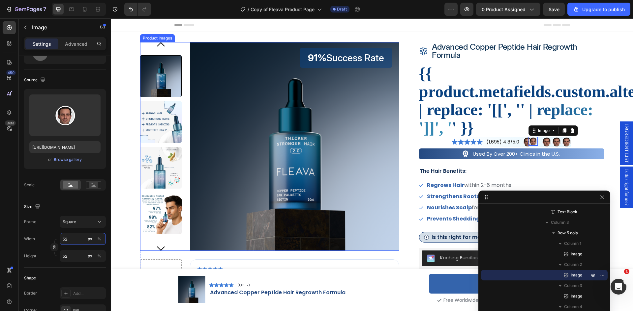
type input "5"
type input "54"
click at [546, 142] on img at bounding box center [547, 142] width 10 height 10
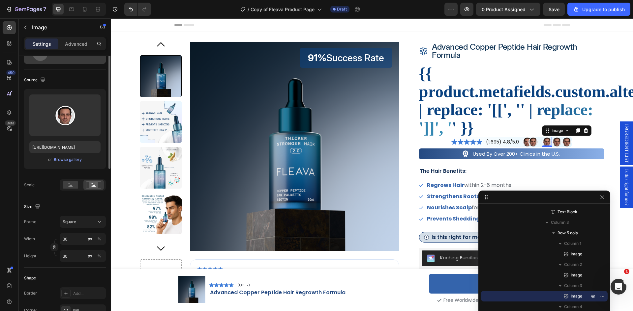
scroll to position [0, 0]
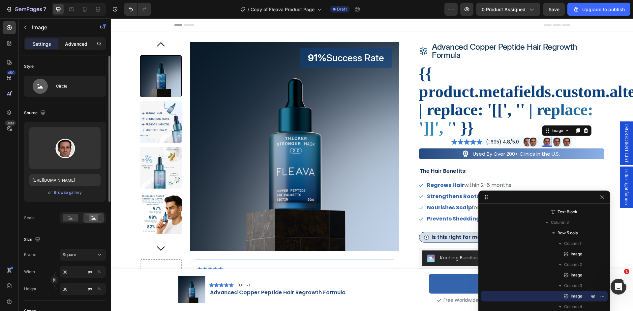
click at [73, 46] on p "Advanced" at bounding box center [76, 44] width 22 height 7
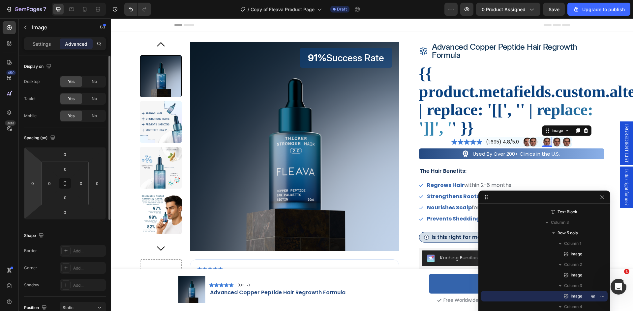
click at [33, 187] on input "0" at bounding box center [33, 184] width 10 height 10
type input "-12"
click at [100, 184] on input "0" at bounding box center [97, 184] width 10 height 10
type input "-12"
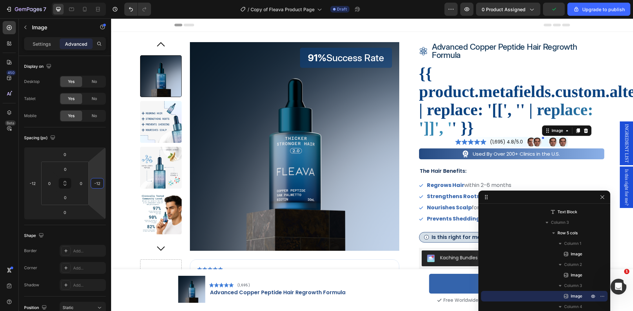
click at [45, 44] on p "Settings" at bounding box center [42, 44] width 18 height 7
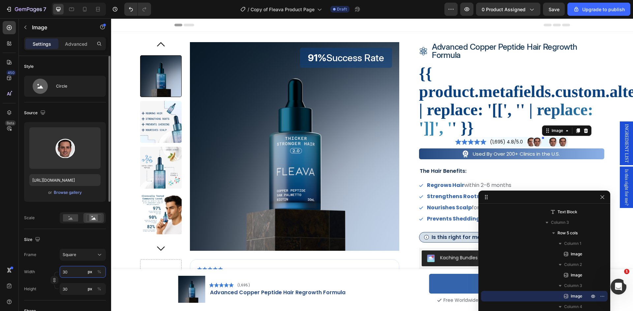
click at [74, 274] on input "30" at bounding box center [83, 272] width 46 height 12
type input "5"
type input "54"
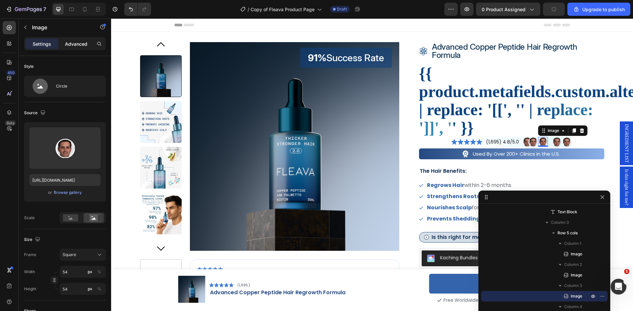
click at [70, 47] on div "Advanced" at bounding box center [76, 44] width 33 height 11
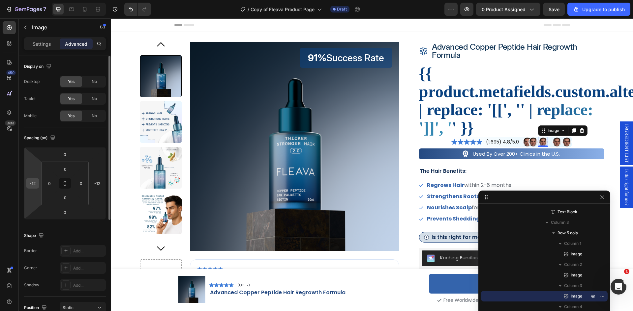
click at [36, 186] on input "-12" at bounding box center [33, 184] width 10 height 10
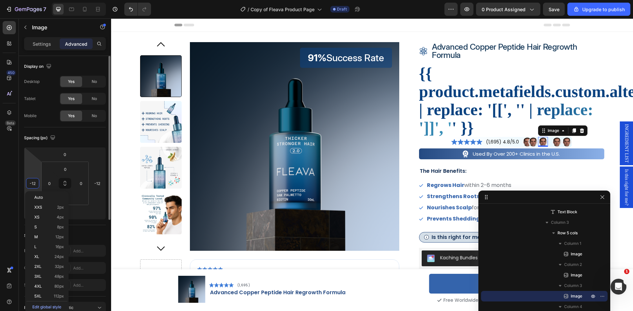
click at [36, 186] on input "-12" at bounding box center [33, 184] width 10 height 10
click at [27, 185] on div "-12" at bounding box center [32, 183] width 13 height 11
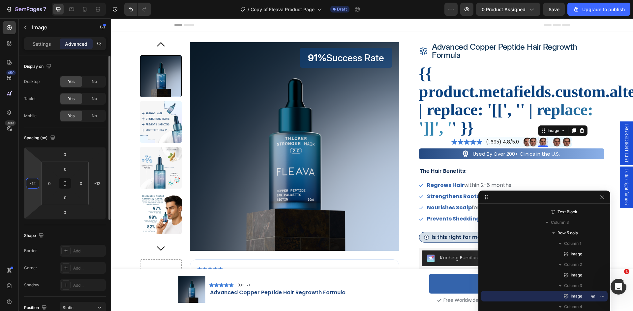
click at [33, 186] on input "-12" at bounding box center [33, 184] width 10 height 10
click at [36, 186] on input "-12" at bounding box center [33, 184] width 10 height 10
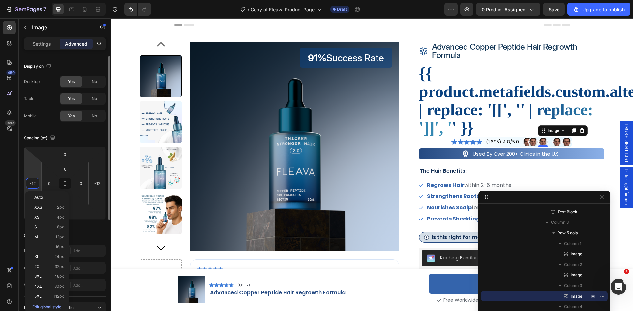
type input "-1"
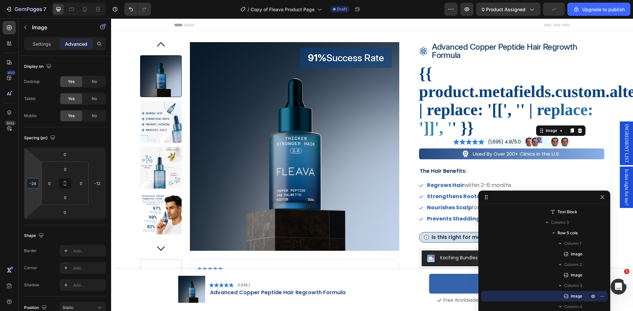
type input "-24"
click at [587, 143] on div "Icon advanced copper peptide hair regrowth formula Product Title Row {{ product…" at bounding box center [511, 242] width 185 height 400
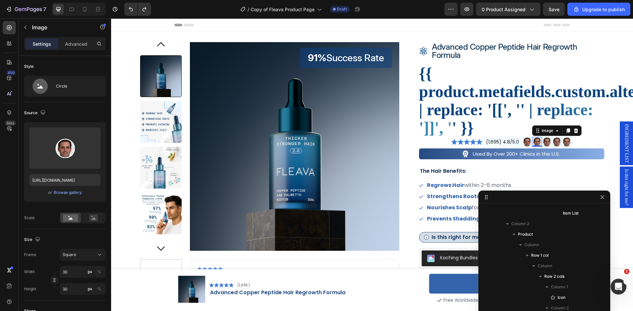
scroll to position [576, 0]
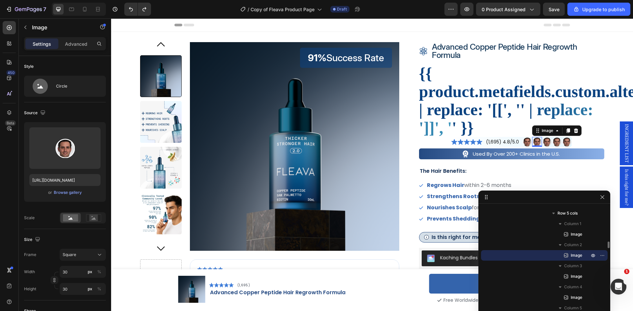
click at [535, 141] on img at bounding box center [537, 142] width 10 height 10
click at [569, 212] on span "Row 5 cols" at bounding box center [567, 213] width 20 height 7
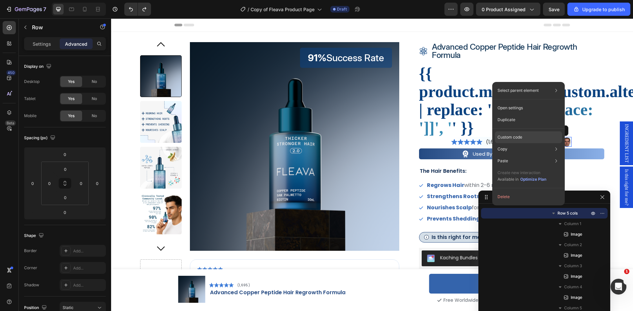
click at [528, 155] on div "Custom code" at bounding box center [528, 161] width 67 height 12
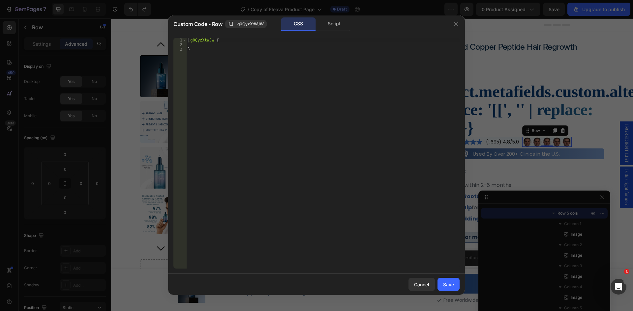
type textarea "}"
click at [259, 48] on div ".g0QyzXtWJW { }" at bounding box center [322, 158] width 273 height 240
drag, startPoint x: 453, startPoint y: 22, endPoint x: 405, endPoint y: 17, distance: 48.7
click at [453, 22] on button "button" at bounding box center [456, 24] width 11 height 11
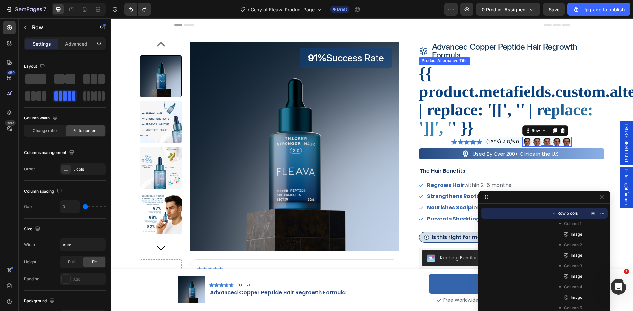
click at [475, 98] on h2 "{{ product.metafields.custom.alternative_product_title | replace: '[[', ' ' | r…" at bounding box center [511, 101] width 185 height 72
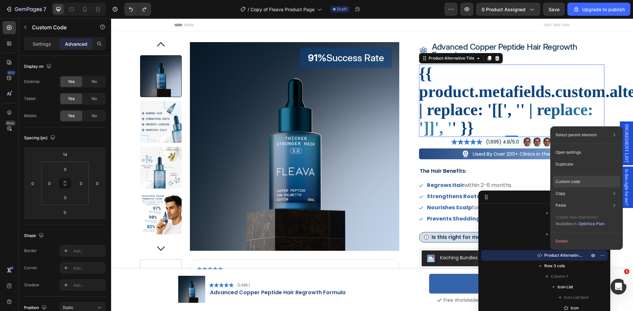
click at [574, 179] on p "Custom code" at bounding box center [567, 182] width 25 height 6
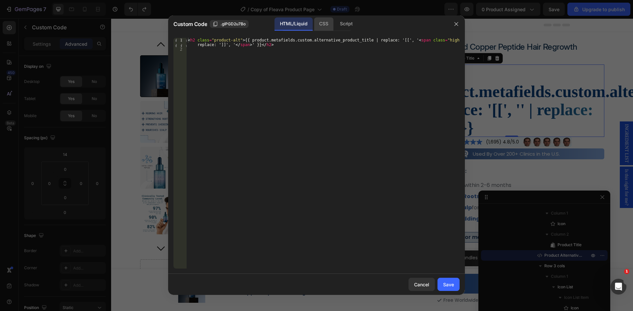
click at [334, 26] on div "CSS" at bounding box center [345, 23] width 23 height 13
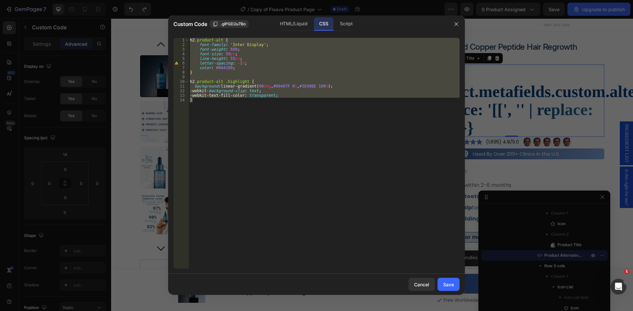
click at [242, 44] on div "h2 .product-alt { font-family : ' Inter Display ' ; font-weight : 600 ; font-si…" at bounding box center [323, 153] width 271 height 231
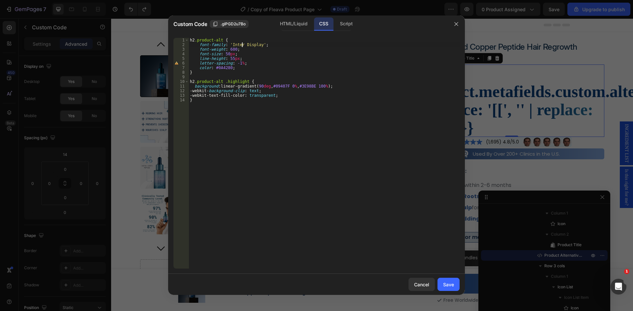
click at [242, 44] on div "h2 .product-alt { font-family : ' Inter Display ' ; font-weight : 600 ; font-si…" at bounding box center [323, 158] width 271 height 240
click at [228, 44] on div "h2 .product-alt { font-family : ' InterDisplay ' ; font-weight : 600 ; font-siz…" at bounding box center [323, 158] width 271 height 240
drag, startPoint x: 227, startPoint y: 44, endPoint x: 258, endPoint y: 45, distance: 31.0
click at [258, 45] on div "h2 .product-alt { font-family : ' InterDisplay ' ; font-weight : 600 ; font-siz…" at bounding box center [323, 158] width 271 height 240
paste textarea "var(--g-font-InterDisplay, 'InterDisplay'), var(--g-font-heading, heading)"
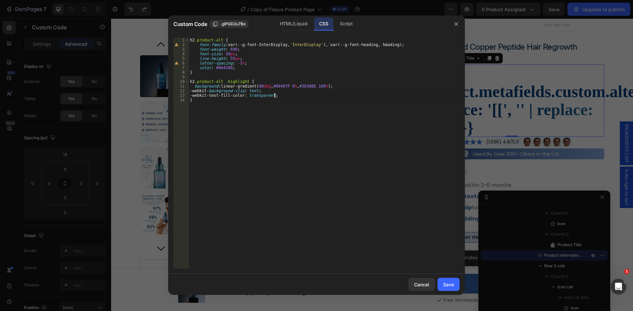
click at [284, 97] on div "h2 .product-alt { font-family : var(--g-font-InterDisplay, ' InterDisplay ' ), …" at bounding box center [323, 158] width 271 height 240
type textarea "-webkit-text-fill-color: transparent;"
paste textarea
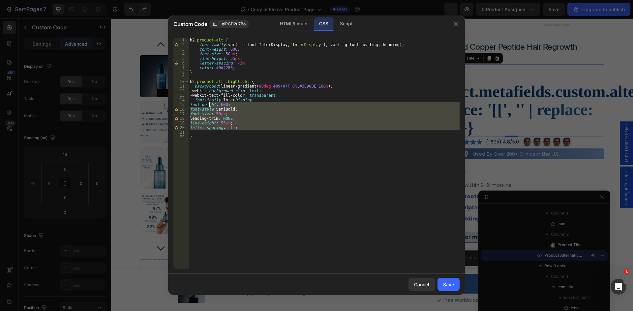
click at [210, 104] on div "h2 .product-alt { font-family : var(--g-font-InterDisplay, ' InterDisplay ' ), …" at bounding box center [323, 158] width 271 height 240
click at [194, 100] on div "h2 .product-alt { font-family : var(--g-font-InterDisplay, ' InterDisplay ' ), …" at bounding box center [323, 158] width 271 height 240
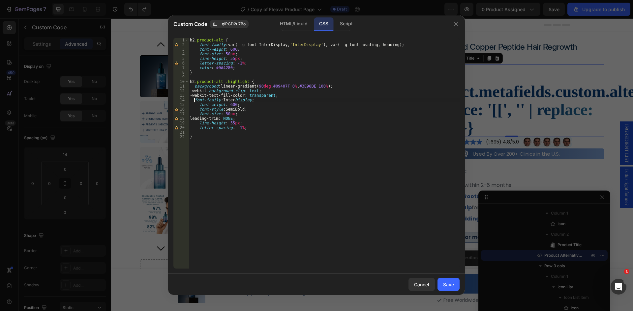
click at [201, 101] on div "h2 .product-alt { font-family : var(--g-font-InterDisplay, ' InterDisplay ' ), …" at bounding box center [323, 158] width 271 height 240
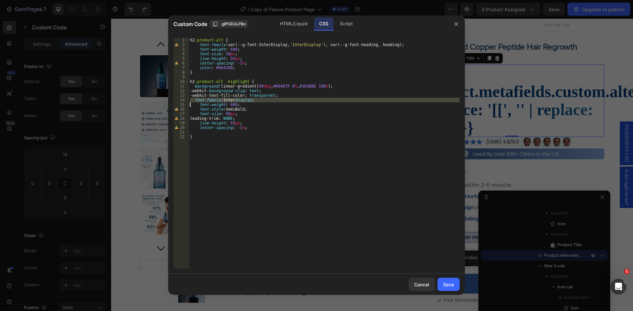
click at [201, 101] on div "h2 .product-alt { font-family : var(--g-font-InterDisplay, ' InterDisplay ' ), …" at bounding box center [323, 158] width 271 height 240
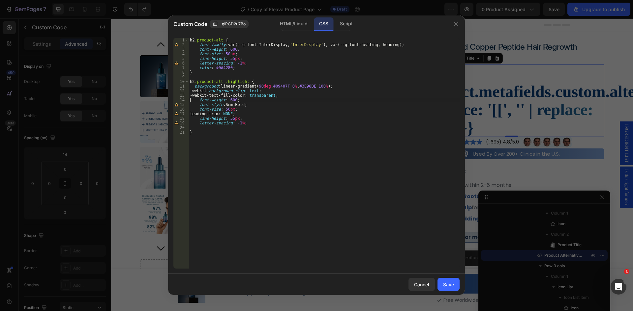
click at [211, 102] on div "h2 .product-alt { font-family : var(--g-font-InterDisplay, ' InterDisplay ' ), …" at bounding box center [323, 158] width 271 height 240
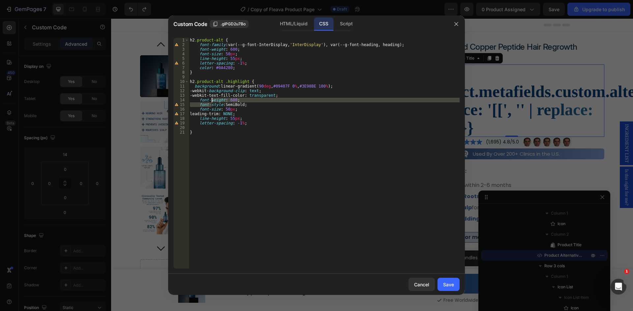
click at [218, 114] on div "h2 .product-alt { font-family : var(--g-font-InterDisplay, ' InterDisplay ' ), …" at bounding box center [323, 158] width 271 height 240
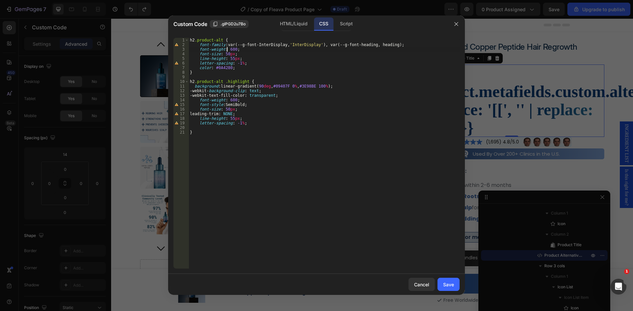
click at [228, 48] on div "h2 .product-alt { font-family : var(--g-font-InterDisplay, ' InterDisplay ' ), …" at bounding box center [323, 158] width 271 height 240
click at [224, 100] on div "h2 .product-alt { font-family : var(--g-font-InterDisplay, ' InterDisplay ' ), …" at bounding box center [323, 158] width 271 height 240
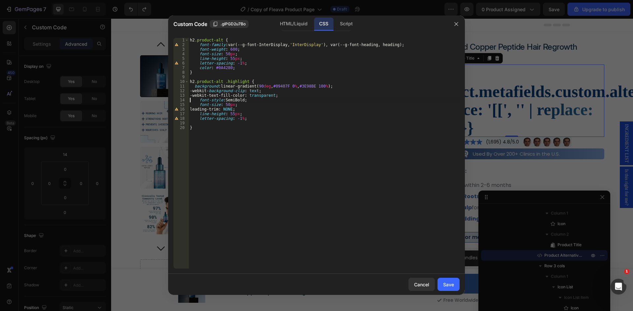
click at [225, 101] on div "h2 .product-alt { font-family : var(--g-font-InterDisplay, ' InterDisplay ' ), …" at bounding box center [323, 158] width 271 height 240
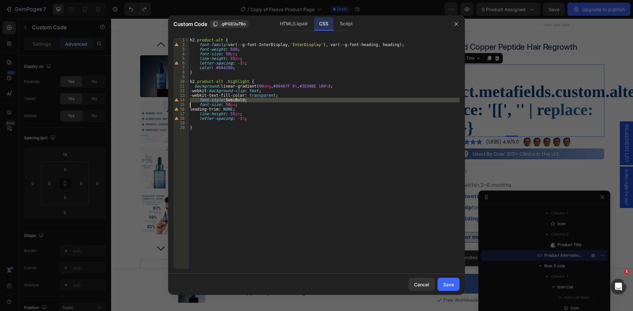
click at [225, 101] on div "h2 .product-alt { font-family : var(--g-font-InterDisplay, ' InterDisplay ' ), …" at bounding box center [323, 158] width 271 height 240
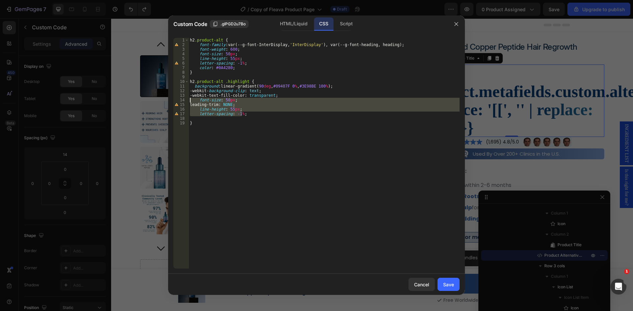
drag, startPoint x: 254, startPoint y: 116, endPoint x: 172, endPoint y: 100, distance: 83.2
click at [172, 100] on div "font-size: 50px; 1 2 3 4 5 6 7 8 9 10 11 12 13 14 15 16 17 18 19 h2 .product-al…" at bounding box center [316, 154] width 297 height 242
type textarea "font-size: 50px; leading-trim: NONE;"
paste textarea
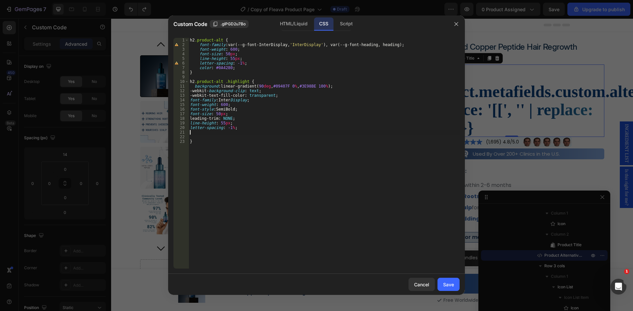
scroll to position [0, 0]
click at [204, 101] on div "h2 .product-alt { font-family : var(--g-font-InterDisplay, ' InterDisplay ' ), …" at bounding box center [323, 158] width 271 height 240
click at [206, 101] on div "h2 .product-alt { font-family : var(--g-font-InterDisplay, ' InterDisplay ' ), …" at bounding box center [323, 158] width 271 height 240
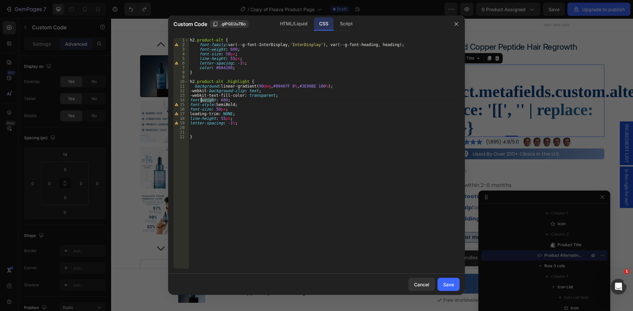
click at [206, 101] on div "h2 .product-alt { font-family : var(--g-font-InterDisplay, ' InterDisplay ' ), …" at bounding box center [323, 158] width 271 height 240
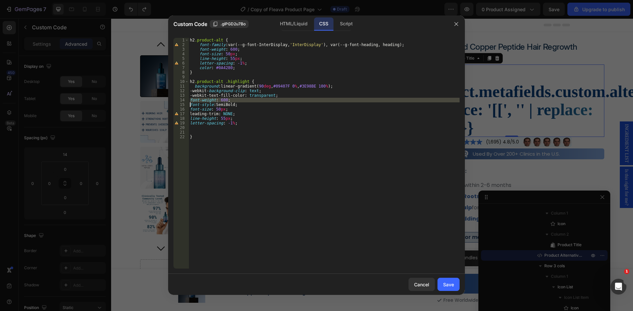
click at [206, 101] on div "h2 .product-alt { font-family : var(--g-font-InterDisplay, ' InterDisplay ' ), …" at bounding box center [323, 158] width 271 height 240
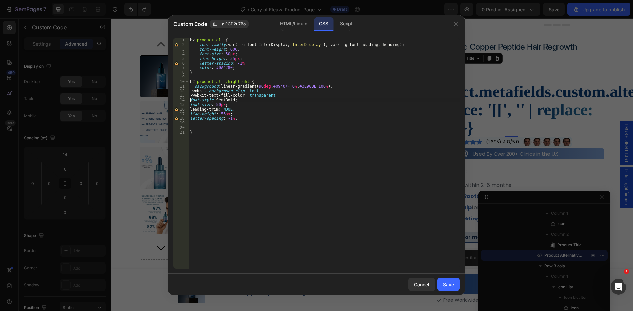
click at [202, 101] on div "h2 .product-alt { font-family : var(--g-font-InterDisplay, ' InterDisplay ' ), …" at bounding box center [323, 158] width 271 height 240
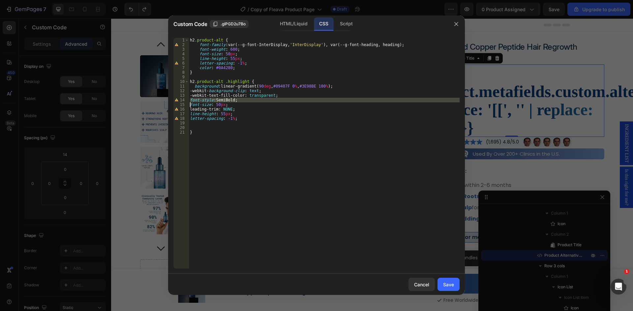
click at [202, 101] on div "h2 .product-alt { font-family : var(--g-font-InterDisplay, ' InterDisplay ' ), …" at bounding box center [323, 158] width 271 height 240
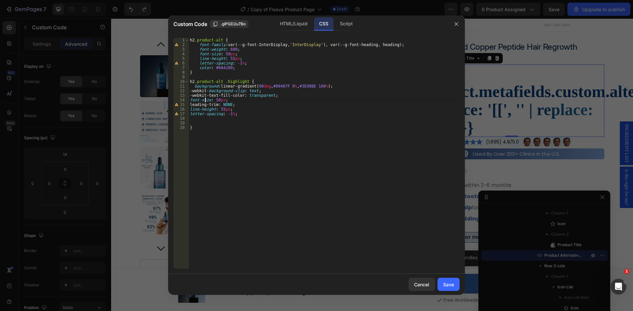
click at [205, 101] on div "h2 .product-alt { font-family : var(--g-font-InterDisplay, ' InterDisplay ' ), …" at bounding box center [323, 158] width 271 height 240
click at [222, 99] on div "h2 .product-alt { font-family : var(--g-font-InterDisplay, ' InterDisplay ' ), …" at bounding box center [323, 158] width 271 height 240
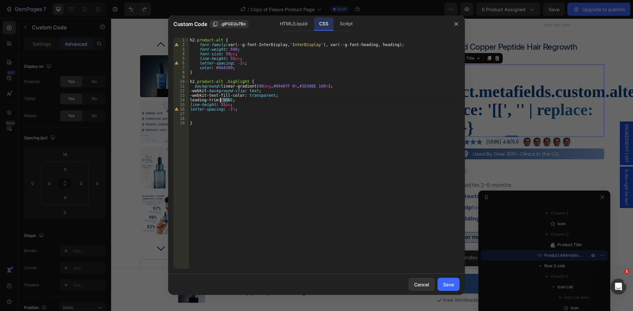
click at [222, 99] on div "h2 .product-alt { font-family : var(--g-font-InterDisplay, ' InterDisplay ' ), …" at bounding box center [323, 158] width 271 height 240
click at [208, 101] on div "h2 .product-alt { font-family : var(--g-font-InterDisplay, ' InterDisplay ' ), …" at bounding box center [323, 158] width 271 height 240
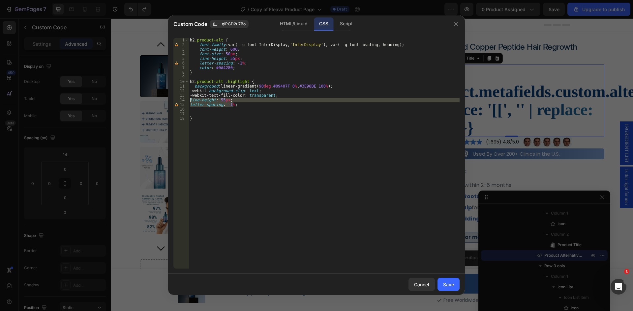
drag, startPoint x: 238, startPoint y: 105, endPoint x: 172, endPoint y: 100, distance: 66.4
click at [172, 100] on div "line-height: 55px; 1 2 3 4 5 6 7 8 9 10 11 12 13 14 15 16 17 18 h2 .product-alt…" at bounding box center [316, 154] width 297 height 242
type textarea "line-height: 55px; letter-spacing: -1%;"
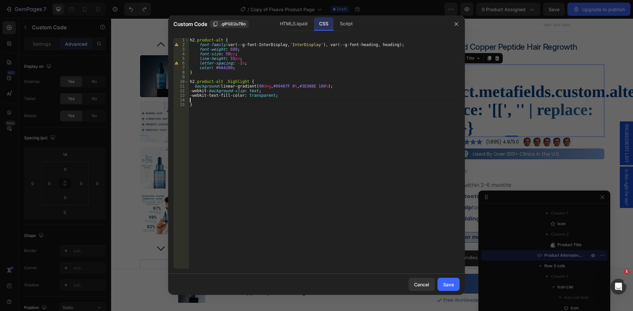
type textarea "}"
click at [453, 289] on button "Save" at bounding box center [448, 284] width 22 height 13
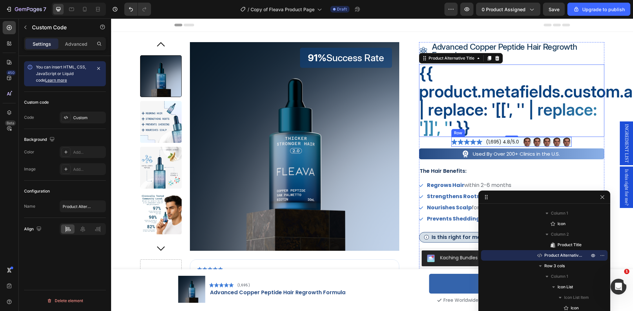
click at [518, 143] on div "Icon Icon Icon Icon Icon Icon List (1,695) 4.8/5.0 Text Block Image Image Image…" at bounding box center [511, 142] width 120 height 10
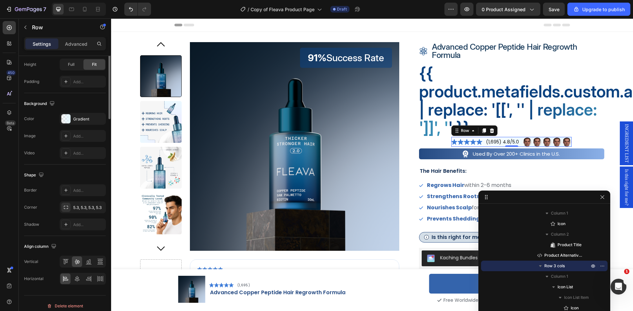
scroll to position [33, 0]
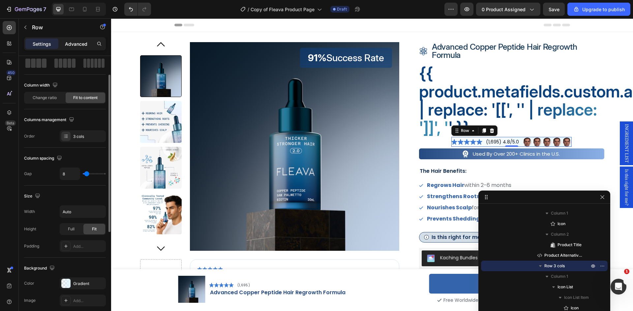
click at [73, 46] on p "Advanced" at bounding box center [76, 44] width 22 height 7
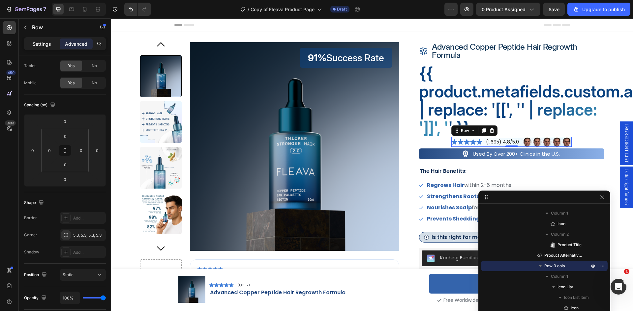
click at [35, 42] on p "Settings" at bounding box center [42, 44] width 18 height 7
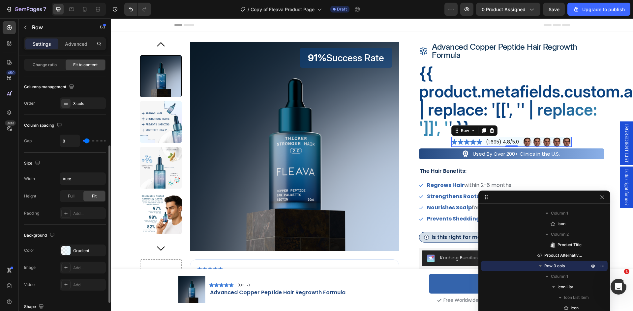
scroll to position [99, 0]
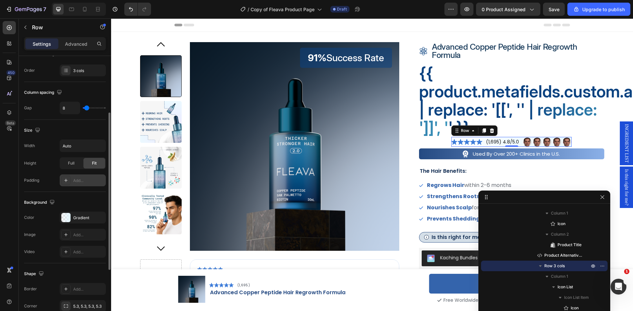
click at [85, 181] on div "Add..." at bounding box center [88, 181] width 31 height 6
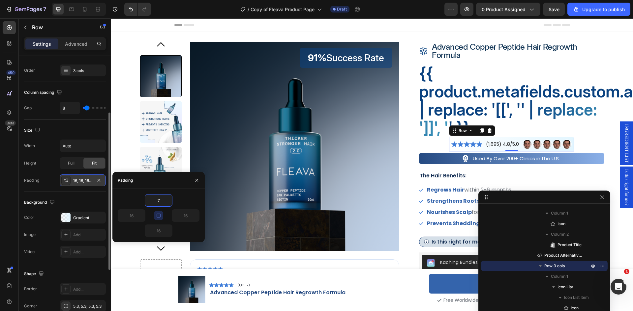
type input "7"
click at [157, 216] on icon "button" at bounding box center [158, 215] width 5 height 5
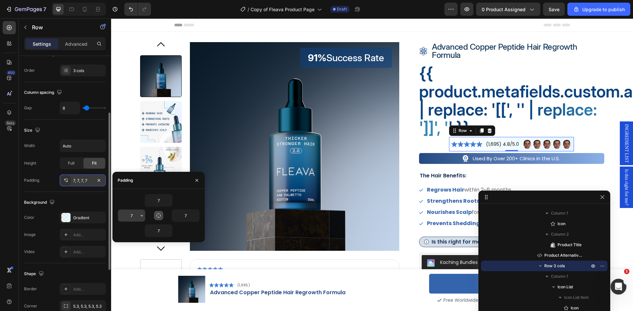
click at [135, 216] on input "7" at bounding box center [131, 216] width 27 height 12
click at [135, 215] on input "7" at bounding box center [131, 216] width 27 height 12
type input "13"
click at [185, 215] on input "7" at bounding box center [185, 216] width 27 height 12
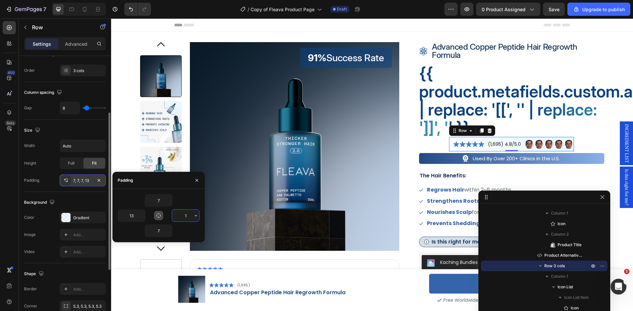
type input "13"
click at [85, 265] on div "Shape Border Add... Corner 5.3, 5.3, 5.3, 5.3 Shadow Add..." at bounding box center [65, 300] width 82 height 72
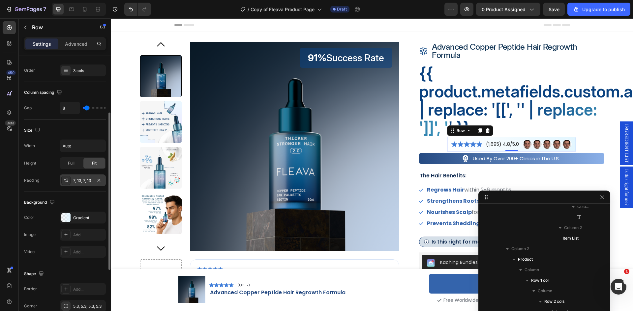
scroll to position [0, 0]
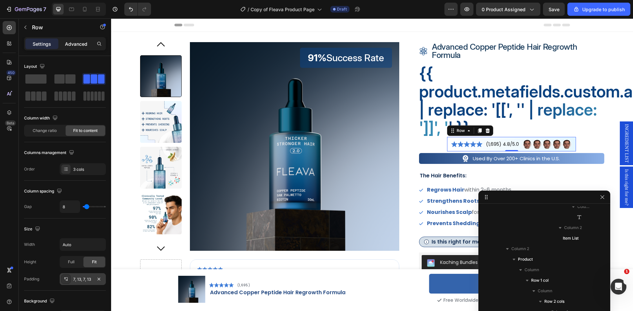
click at [73, 42] on p "Advanced" at bounding box center [76, 44] width 22 height 7
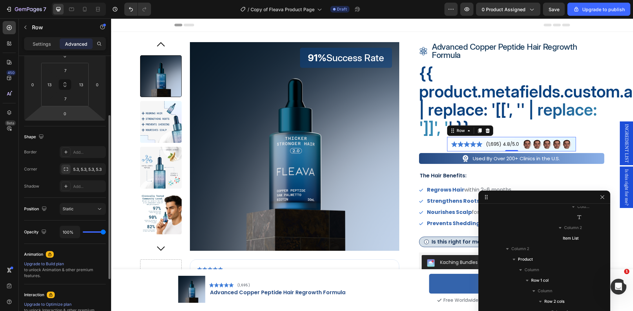
scroll to position [165, 0]
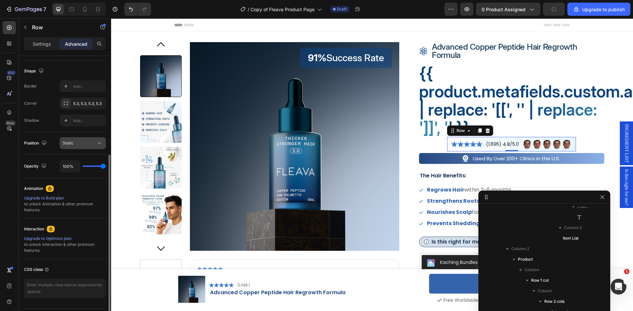
click at [86, 139] on button "Static" at bounding box center [83, 143] width 46 height 12
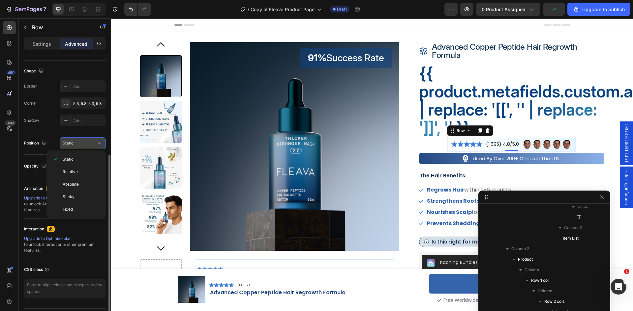
click at [86, 139] on button "Static" at bounding box center [83, 143] width 46 height 12
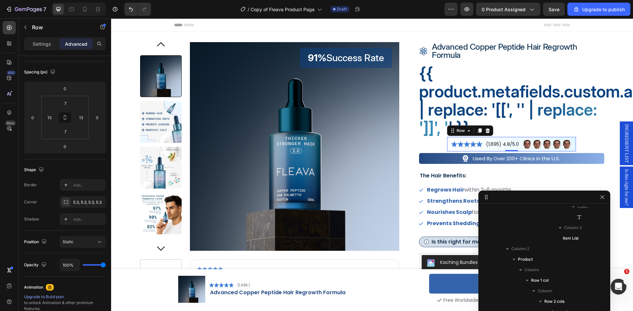
scroll to position [0, 0]
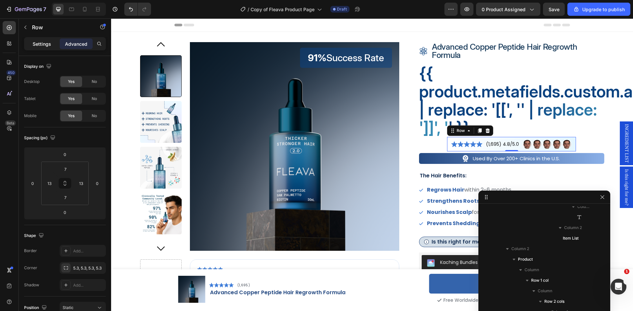
click at [33, 46] on p "Settings" at bounding box center [42, 44] width 18 height 7
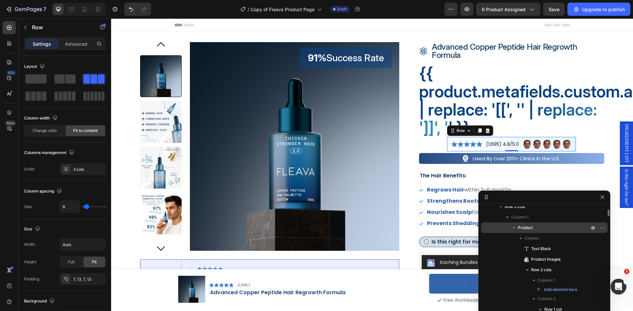
scroll to position [25, 0]
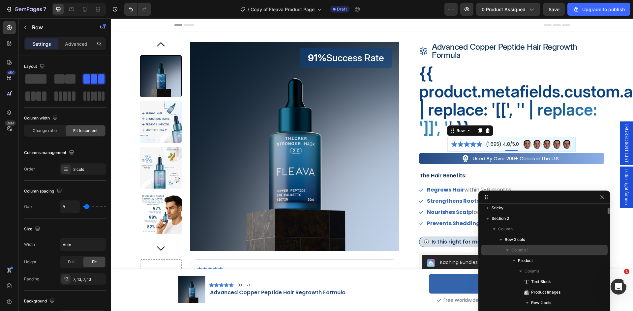
click at [507, 249] on icon "button" at bounding box center [507, 250] width 7 height 7
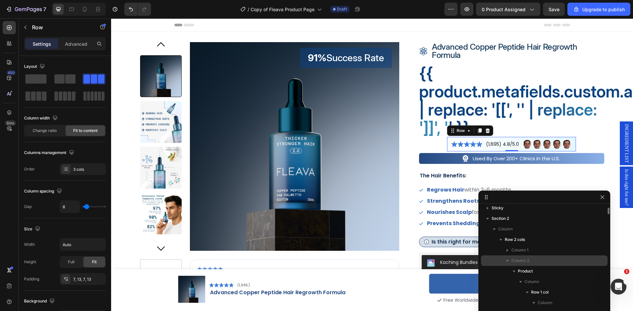
click at [521, 261] on span "Column 2" at bounding box center [520, 261] width 18 height 7
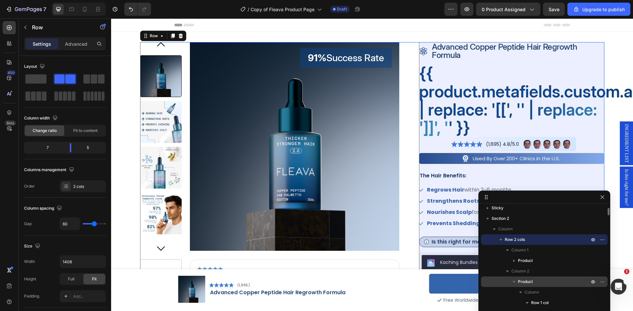
click at [530, 281] on span "Product" at bounding box center [525, 282] width 15 height 7
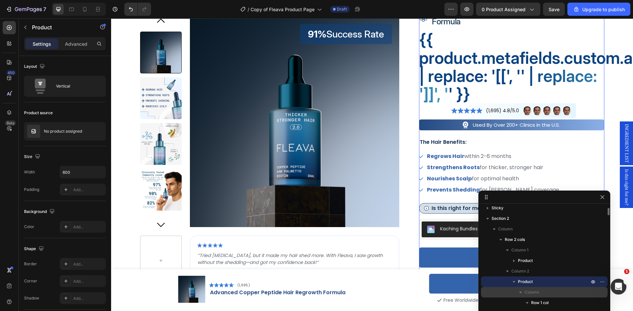
scroll to position [58, 0]
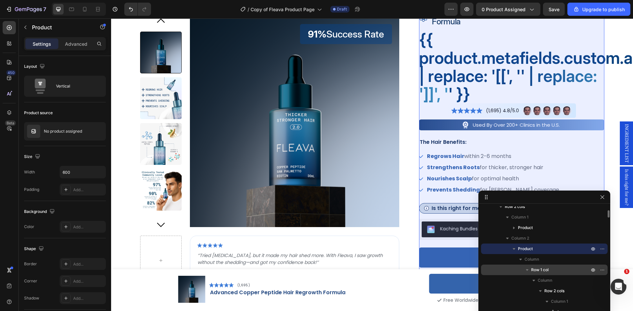
click at [539, 270] on span "Row 1 col" at bounding box center [539, 270] width 17 height 7
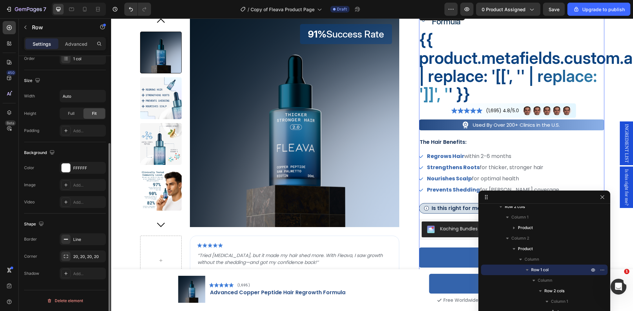
scroll to position [0, 0]
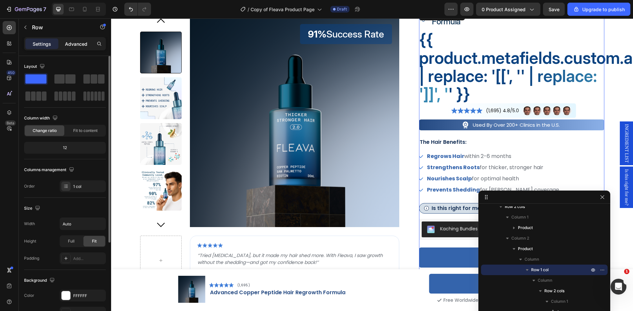
click at [67, 47] on div "Advanced" at bounding box center [76, 44] width 33 height 11
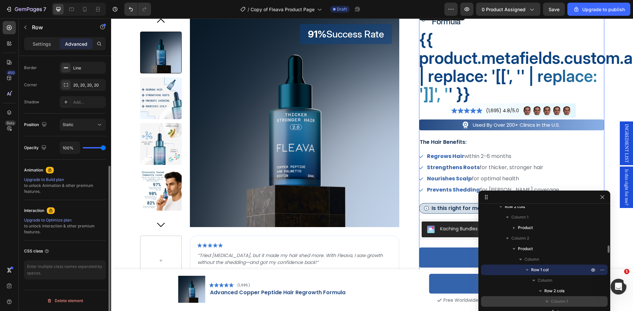
scroll to position [91, 0]
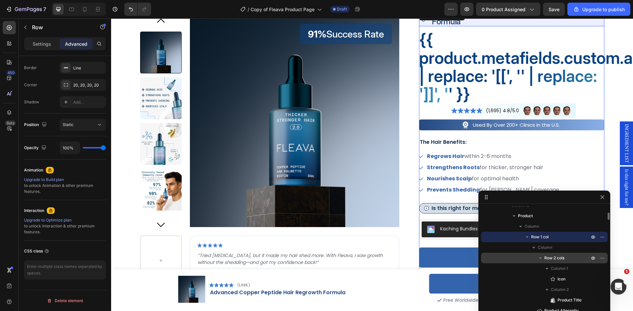
click at [553, 258] on span "Row 2 cols" at bounding box center [554, 258] width 20 height 7
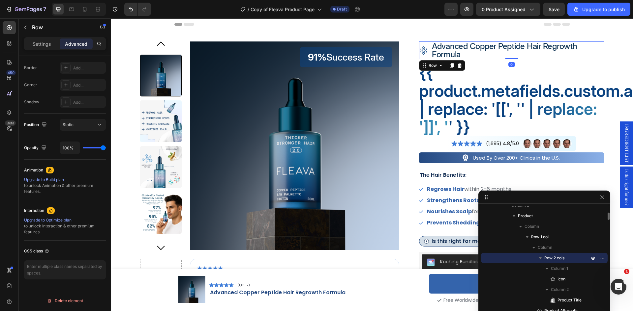
scroll to position [157, 0]
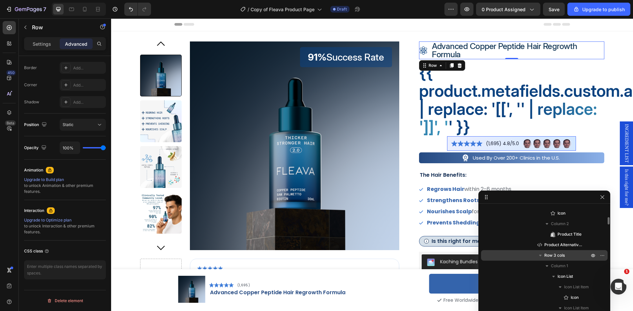
click at [555, 255] on span "Row 3 cols" at bounding box center [554, 255] width 20 height 7
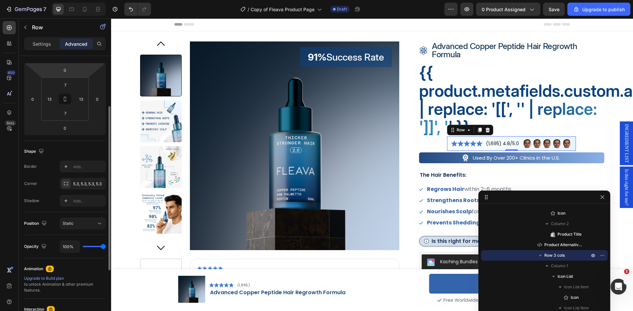
scroll to position [0, 0]
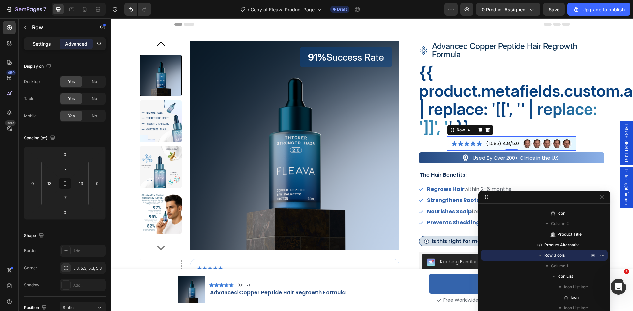
click at [40, 44] on p "Settings" at bounding box center [42, 44] width 18 height 7
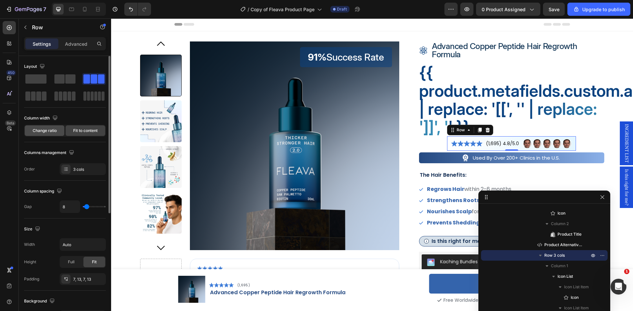
click at [52, 132] on span "Change ratio" at bounding box center [45, 131] width 24 height 6
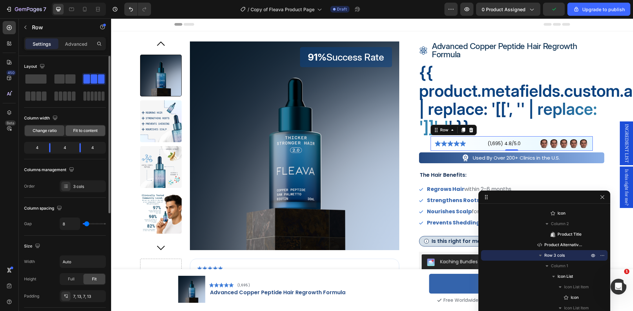
click at [74, 130] on span "Fit to content" at bounding box center [85, 131] width 24 height 6
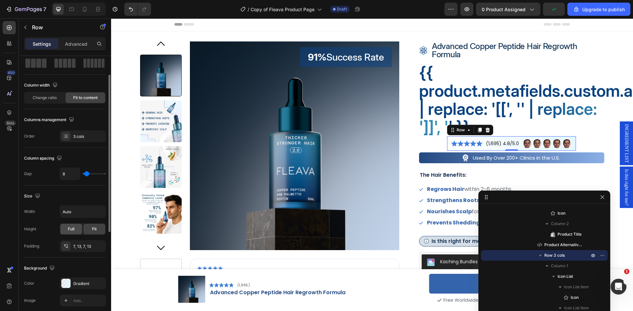
scroll to position [66, 0]
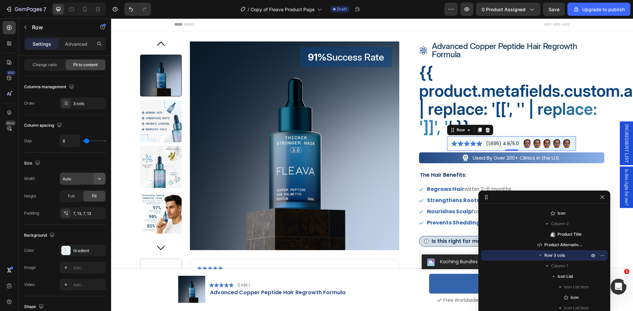
click at [94, 179] on button "button" at bounding box center [100, 179] width 12 height 12
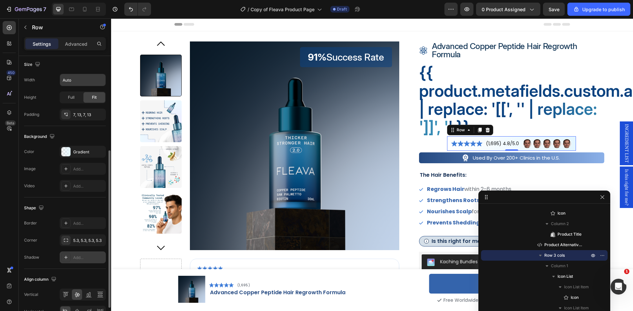
scroll to position [198, 0]
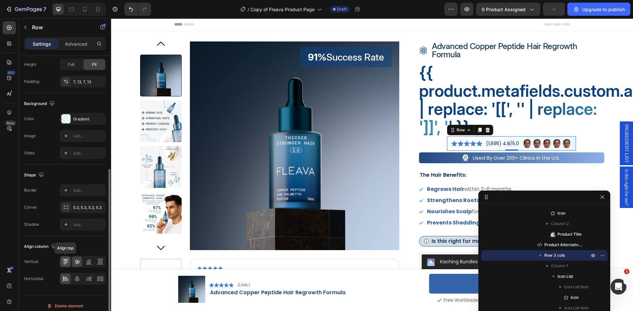
click at [68, 263] on icon at bounding box center [65, 262] width 7 height 7
click at [79, 264] on icon at bounding box center [77, 262] width 7 height 7
click at [75, 280] on icon at bounding box center [77, 279] width 5 height 6
click at [89, 279] on icon at bounding box center [88, 278] width 3 height 2
click at [63, 278] on icon at bounding box center [65, 279] width 7 height 7
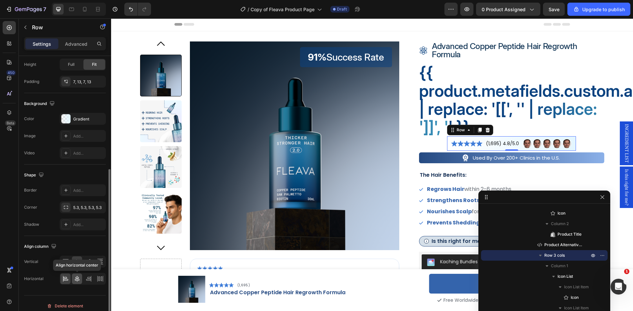
click at [75, 279] on icon at bounding box center [77, 279] width 7 height 7
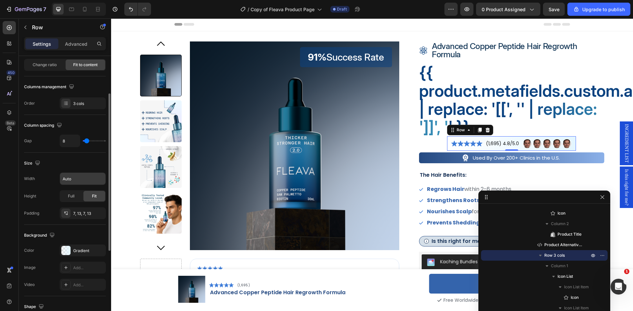
scroll to position [0, 0]
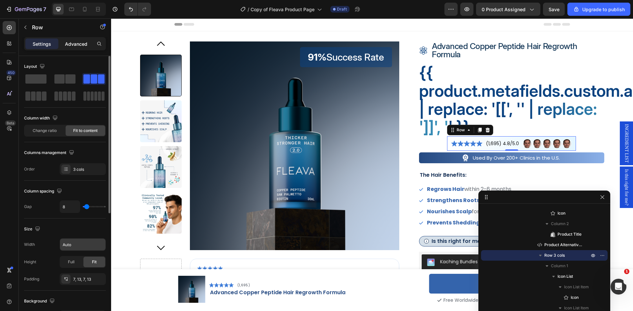
click at [76, 41] on p "Advanced" at bounding box center [76, 44] width 22 height 7
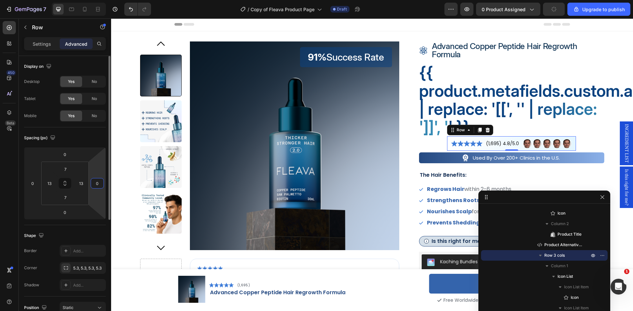
click at [99, 182] on input "0" at bounding box center [97, 184] width 10 height 10
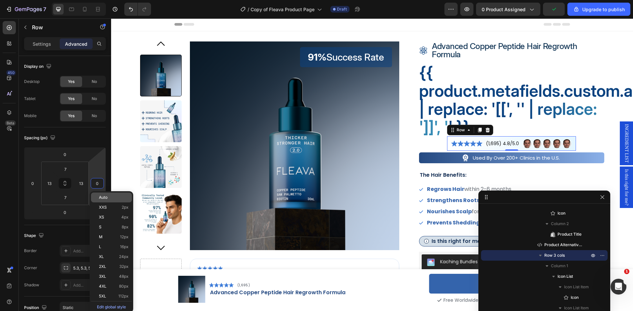
click at [105, 197] on span "Auto" at bounding box center [103, 197] width 9 height 5
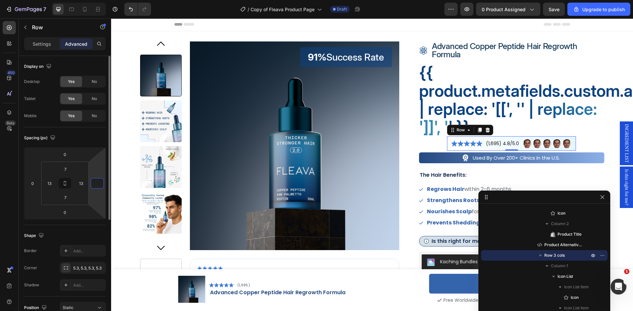
click at [96, 184] on input "number" at bounding box center [97, 184] width 10 height 10
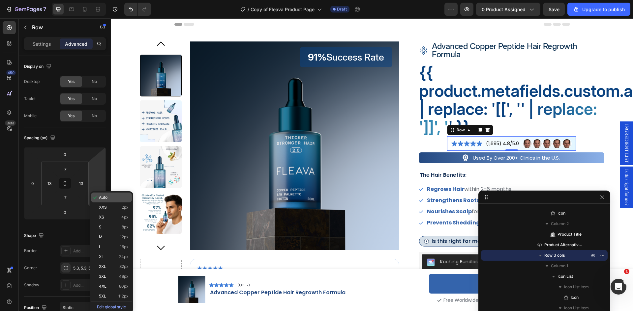
click at [106, 196] on span "Auto" at bounding box center [103, 197] width 9 height 5
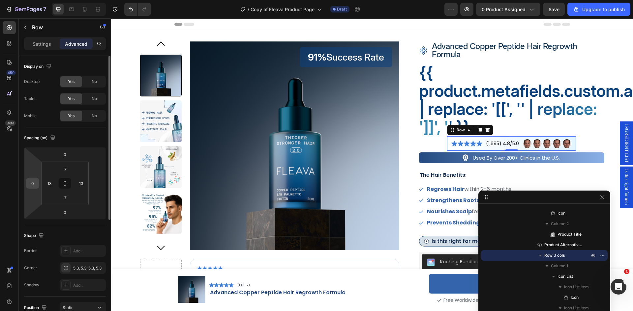
click at [29, 182] on input "0" at bounding box center [33, 184] width 10 height 10
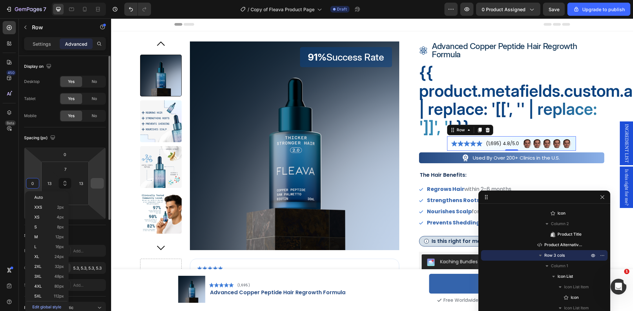
click at [103, 184] on div at bounding box center [97, 183] width 13 height 11
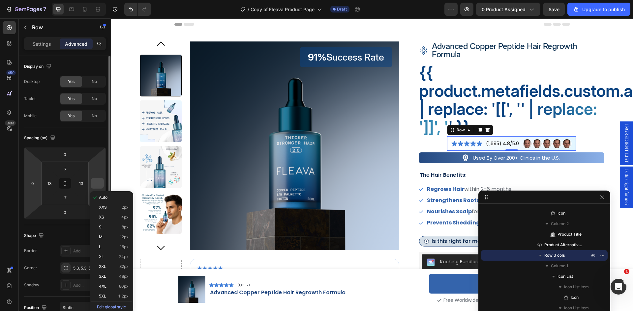
click at [96, 183] on input "number" at bounding box center [97, 184] width 10 height 10
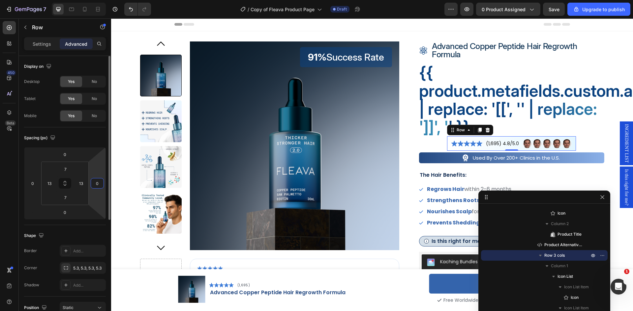
type input "0"
click at [21, 207] on div "Display on Desktop Yes No Tablet Yes No Mobile Yes No Spacing (px) 0 0 0 0 7 13…" at bounding box center [65, 284] width 92 height 457
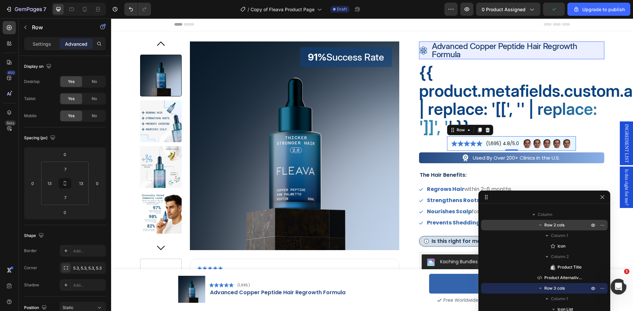
scroll to position [58, 0]
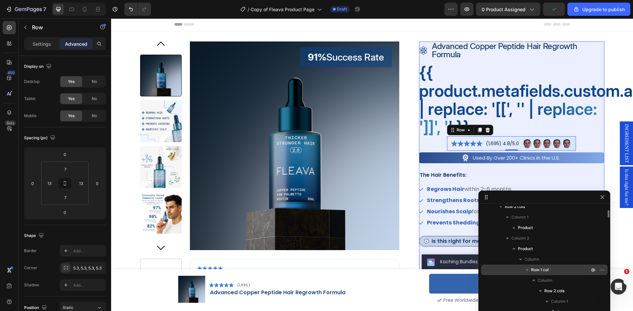
click at [553, 269] on p "Row 1 col" at bounding box center [560, 270] width 59 height 7
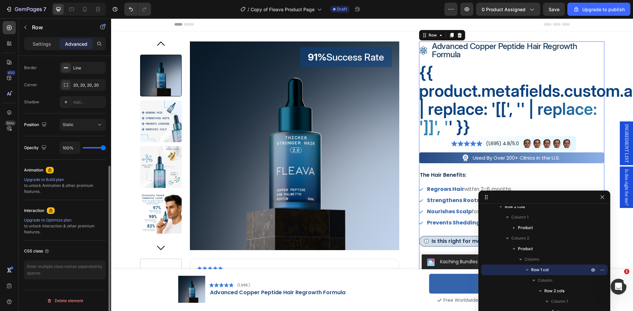
scroll to position [0, 0]
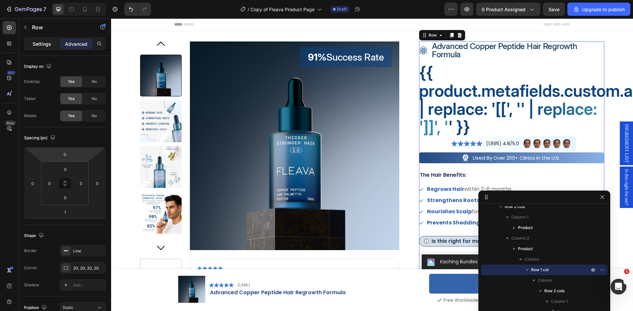
click at [41, 45] on p "Settings" at bounding box center [42, 44] width 18 height 7
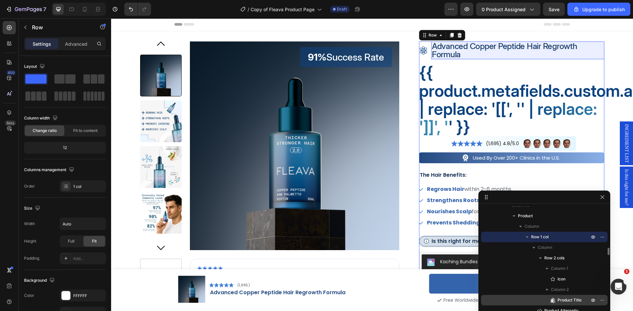
scroll to position [124, 0]
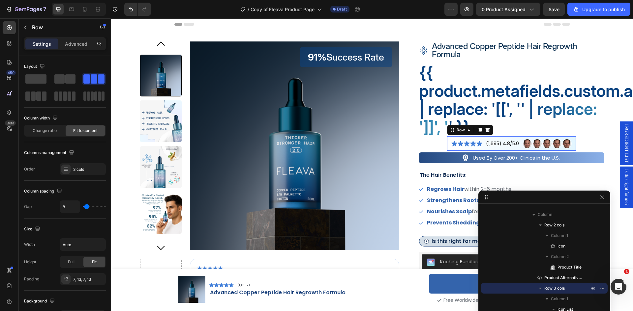
click at [520, 137] on div "Icon Icon Icon Icon Icon Icon List (1,695) 4.8/5.0 Text Block Image Image Image…" at bounding box center [511, 143] width 129 height 14
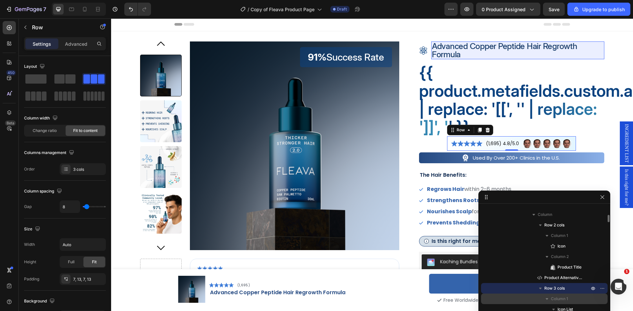
scroll to position [157, 0]
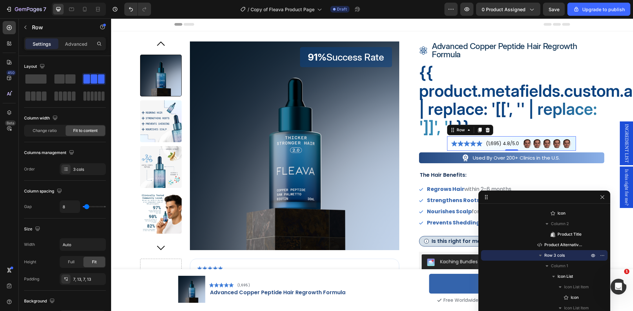
click at [541, 256] on icon "button" at bounding box center [540, 256] width 3 height 2
click at [41, 82] on span at bounding box center [35, 78] width 21 height 9
click at [558, 256] on span "Row 3 cols" at bounding box center [554, 255] width 20 height 7
click at [541, 256] on icon "button" at bounding box center [540, 255] width 7 height 7
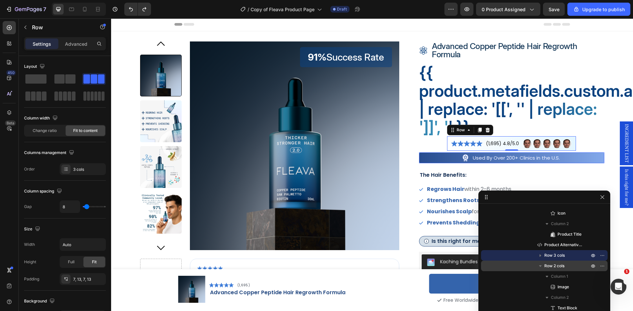
click at [554, 265] on span "Row 2 cols" at bounding box center [554, 266] width 20 height 7
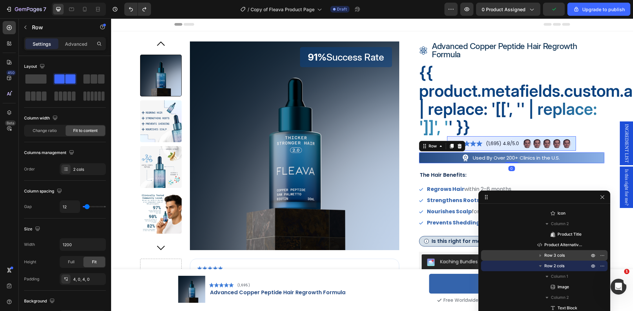
click at [556, 254] on span "Row 3 cols" at bounding box center [554, 255] width 20 height 7
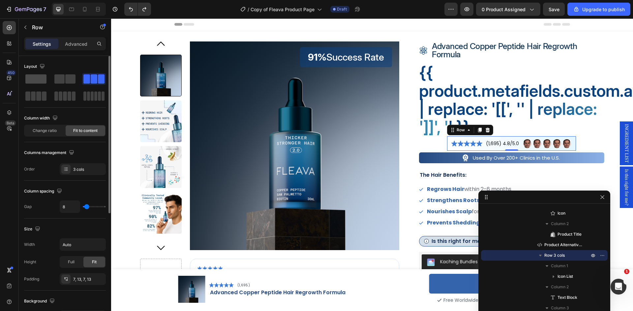
click at [40, 80] on span at bounding box center [35, 78] width 21 height 9
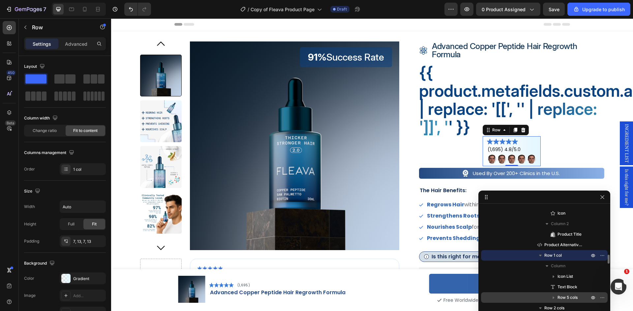
scroll to position [189, 0]
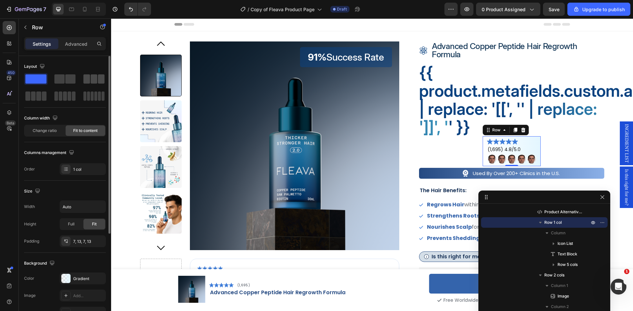
click at [88, 78] on span at bounding box center [86, 78] width 7 height 9
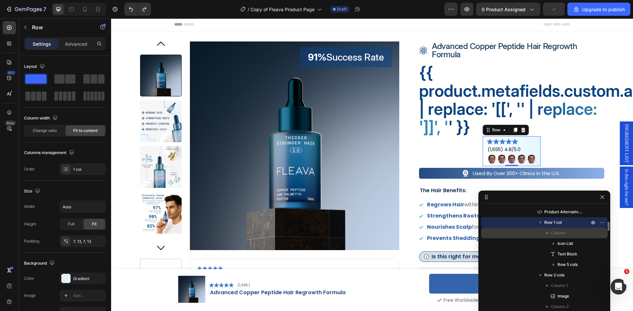
click at [561, 234] on span "Column" at bounding box center [558, 233] width 14 height 7
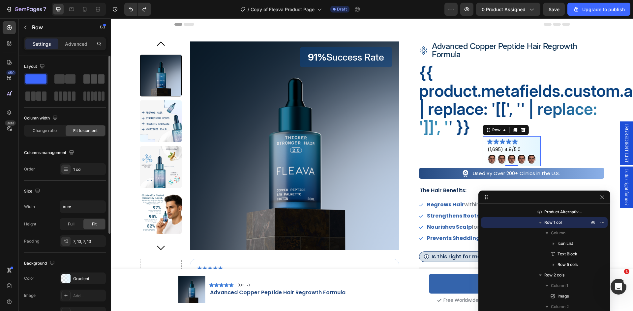
click at [91, 79] on span at bounding box center [94, 78] width 7 height 9
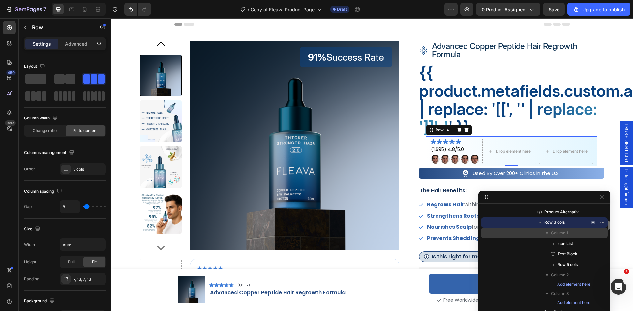
click at [548, 234] on icon "button" at bounding box center [546, 233] width 7 height 7
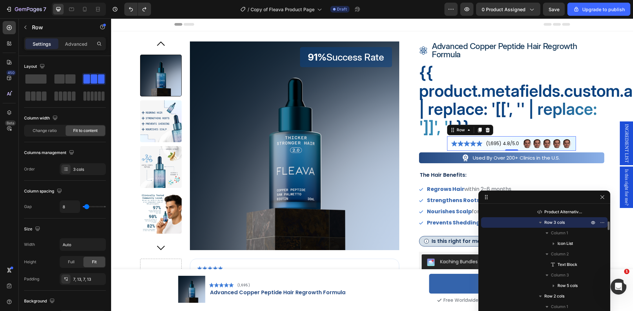
click at [557, 223] on span "Row 3 cols" at bounding box center [554, 222] width 20 height 7
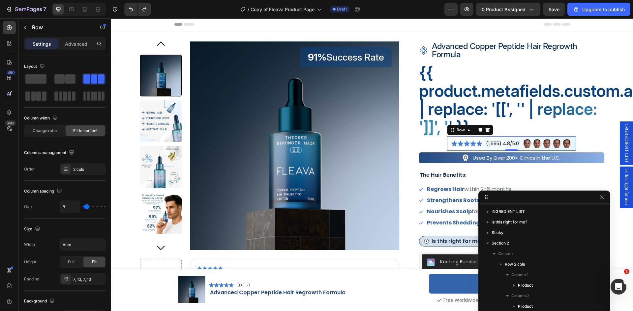
scroll to position [189, 0]
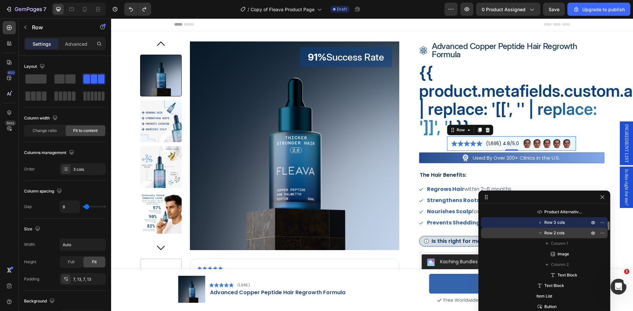
click at [563, 231] on span "Row 2 cols" at bounding box center [554, 233] width 20 height 7
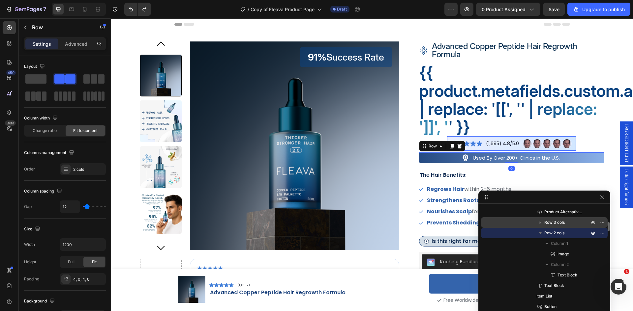
click at [558, 220] on span "Row 3 cols" at bounding box center [554, 222] width 20 height 7
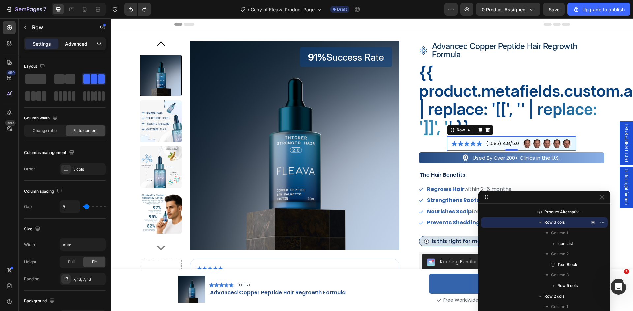
click at [76, 43] on p "Advanced" at bounding box center [76, 44] width 22 height 7
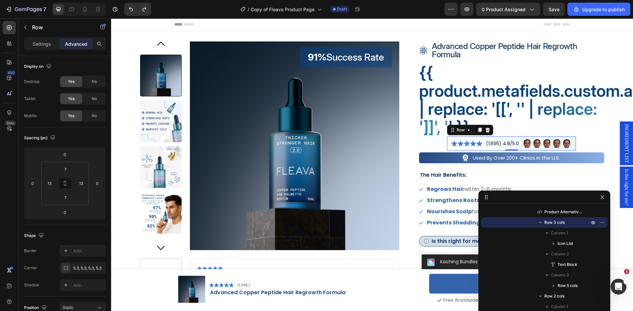
click at [40, 51] on div "Settings Advanced" at bounding box center [65, 46] width 92 height 19
click at [36, 39] on div "Settings" at bounding box center [41, 44] width 33 height 11
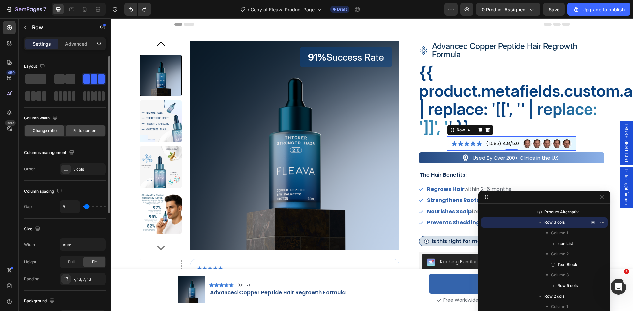
click at [43, 129] on span "Change ratio" at bounding box center [45, 131] width 24 height 6
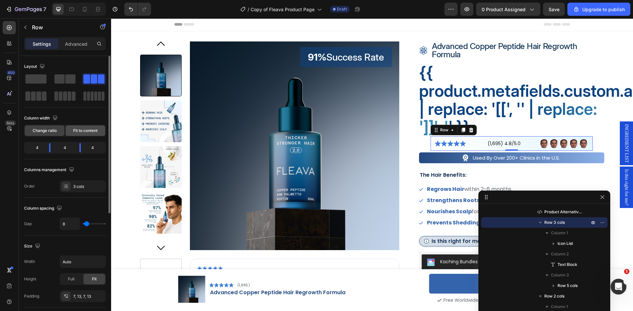
click at [79, 129] on span "Fit to content" at bounding box center [85, 131] width 24 height 6
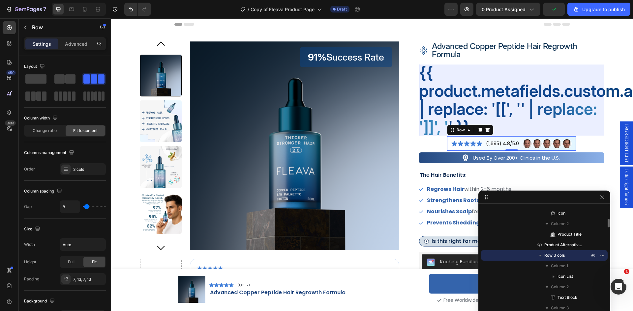
scroll to position [91, 0]
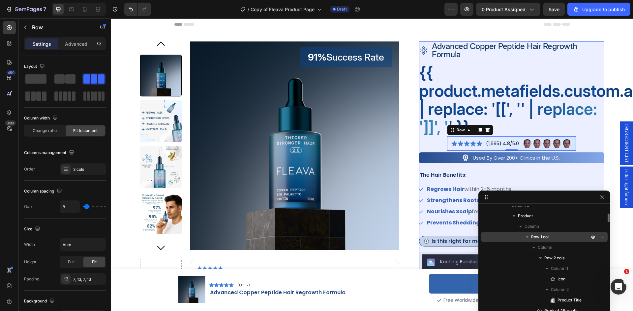
click at [555, 238] on p "Row 1 col" at bounding box center [560, 237] width 59 height 7
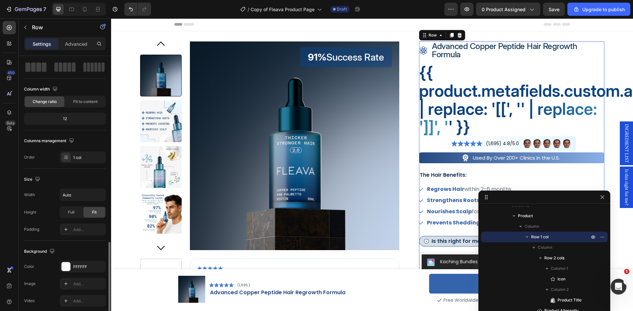
scroll to position [0, 0]
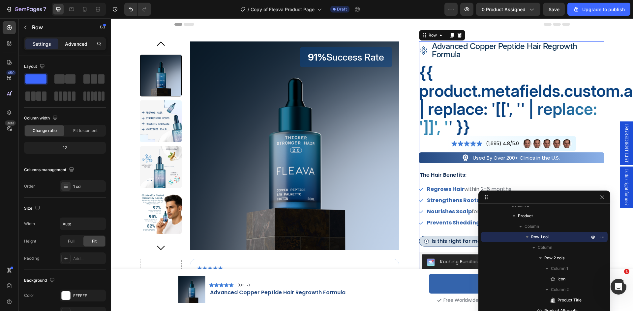
click at [72, 45] on p "Advanced" at bounding box center [76, 44] width 22 height 7
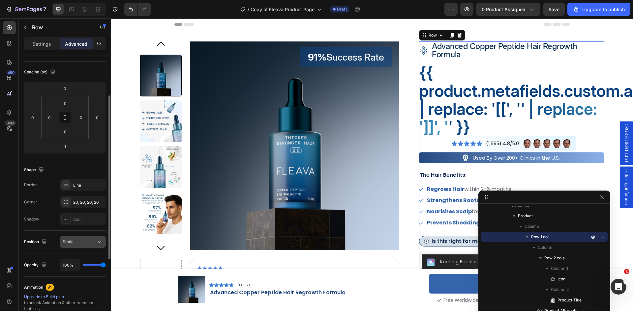
scroll to position [132, 0]
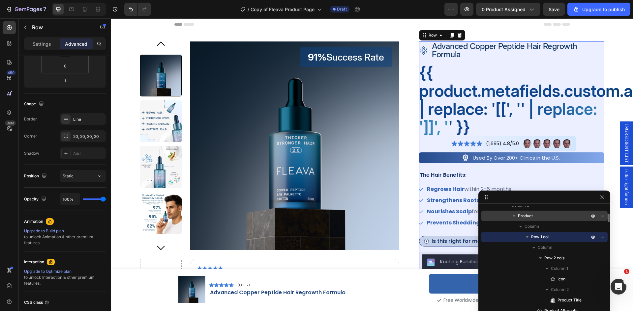
click at [540, 214] on p "Product" at bounding box center [554, 216] width 72 height 7
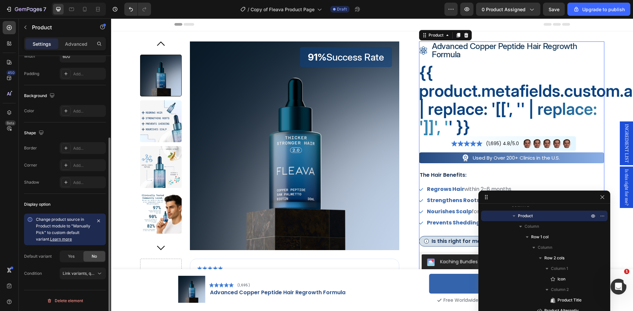
scroll to position [0, 0]
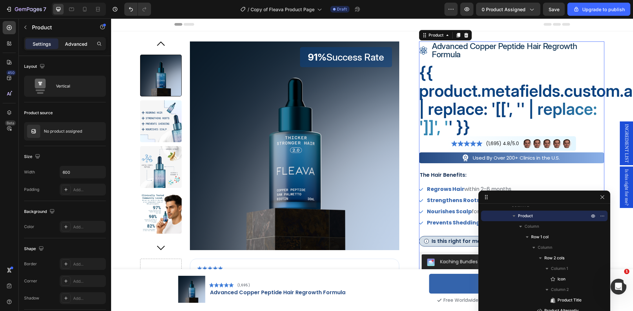
click at [72, 46] on p "Advanced" at bounding box center [76, 44] width 22 height 7
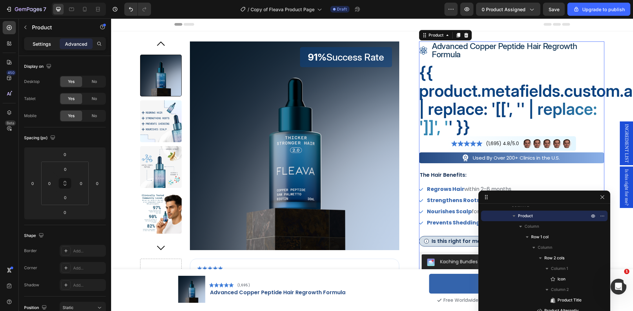
click at [41, 45] on p "Settings" at bounding box center [42, 44] width 18 height 7
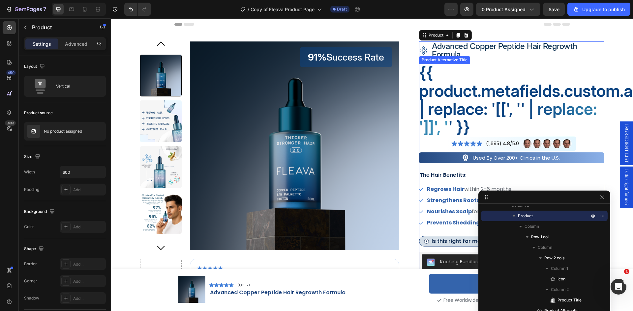
click at [455, 115] on h2 "{{ product.metafields.custom.alternative_product_title | replace: '[[', ' ' | r…" at bounding box center [511, 100] width 185 height 72
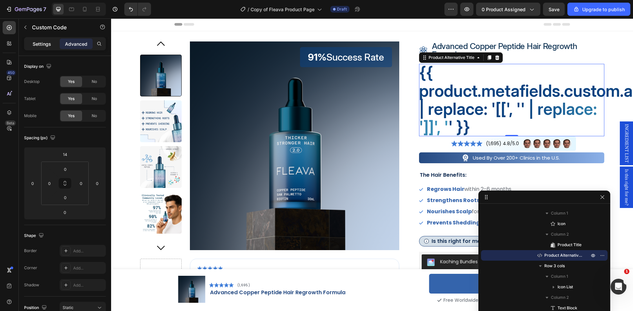
click at [48, 47] on div "Settings" at bounding box center [41, 44] width 33 height 11
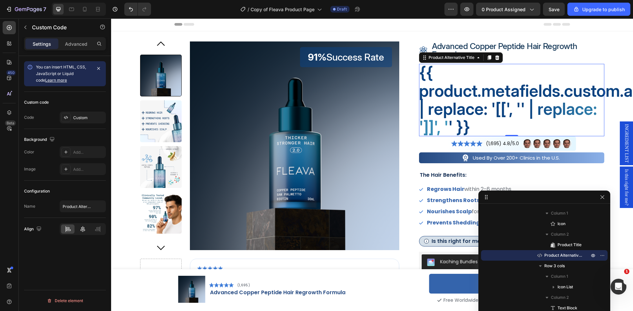
click at [82, 228] on icon at bounding box center [82, 229] width 7 height 7
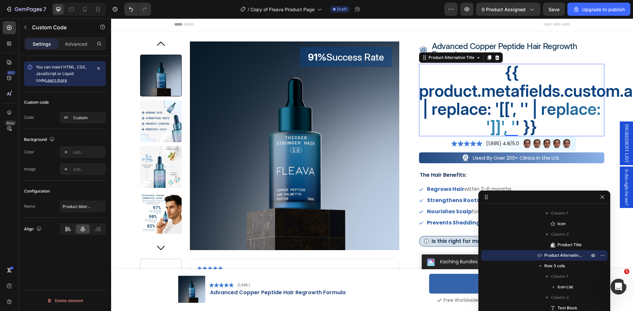
click at [67, 229] on icon at bounding box center [68, 229] width 7 height 7
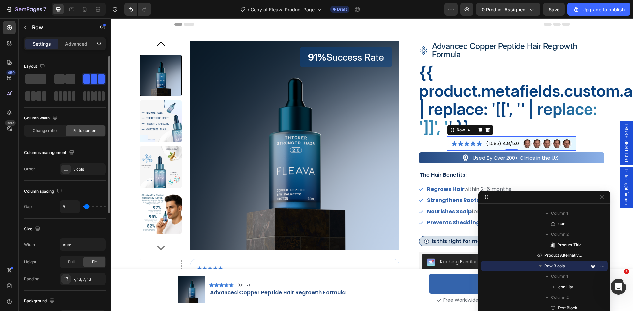
click at [447, 139] on div "Icon Icon Icon Icon Icon Icon List (1,695) 4.8/5.0 Text Block Image Image Image…" at bounding box center [511, 143] width 129 height 14
click at [469, 9] on icon "button" at bounding box center [466, 9] width 7 height 7
click at [561, 265] on span "Row 3 cols" at bounding box center [554, 266] width 20 height 7
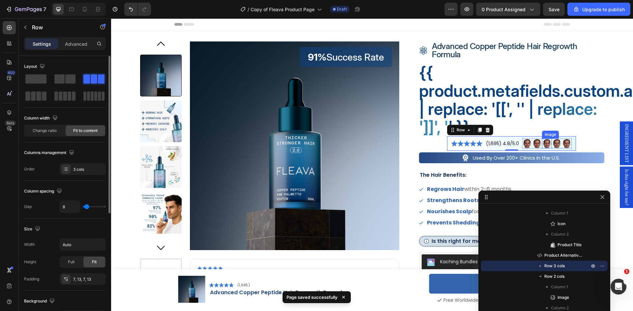
click at [542, 145] on img at bounding box center [547, 144] width 10 height 10
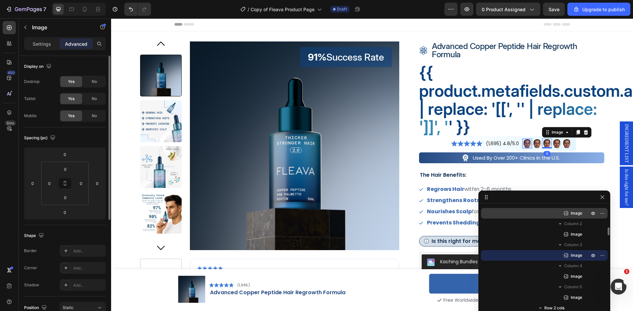
scroll to position [250, 0]
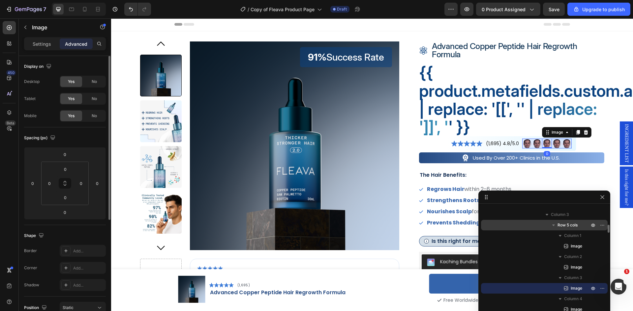
click at [569, 227] on span "Row 5 cols" at bounding box center [567, 225] width 20 height 7
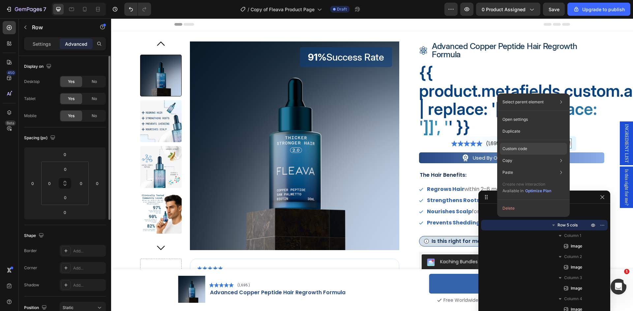
click at [525, 150] on p "Custom code" at bounding box center [514, 149] width 25 height 6
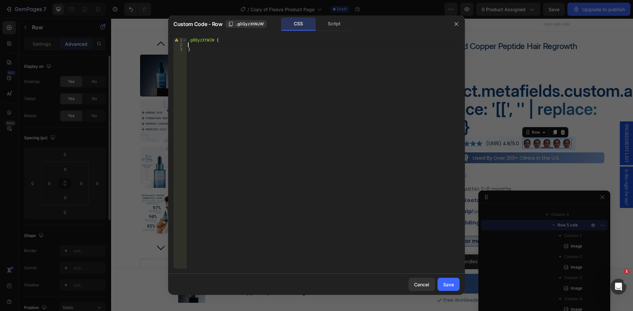
click at [259, 47] on div ".g0QyzXtWJW { }" at bounding box center [322, 158] width 273 height 240
type textarea ".g0QyzXtWJW {"
drag, startPoint x: 123, startPoint y: 178, endPoint x: 1, endPoint y: 140, distance: 128.0
click at [123, 178] on div at bounding box center [316, 155] width 633 height 311
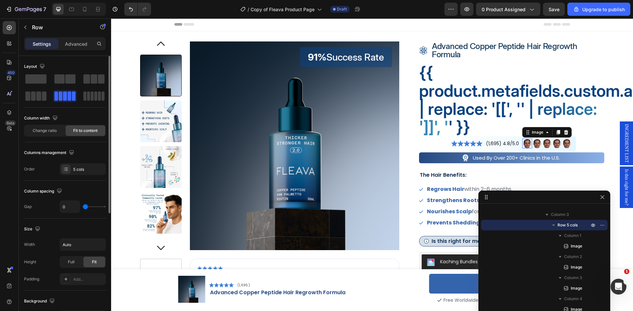
click at [525, 145] on img at bounding box center [527, 144] width 10 height 10
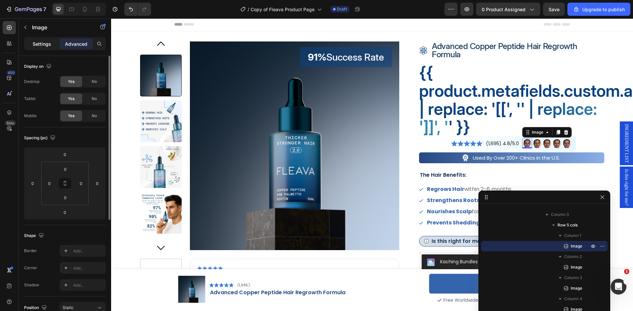
click at [34, 47] on p "Settings" at bounding box center [42, 44] width 18 height 7
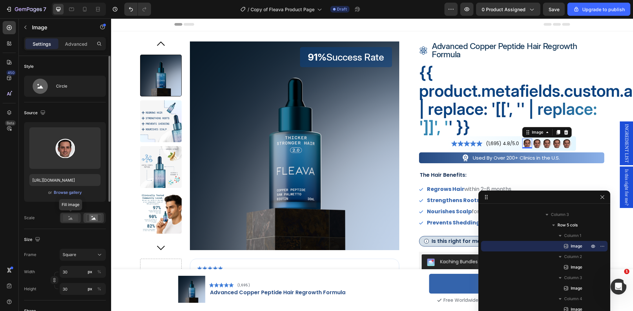
click at [68, 220] on rect at bounding box center [70, 218] width 15 height 7
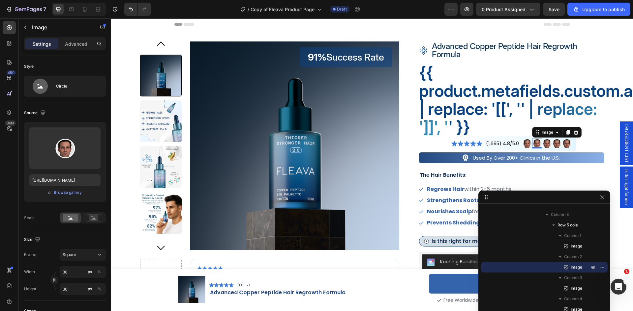
click at [534, 143] on img at bounding box center [537, 144] width 10 height 10
click at [94, 219] on icon at bounding box center [94, 218] width 4 height 2
click at [525, 144] on img at bounding box center [527, 144] width 10 height 10
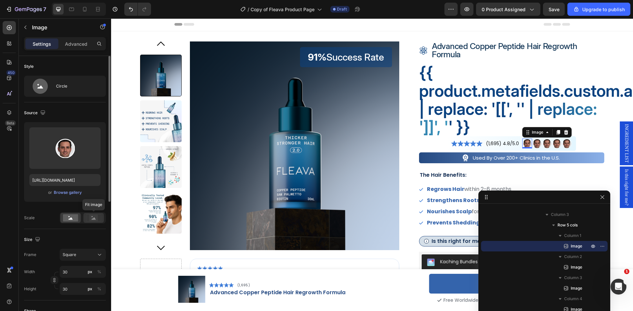
click at [92, 217] on rect at bounding box center [93, 218] width 9 height 7
click at [72, 217] on rect at bounding box center [70, 218] width 15 height 7
click at [535, 143] on img at bounding box center [537, 144] width 10 height 10
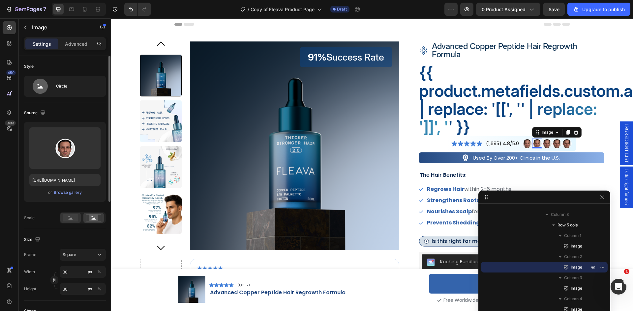
click at [72, 216] on rect at bounding box center [70, 218] width 15 height 7
click at [544, 143] on img at bounding box center [547, 144] width 10 height 10
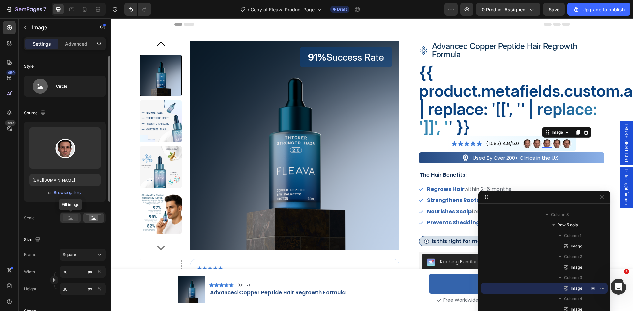
click at [70, 218] on rect at bounding box center [70, 218] width 15 height 7
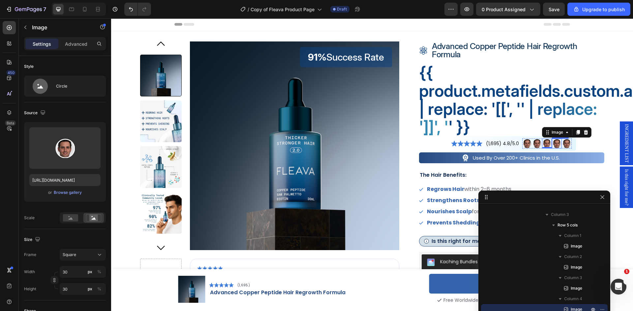
click at [555, 144] on img at bounding box center [557, 144] width 10 height 10
click at [72, 218] on rect at bounding box center [70, 218] width 15 height 7
click at [565, 142] on img at bounding box center [566, 144] width 10 height 10
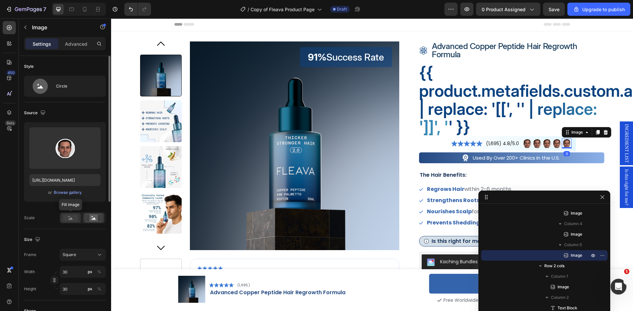
click at [70, 216] on rect at bounding box center [70, 218] width 15 height 7
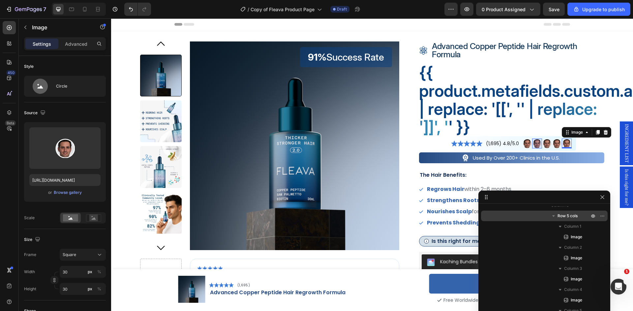
scroll to position [226, 0]
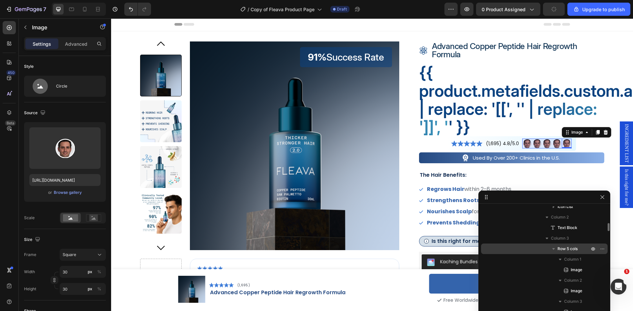
click at [565, 250] on span "Row 5 cols" at bounding box center [567, 249] width 20 height 7
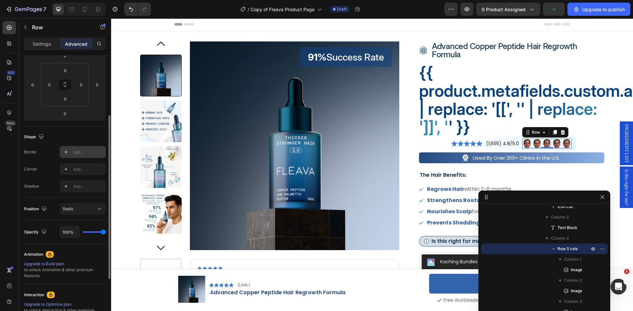
scroll to position [0, 0]
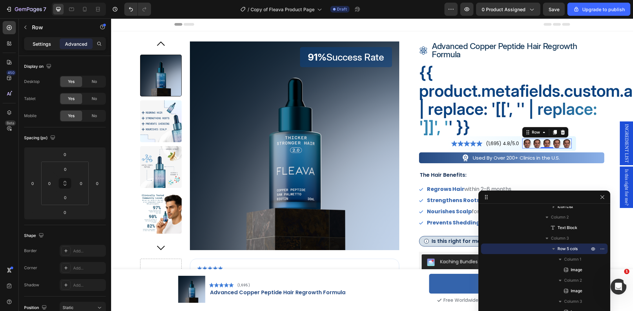
click at [38, 47] on div "Settings" at bounding box center [41, 44] width 33 height 11
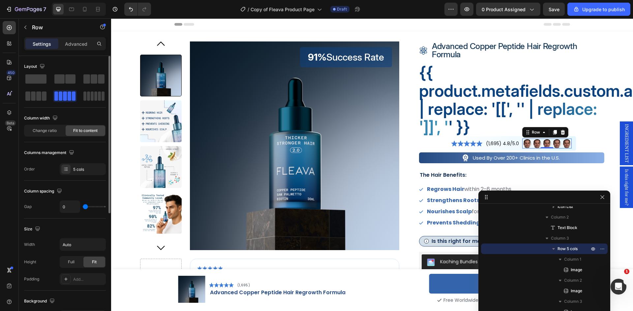
scroll to position [33, 0]
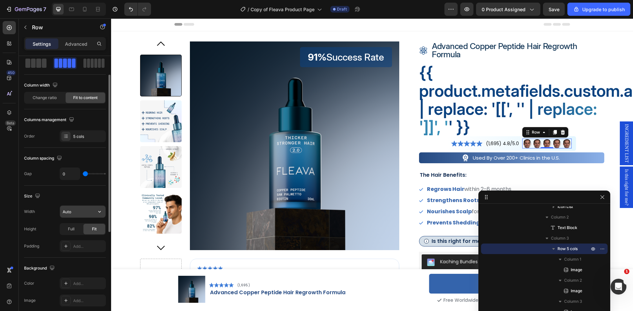
click at [78, 211] on input "Auto" at bounding box center [82, 212] width 45 height 12
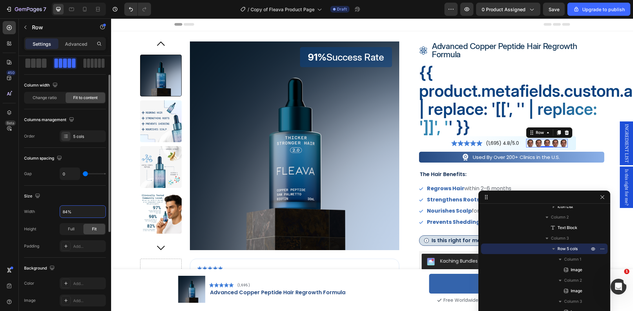
click at [78, 198] on div "Size" at bounding box center [65, 196] width 82 height 11
type input "Auto"
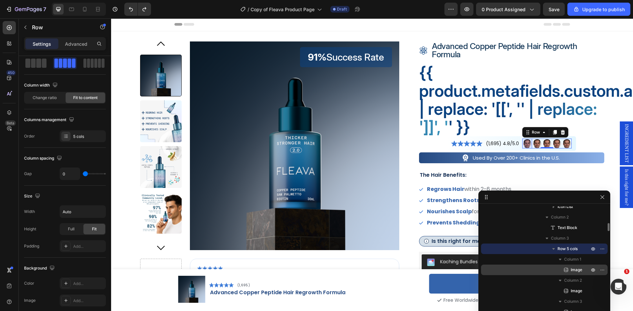
click at [571, 268] on span "Image" at bounding box center [576, 270] width 12 height 7
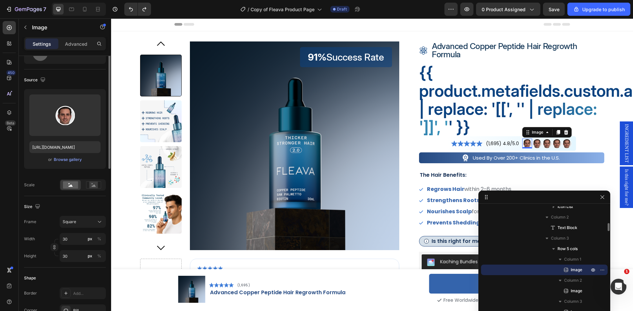
scroll to position [0, 0]
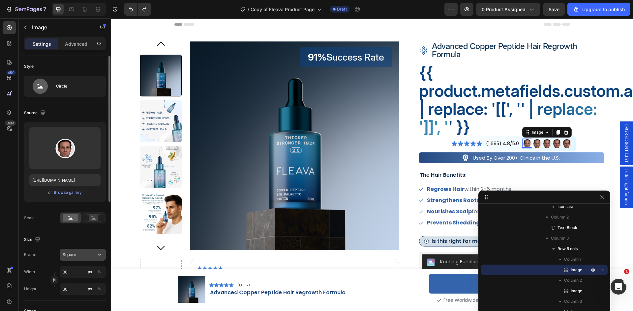
click at [76, 256] on span "Square" at bounding box center [70, 255] width 14 height 6
click at [8, 249] on div "450 Beta" at bounding box center [9, 142] width 13 height 243
click at [78, 43] on p "Advanced" at bounding box center [76, 44] width 22 height 7
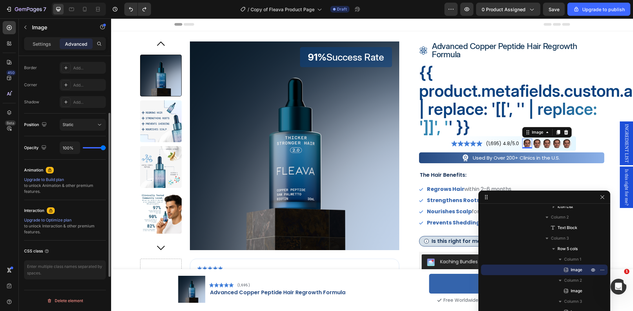
scroll to position [18, 0]
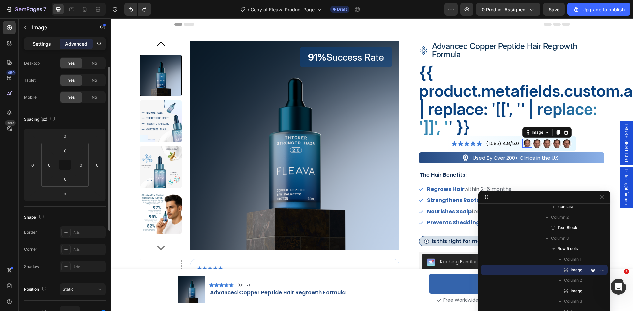
click at [39, 48] on div "Settings" at bounding box center [41, 44] width 33 height 11
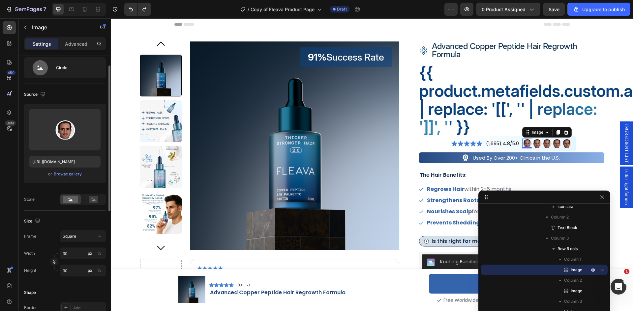
scroll to position [117, 0]
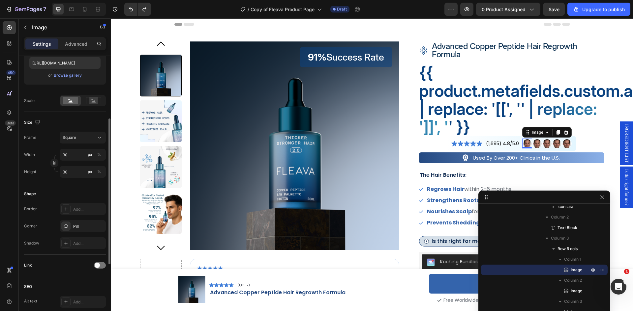
click at [100, 125] on div "Size" at bounding box center [65, 122] width 82 height 11
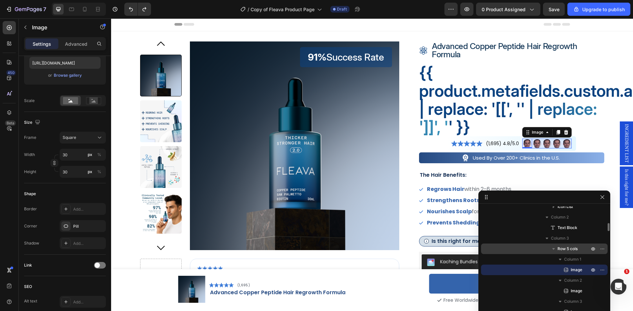
click at [570, 250] on span "Row 5 cols" at bounding box center [567, 249] width 20 height 7
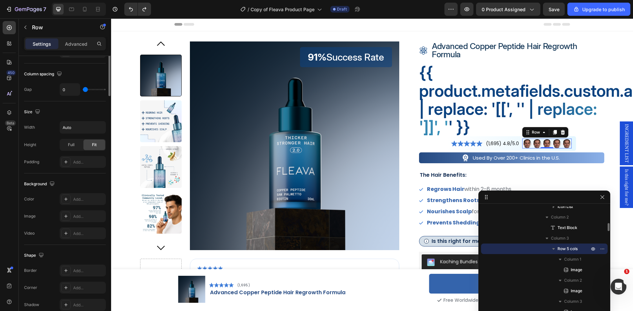
scroll to position [0, 0]
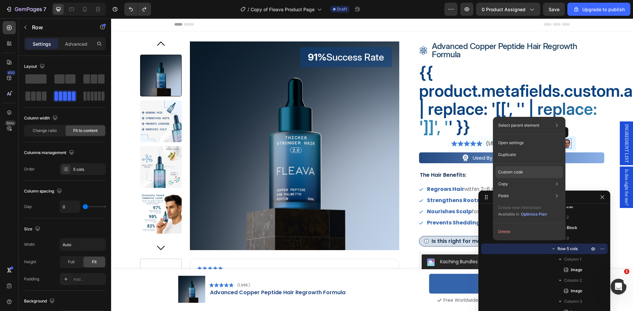
click at [533, 190] on div "Custom code" at bounding box center [528, 196] width 67 height 12
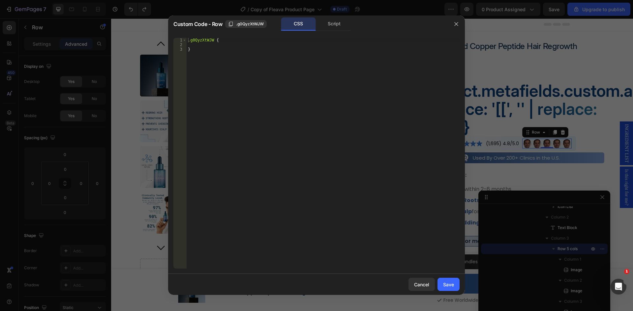
type textarea ".g0QyzXtWJW {"
click at [207, 41] on div ".g0QyzXtWJW { }" at bounding box center [322, 158] width 273 height 240
drag, startPoint x: 207, startPoint y: 41, endPoint x: 205, endPoint y: 52, distance: 11.5
click at [207, 41] on div ".g0QyzXtWJW { }" at bounding box center [322, 158] width 273 height 240
paste textarea
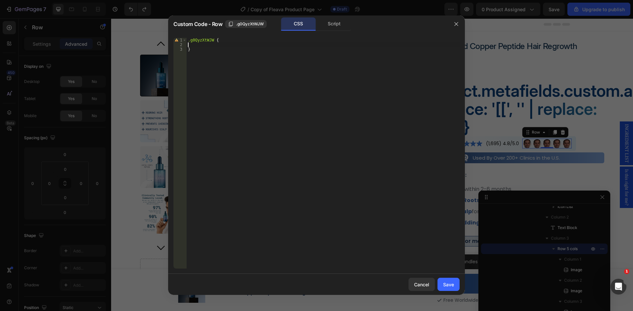
click at [212, 45] on div ".g0QyzXtWJW { }" at bounding box center [322, 158] width 273 height 240
click at [215, 40] on div ".g0QyzXtWJW { }" at bounding box center [322, 158] width 273 height 240
type textarea ".g0QyzXtWJW > * {"
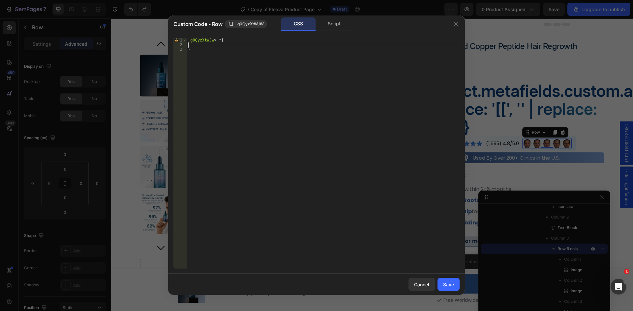
type textarea "}"
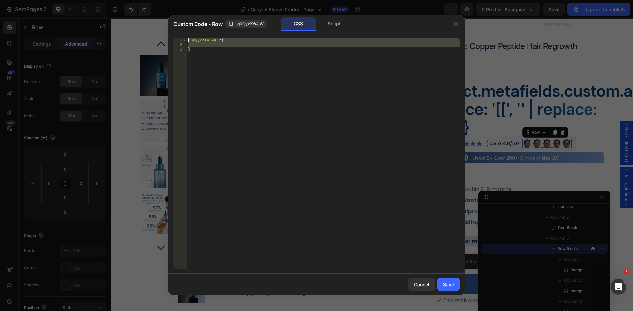
drag, startPoint x: 199, startPoint y: 53, endPoint x: 179, endPoint y: 37, distance: 25.8
click at [179, 37] on div "1 2 3 .g0QyzXtWJW > * { } ההההההההההההההההההההההההההההההההההההההההההההההההההההה…" at bounding box center [316, 154] width 297 height 242
type textarea ".g0QyzXtWJW > * {"
click at [203, 44] on div ".g0QyzXtWJW > * { }" at bounding box center [322, 153] width 273 height 231
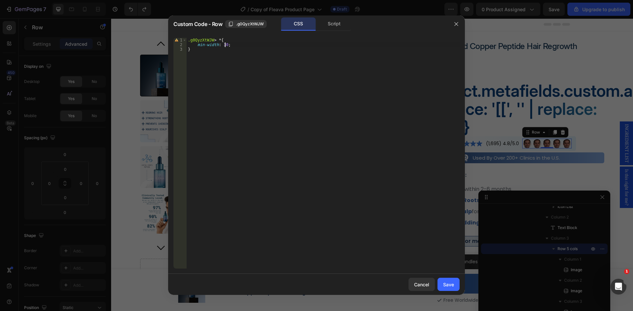
scroll to position [0, 3]
type textarea "min-width: 30px;"
click at [4, 159] on div at bounding box center [316, 155] width 633 height 311
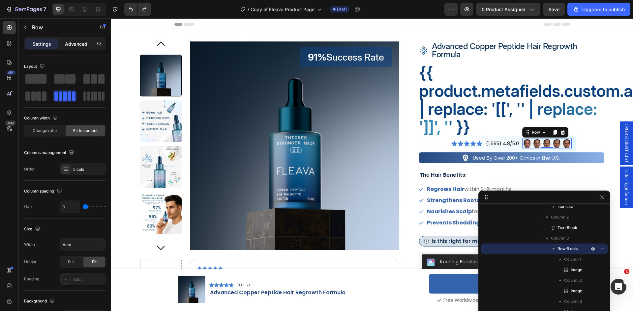
click at [70, 43] on p "Advanced" at bounding box center [76, 44] width 22 height 7
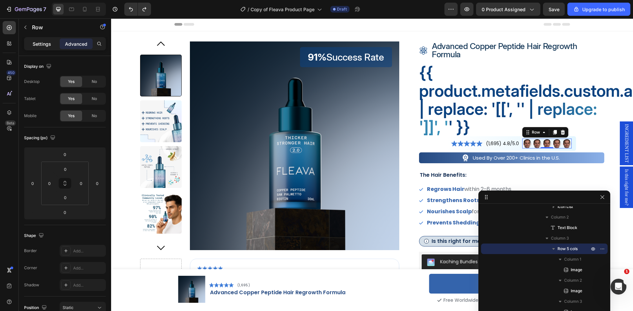
click at [39, 40] on div "Settings" at bounding box center [41, 44] width 33 height 11
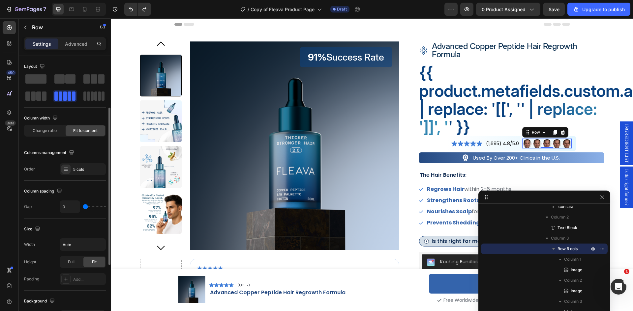
scroll to position [33, 0]
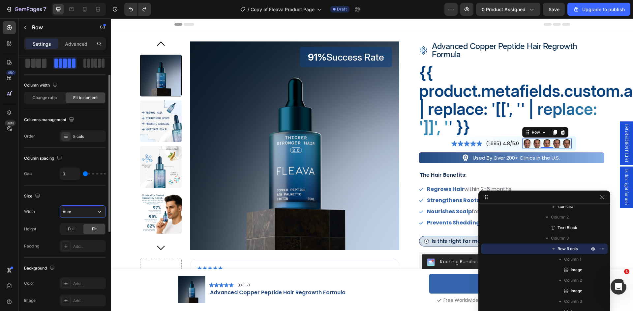
click at [73, 211] on input "Auto" at bounding box center [82, 212] width 45 height 12
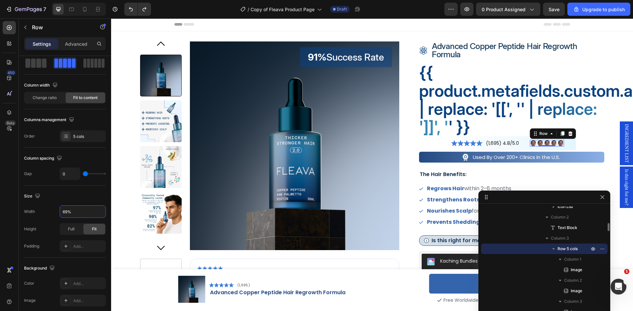
type input "69%"
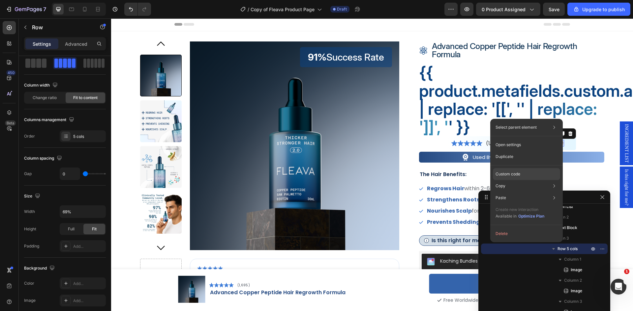
click at [515, 174] on p "Custom code" at bounding box center [507, 174] width 25 height 6
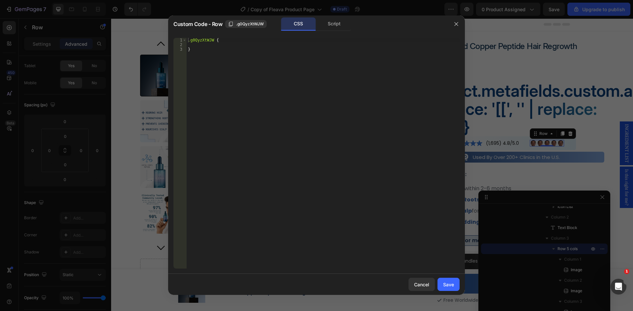
click at [222, 48] on div ".g0QyzXtWJW { }" at bounding box center [322, 158] width 273 height 240
drag, startPoint x: 213, startPoint y: 39, endPoint x: 213, endPoint y: 44, distance: 5.9
click at [213, 39] on div ".g0QyzXtWJW { }" at bounding box center [322, 158] width 273 height 240
type textarea ".g0QyzXtWJW {"
click at [213, 47] on div ".g0QyzXtWJW { }" at bounding box center [322, 158] width 273 height 240
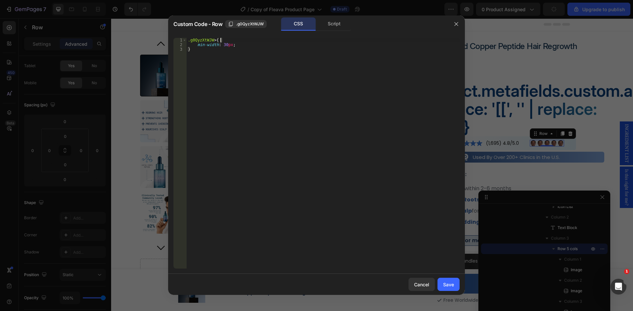
scroll to position [0, 3]
type textarea ".g0QyzXtWJW > * {"
click at [453, 282] on div "Save" at bounding box center [448, 284] width 11 height 7
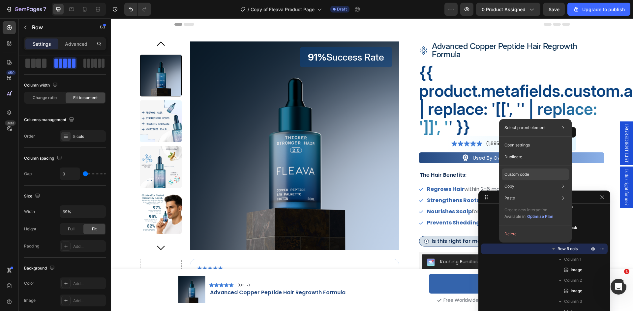
click at [525, 173] on p "Custom code" at bounding box center [516, 175] width 25 height 6
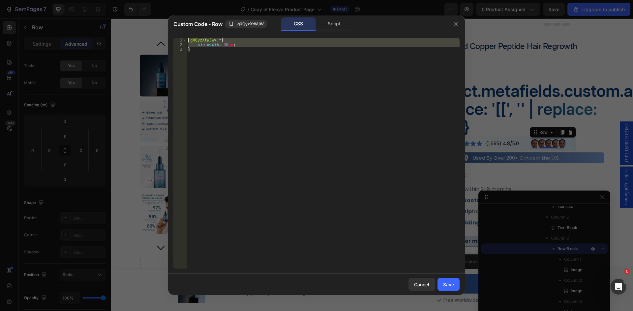
drag, startPoint x: 210, startPoint y: 60, endPoint x: 173, endPoint y: 34, distance: 45.6
click at [174, 34] on div "} 1 2 3 .g0QyzXtWJW > * { min-width : 30 px ; } ההההההההההההההההההההההההההההההה…" at bounding box center [316, 154] width 297 height 242
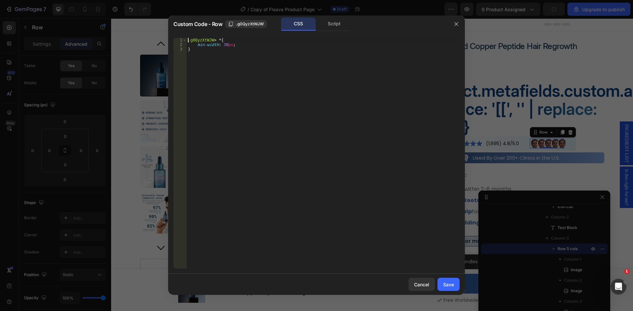
type textarea ".g0QyzXtWJW > * {"
paste textarea "}"
type textarea "}"
drag, startPoint x: 213, startPoint y: 41, endPoint x: 223, endPoint y: 41, distance: 9.6
click at [223, 41] on div ".g0QyzXtWJW > * { min-width : 30 px ; } .g0QyzXtWJW > * { min-width : 30 px ; }" at bounding box center [322, 158] width 273 height 240
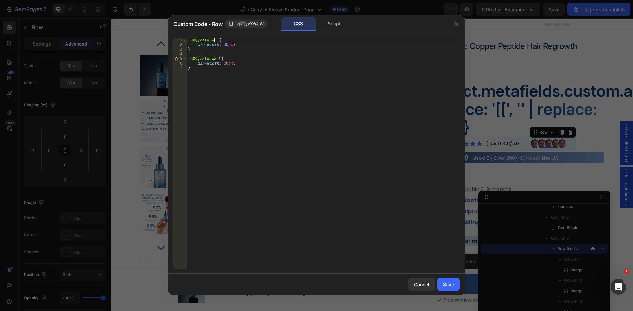
click at [206, 43] on div ".g0QyzXtWJW { min-width : 30 px ; } .g0QyzXtWJW > * { min-width : 30 px ; }" at bounding box center [322, 158] width 273 height 240
drag, startPoint x: 206, startPoint y: 43, endPoint x: 199, endPoint y: 44, distance: 7.0
click at [199, 44] on div ".g0QyzXtWJW { min-width : 30 px ; } .g0QyzXtWJW > * { min-width : 30 px ; }" at bounding box center [322, 158] width 273 height 240
type textarea "margin: 0;"
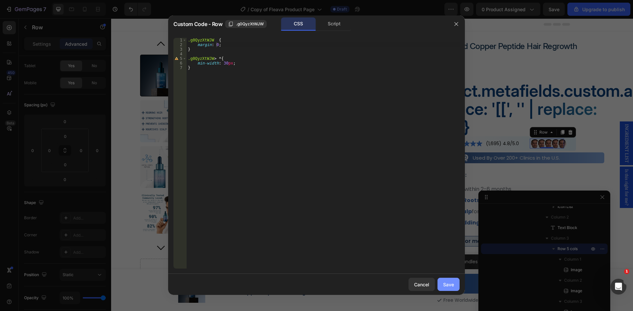
click at [448, 284] on div "Save" at bounding box center [448, 284] width 11 height 7
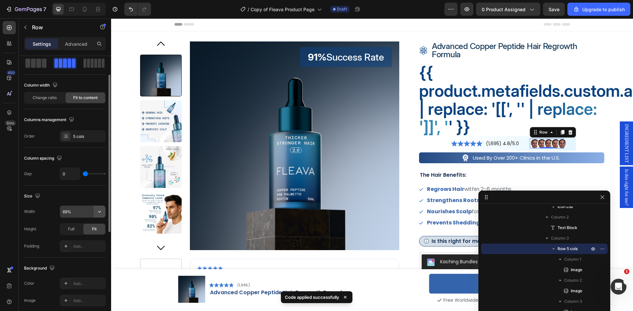
click at [98, 211] on icon "button" at bounding box center [99, 212] width 7 height 7
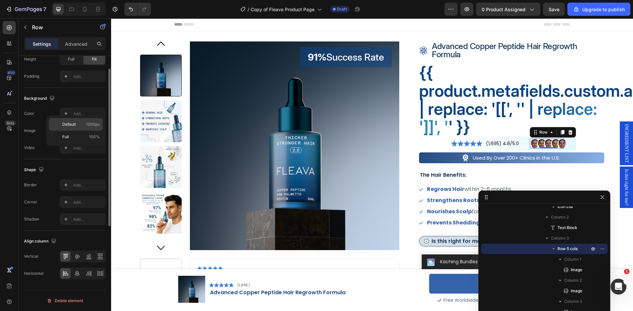
scroll to position [71, 0]
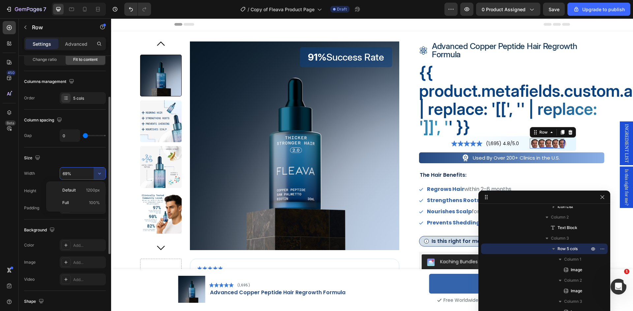
click at [77, 176] on input "69%" at bounding box center [82, 174] width 45 height 12
type input "60%"
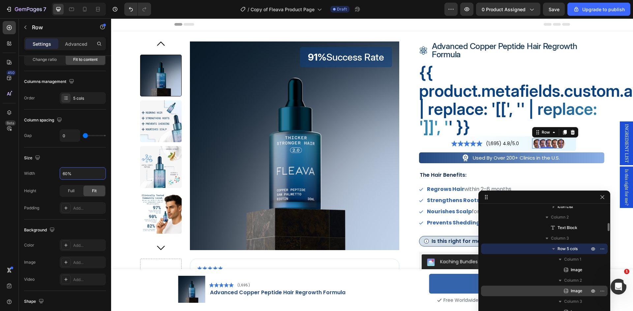
click at [573, 291] on span "Image" at bounding box center [576, 291] width 12 height 7
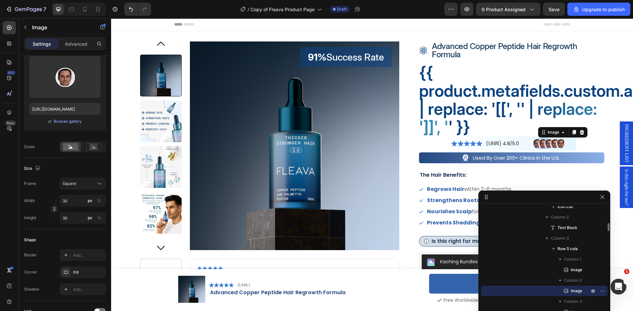
scroll to position [0, 0]
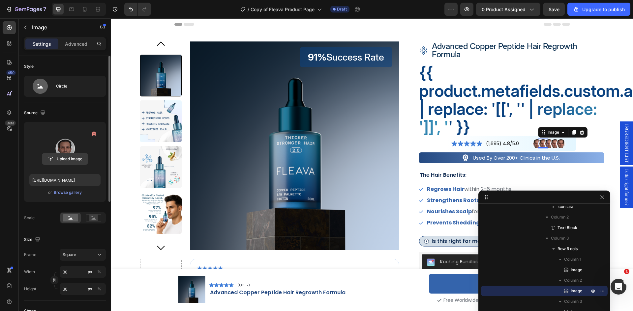
click at [62, 154] on input "file" at bounding box center [64, 159] width 45 height 11
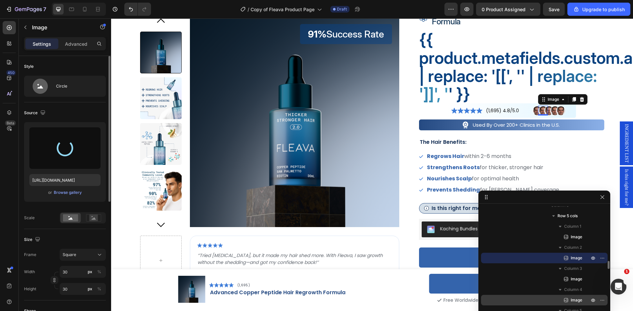
scroll to position [292, 0]
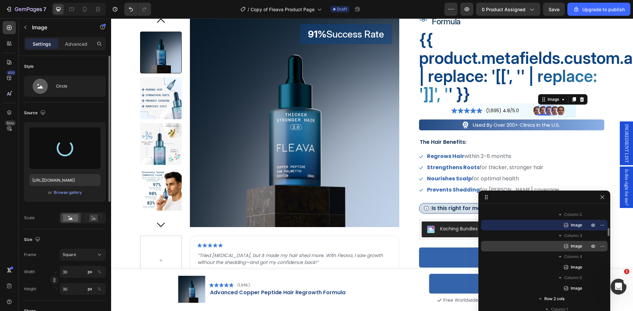
click at [581, 248] on span "Image" at bounding box center [576, 246] width 12 height 7
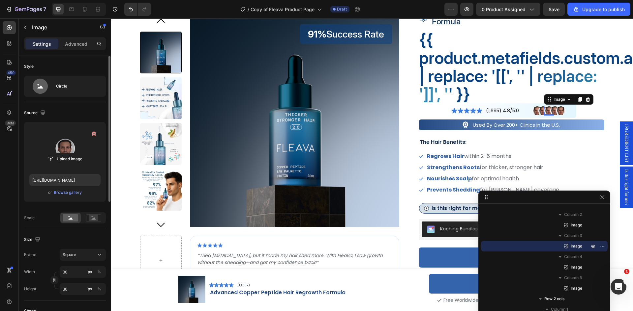
click at [62, 141] on label at bounding box center [64, 149] width 71 height 42
click at [62, 154] on input "file" at bounding box center [64, 159] width 45 height 11
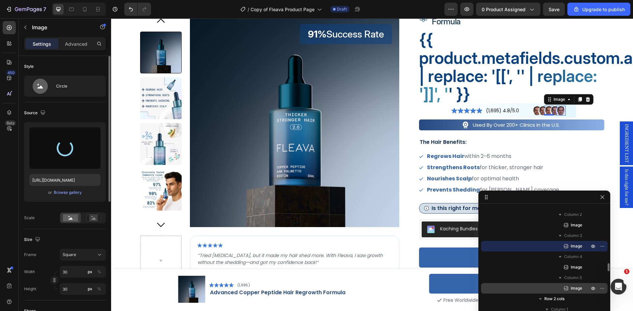
scroll to position [325, 0]
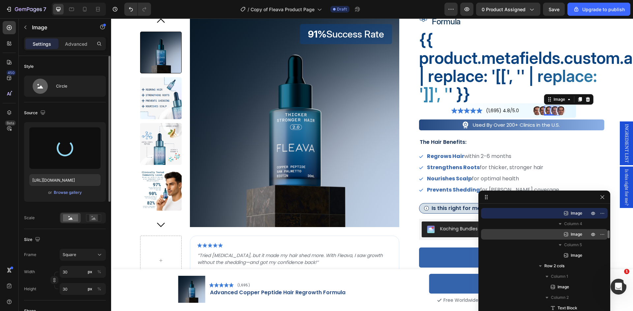
click at [572, 234] on span "Image" at bounding box center [576, 234] width 12 height 7
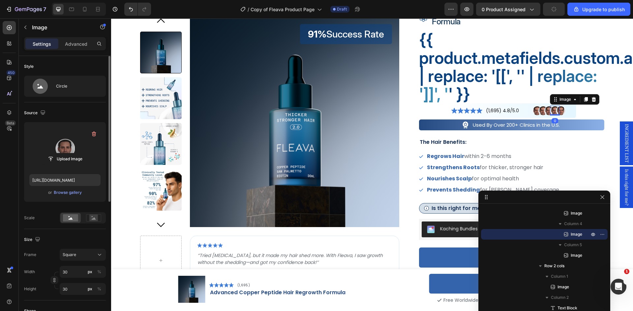
click at [65, 152] on label at bounding box center [64, 149] width 71 height 42
click at [65, 154] on input "file" at bounding box center [64, 159] width 45 height 11
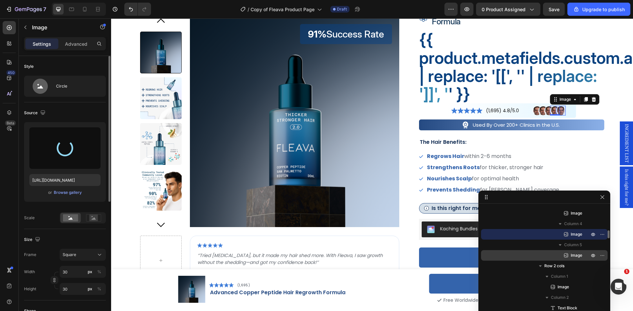
click at [575, 256] on span "Image" at bounding box center [576, 255] width 12 height 7
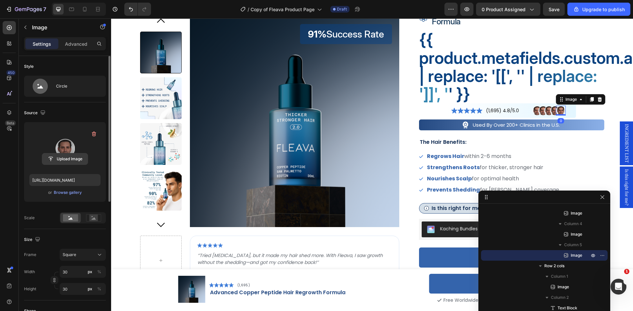
click at [74, 157] on input "file" at bounding box center [64, 159] width 45 height 11
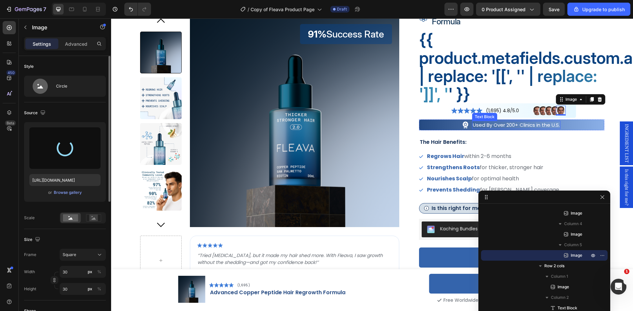
type input "https://cdn.shopify.com/s/files/1/0834/8083/8461/files/gempages_537144253281731…"
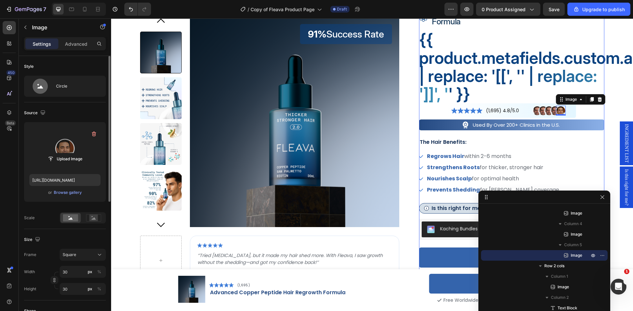
click at [573, 137] on div "Icon advanced copper peptide hair regrowth formula Product Title Row {{ product…" at bounding box center [511, 211] width 185 height 404
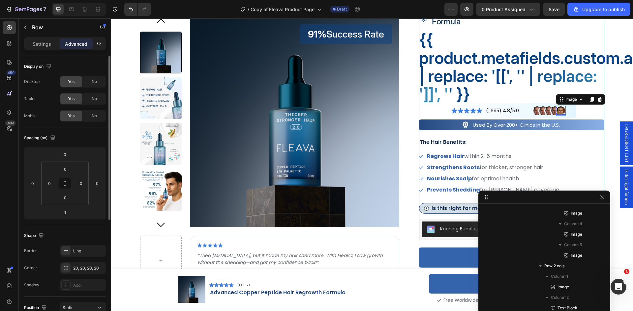
scroll to position [72, 0]
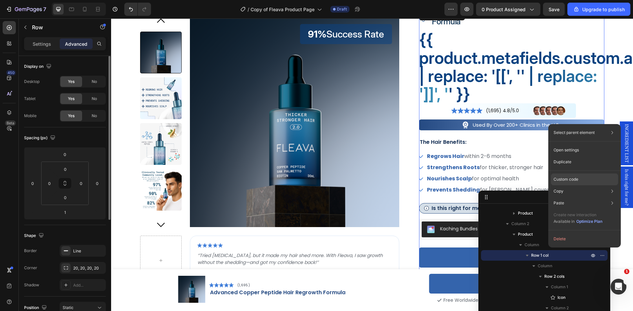
click at [570, 180] on p "Custom code" at bounding box center [565, 180] width 25 height 6
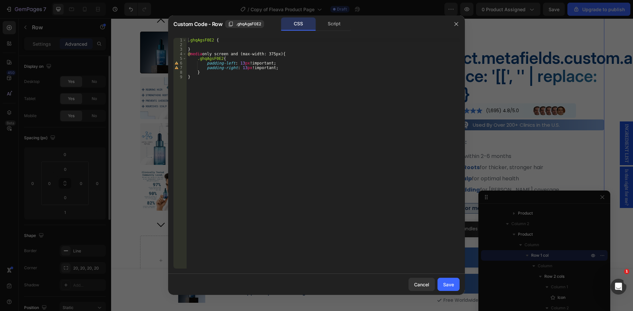
type textarea "padding-left: 13px !important;"
click at [259, 65] on div ".ghqAgsF0E2 { } @ media only screen and (max-width: 375px) { .ghqAgsF0E2 { padd…" at bounding box center [322, 158] width 273 height 240
click at [458, 23] on icon "button" at bounding box center [455, 23] width 5 height 5
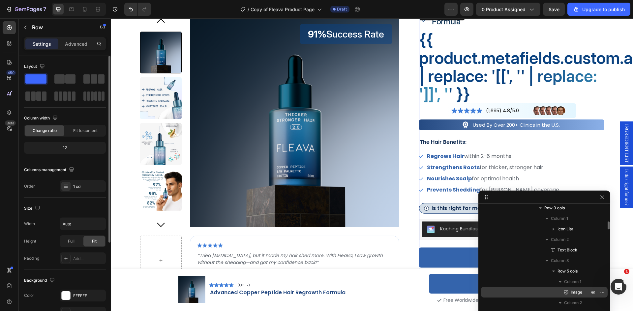
scroll to position [237, 0]
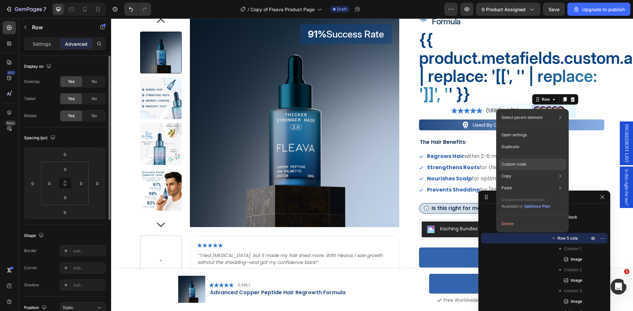
click at [533, 182] on div "Custom code" at bounding box center [532, 188] width 67 height 12
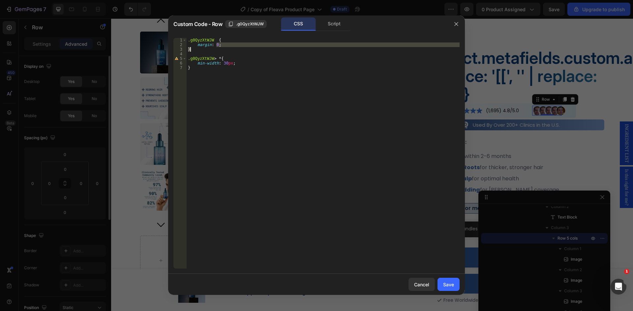
click at [217, 47] on div ".g0QyzXtWJW { margin : 0 ; } .g0QyzXtWJW > * { min-width : 30 px ; }" at bounding box center [322, 158] width 273 height 240
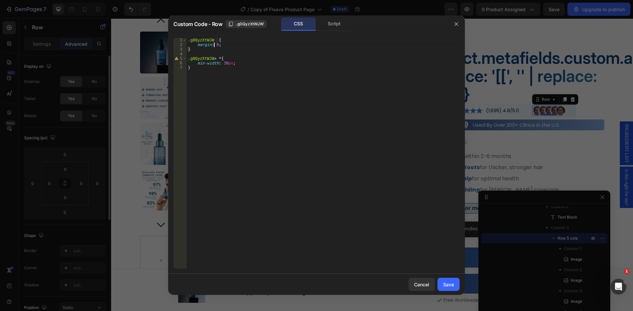
click at [215, 44] on div ".g0QyzXtWJW { margin : 0 ; } .g0QyzXtWJW > * { min-width : 30 px ; }" at bounding box center [322, 158] width 273 height 240
click at [217, 46] on div ".g0QyzXtWJW { margin : 0 ; } .g0QyzXtWJW > * { min-width : 30 px ; }" at bounding box center [322, 158] width 273 height 240
click at [217, 44] on div ".g0QyzXtWJW { margin : 0 ; } .g0QyzXtWJW > * { min-width : 30 px ; }" at bounding box center [322, 158] width 273 height 240
type textarea "margin: 0 !important;"
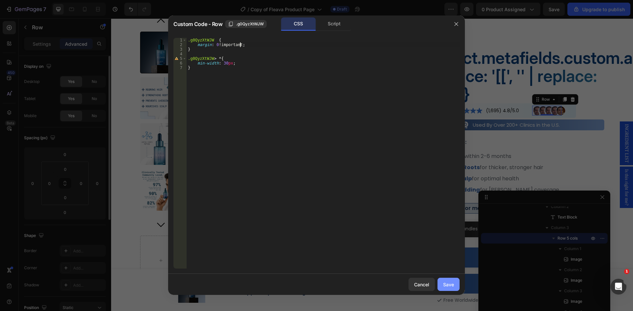
click at [447, 285] on div "Save" at bounding box center [448, 284] width 11 height 7
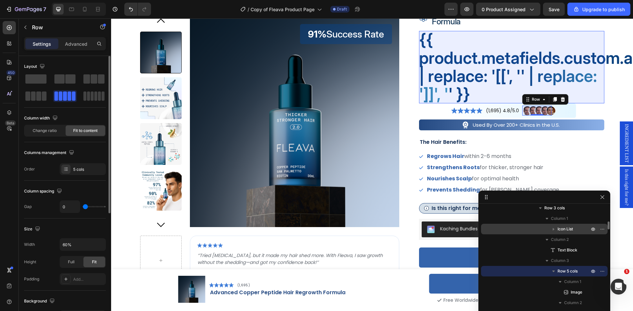
scroll to position [171, 0]
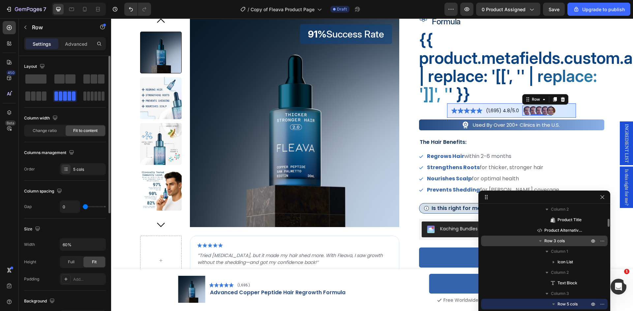
click at [568, 240] on p "Row 3 cols" at bounding box center [567, 241] width 46 height 7
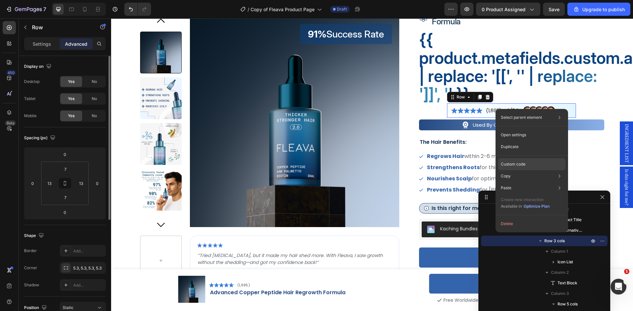
click at [529, 182] on div "Custom code" at bounding box center [531, 188] width 67 height 12
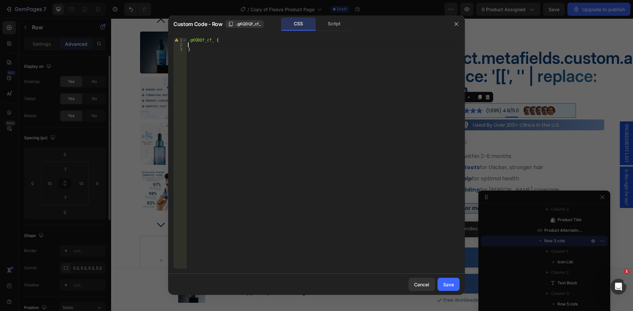
click at [209, 45] on div ".gKQDQf_cf_ { }" at bounding box center [322, 158] width 273 height 240
type textarea "margin: 0!;"
drag, startPoint x: 446, startPoint y: 284, endPoint x: 336, endPoint y: 264, distance: 111.9
click at [446, 284] on div "Save" at bounding box center [448, 284] width 11 height 7
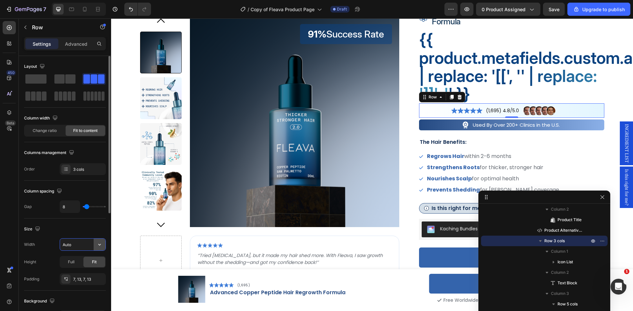
drag, startPoint x: 93, startPoint y: 245, endPoint x: 97, endPoint y: 245, distance: 4.0
click at [93, 245] on input "Auto" at bounding box center [82, 245] width 45 height 12
click at [99, 245] on icon "button" at bounding box center [99, 245] width 3 height 2
click at [77, 245] on input "Auto" at bounding box center [82, 245] width 45 height 12
type input "f"
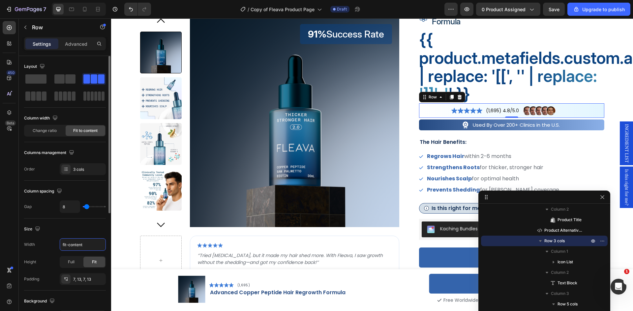
click at [85, 232] on div "Size" at bounding box center [65, 229] width 82 height 11
type input "Auto"
click at [80, 245] on input "Auto" at bounding box center [82, 245] width 45 height 12
click at [97, 245] on button "button" at bounding box center [100, 245] width 12 height 12
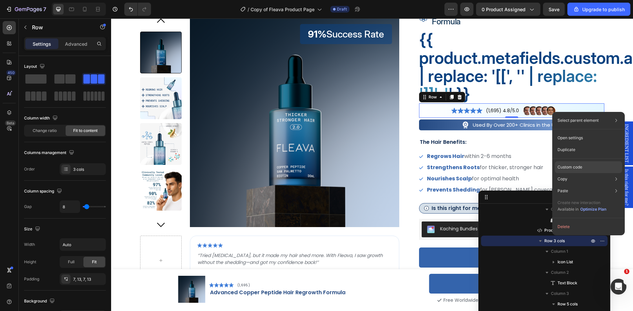
click at [571, 167] on p "Custom code" at bounding box center [569, 167] width 25 height 6
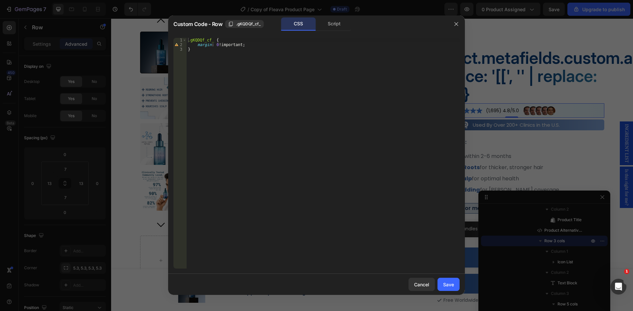
type textarea ".gKQDQf_cf_ {"
click at [230, 40] on div ".gKQDQf_cf_ { margin : 0 !important ; }" at bounding box center [322, 158] width 273 height 240
paste textarea "width: fit-content;"
click at [214, 49] on div ".gKQDQf_cf_ { margin : 0 ; width : fit-content ; margin : 0 !important ; }" at bounding box center [322, 158] width 273 height 240
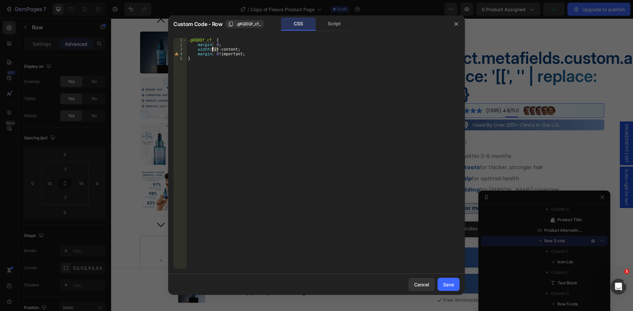
click at [214, 49] on div ".gKQDQf_cf_ { margin : 0 ; width : fit-content ; margin : 0 !important ; }" at bounding box center [322, 158] width 273 height 240
click at [214, 44] on div ".gKQDQf_cf_ { margin : 0 ; width : fit-content ; margin : 0 !important ; }" at bounding box center [322, 158] width 273 height 240
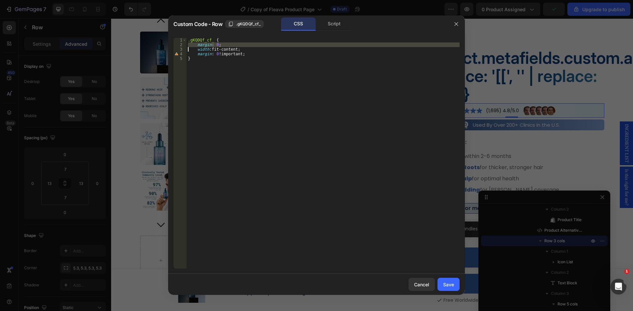
click at [214, 44] on div ".gKQDQf_cf_ { margin : 0 ; width : fit-content ; margin : 0 !important ; }" at bounding box center [322, 158] width 273 height 240
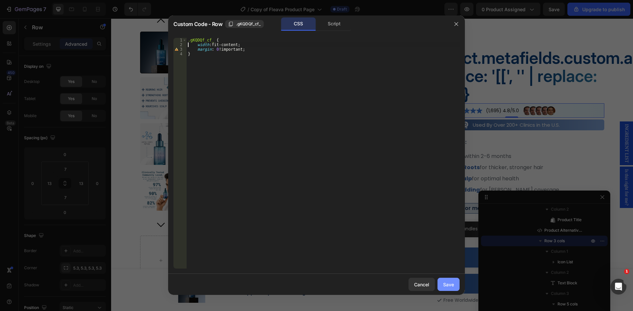
type textarea "width: fit-content;"
click at [448, 285] on div "Save" at bounding box center [448, 284] width 11 height 7
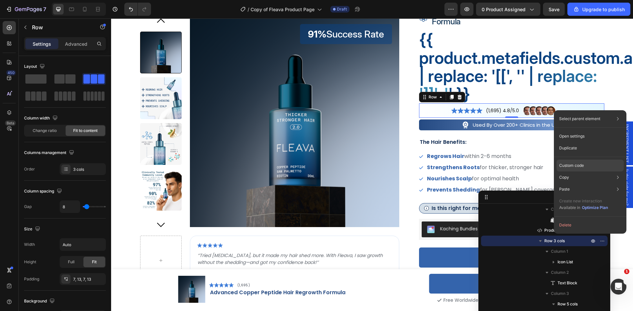
click at [580, 164] on p "Custom code" at bounding box center [571, 166] width 25 height 6
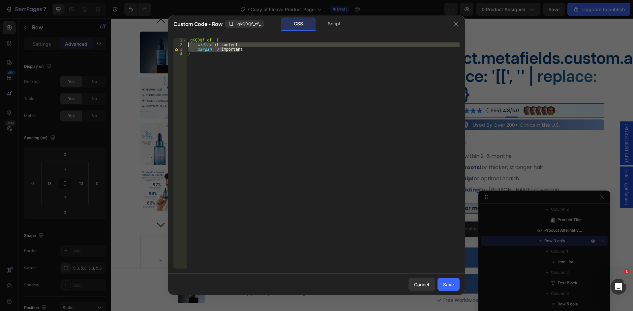
drag, startPoint x: 247, startPoint y: 51, endPoint x: 181, endPoint y: 44, distance: 66.3
click at [181, 44] on div "margin: 0!important; 1 2 3 4 .gKQDQf_cf_ { width : fit-content ; margin : 0 !im…" at bounding box center [316, 153] width 286 height 231
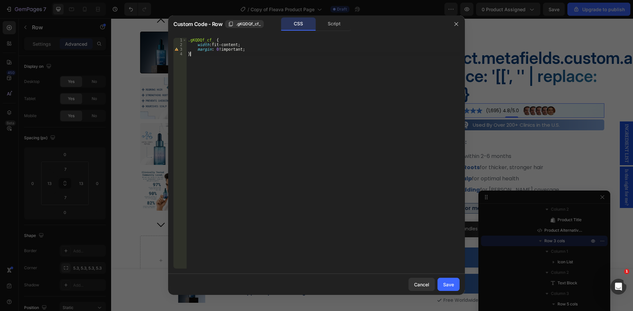
click at [217, 53] on div ".gKQDQf_cf_ { width : fit-content ; margin : 0 !important ; }" at bounding box center [322, 158] width 273 height 240
click at [230, 45] on div ".gKQDQf_cf_ { width : fit-content ; margin : 0 !important ; }" at bounding box center [322, 158] width 273 height 240
type textarea "width: fit-content;"
click at [230, 45] on div ".gKQDQf_cf_ { width : fit-content ; margin : 0 !important ; }" at bounding box center [322, 158] width 273 height 240
click at [446, 284] on div "Save" at bounding box center [448, 284] width 11 height 7
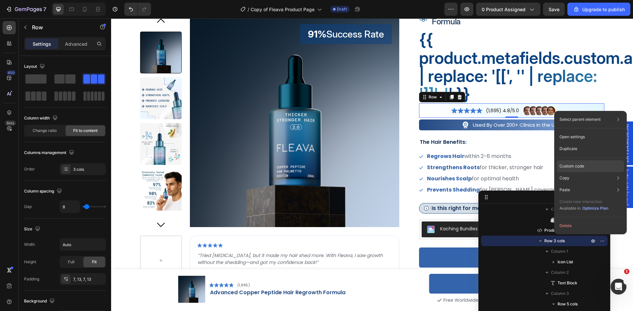
click at [584, 164] on p "Custom code" at bounding box center [571, 166] width 25 height 6
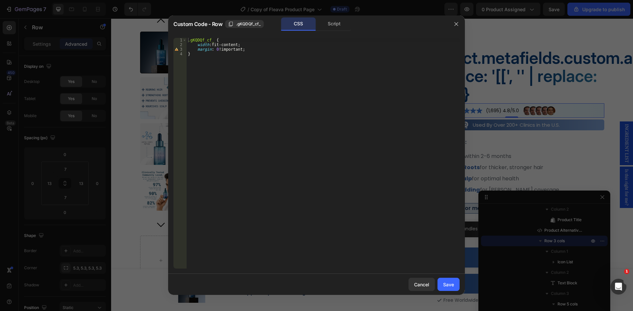
click at [229, 49] on div ".gKQDQf_cf_ { width : fit-content ; margin : 0 !important ; }" at bounding box center [322, 158] width 273 height 240
click at [235, 44] on div ".gKQDQf_cf_ { width : fit-content ; margin : 0 !important ; }" at bounding box center [322, 158] width 273 height 240
click at [215, 48] on div ".gKQDQf_cf_ { width : fit-content !important ; margin : 0 !important ; }" at bounding box center [322, 158] width 273 height 240
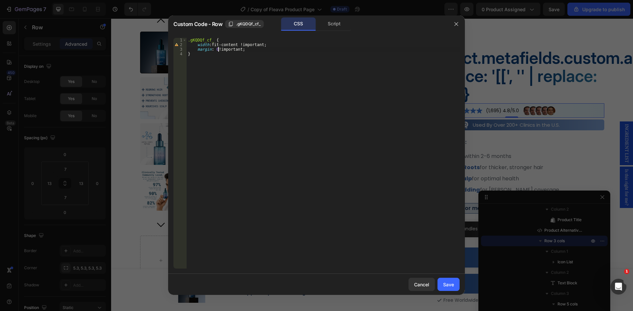
scroll to position [0, 3]
type textarea "margin: 0 !important;"
click at [444, 282] on div "Save" at bounding box center [448, 284] width 11 height 7
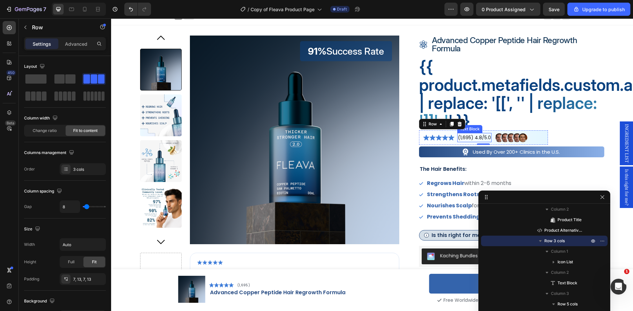
scroll to position [0, 0]
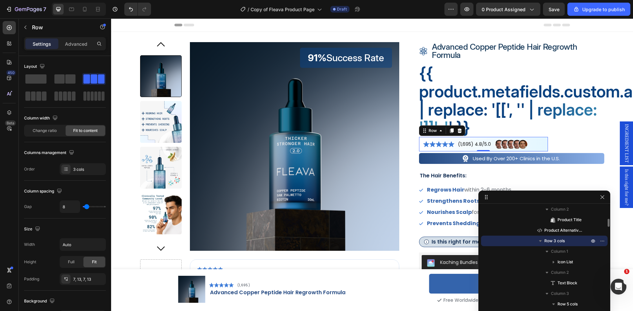
click at [556, 241] on span "Row 3 cols" at bounding box center [554, 241] width 20 height 7
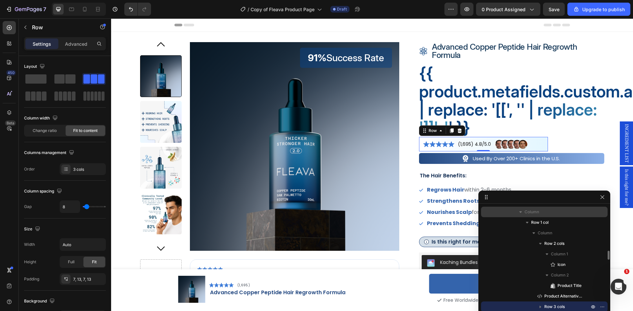
scroll to position [72, 0]
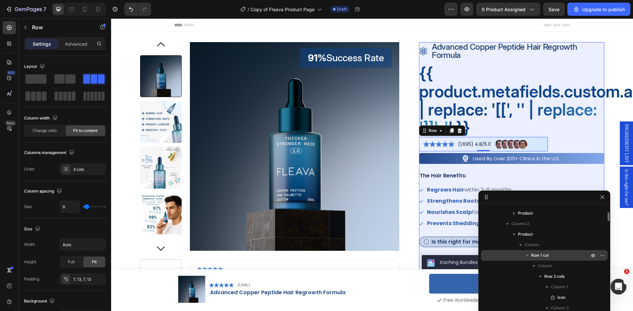
click at [559, 255] on p "Row 1 col" at bounding box center [560, 255] width 59 height 7
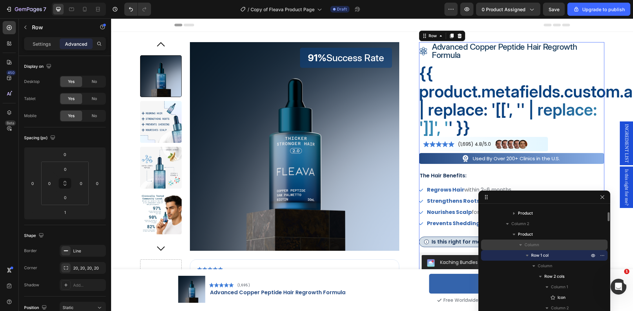
scroll to position [1, 0]
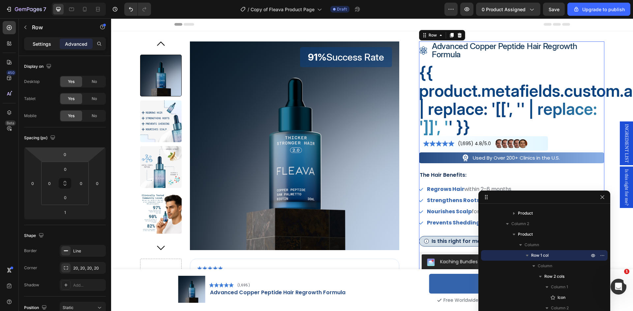
click at [36, 39] on div "Settings" at bounding box center [41, 44] width 33 height 11
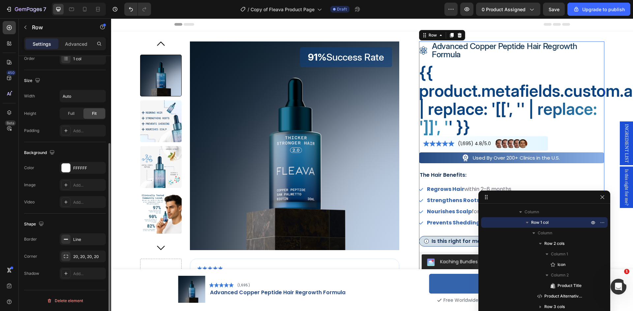
scroll to position [0, 0]
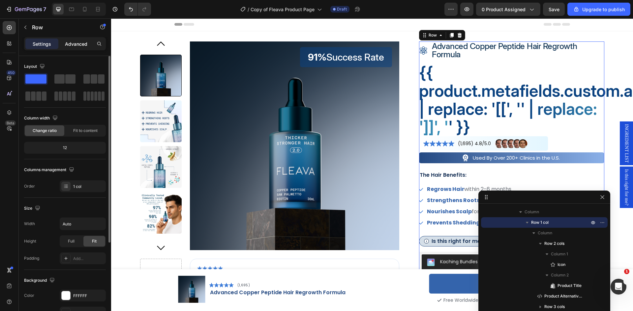
click at [75, 42] on p "Advanced" at bounding box center [76, 44] width 22 height 7
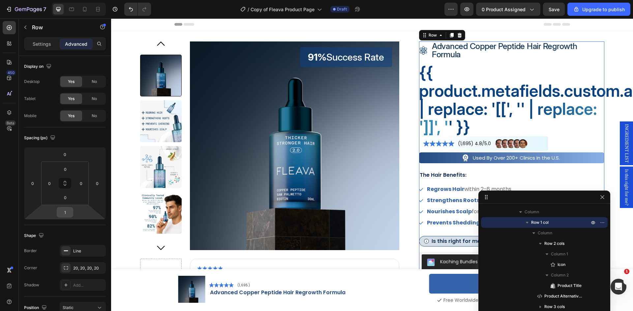
click at [73, 212] on div "1" at bounding box center [65, 212] width 16 height 11
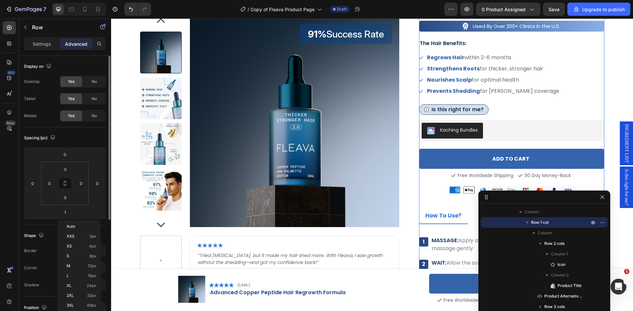
click at [84, 134] on div "Spacing (px)" at bounding box center [65, 138] width 82 height 11
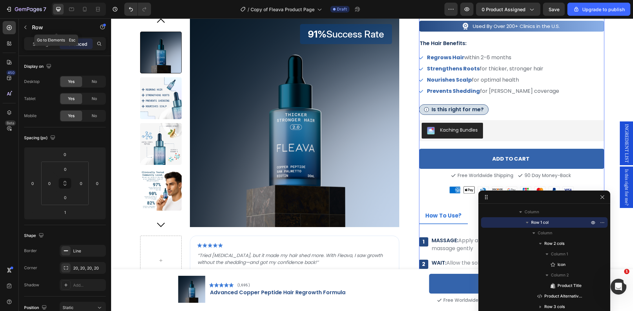
click at [43, 32] on div "Row" at bounding box center [56, 27] width 75 height 17
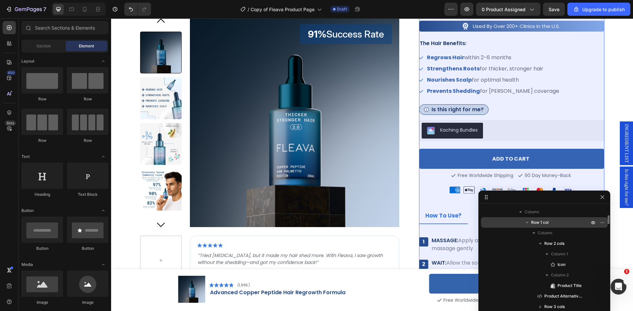
click at [547, 221] on span "Row 1 col" at bounding box center [539, 222] width 17 height 7
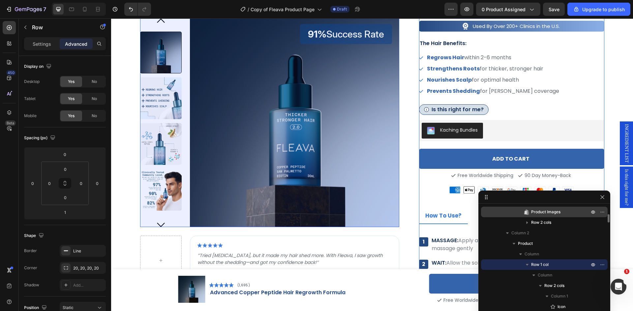
click at [542, 212] on span "Product Images" at bounding box center [545, 212] width 29 height 7
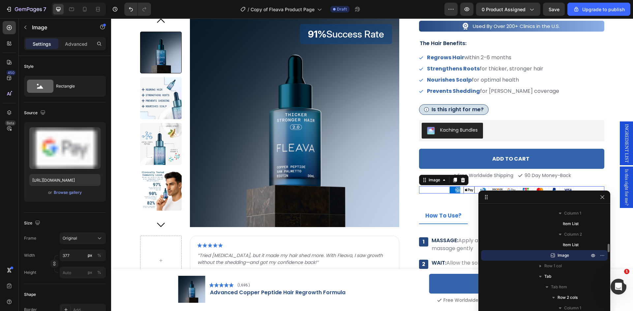
click at [427, 191] on div at bounding box center [511, 189] width 185 height 7
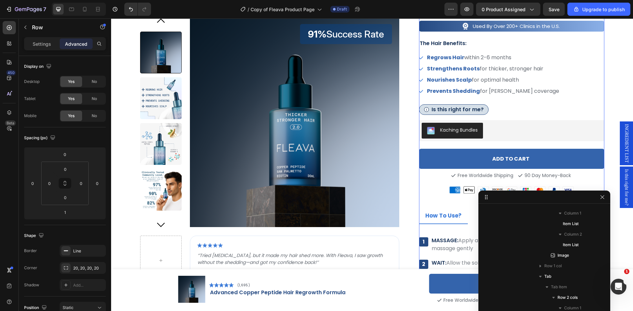
click at [423, 201] on div "Icon advanced copper peptide hair regrowth formula Product Title Row {{ product…" at bounding box center [511, 112] width 185 height 404
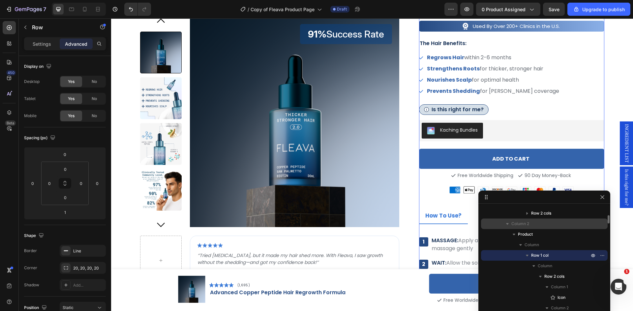
click at [542, 226] on p "Column 2" at bounding box center [550, 224] width 79 height 7
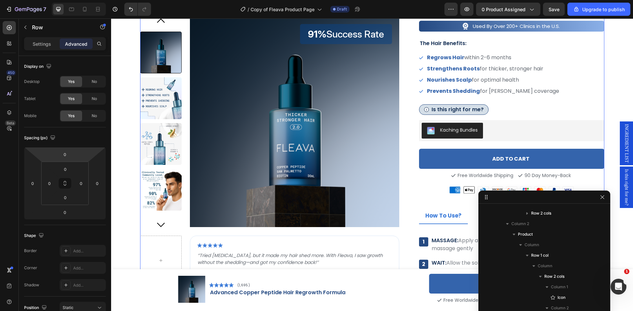
click at [43, 47] on p "Settings" at bounding box center [42, 44] width 18 height 7
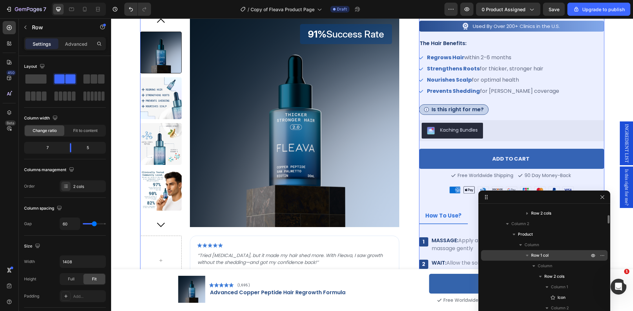
click at [541, 253] on span "Row 1 col" at bounding box center [539, 255] width 17 height 7
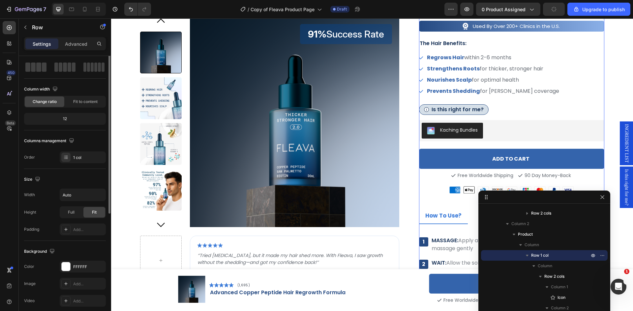
scroll to position [0, 0]
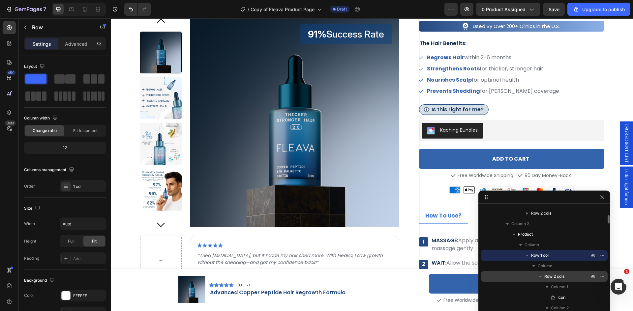
click at [568, 274] on p "Row 2 cols" at bounding box center [567, 276] width 46 height 7
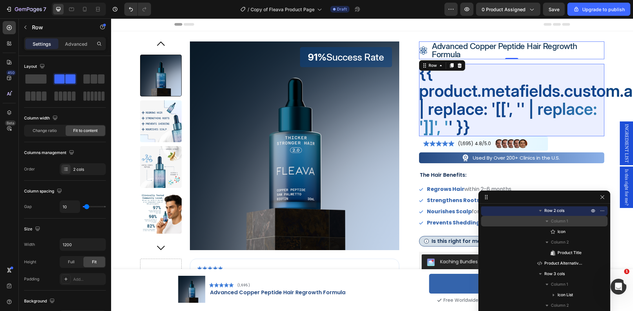
scroll to position [147, 0]
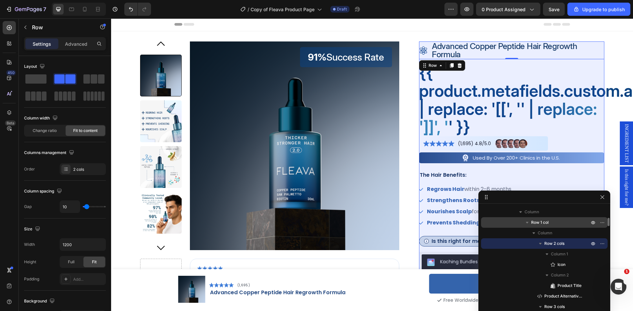
click at [560, 220] on p "Row 1 col" at bounding box center [560, 222] width 59 height 7
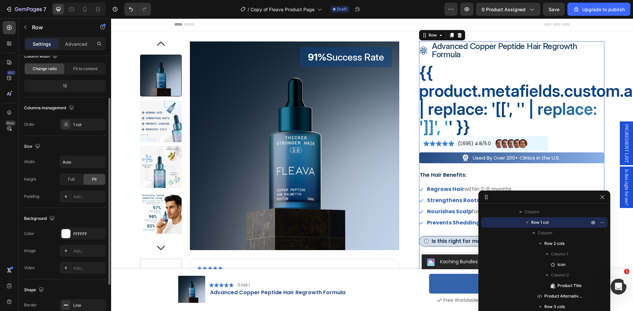
scroll to position [0, 0]
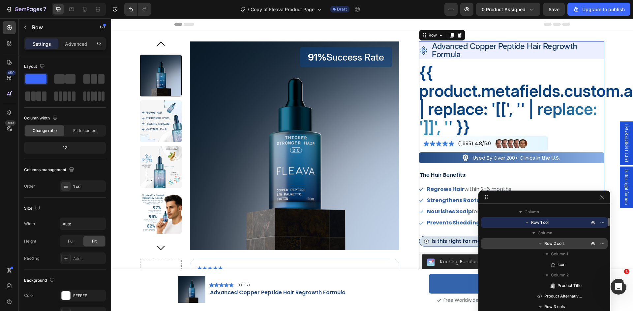
click at [559, 242] on span "Row 2 cols" at bounding box center [554, 244] width 20 height 7
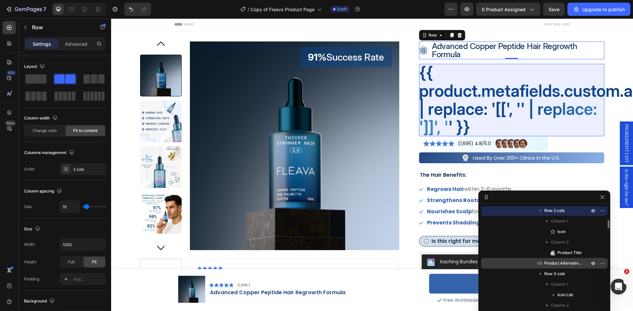
scroll to position [213, 0]
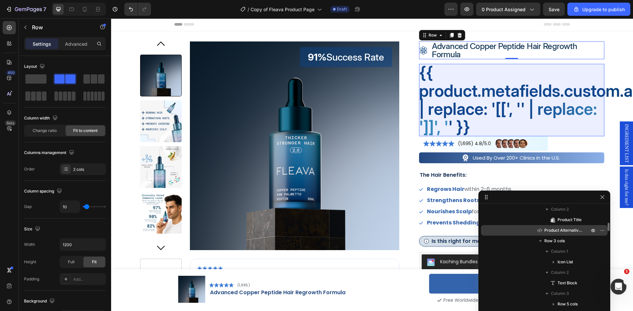
click at [562, 228] on span "Product Alternative Title" at bounding box center [563, 230] width 38 height 7
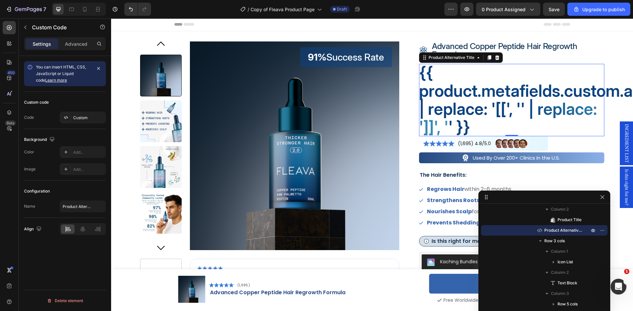
click at [482, 111] on h2 "{{ product.metafields.custom.alternative_product_title | replace: '[[', ' ' | r…" at bounding box center [511, 100] width 185 height 72
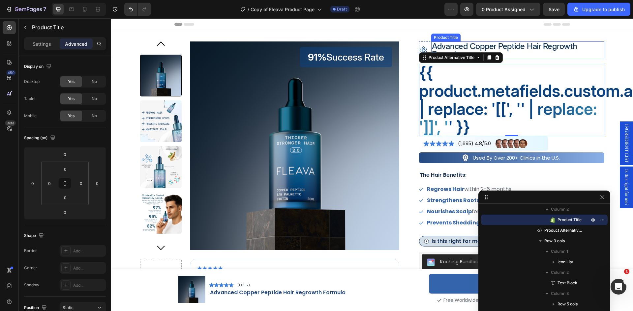
click at [469, 50] on h3 "advanced copper peptide hair regrowth formula" at bounding box center [517, 51] width 173 height 18
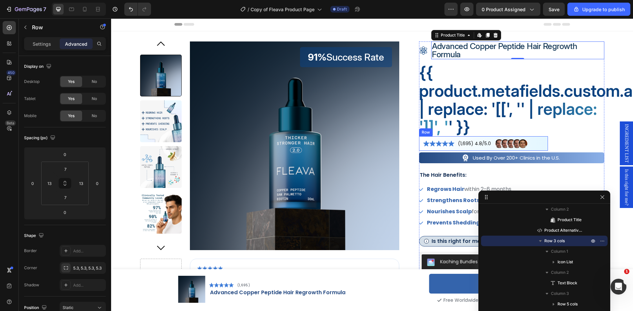
click at [486, 138] on div "Icon Icon Icon Icon Icon Icon List (1,695) 4.8/5.0 Text Block Image Image Image…" at bounding box center [483, 143] width 129 height 14
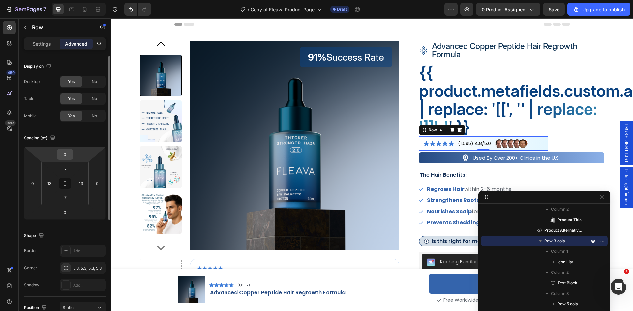
click at [69, 156] on input "0" at bounding box center [64, 155] width 13 height 10
type input "14"
click at [489, 167] on div "Icon advanced copper peptide hair regrowth formula Product Title Row {{ product…" at bounding box center [511, 244] width 185 height 404
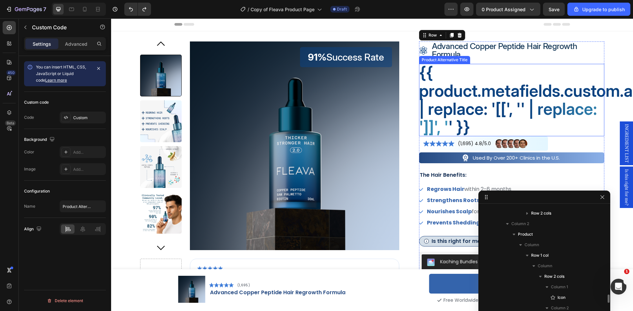
scroll to position [188, 0]
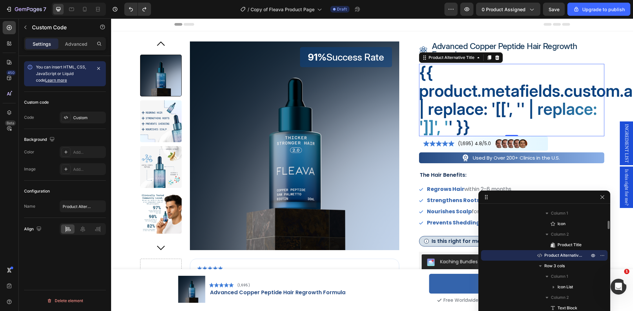
click at [474, 91] on h2 "{{ product.metafields.custom.alternative_product_title | replace: '[[', ' ' | r…" at bounding box center [511, 100] width 185 height 72
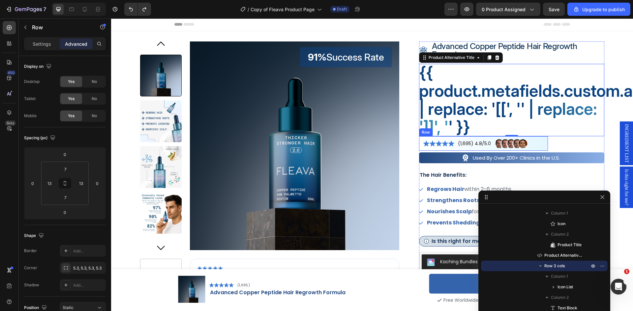
click at [483, 139] on div "(1,695) 4.8/5.0 Text Block" at bounding box center [474, 144] width 34 height 10
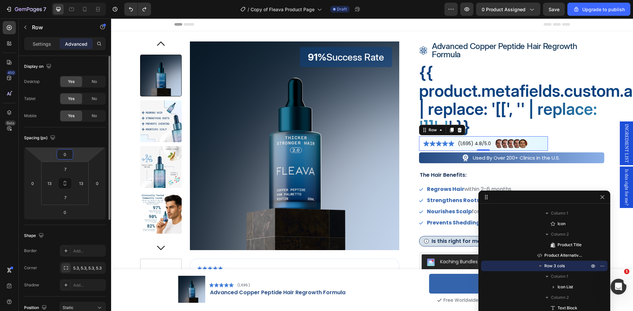
click at [68, 154] on input "0" at bounding box center [64, 155] width 13 height 10
click at [74, 143] on div "Spacing (px)" at bounding box center [65, 138] width 82 height 11
click at [569, 267] on p "Row 3 cols" at bounding box center [567, 266] width 46 height 7
click at [569, 263] on p "Row 3 cols" at bounding box center [567, 266] width 46 height 7
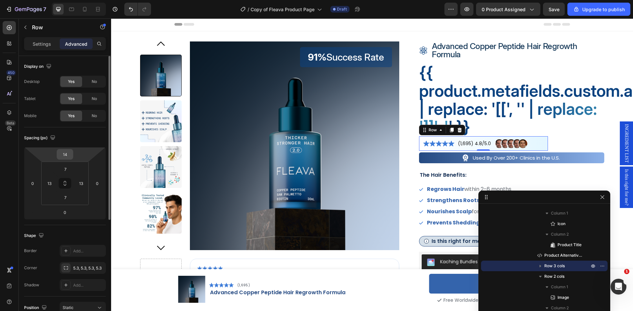
click at [72, 154] on div "14" at bounding box center [65, 154] width 16 height 11
click at [68, 154] on input "14" at bounding box center [64, 155] width 13 height 10
type input "1"
type input "0"
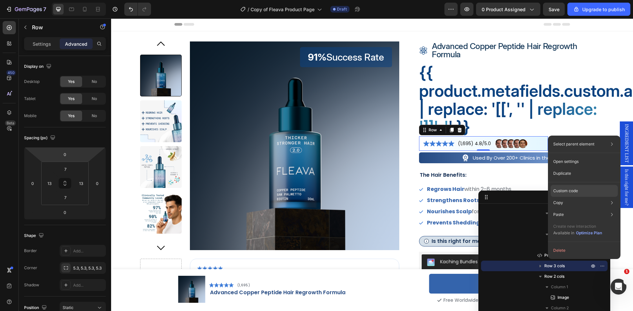
click at [571, 190] on p "Custom code" at bounding box center [565, 191] width 25 height 6
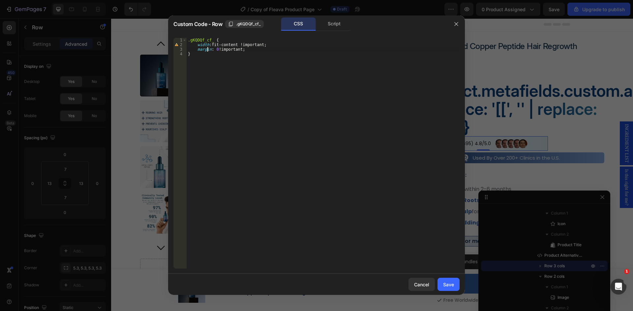
click at [208, 50] on div ".gKQDQf_cf_ { width : fit-content !important ; margin : 0 !important ; }" at bounding box center [322, 158] width 273 height 240
click at [210, 50] on div ".gKQDQf_cf_ { width : fit-content !important ; margin : 0 !important ; }" at bounding box center [322, 158] width 273 height 240
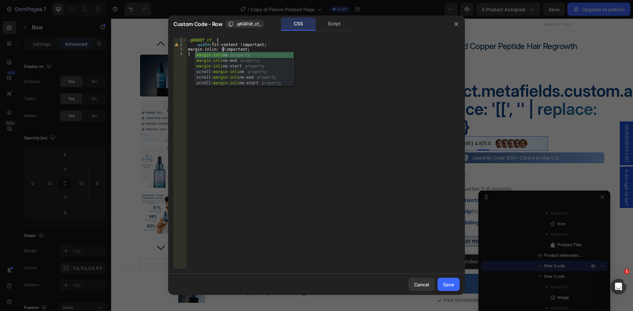
scroll to position [0, 3]
type textarea "margin-inline: 0 !important;"
click at [446, 286] on div "Save" at bounding box center [448, 284] width 11 height 7
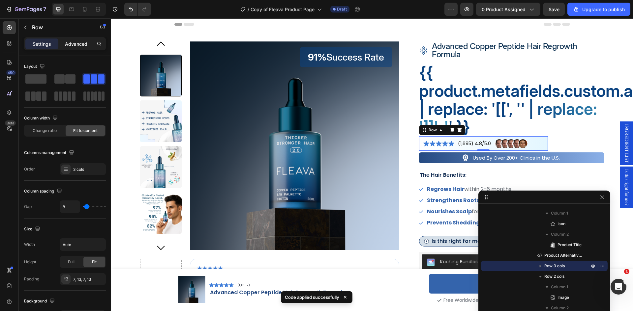
drag, startPoint x: 66, startPoint y: 41, endPoint x: 62, endPoint y: 48, distance: 8.1
click at [66, 41] on p "Advanced" at bounding box center [76, 44] width 22 height 7
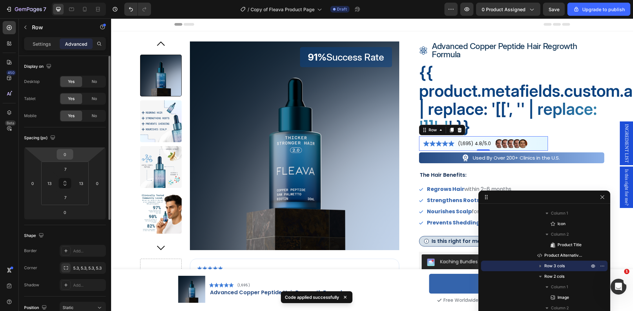
click at [66, 155] on input "0" at bounding box center [64, 155] width 13 height 10
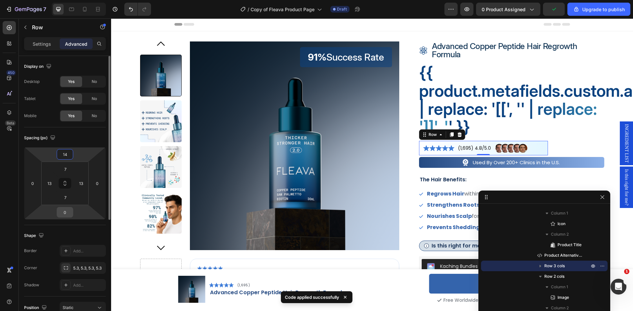
type input "14"
click at [65, 212] on input "0" at bounding box center [64, 213] width 13 height 10
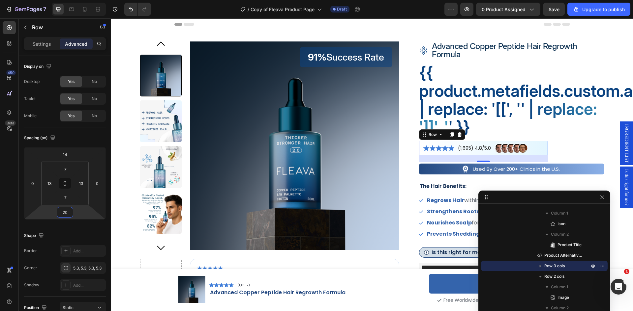
type input "20"
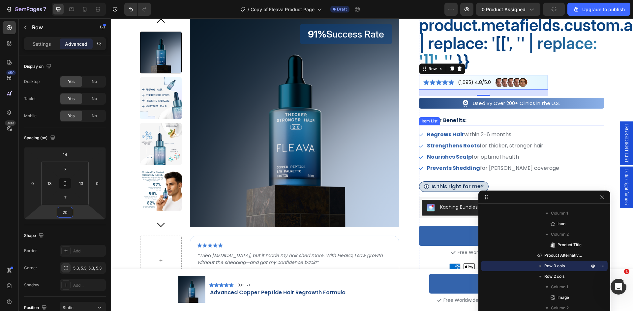
scroll to position [34, 0]
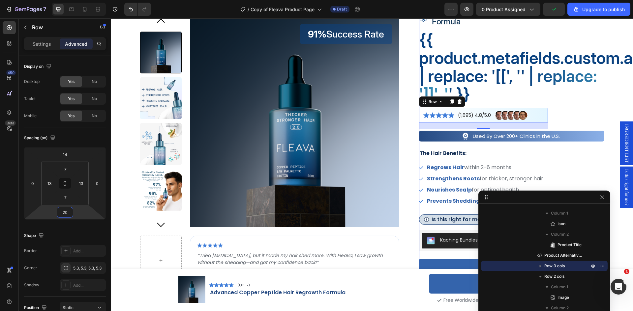
click at [582, 119] on div "Icon advanced copper peptide hair regrowth formula Product Title Row {{ product…" at bounding box center [511, 216] width 185 height 415
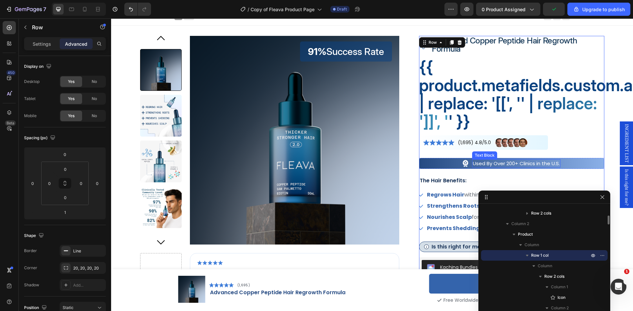
scroll to position [1, 0]
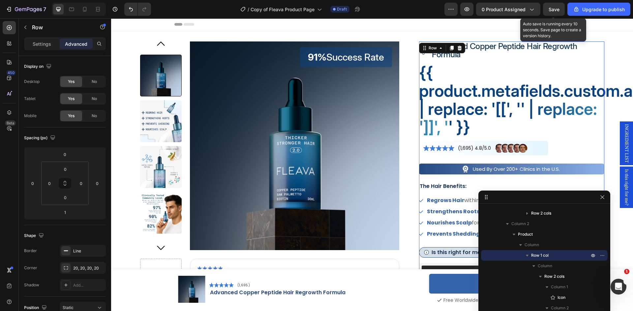
drag, startPoint x: 549, startPoint y: 9, endPoint x: 445, endPoint y: 0, distance: 103.8
click at [549, 9] on span "Save" at bounding box center [553, 10] width 11 height 6
click at [478, 150] on p "(1,695) 4.8/5.0" at bounding box center [474, 148] width 33 height 8
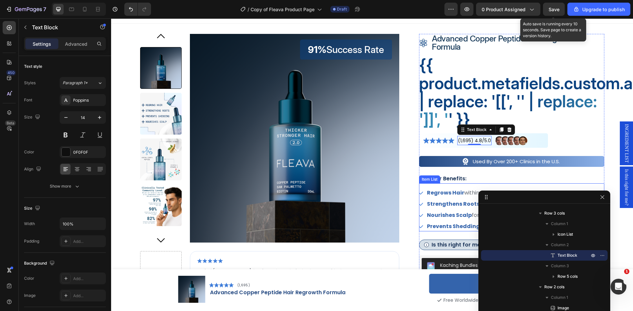
scroll to position [0, 0]
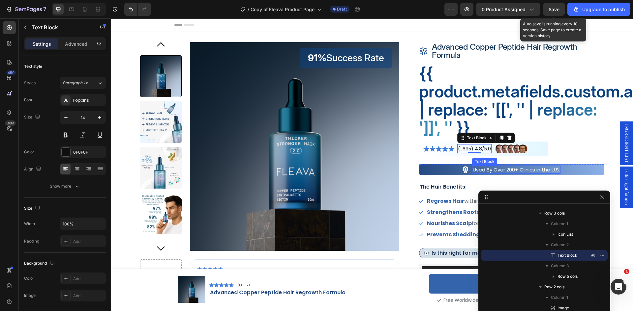
click at [497, 170] on p "Used By Over 200+ Clinics in the U.S." at bounding box center [515, 169] width 87 height 7
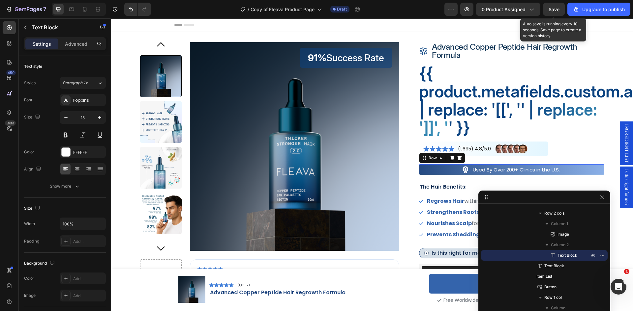
click at [439, 172] on div "Image Used By Over 200+ Clinics in the U.S. Text Block Row 0" at bounding box center [511, 169] width 185 height 11
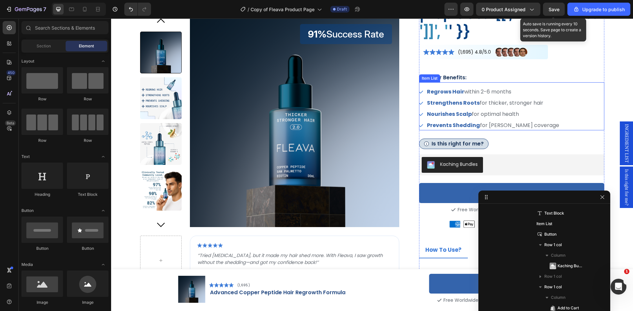
scroll to position [33, 0]
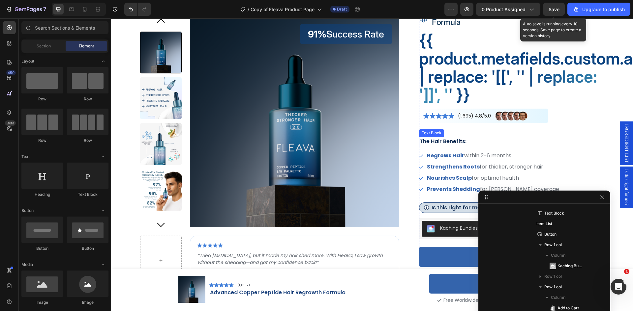
click at [443, 143] on p "The Hair Benefits:" at bounding box center [511, 142] width 184 height 8
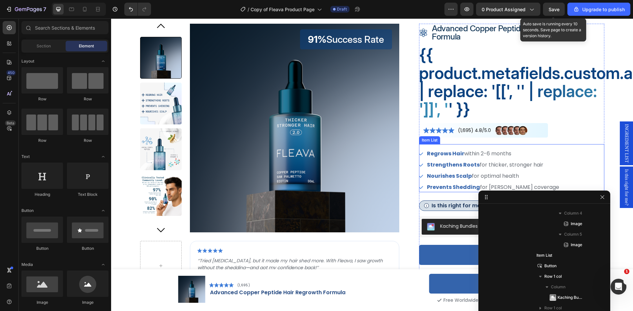
scroll to position [0, 0]
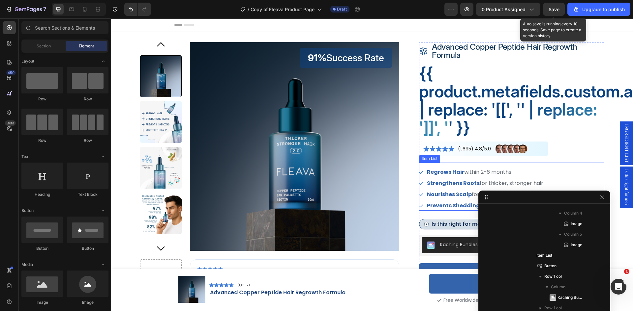
click at [433, 173] on strong "Regrows Hair" at bounding box center [445, 172] width 37 height 8
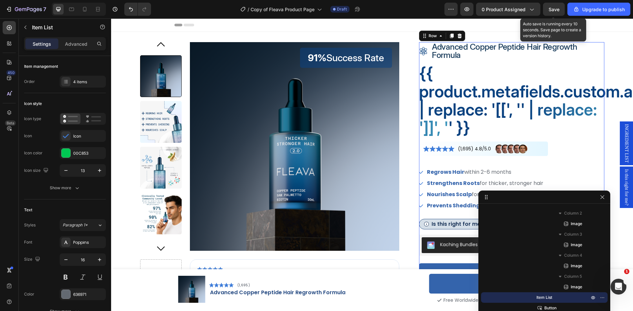
click at [512, 159] on div "Icon advanced copper peptide hair regrowth formula Product Title Row {{ product…" at bounding box center [511, 235] width 185 height 386
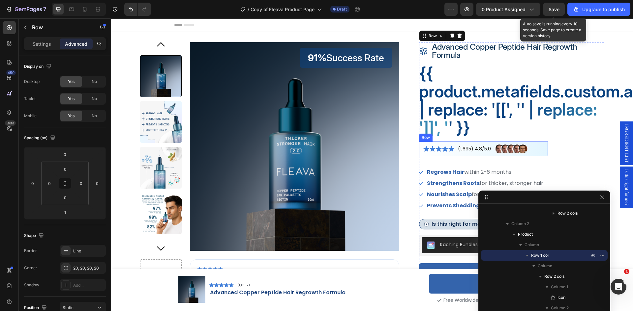
click at [450, 155] on div "Icon Icon Icon Icon Icon Icon List (1,695) 4.8/5.0 Text Block Image Image Image…" at bounding box center [483, 149] width 129 height 14
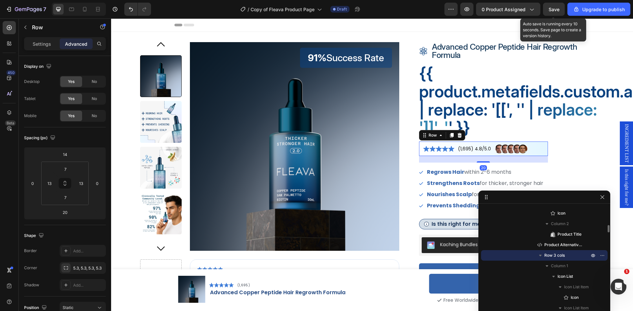
click at [541, 255] on icon "button" at bounding box center [540, 256] width 3 height 2
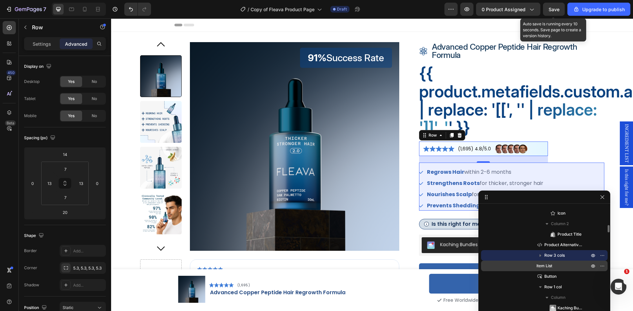
click at [543, 266] on span "Item List" at bounding box center [544, 266] width 16 height 7
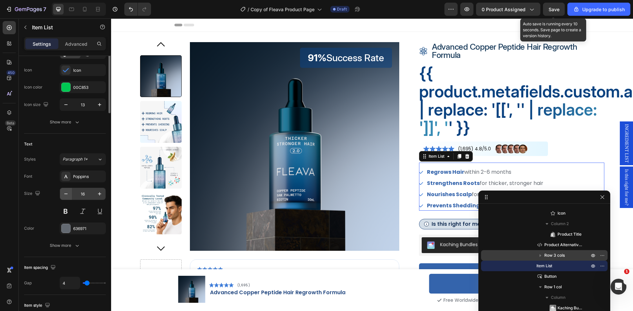
scroll to position [0, 0]
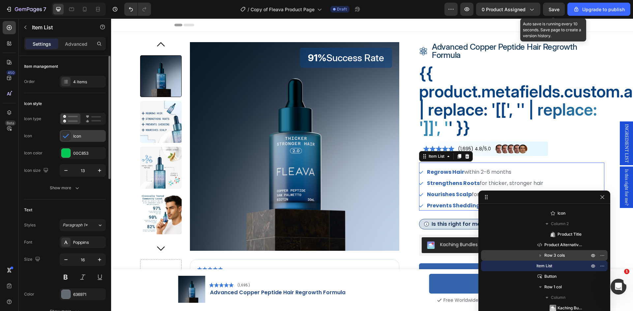
click at [68, 136] on icon at bounding box center [66, 136] width 7 height 7
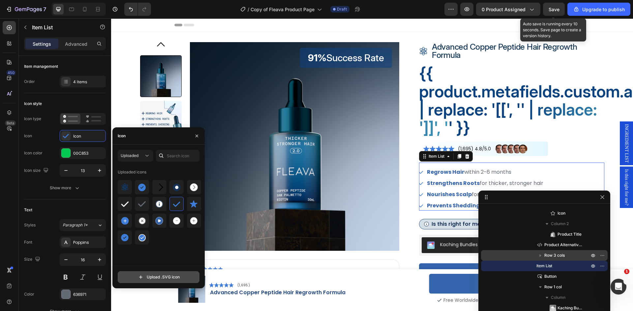
click at [170, 277] on input "file" at bounding box center [158, 277] width 81 height 11
type input "C:\fakepath\check.svg"
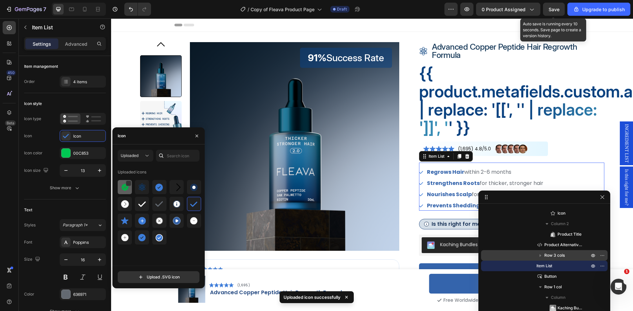
drag, startPoint x: 122, startPoint y: 186, endPoint x: 128, endPoint y: 189, distance: 6.7
click at [122, 186] on img at bounding box center [125, 188] width 8 height 8
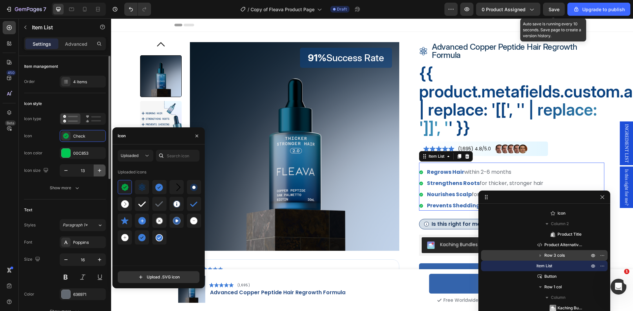
click at [99, 171] on icon "button" at bounding box center [99, 170] width 7 height 7
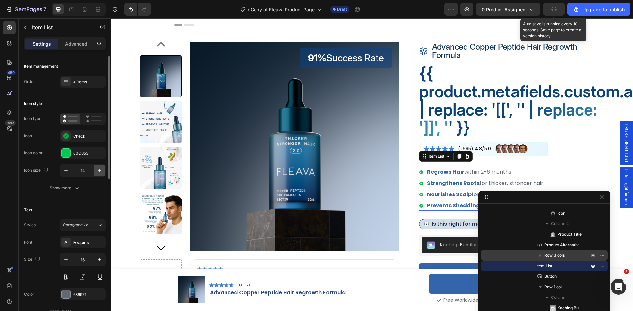
click at [98, 172] on icon "button" at bounding box center [99, 170] width 7 height 7
click at [98, 173] on icon "button" at bounding box center [99, 170] width 7 height 7
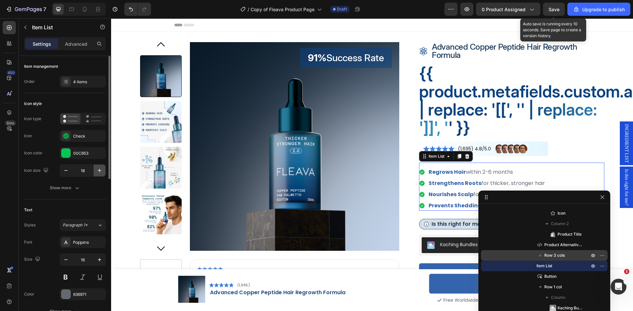
type input "19"
click at [77, 189] on icon "button" at bounding box center [76, 188] width 3 height 2
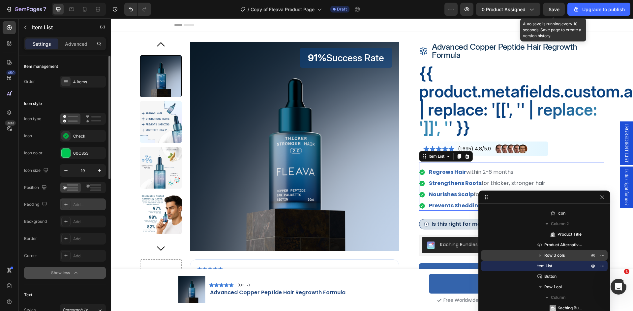
click at [90, 205] on div "Add..." at bounding box center [88, 205] width 31 height 6
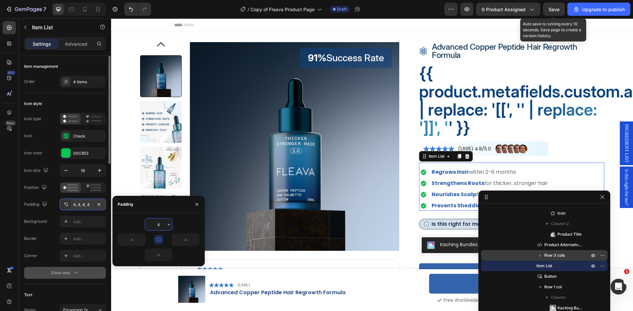
click at [164, 224] on input "4" at bounding box center [158, 225] width 27 height 12
click at [162, 225] on input "4" at bounding box center [158, 225] width 27 height 12
click at [159, 240] on icon "button" at bounding box center [158, 239] width 5 height 5
click at [130, 240] on input "4" at bounding box center [131, 240] width 27 height 12
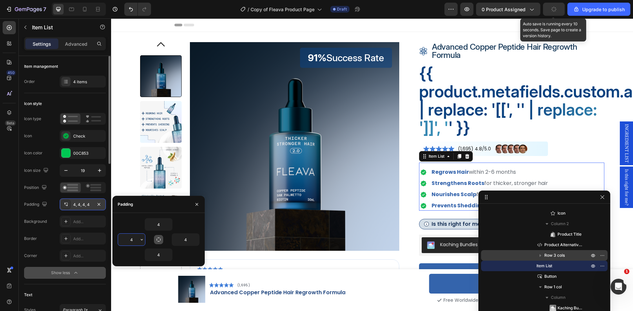
click at [130, 240] on input "4" at bounding box center [131, 240] width 27 height 12
type input "12"
click at [185, 243] on input "4" at bounding box center [185, 240] width 27 height 12
type input "12"
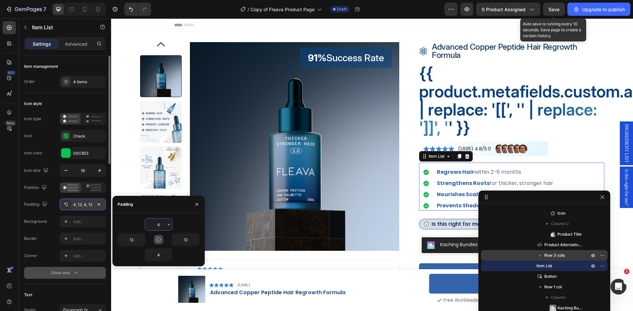
click at [155, 227] on input "4" at bounding box center [158, 225] width 27 height 12
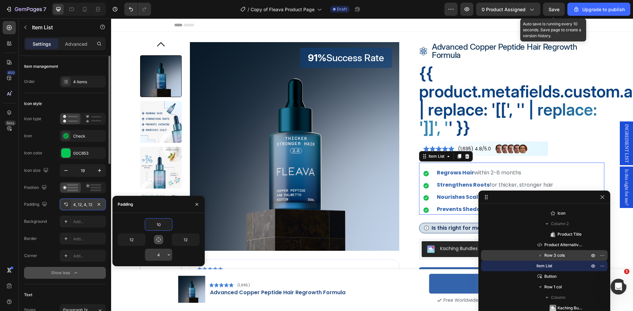
type input "10"
click at [158, 253] on input "4" at bounding box center [158, 255] width 27 height 12
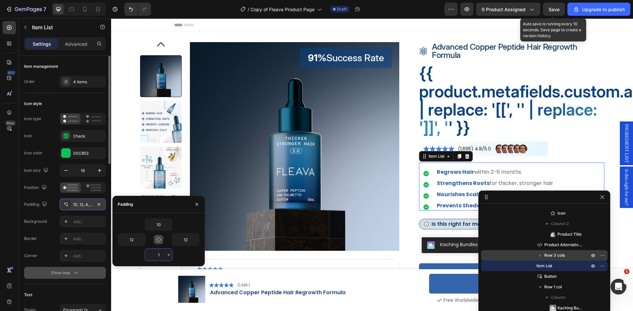
type input "10"
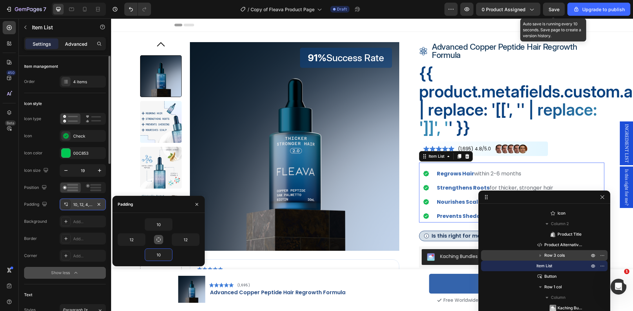
click at [67, 41] on p "Advanced" at bounding box center [76, 44] width 22 height 7
type input "100%"
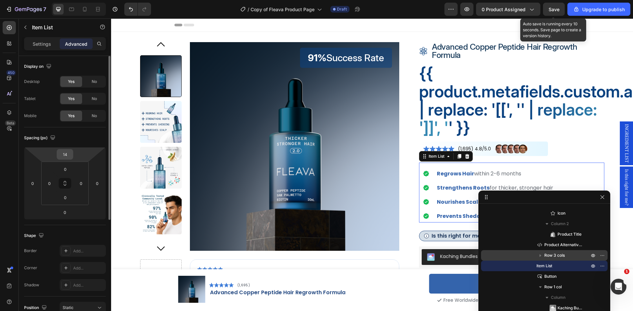
click at [70, 156] on input "14" at bounding box center [64, 155] width 13 height 10
type input "0"
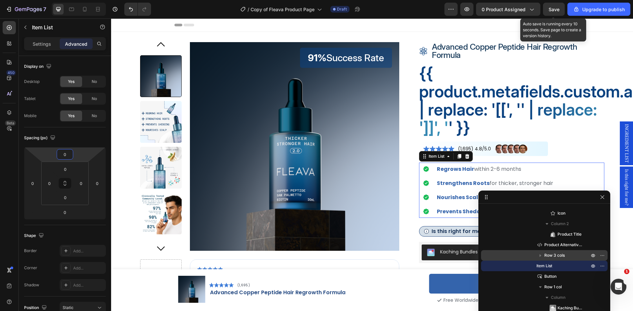
click at [35, 47] on p "Settings" at bounding box center [42, 44] width 18 height 7
type input "8"
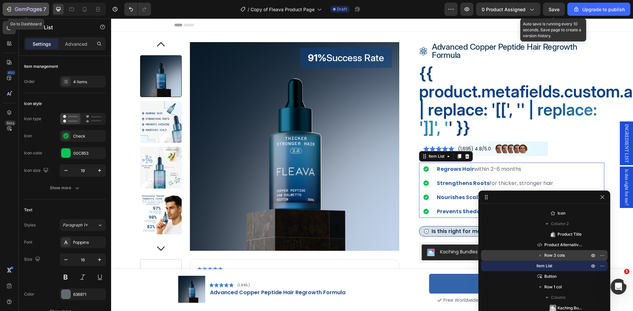
click at [8, 6] on icon "button" at bounding box center [9, 9] width 7 height 7
